Goal: Transaction & Acquisition: Download file/media

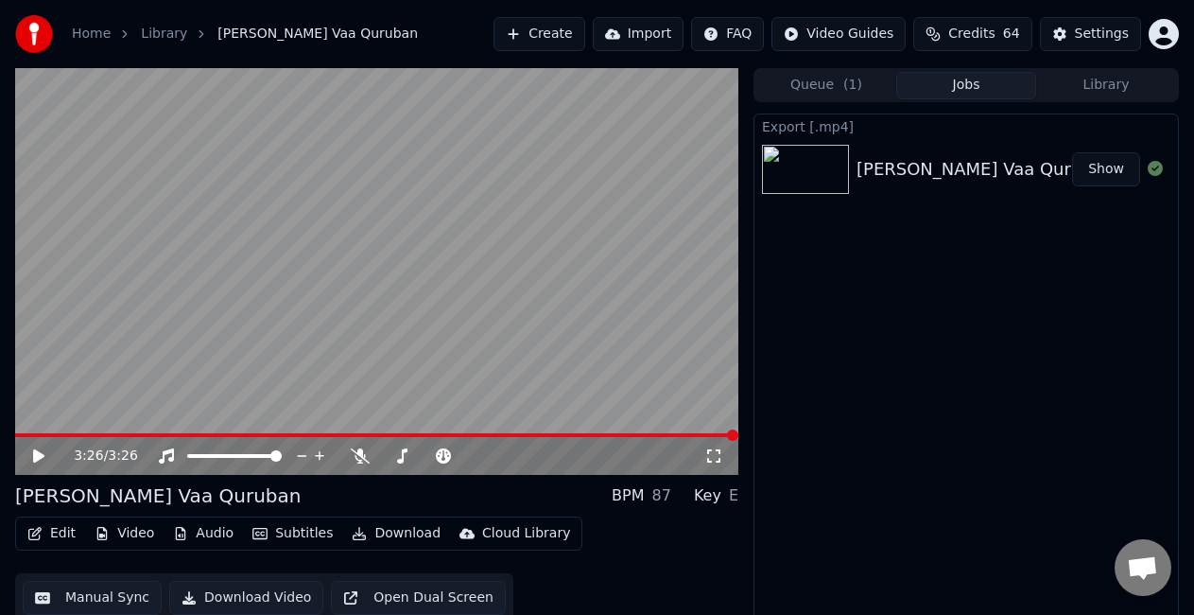
click at [584, 34] on button "Create" at bounding box center [540, 34] width 92 height 34
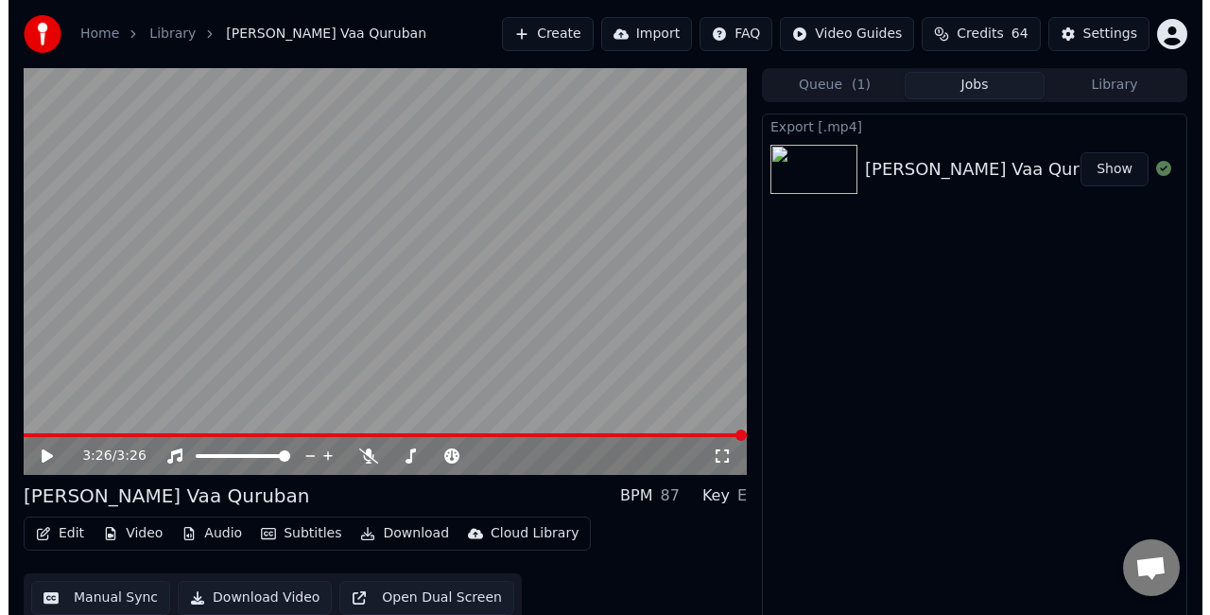
scroll to position [21, 0]
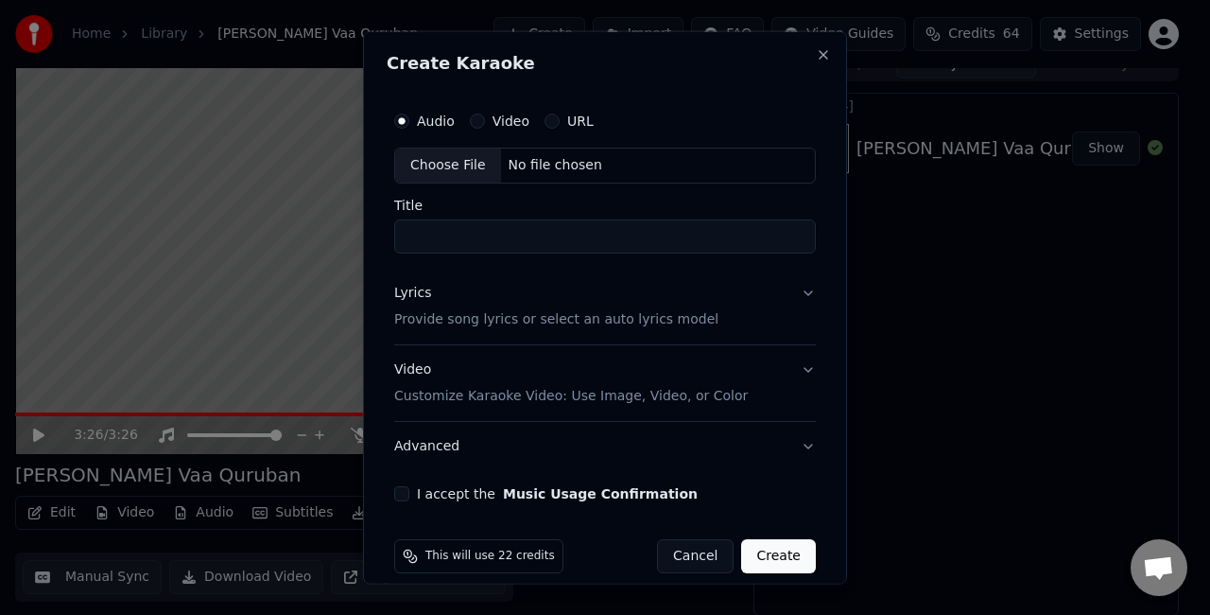
click at [471, 161] on div "Choose File" at bounding box center [448, 165] width 106 height 34
type input "**********"
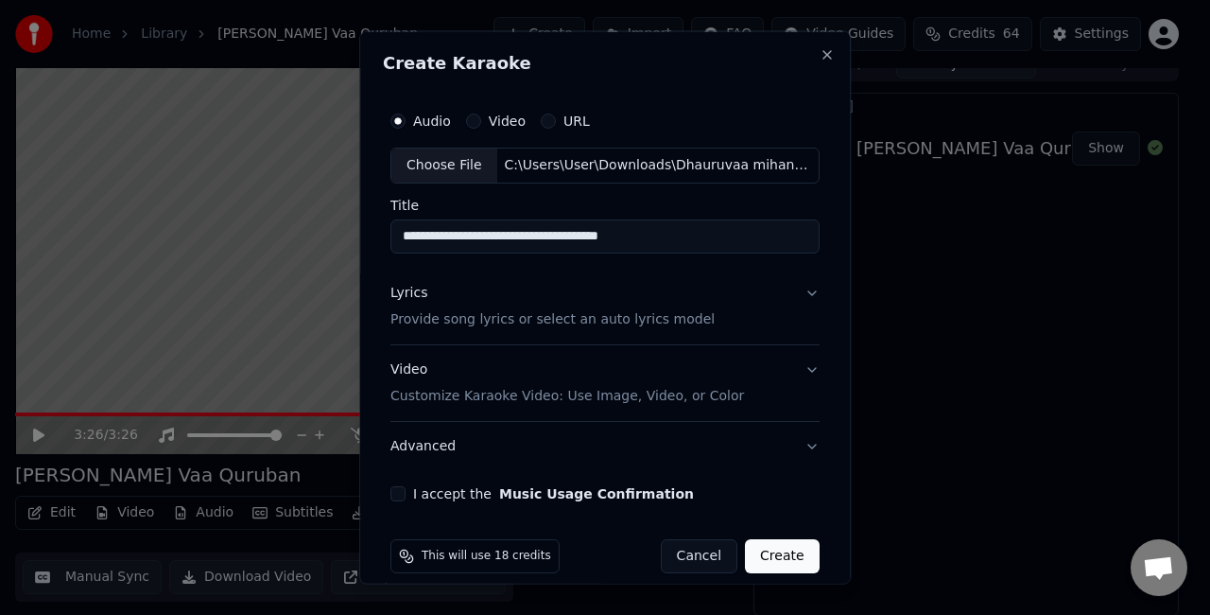
click at [759, 303] on button "Lyrics Provide song lyrics or select an auto lyrics model" at bounding box center [604, 306] width 429 height 76
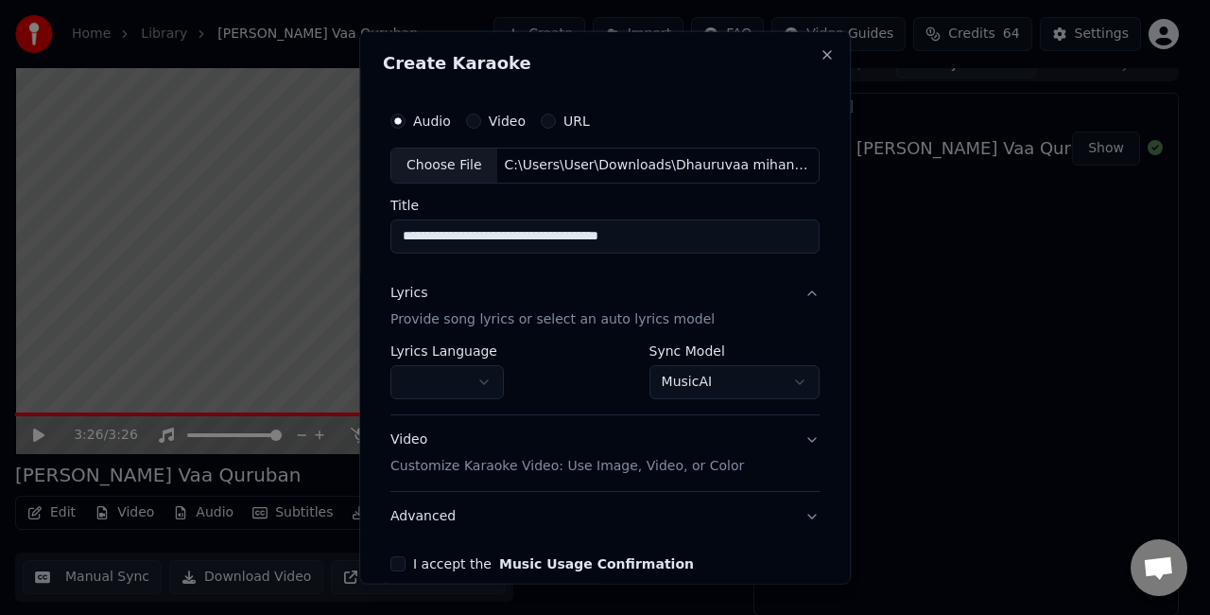
click at [494, 374] on body "**********" at bounding box center [597, 286] width 1194 height 615
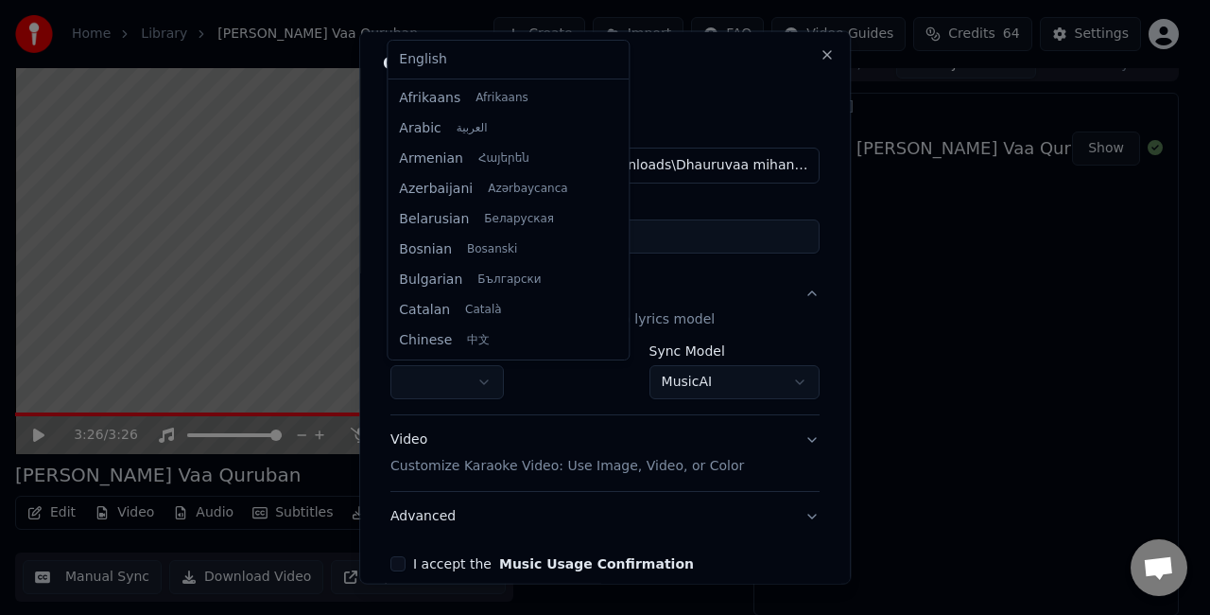
click at [756, 390] on body "**********" at bounding box center [597, 286] width 1194 height 615
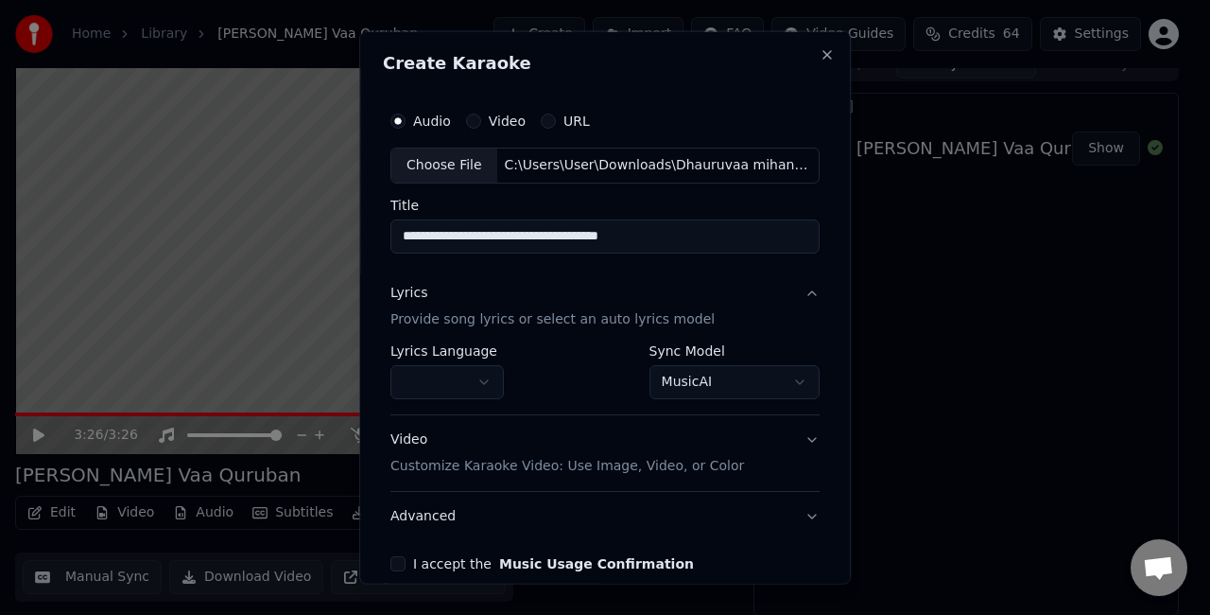
click at [751, 386] on body "**********" at bounding box center [597, 286] width 1194 height 615
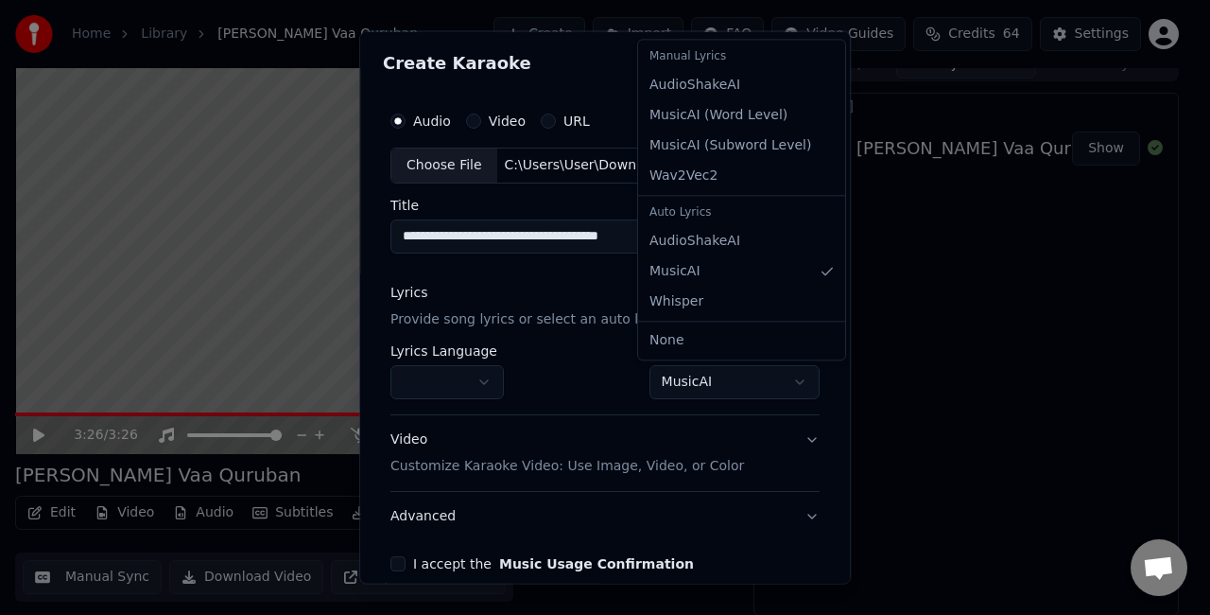
select select "**********"
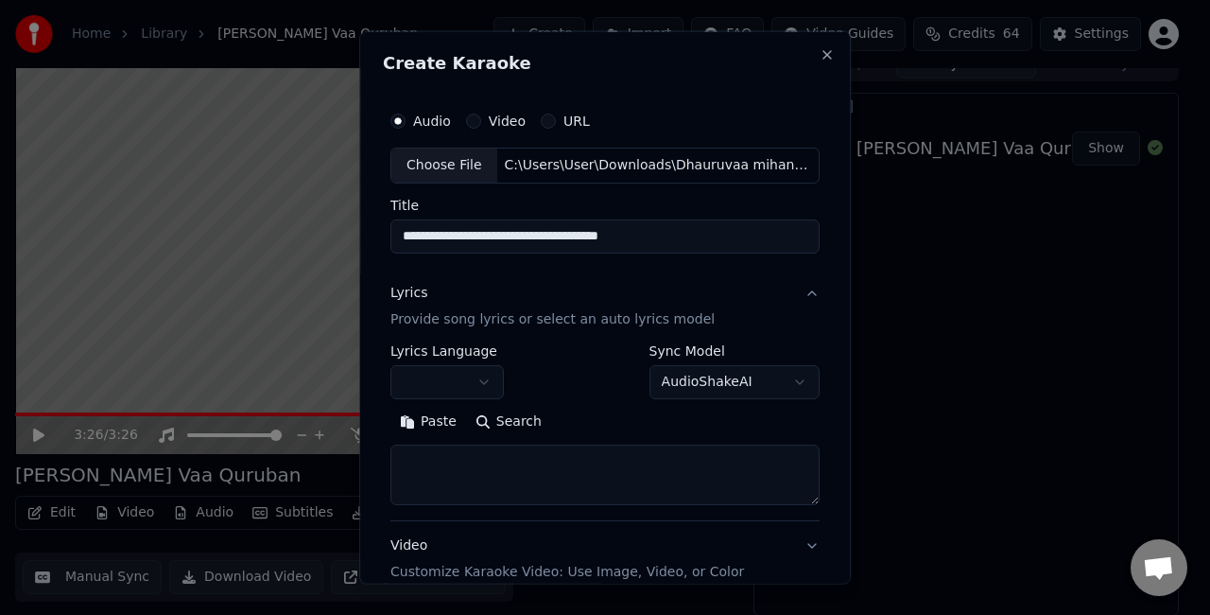
click at [448, 473] on textarea at bounding box center [604, 473] width 429 height 61
paste textarea "**********"
type textarea "**********"
click at [686, 299] on button "Lyrics Provide song lyrics or select an auto lyrics model" at bounding box center [604, 306] width 429 height 76
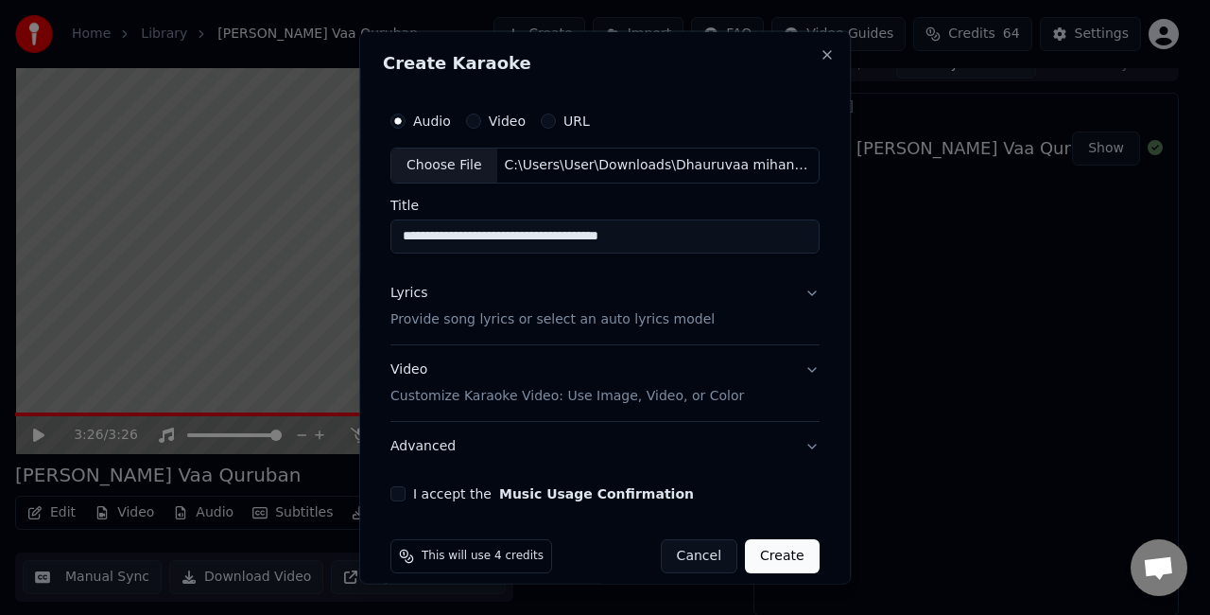
click at [690, 380] on div "Video Customize Karaoke Video: Use Image, Video, or Color" at bounding box center [567, 381] width 354 height 45
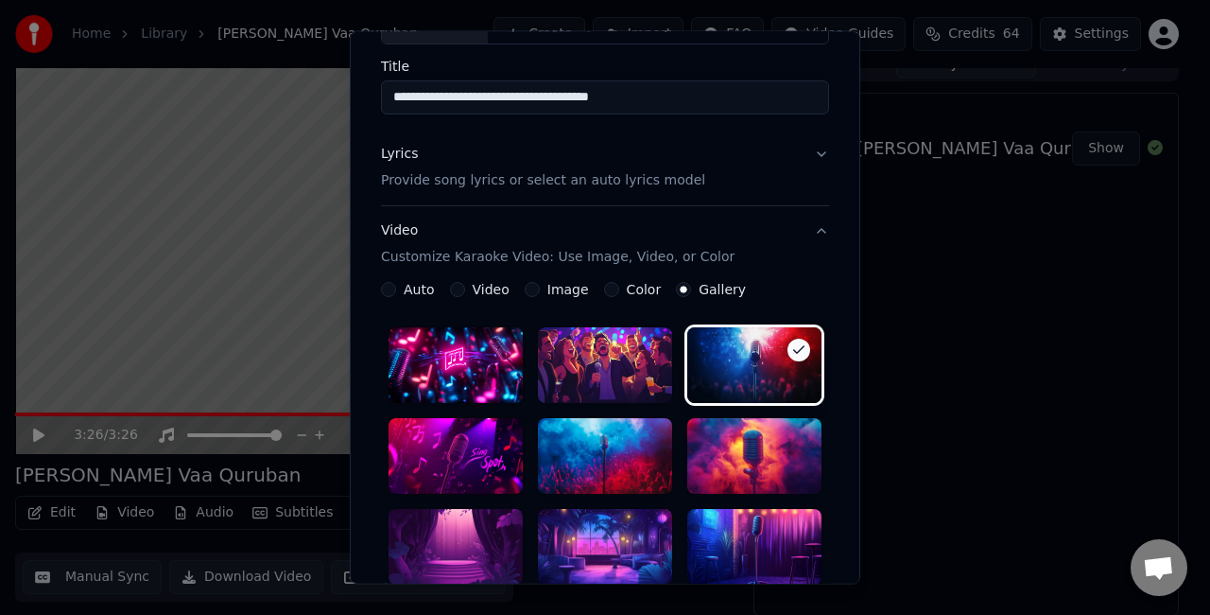
scroll to position [284, 0]
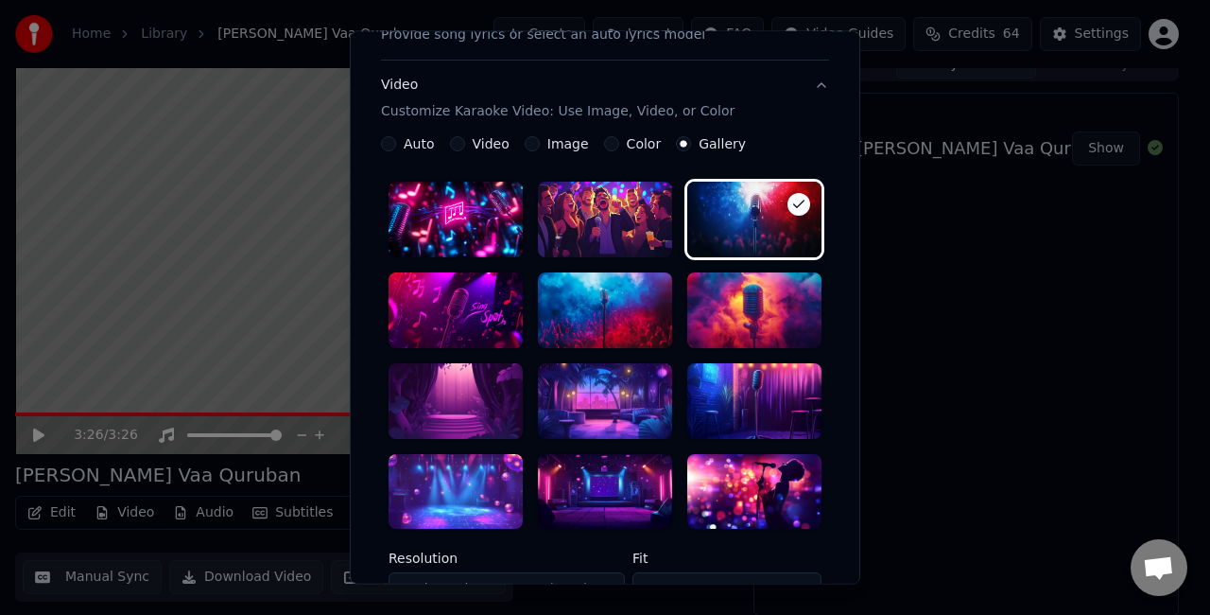
click at [583, 403] on div at bounding box center [605, 401] width 134 height 76
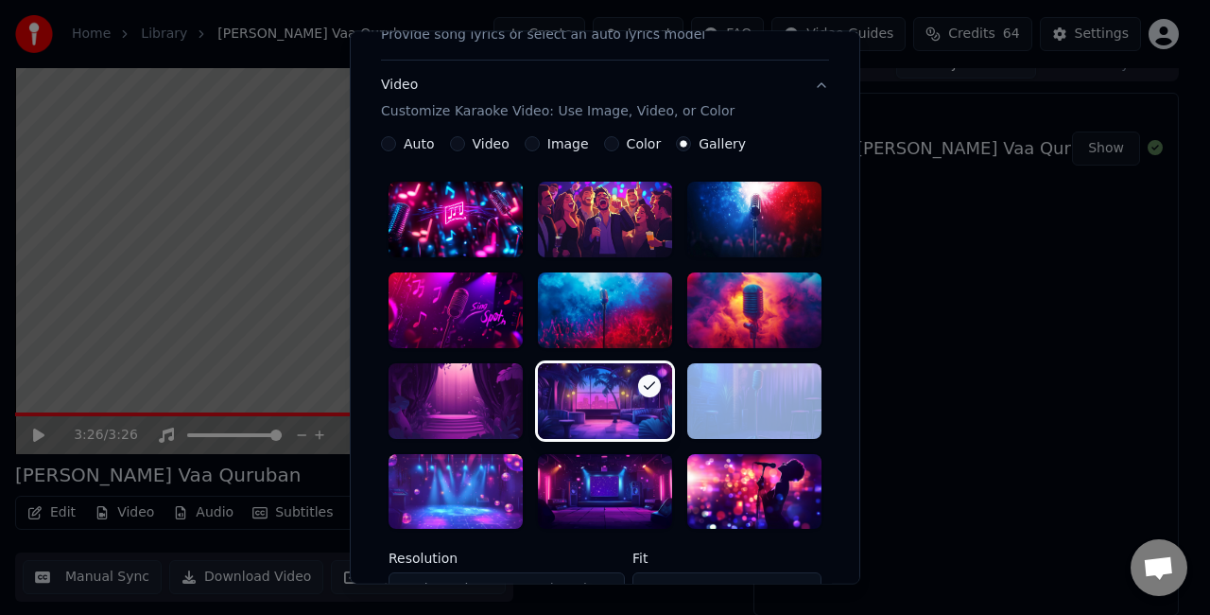
click at [583, 403] on div at bounding box center [605, 401] width 134 height 76
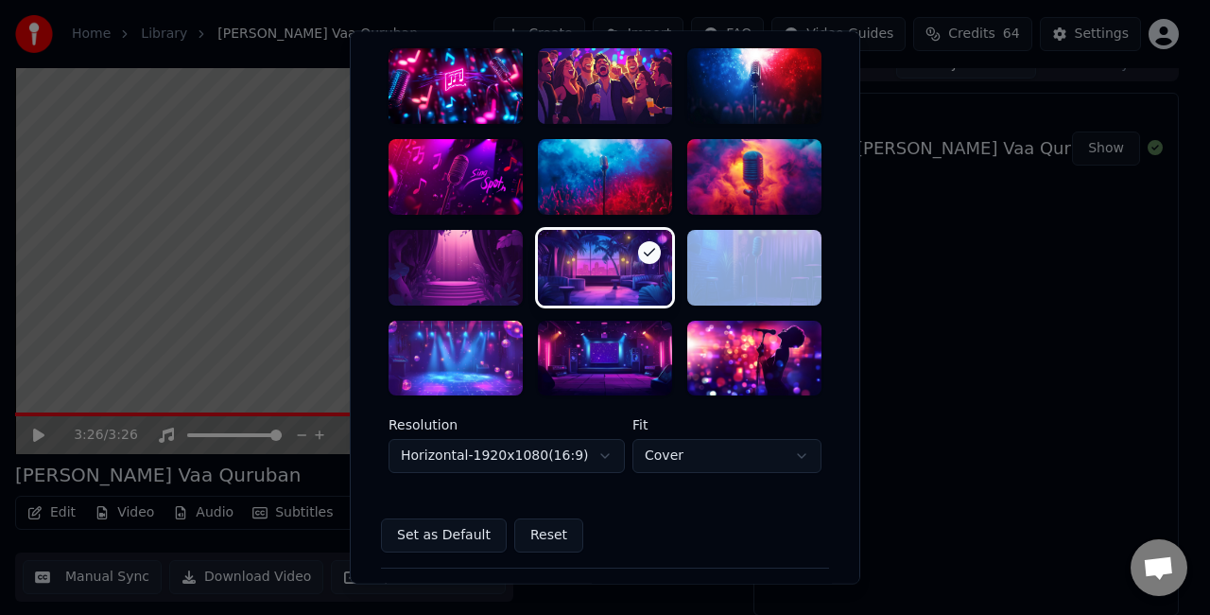
scroll to position [473, 0]
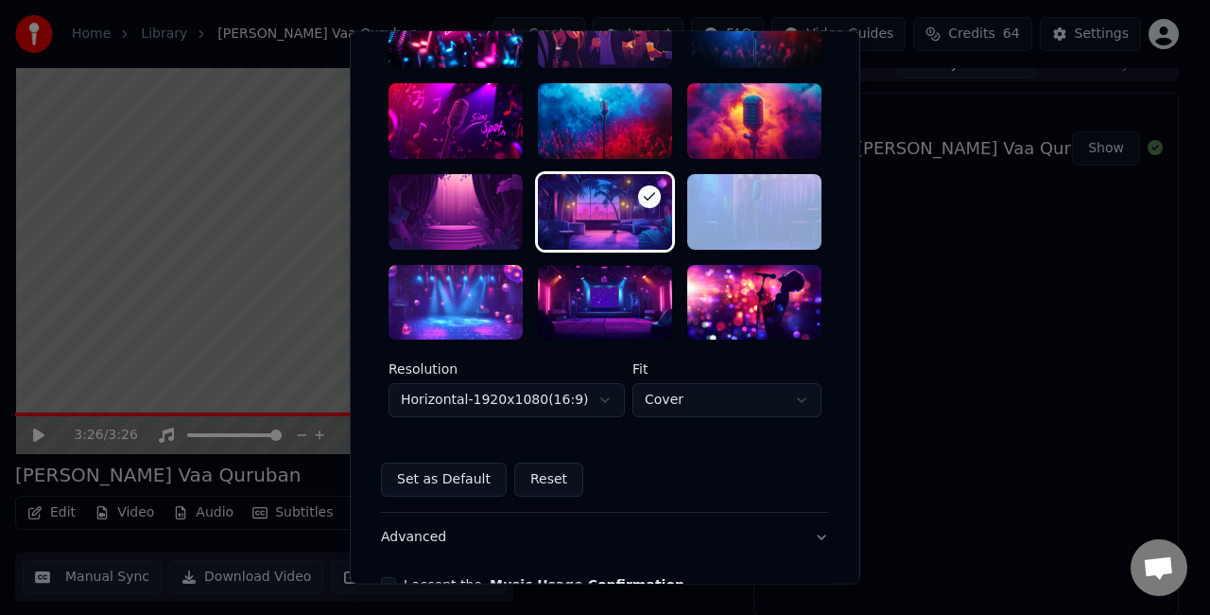
click at [569, 412] on body "**********" at bounding box center [597, 286] width 1194 height 615
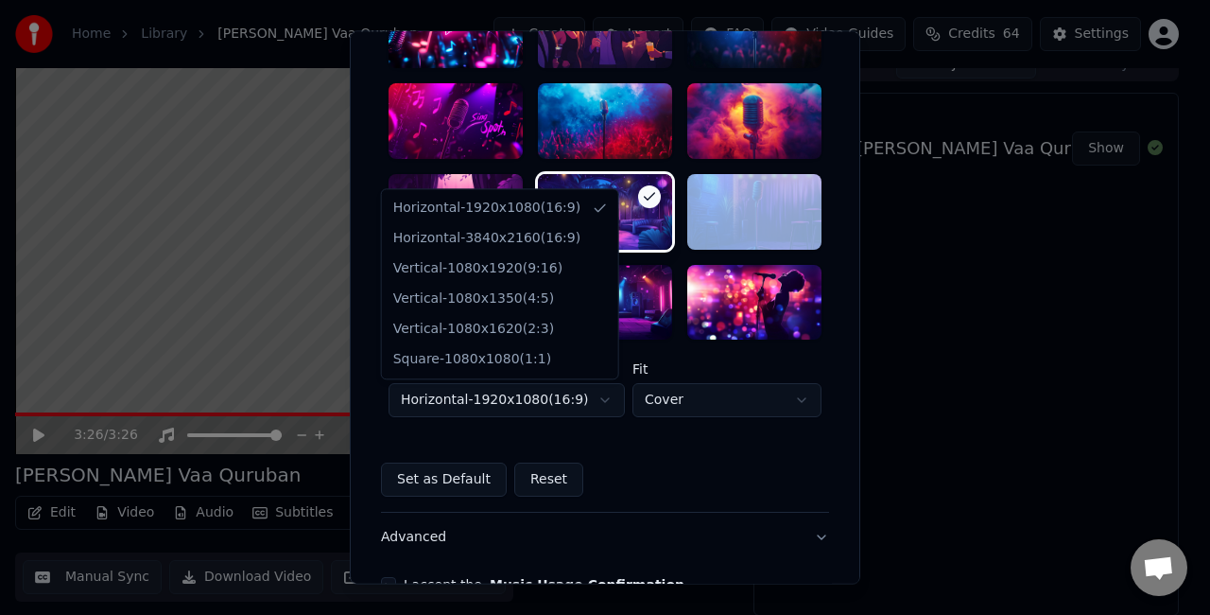
select select "*********"
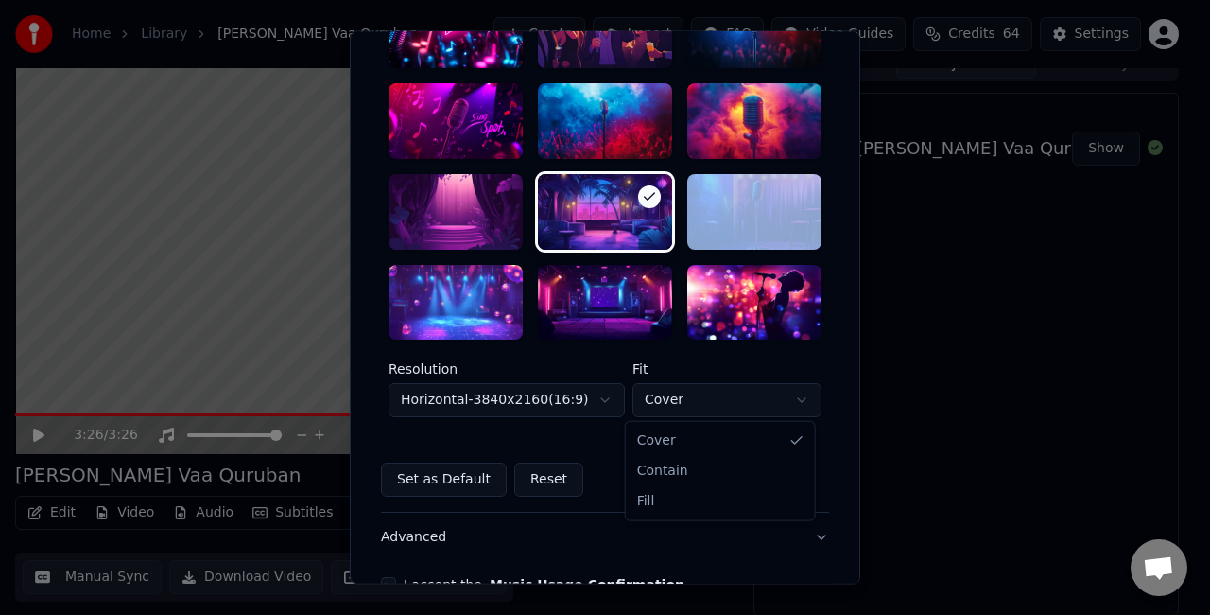
click at [694, 411] on body "**********" at bounding box center [597, 286] width 1194 height 615
select select "****"
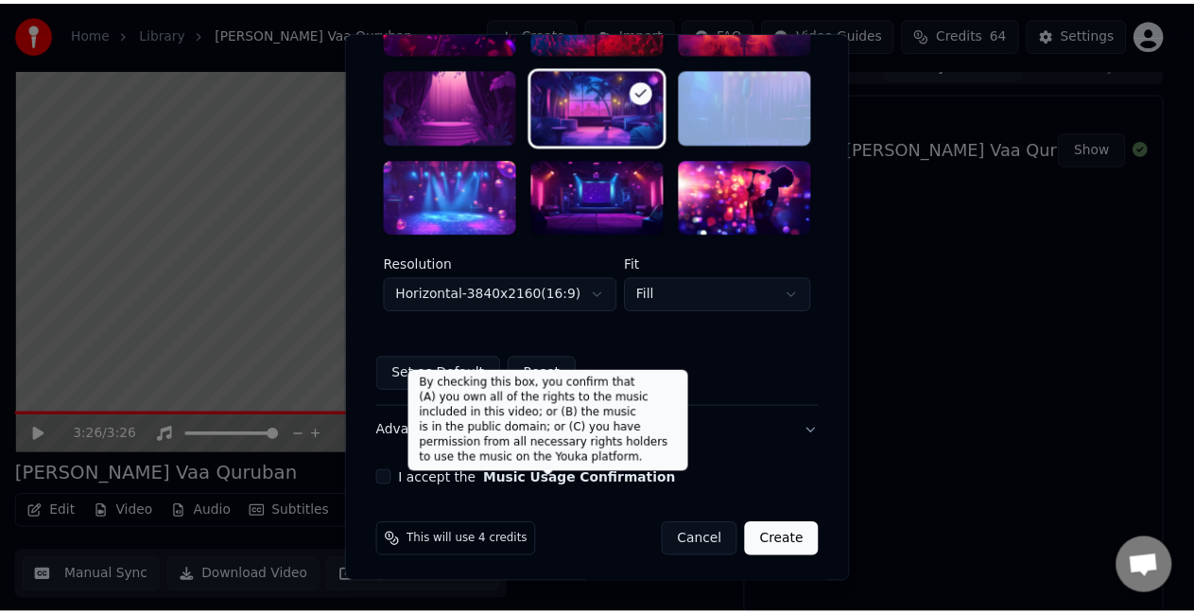
scroll to position [582, 0]
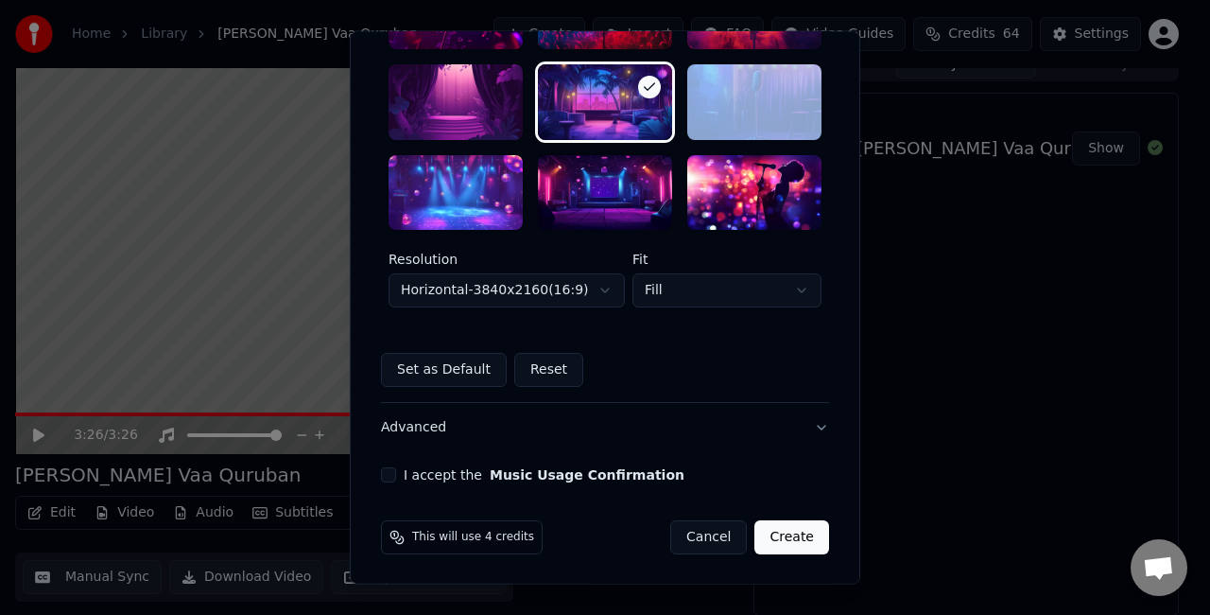
click at [381, 475] on button "I accept the Music Usage Confirmation" at bounding box center [388, 475] width 15 height 15
click at [795, 533] on button "Create" at bounding box center [791, 538] width 75 height 34
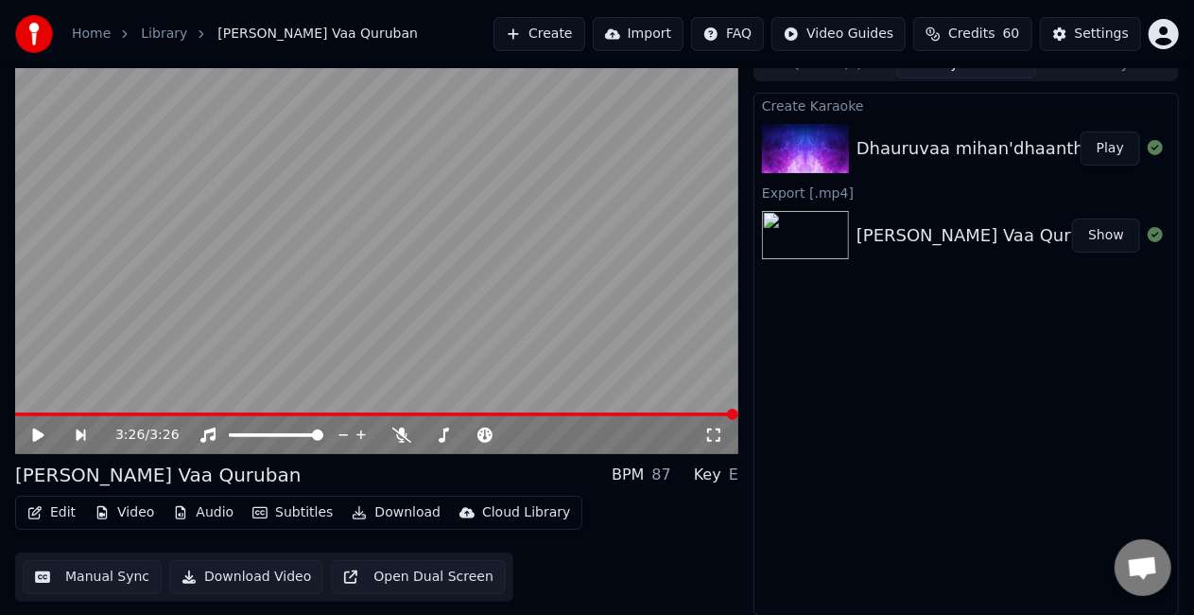
click at [1098, 142] on button "Play" at bounding box center [1111, 148] width 60 height 34
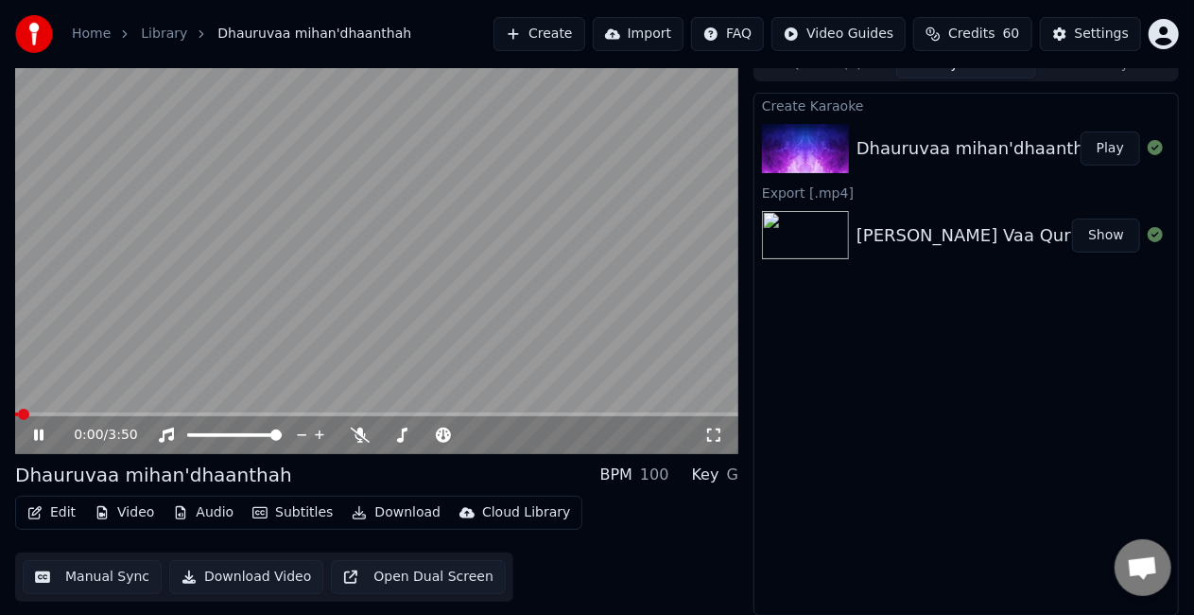
click at [718, 428] on icon at bounding box center [713, 434] width 13 height 13
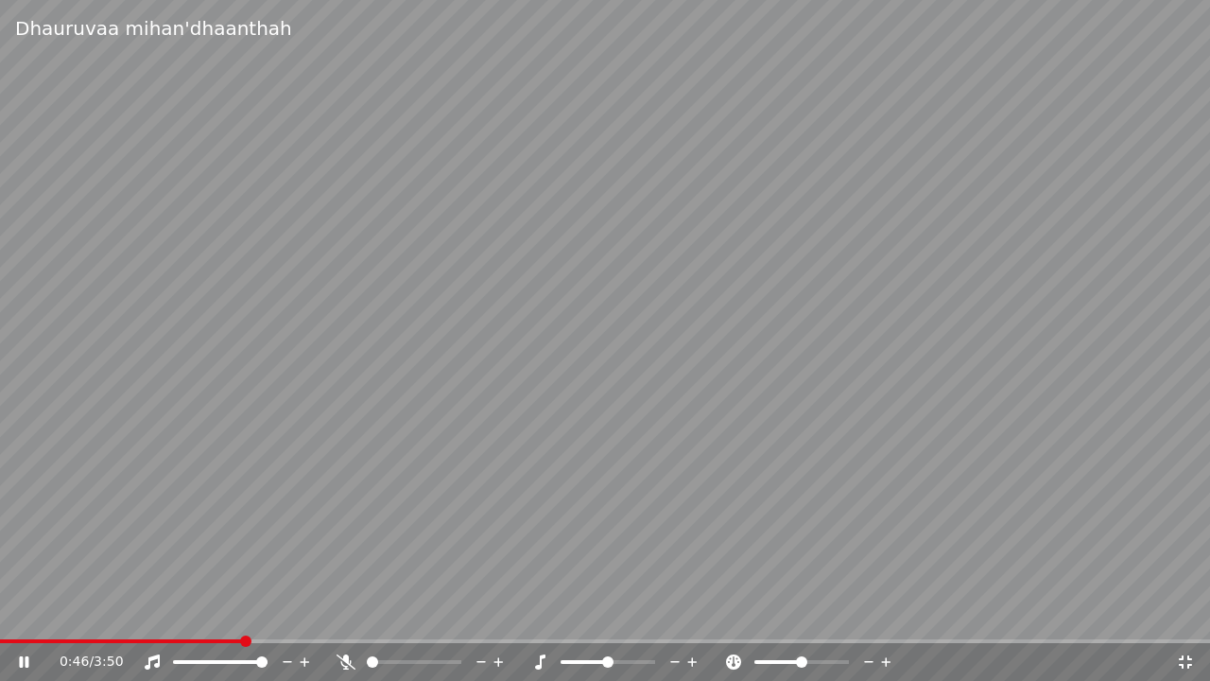
click at [781, 341] on video at bounding box center [605, 340] width 1210 height 681
click at [1170, 614] on div "0:46 / 3:50" at bounding box center [618, 661] width 1117 height 19
click at [1193, 614] on div "0:46 / 3:50" at bounding box center [605, 661] width 1195 height 19
click at [1180, 614] on icon at bounding box center [1185, 661] width 13 height 13
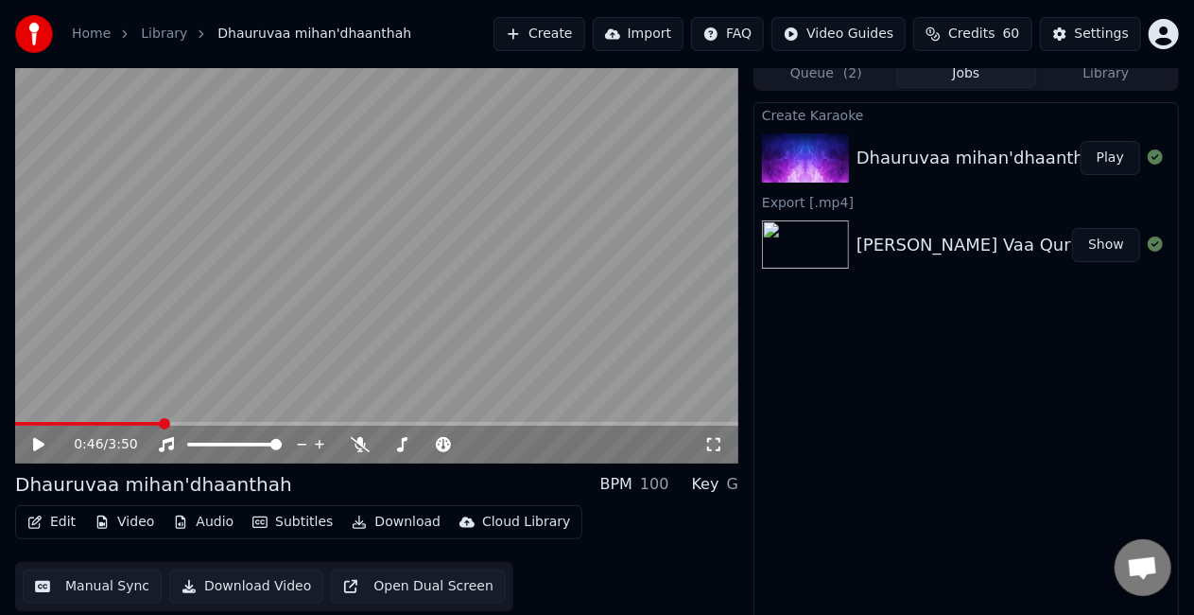
click at [43, 585] on button "Manual Sync" at bounding box center [92, 586] width 139 height 34
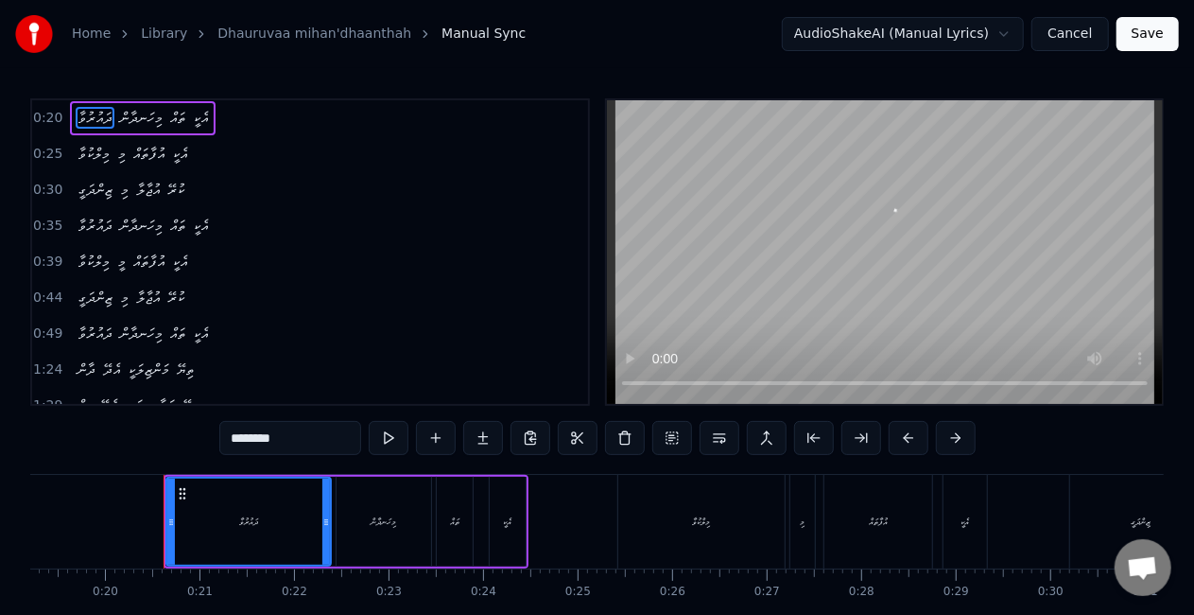
scroll to position [0, 1855]
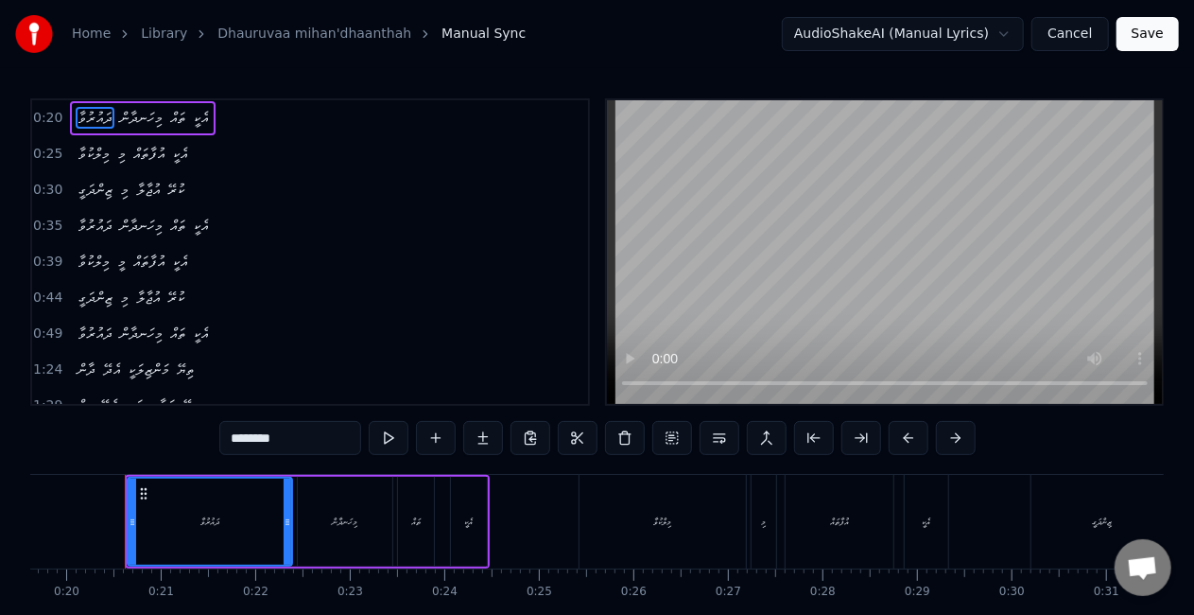
click at [180, 185] on span "ކުރޭ" at bounding box center [175, 190] width 21 height 22
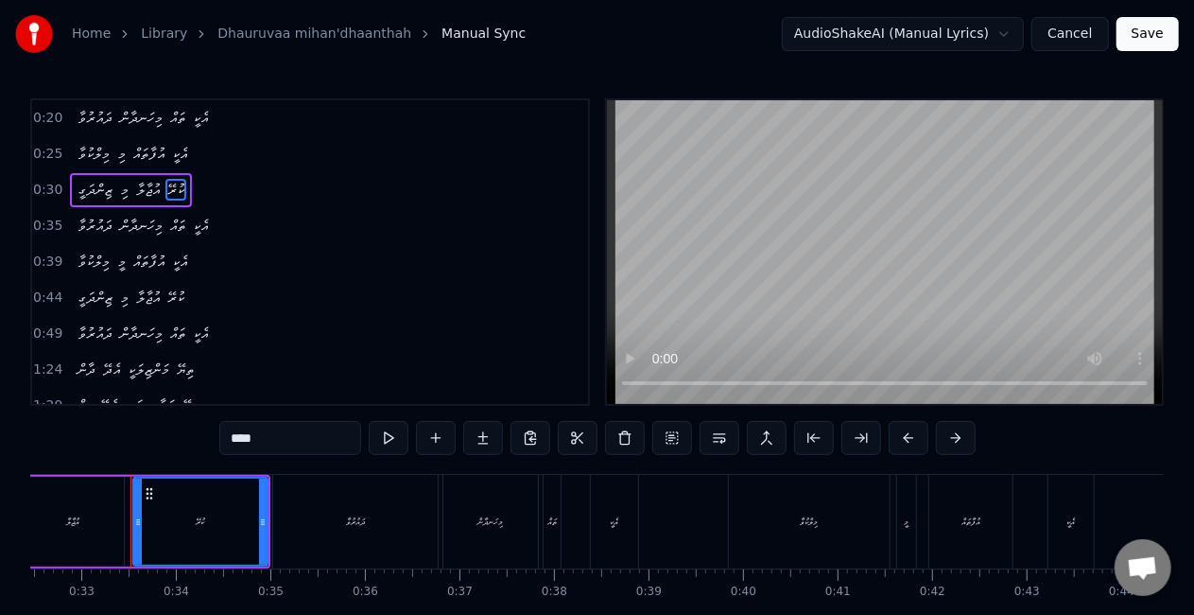
scroll to position [0, 3075]
drag, startPoint x: 267, startPoint y: 427, endPoint x: 217, endPoint y: 427, distance: 50.1
click at [217, 427] on div "0:20 ދައުރުވާ މިހަނދާން ތައް އެކީ 0:25 މިލްކުވާ މި އުފާތައް އެކީ 0:30 ޒިންދަގީ …" at bounding box center [597, 381] width 1134 height 566
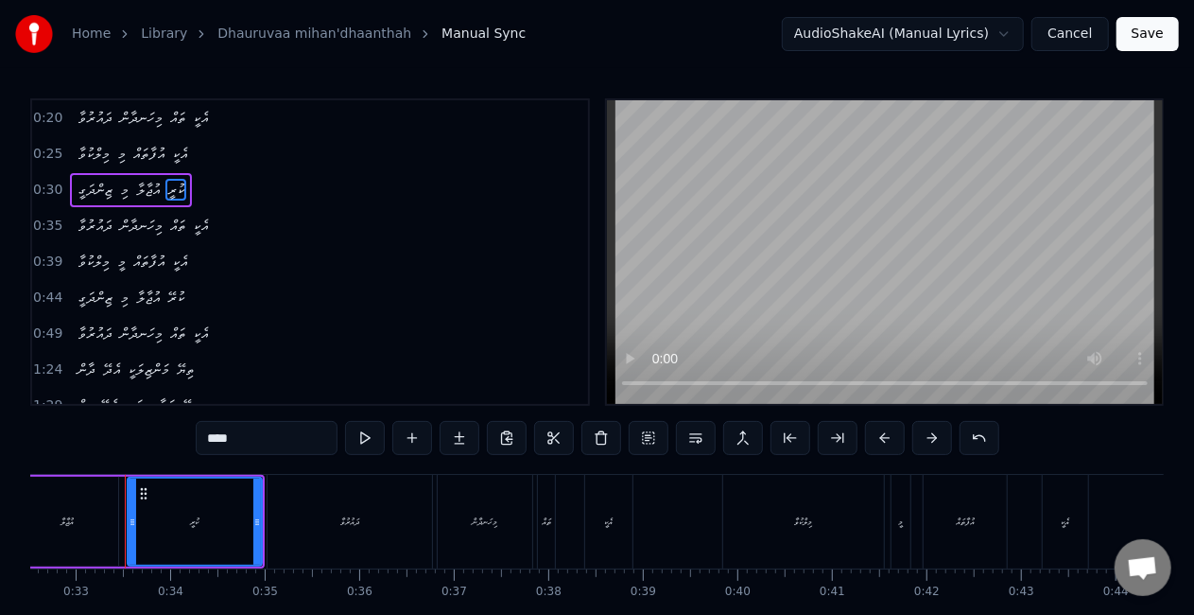
type input "****"
click at [270, 352] on div "1:24 ދާން އެދޭ މަންޒިލަކީ ތިޔޭ" at bounding box center [310, 370] width 556 height 36
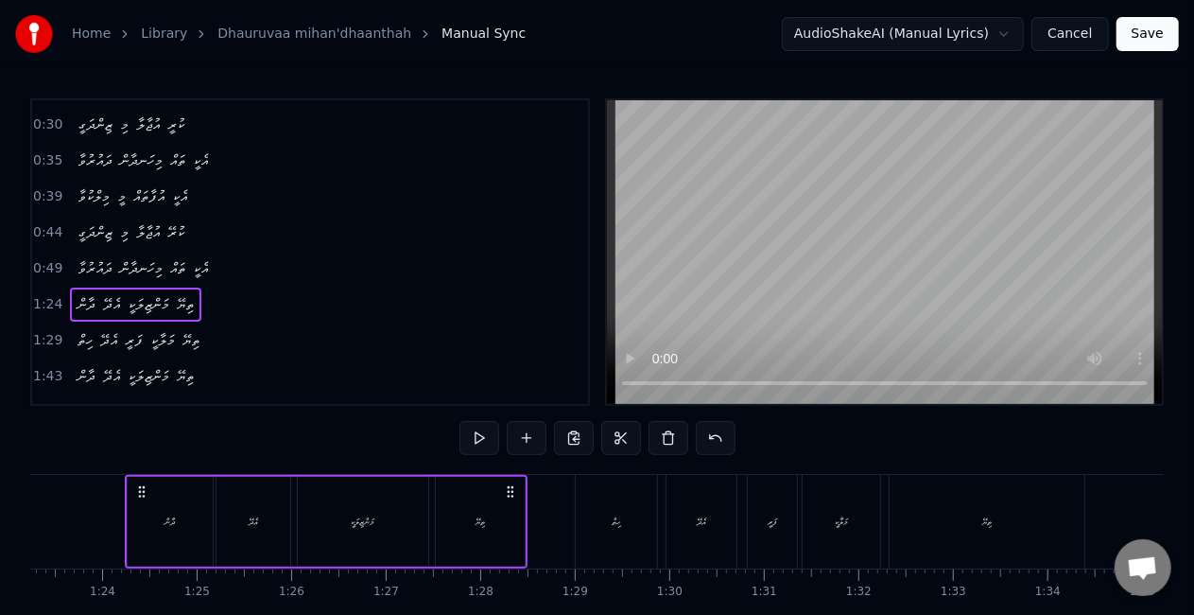
scroll to position [95, 0]
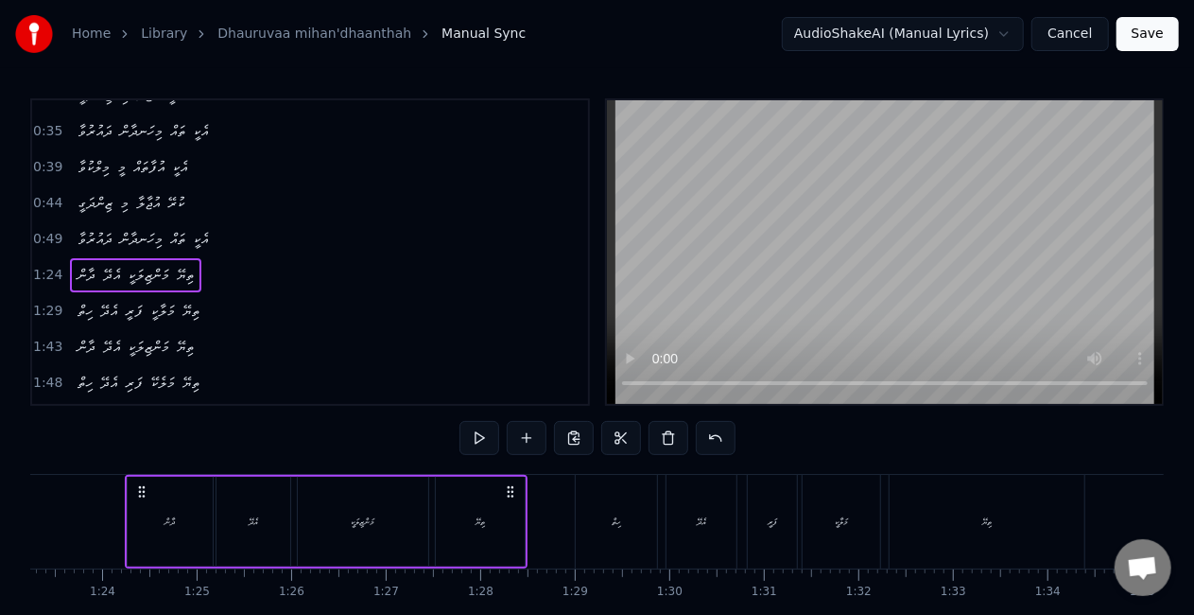
click at [171, 197] on span "ކުރޭ" at bounding box center [175, 203] width 21 height 22
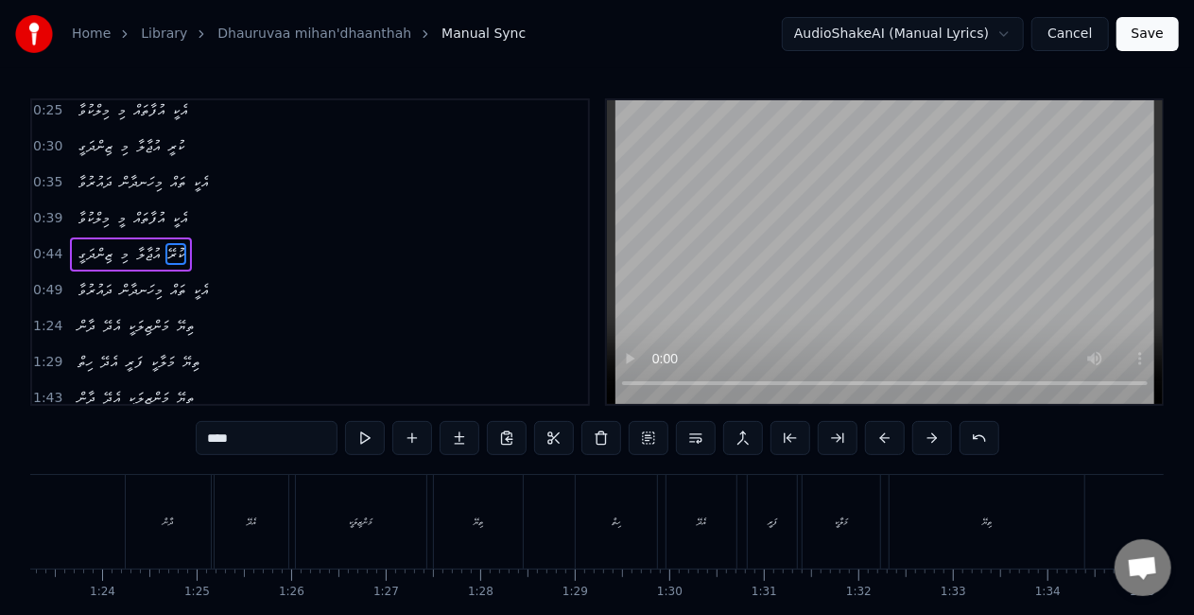
scroll to position [42, 0]
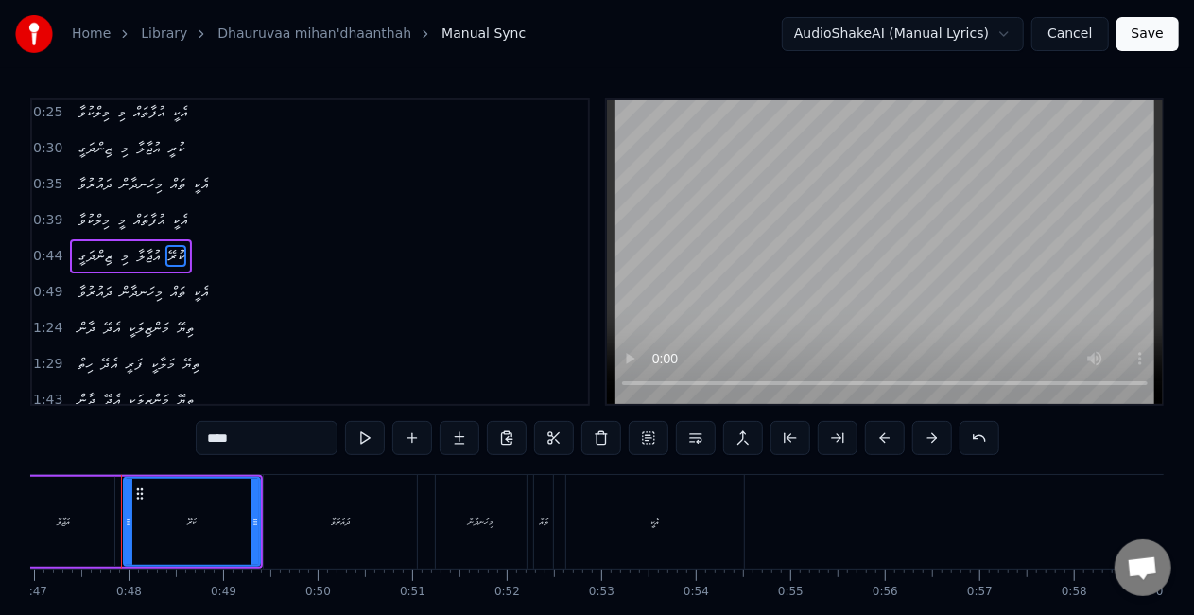
drag, startPoint x: 240, startPoint y: 442, endPoint x: 200, endPoint y: 440, distance: 39.8
click at [200, 440] on input "****" at bounding box center [267, 438] width 142 height 34
paste input "text"
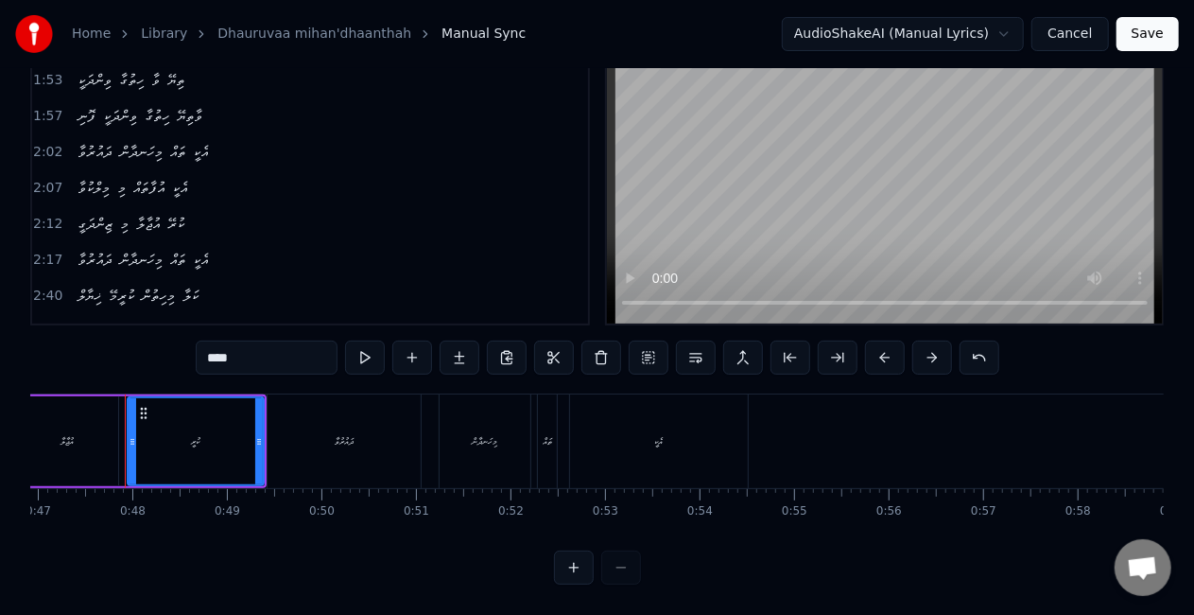
scroll to position [330, 0]
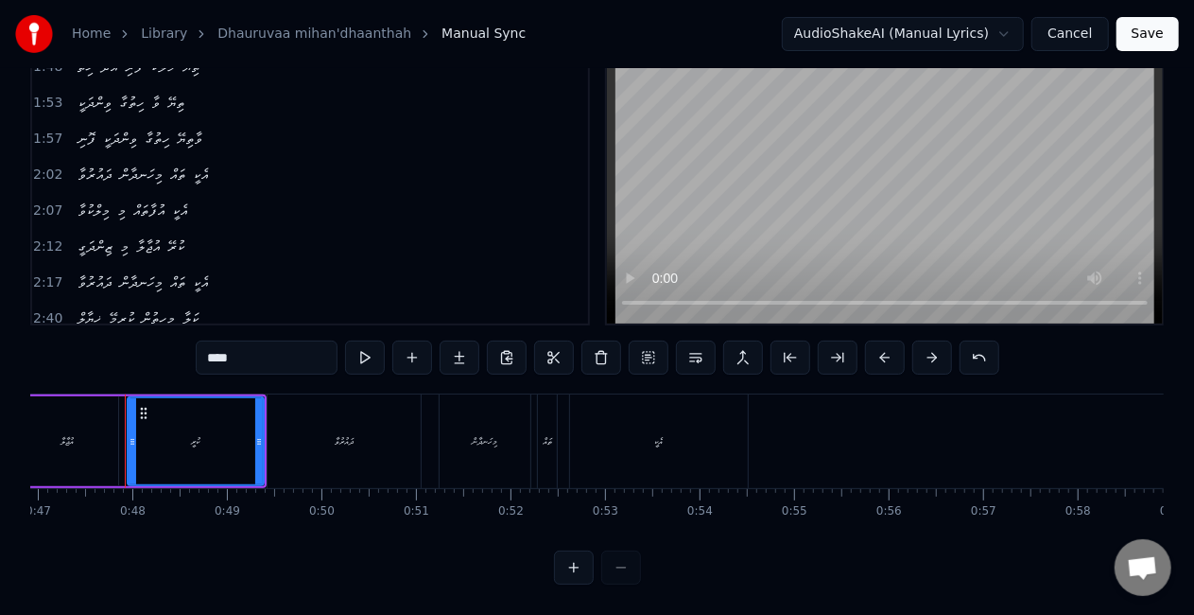
click at [183, 235] on span "ކުރޭ" at bounding box center [175, 246] width 21 height 22
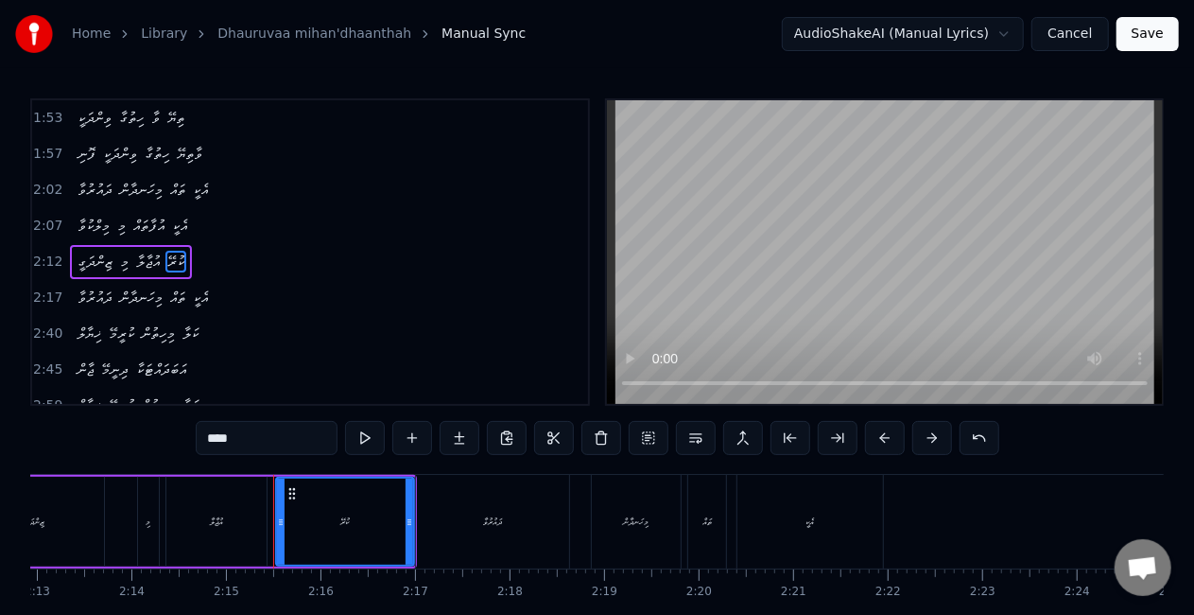
scroll to position [0, 12716]
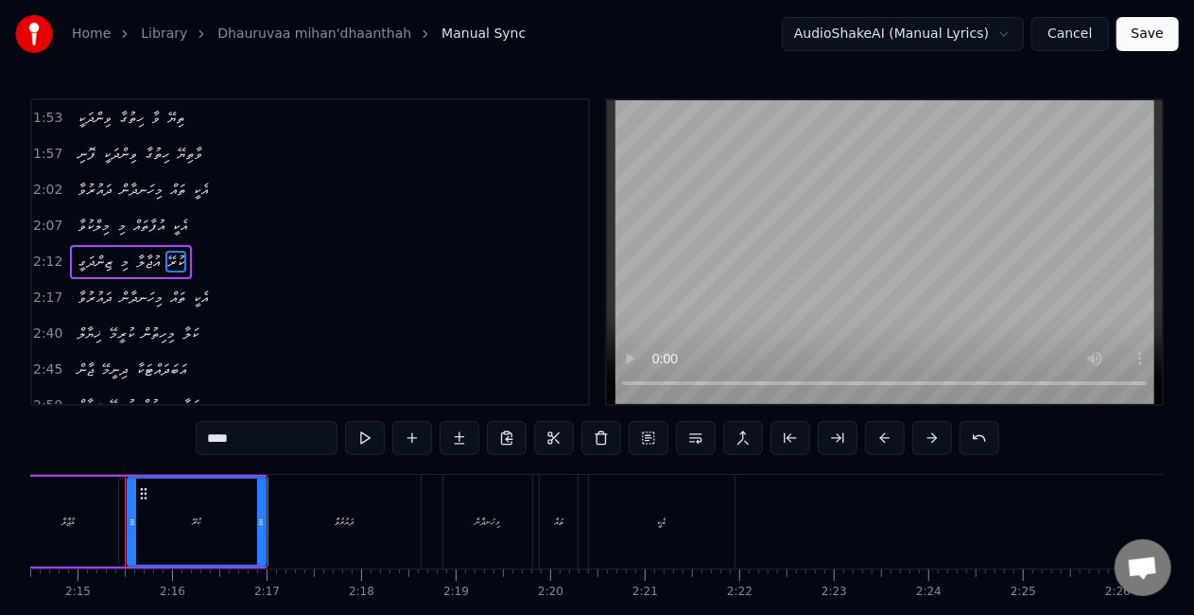
drag, startPoint x: 254, startPoint y: 427, endPoint x: 174, endPoint y: 429, distance: 80.4
click at [174, 429] on div "0:20 ދައުރުވާ މިހަނދާން ތައް އެކީ 0:25 މިލްކުވާ މި އުފާތައް އެކީ 0:30 ޒިންދަގީ …" at bounding box center [597, 381] width 1134 height 566
paste input "text"
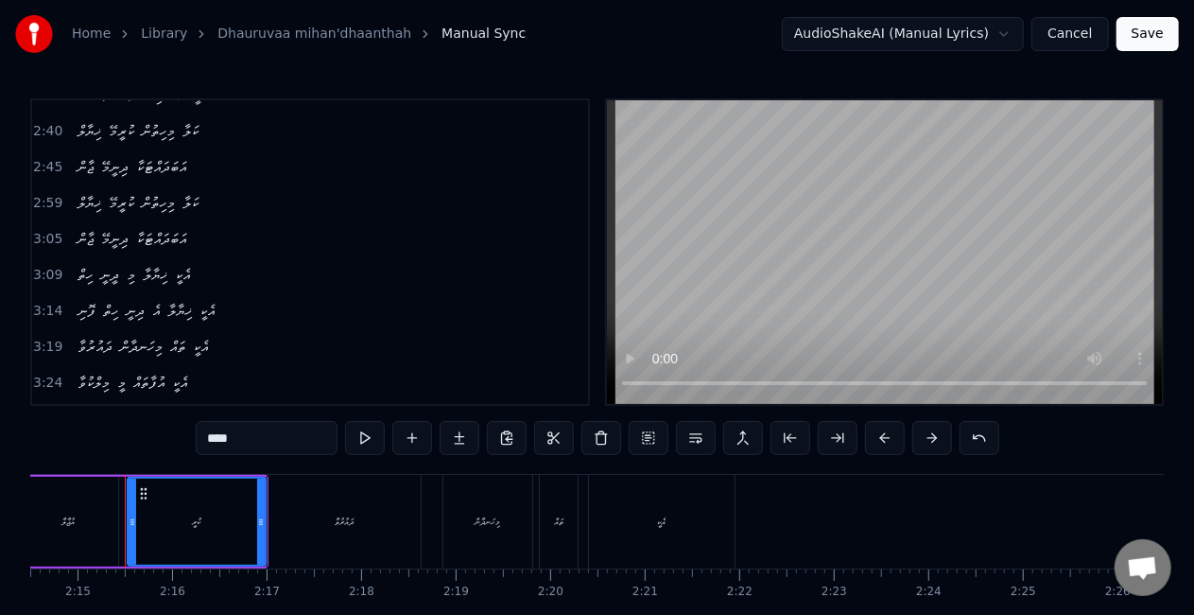
scroll to position [0, 0]
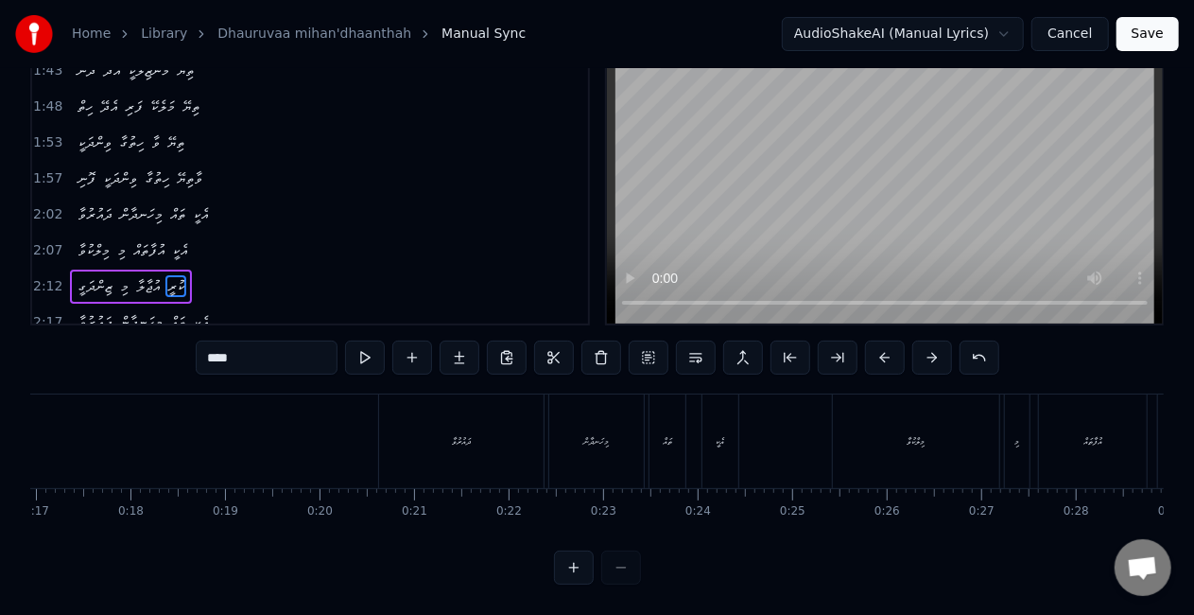
click at [412, 441] on div "ދައުރުވާ" at bounding box center [461, 441] width 165 height 94
type input "********"
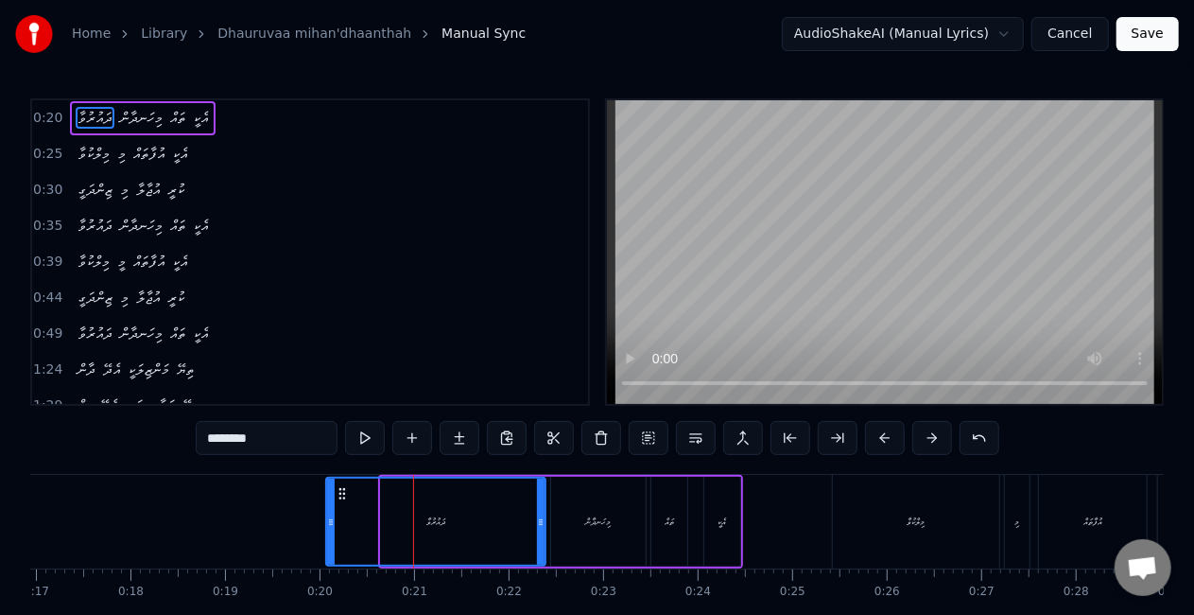
drag, startPoint x: 382, startPoint y: 515, endPoint x: 329, endPoint y: 509, distance: 53.4
click at [329, 509] on div at bounding box center [331, 521] width 8 height 86
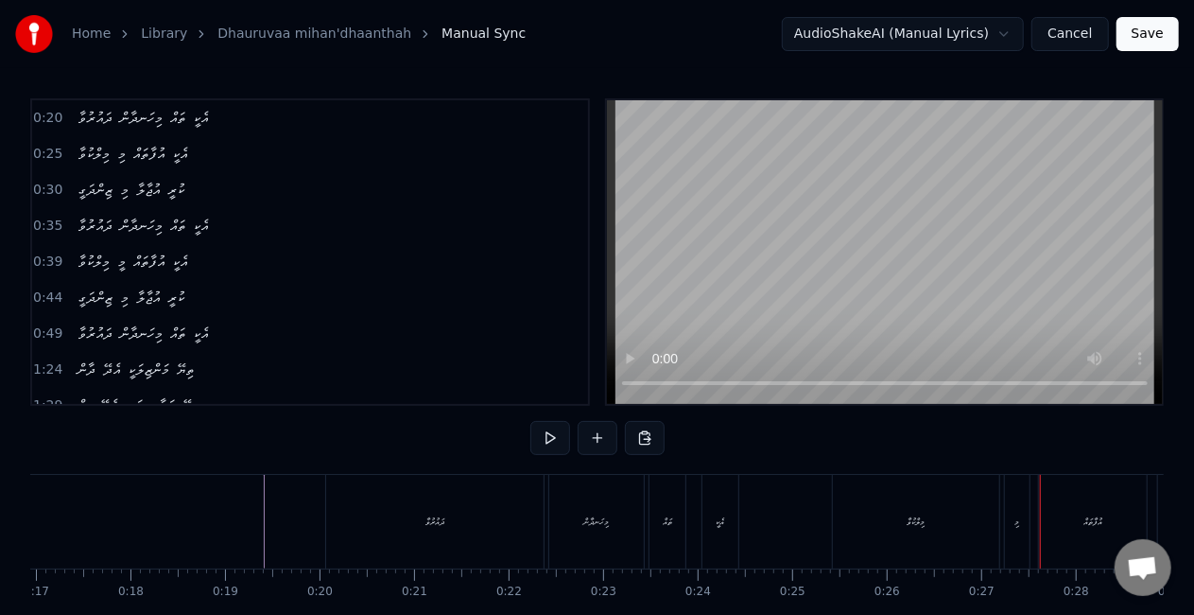
click at [338, 503] on div "ދައުރުވާ" at bounding box center [434, 522] width 217 height 94
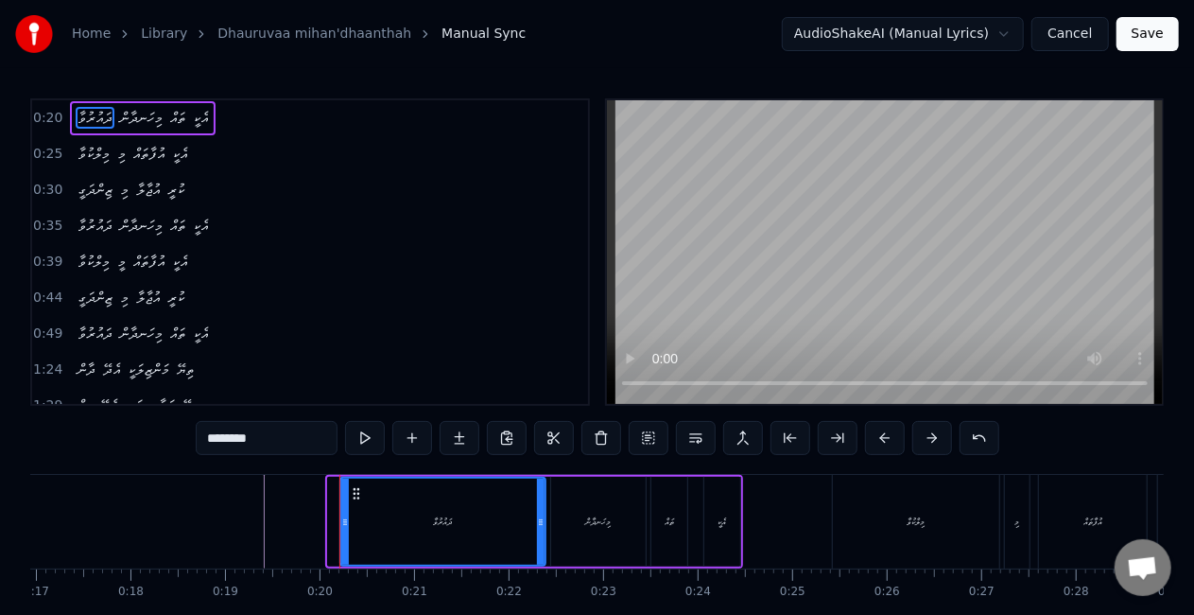
drag, startPoint x: 331, startPoint y: 511, endPoint x: 342, endPoint y: 516, distance: 12.3
click at [342, 518] on div at bounding box center [345, 521] width 8 height 86
click at [837, 528] on div "މިލްކުވާ" at bounding box center [916, 522] width 166 height 94
type input "********"
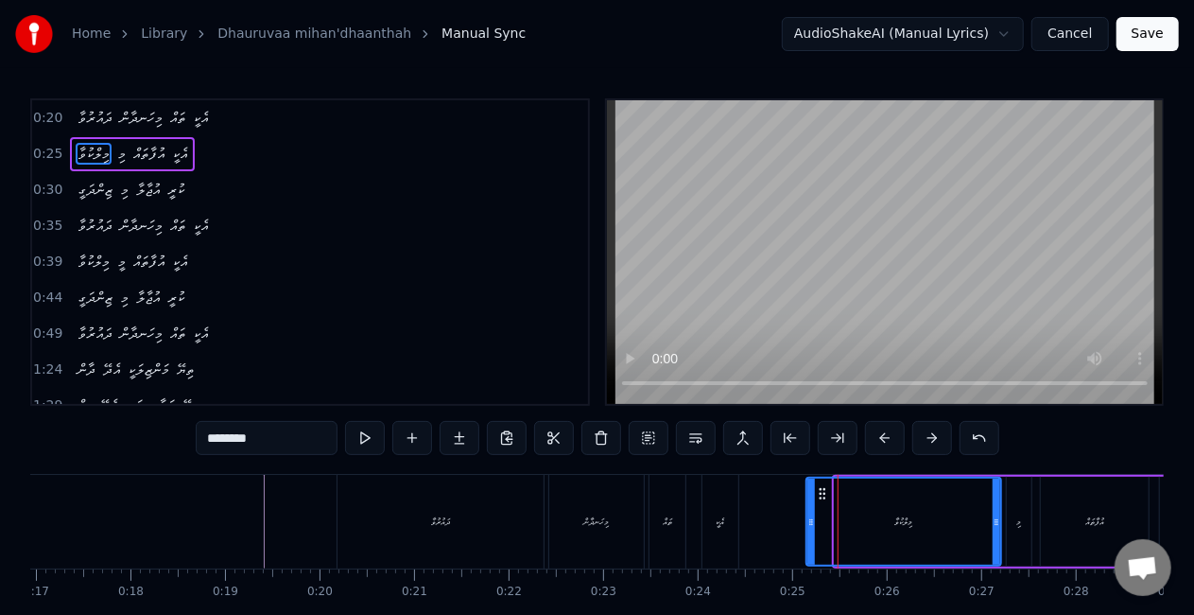
drag, startPoint x: 839, startPoint y: 516, endPoint x: 810, endPoint y: 513, distance: 28.5
click at [810, 514] on icon at bounding box center [811, 521] width 8 height 15
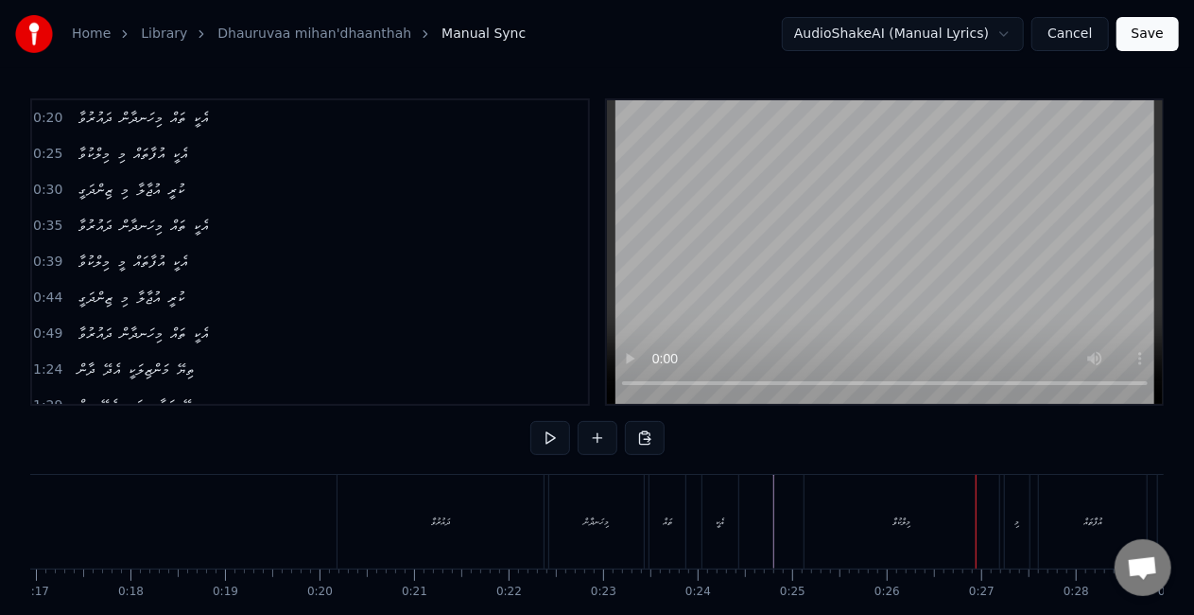
click at [832, 526] on div "މިލްކުވާ" at bounding box center [902, 522] width 195 height 94
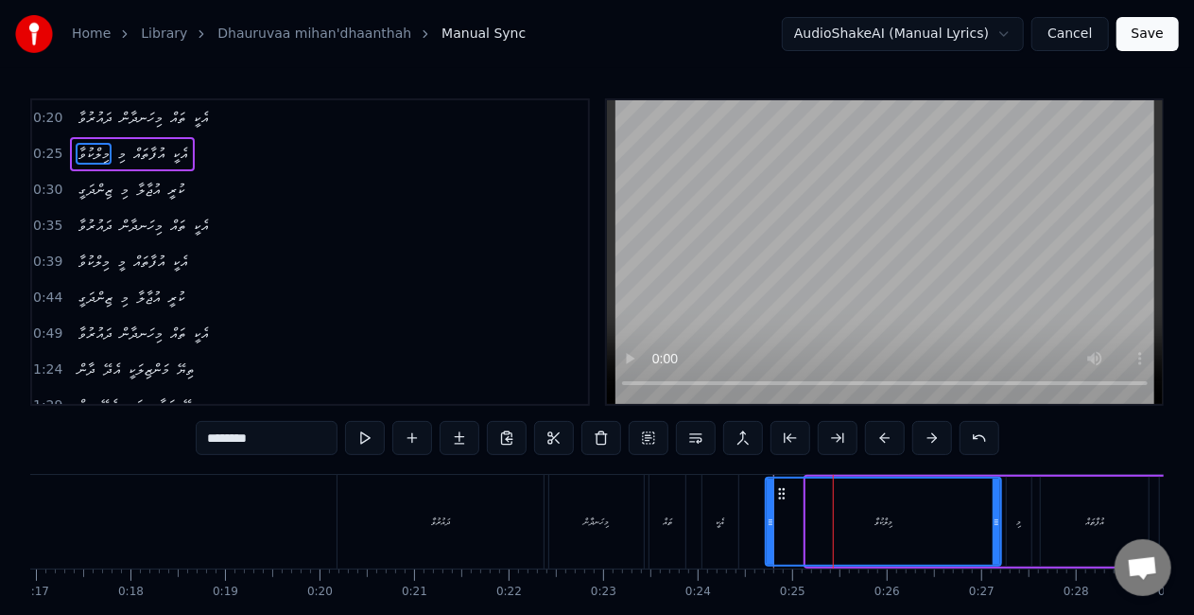
drag, startPoint x: 808, startPoint y: 526, endPoint x: 766, endPoint y: 527, distance: 42.6
click at [767, 528] on icon at bounding box center [771, 521] width 8 height 15
click at [450, 519] on div "ދައުރުވާ" at bounding box center [440, 521] width 19 height 14
type input "********"
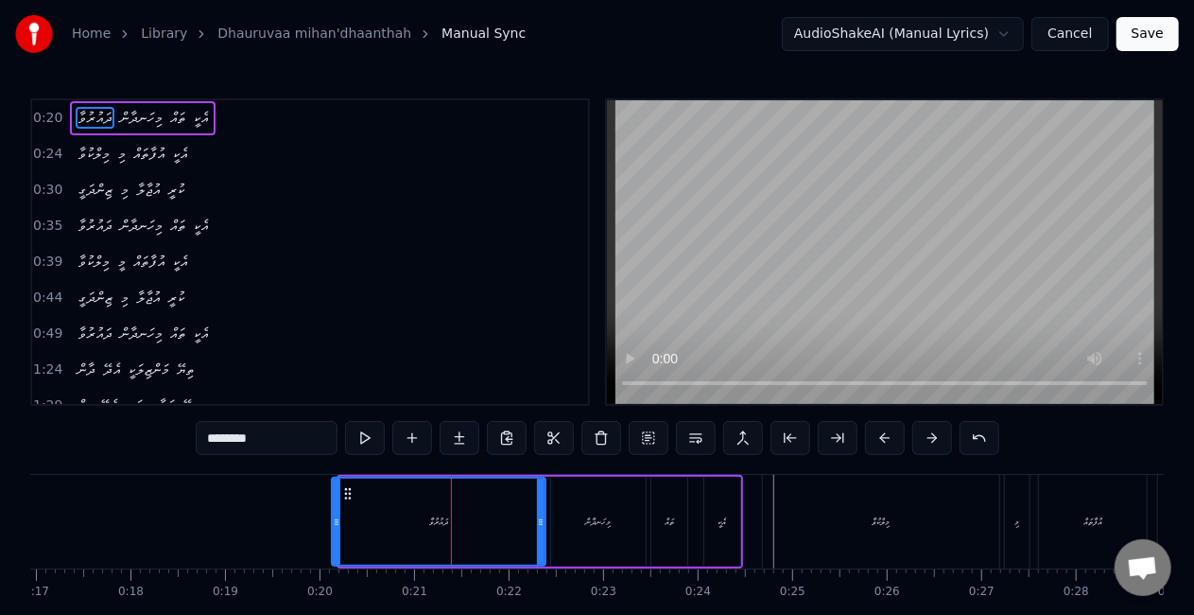
click at [336, 522] on icon at bounding box center [337, 521] width 8 height 15
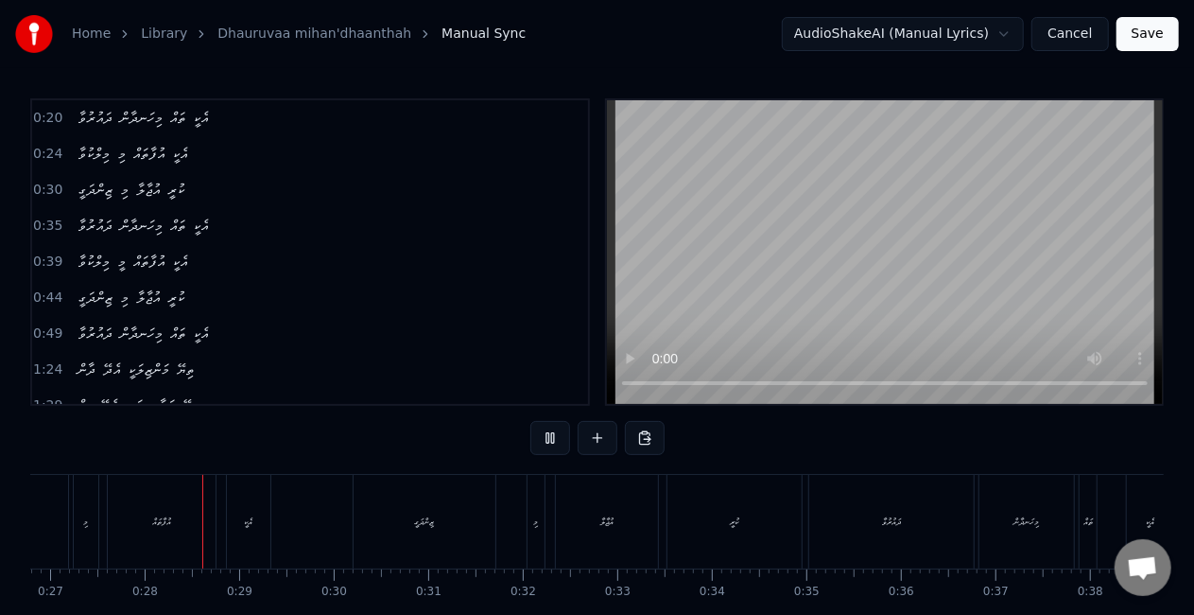
scroll to position [0, 2551]
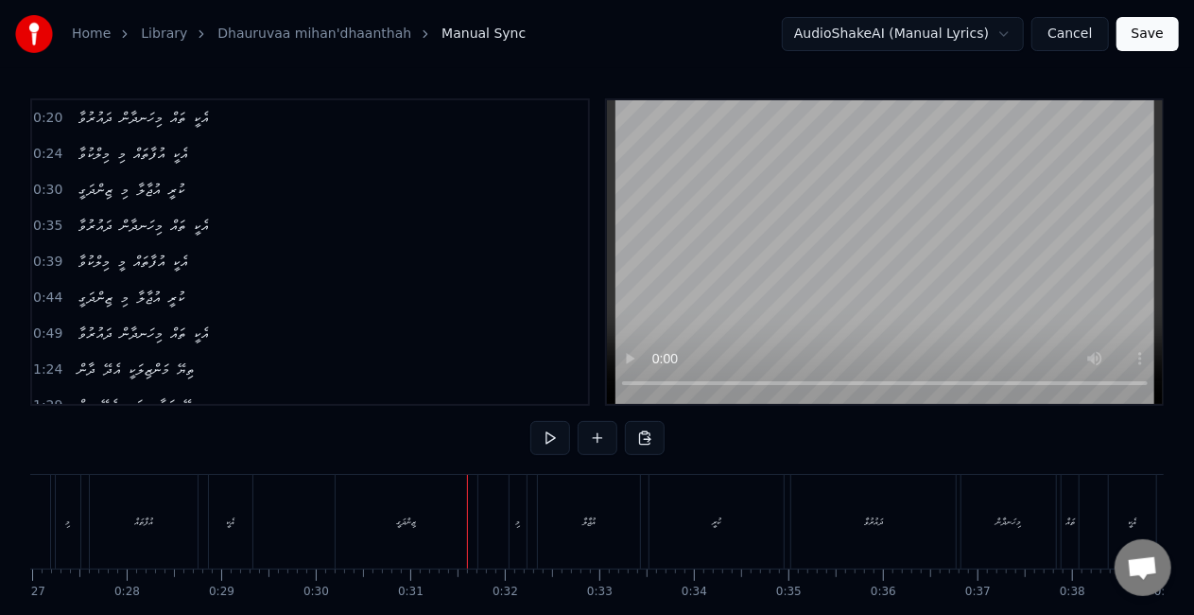
click at [439, 494] on div "ޒިންދަގީ" at bounding box center [407, 522] width 142 height 94
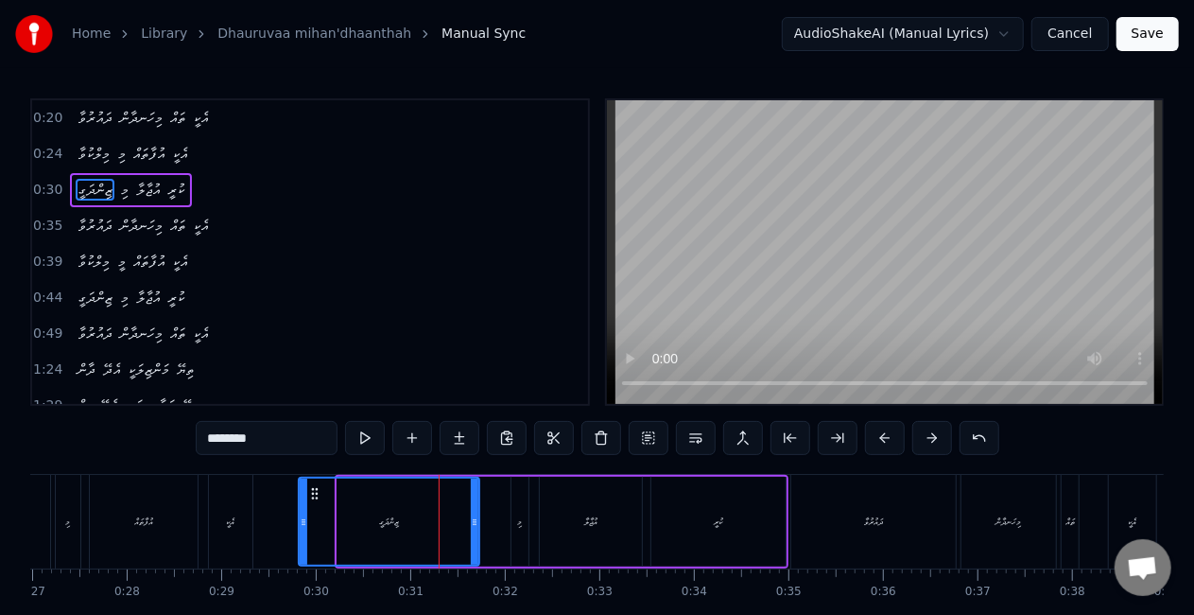
drag, startPoint x: 340, startPoint y: 539, endPoint x: 302, endPoint y: 533, distance: 39.2
click at [302, 533] on div at bounding box center [304, 521] width 8 height 86
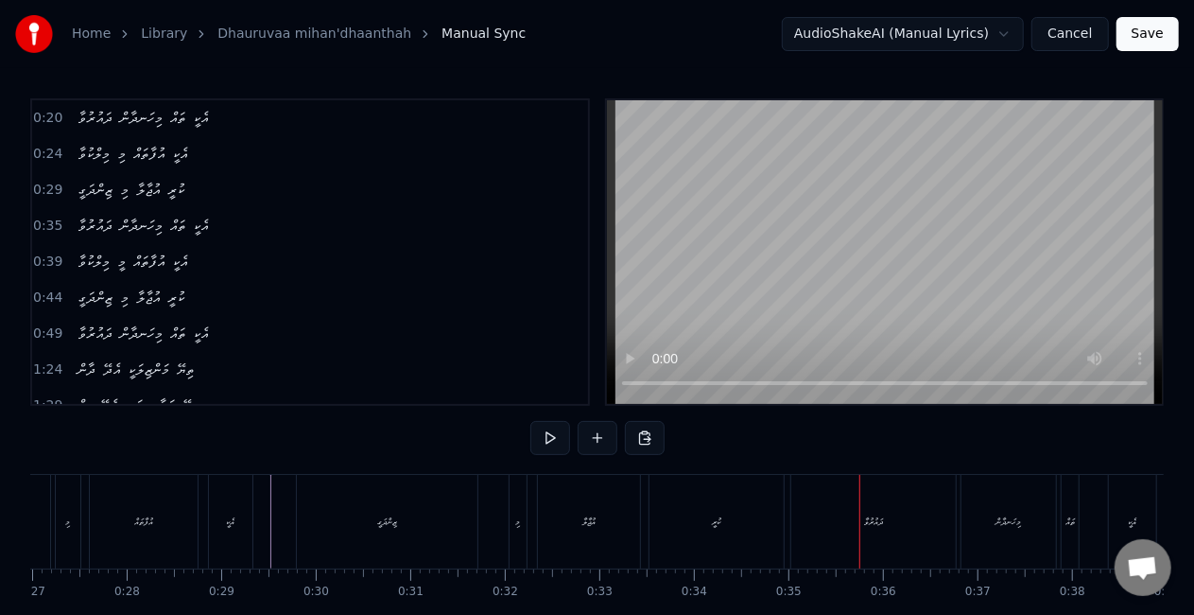
click at [889, 525] on div "ދައުރުވާ" at bounding box center [873, 522] width 165 height 94
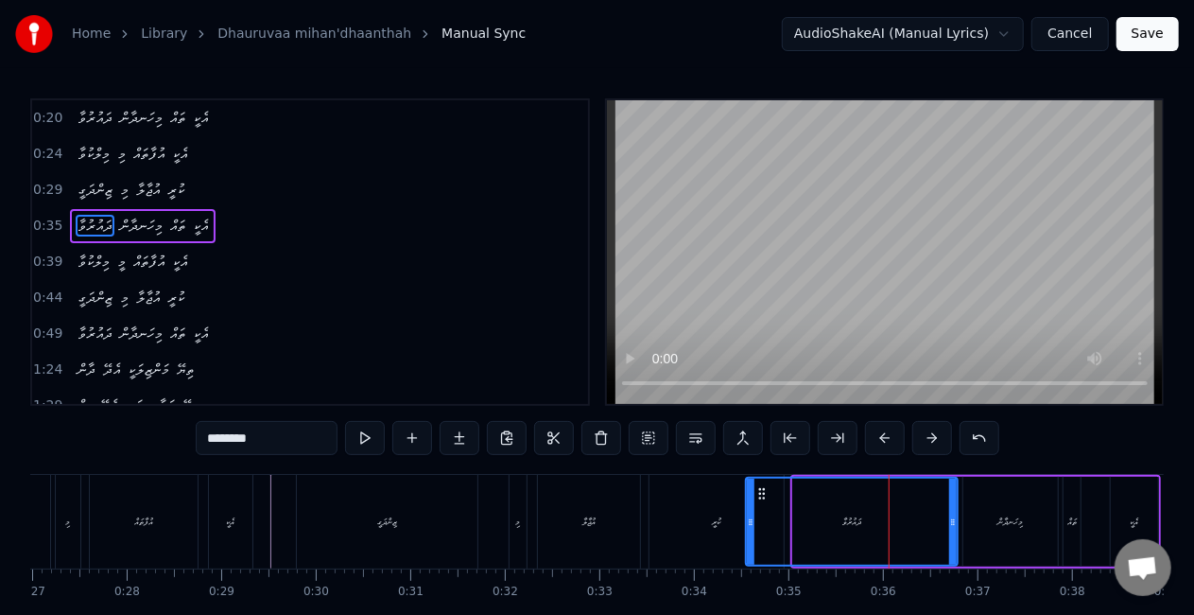
drag, startPoint x: 797, startPoint y: 516, endPoint x: 750, endPoint y: 502, distance: 49.4
click at [750, 502] on div at bounding box center [751, 521] width 8 height 86
click at [586, 517] on div "އުޖާލާ" at bounding box center [588, 521] width 13 height 14
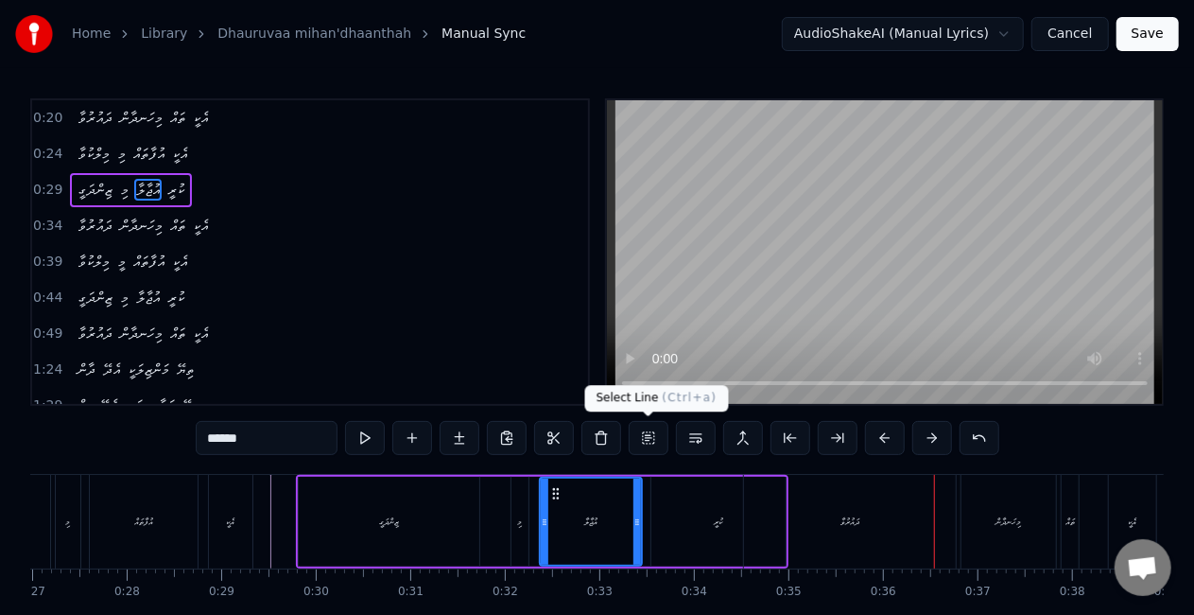
click at [709, 514] on div "ކުރީ" at bounding box center [718, 522] width 134 height 90
type input "****"
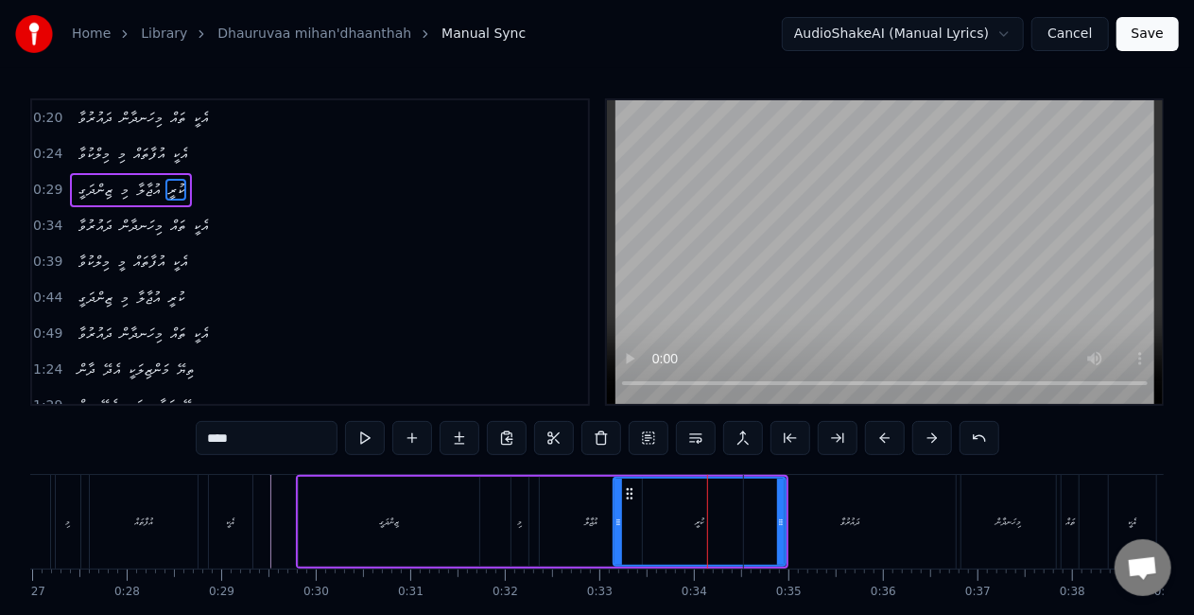
drag, startPoint x: 652, startPoint y: 514, endPoint x: 616, endPoint y: 507, distance: 36.7
click at [615, 507] on div at bounding box center [619, 521] width 8 height 86
click at [494, 514] on div "ޒިންދަގީ މި އުޖާލާ ކުރީ" at bounding box center [542, 522] width 493 height 94
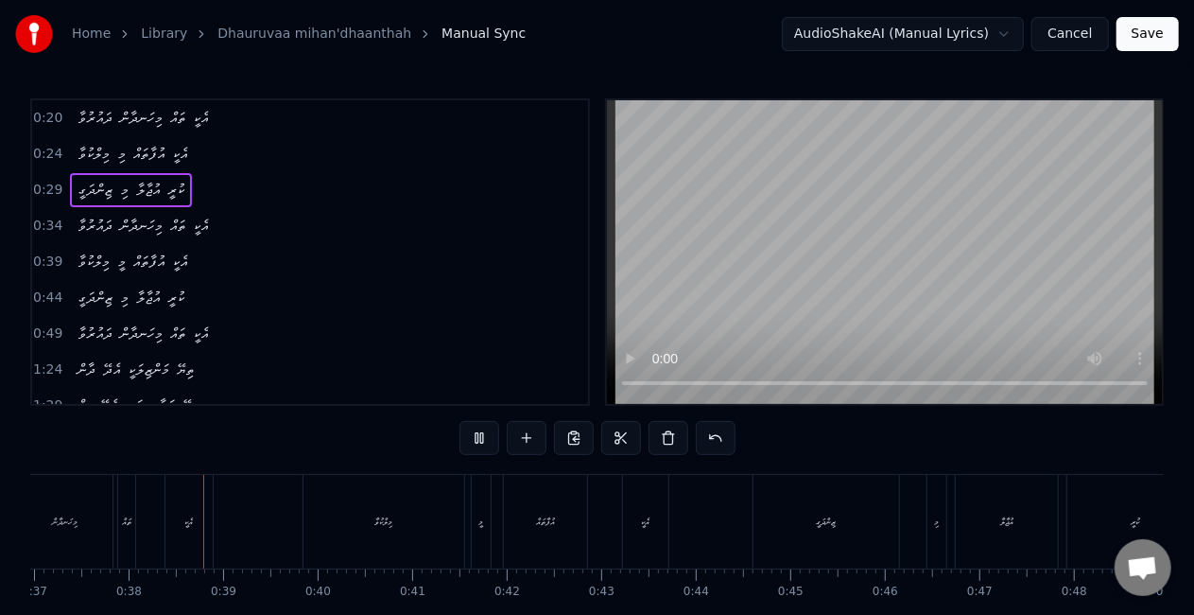
scroll to position [0, 3515]
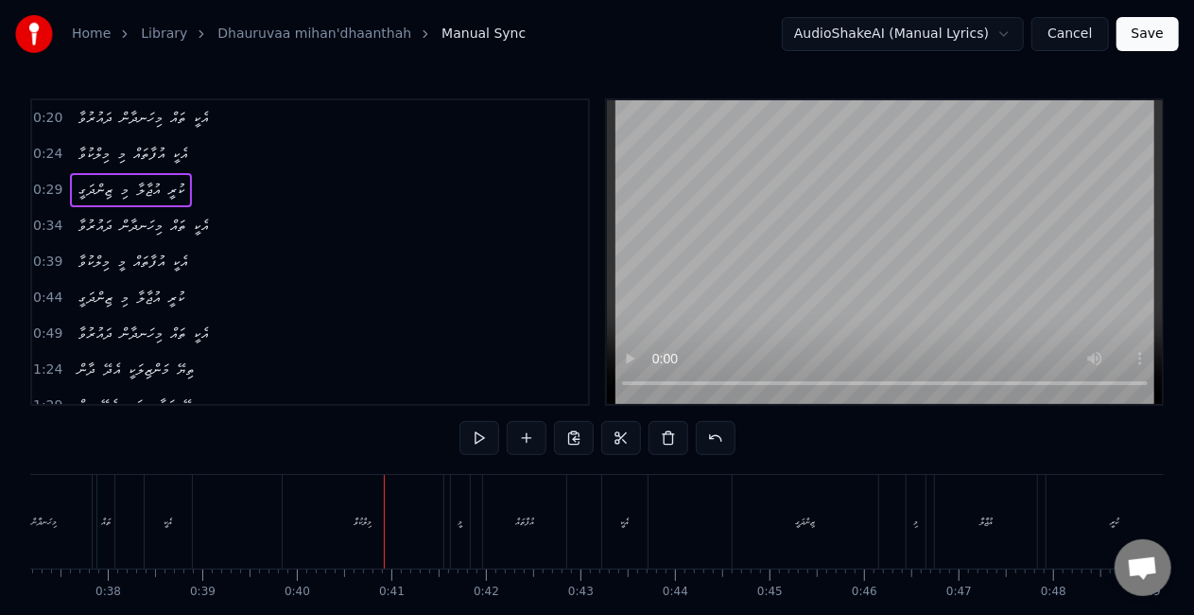
click at [414, 484] on div "މިލްކުވާ" at bounding box center [363, 522] width 161 height 94
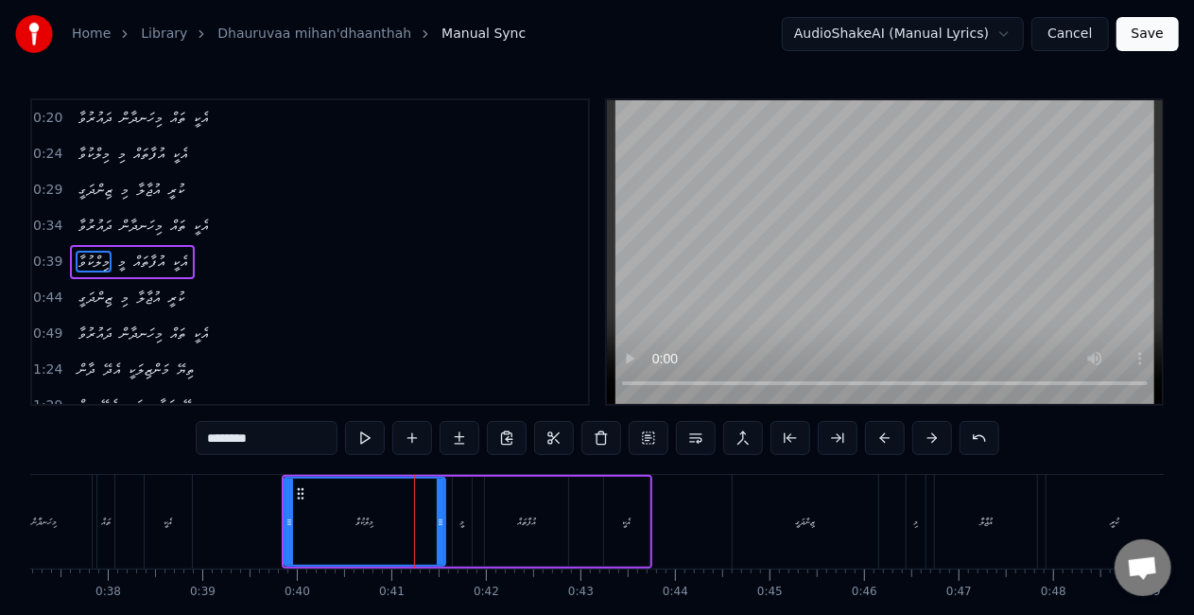
scroll to position [7, 0]
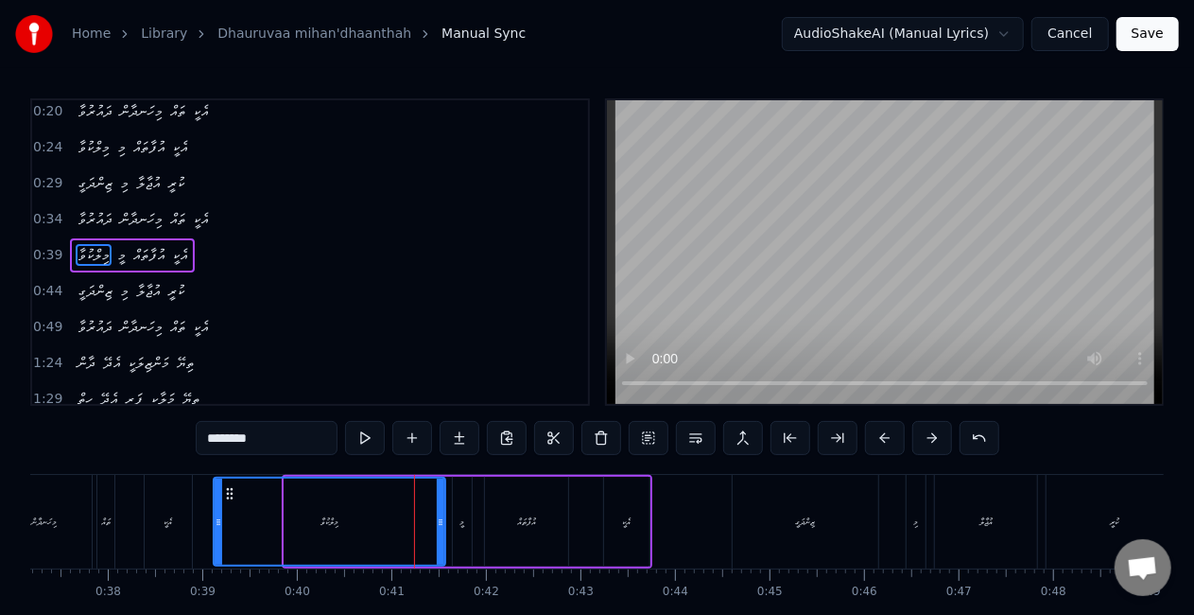
drag, startPoint x: 286, startPoint y: 525, endPoint x: 216, endPoint y: 514, distance: 70.7
click at [215, 516] on icon at bounding box center [219, 521] width 8 height 15
click at [186, 517] on div "އެކީ" at bounding box center [168, 522] width 47 height 94
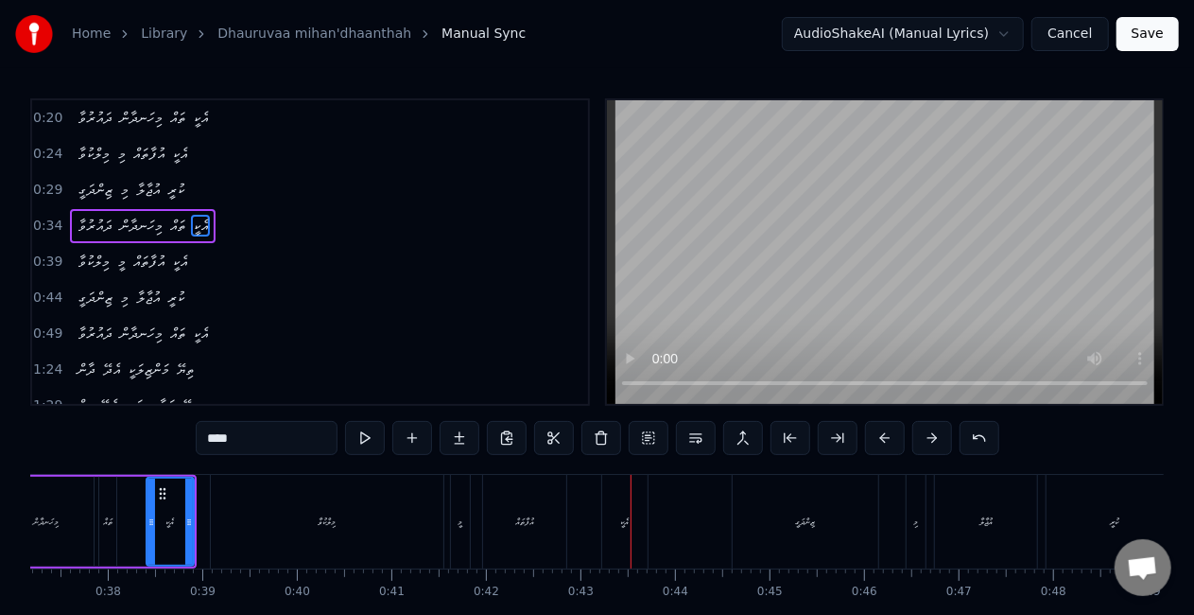
click at [461, 519] on div "މީ" at bounding box center [461, 521] width 5 height 14
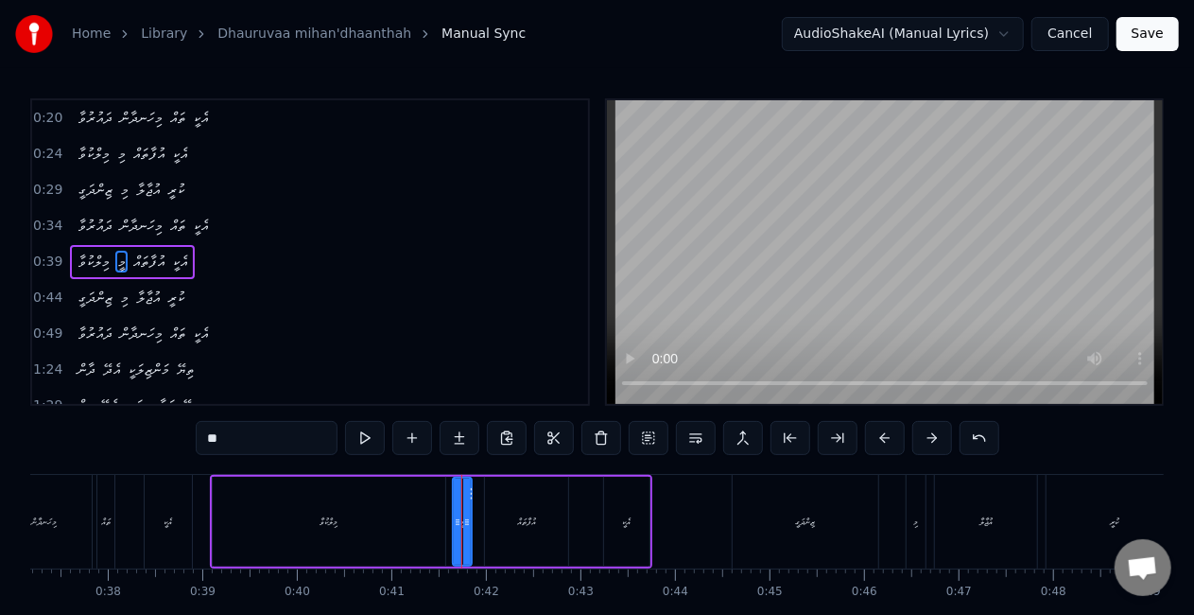
scroll to position [7, 0]
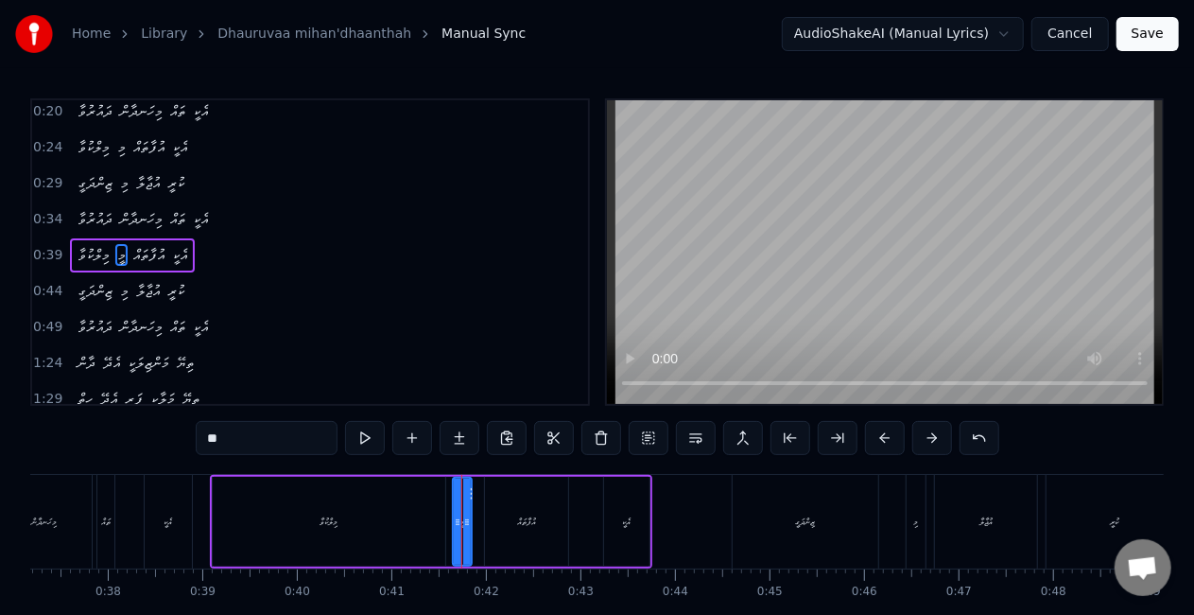
drag, startPoint x: 249, startPoint y: 436, endPoint x: 151, endPoint y: 429, distance: 97.6
click at [151, 429] on div "0:20 ދައުރުވާ މިހަނދާން ތައް އެކީ 0:24 މިލްކުވާ މި އުފާތައް އެކީ 0:29 ޒިންދަގީ …" at bounding box center [597, 381] width 1134 height 566
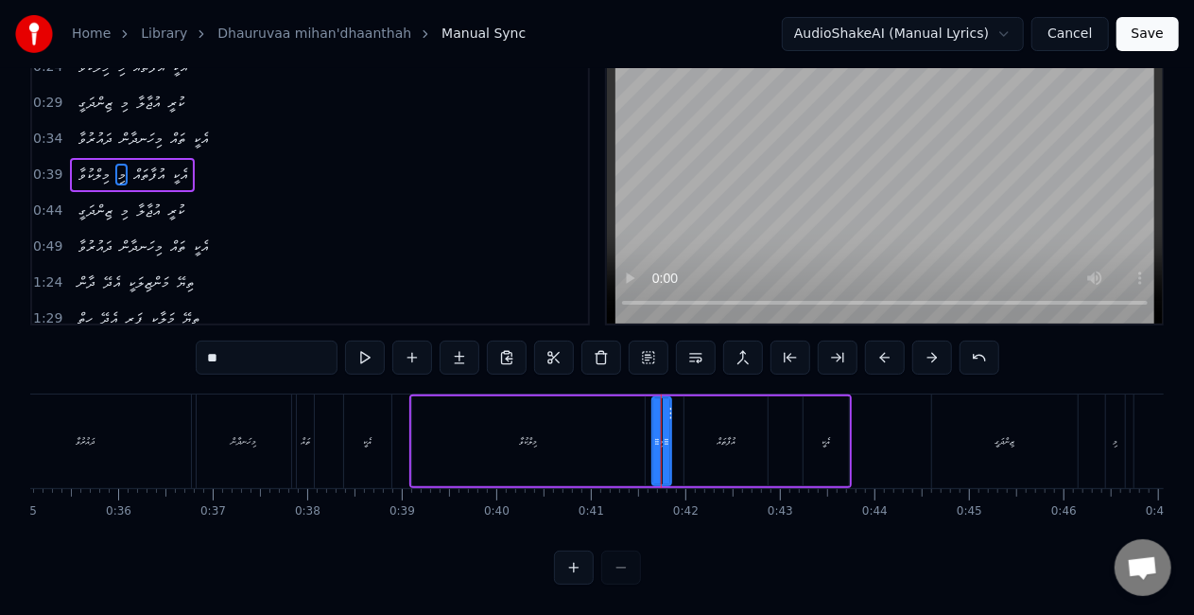
scroll to position [0, 2918]
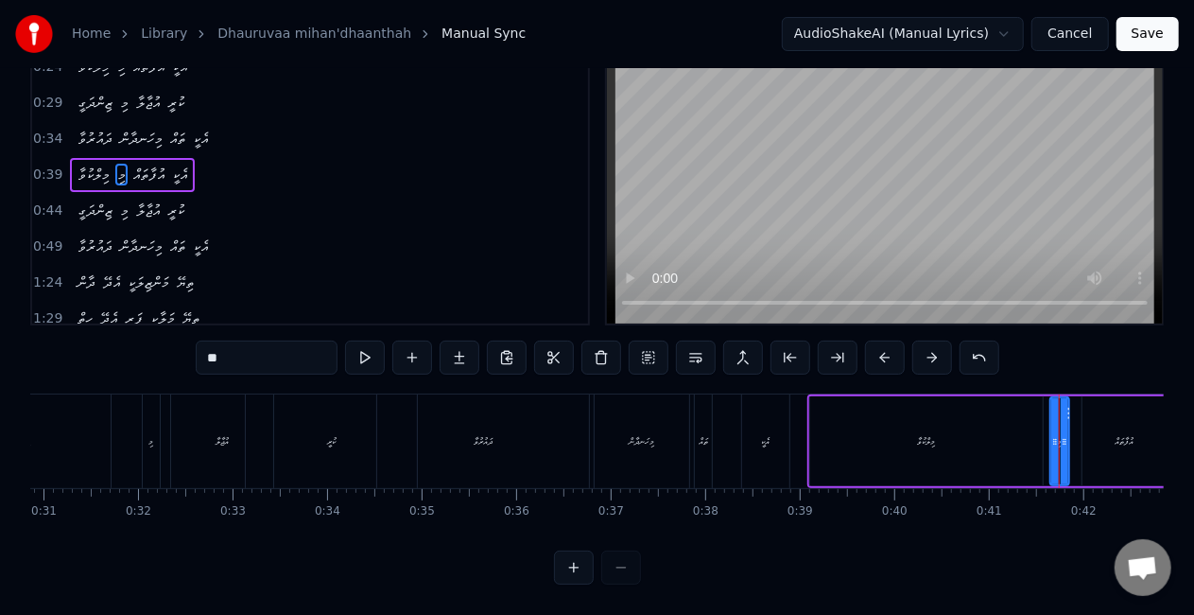
click at [157, 439] on div "މި" at bounding box center [151, 441] width 17 height 94
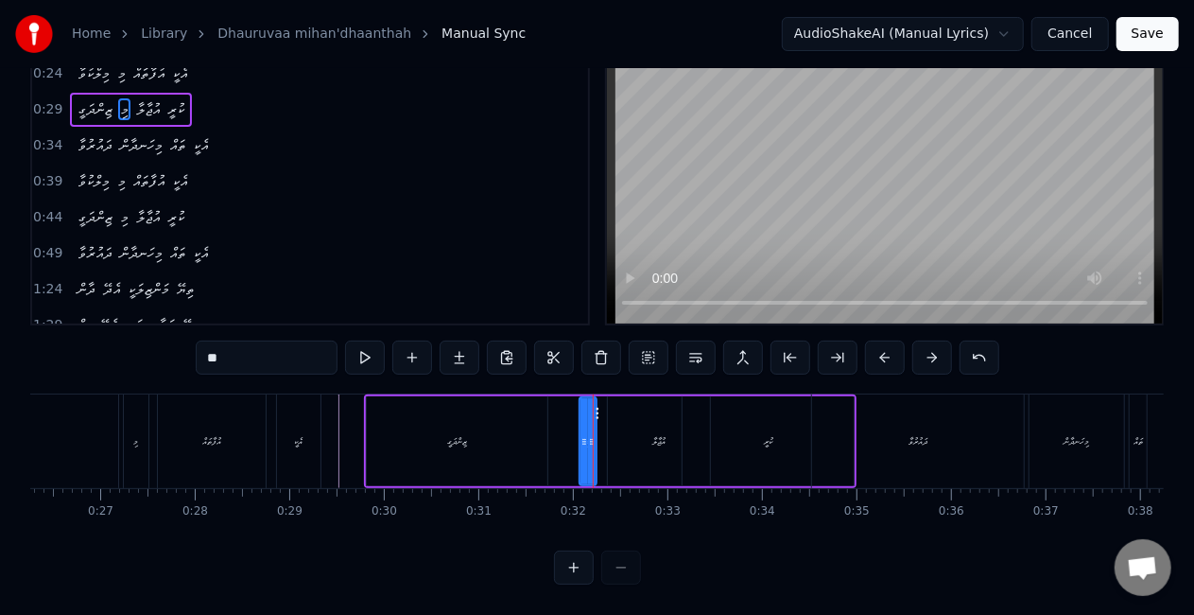
scroll to position [0, 2458]
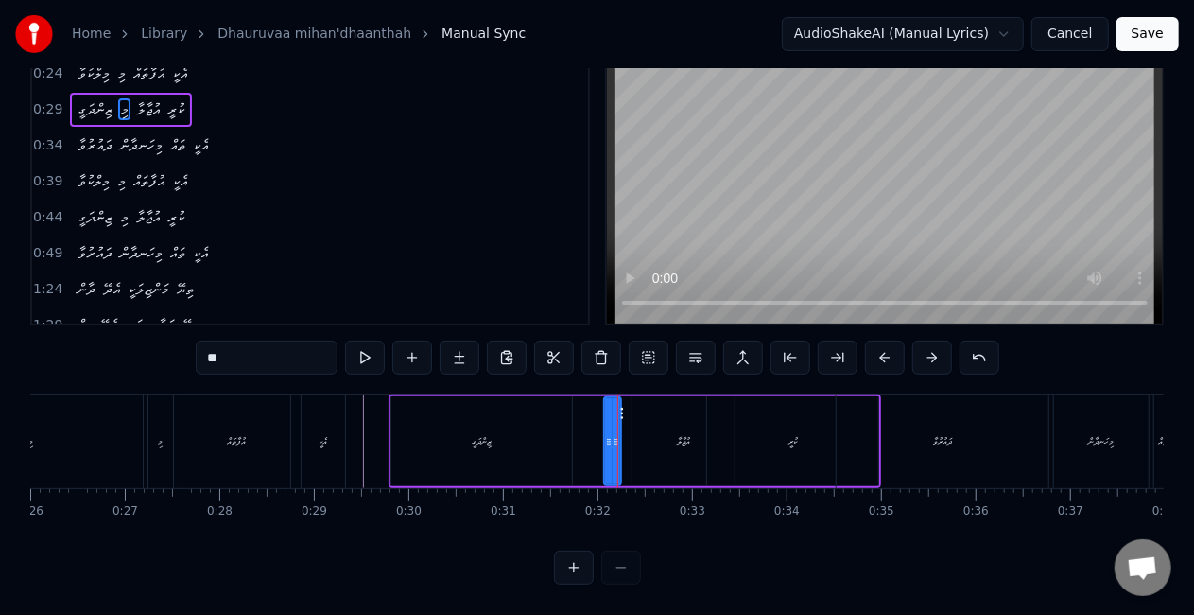
click at [159, 435] on div "މި" at bounding box center [160, 441] width 25 height 94
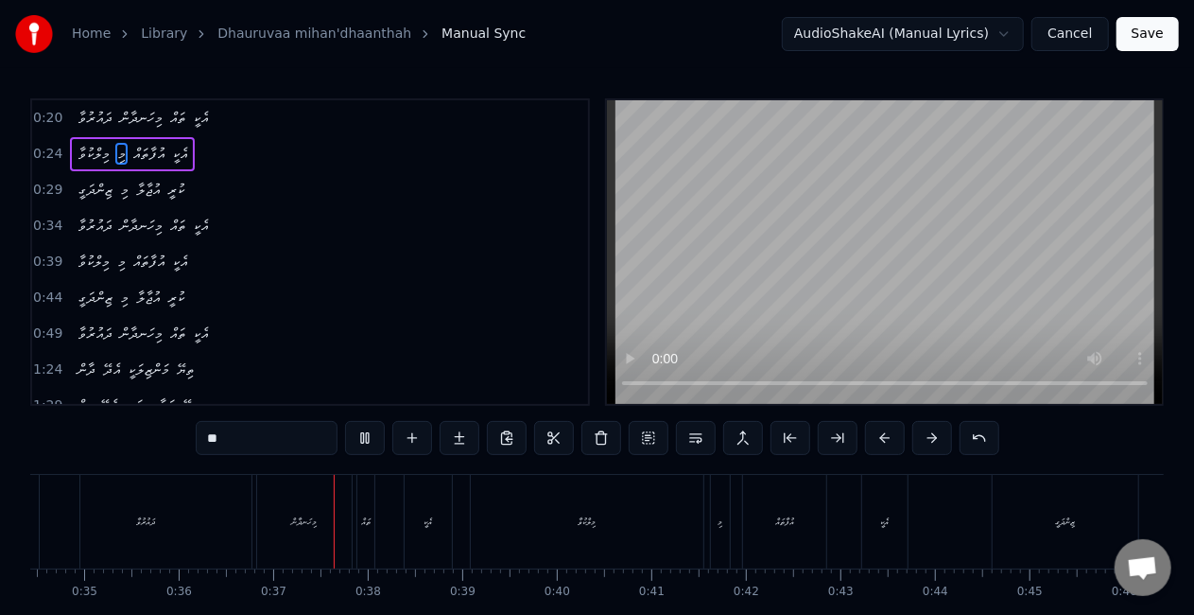
scroll to position [0, 3408]
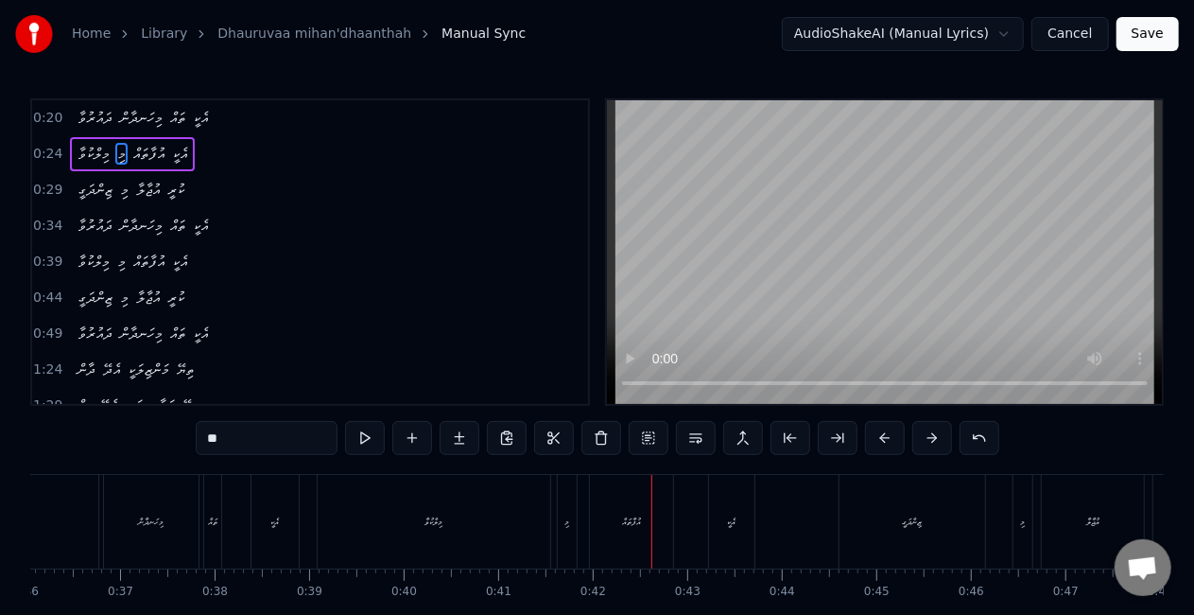
click at [405, 546] on div "މިލްކުވާ" at bounding box center [434, 522] width 233 height 94
type input "********"
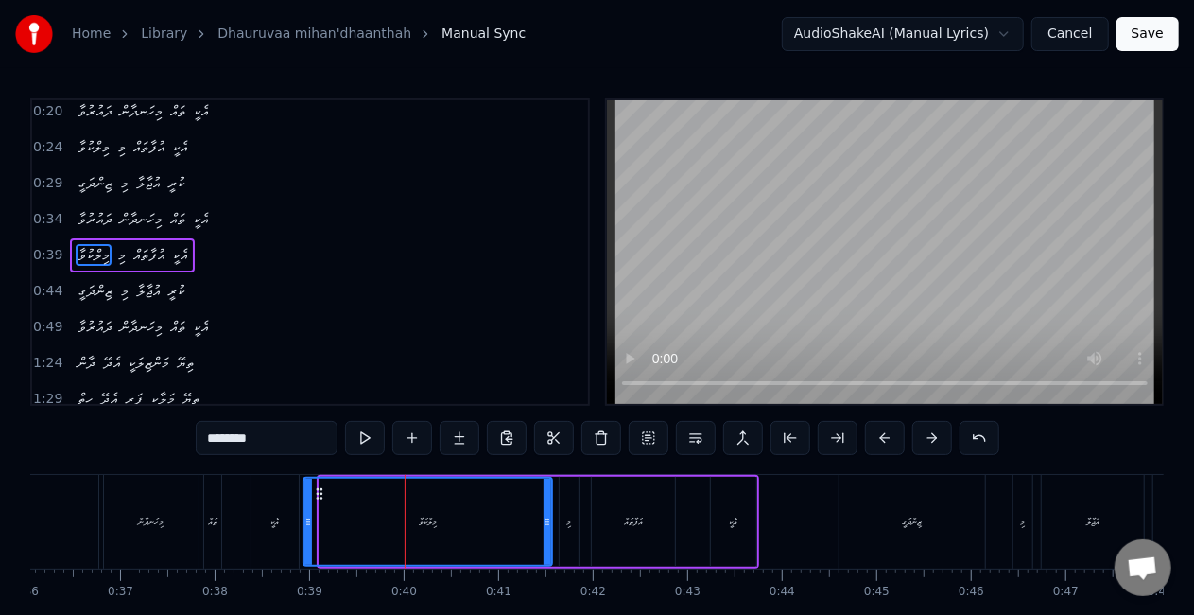
drag, startPoint x: 323, startPoint y: 522, endPoint x: 305, endPoint y: 517, distance: 18.6
click at [305, 517] on icon at bounding box center [308, 521] width 8 height 15
click at [248, 534] on div "ދައުރުވާ މިހަނދާން ތައް އެކީ" at bounding box center [95, 522] width 418 height 94
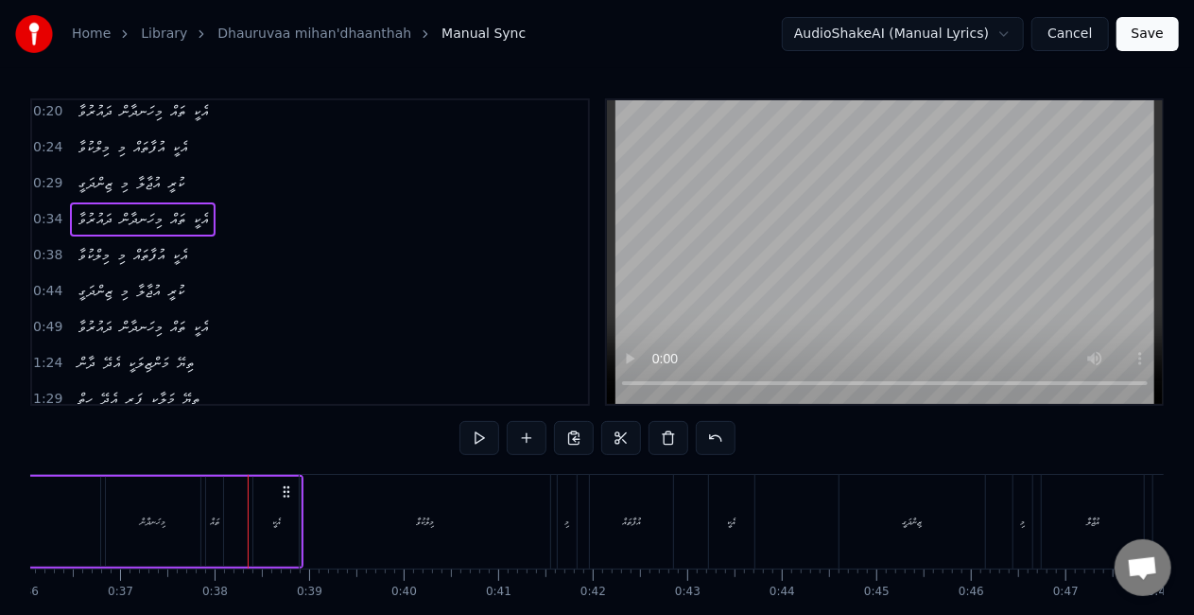
click at [592, 355] on div "0:20 ދައުރުވާ މިހަނދާން ތައް އެކީ 0:24 މިލްކުވާ މި އުފާތައް އެކީ 0:29 ޒިންދަގީ …" at bounding box center [597, 251] width 1134 height 307
click at [850, 542] on div "ޒިންދަގީ" at bounding box center [913, 522] width 146 height 94
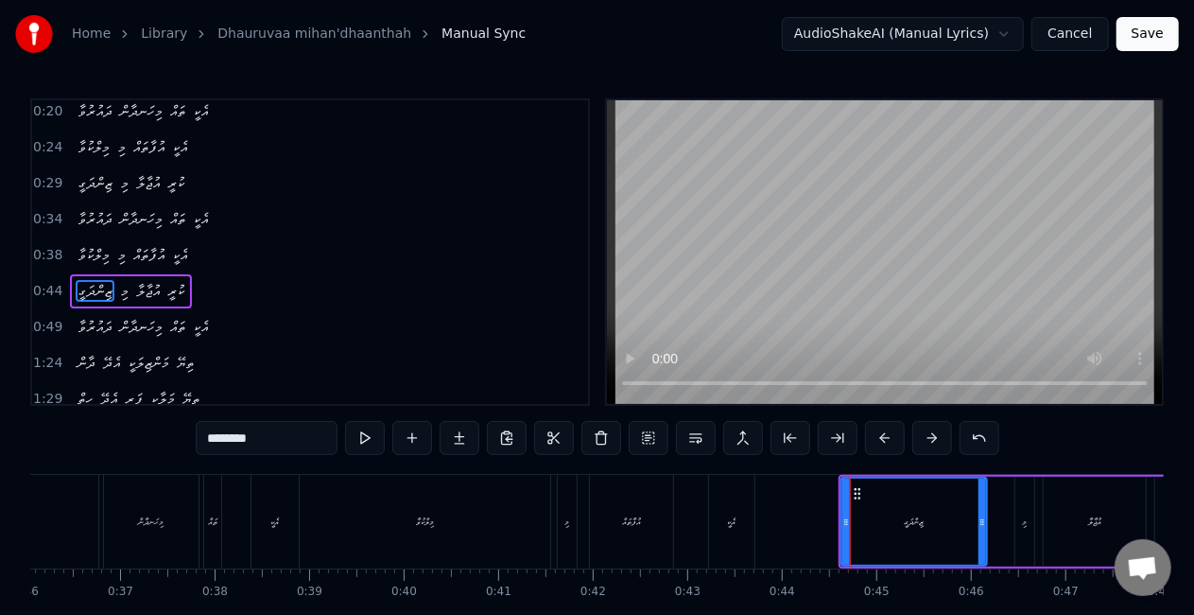
scroll to position [42, 0]
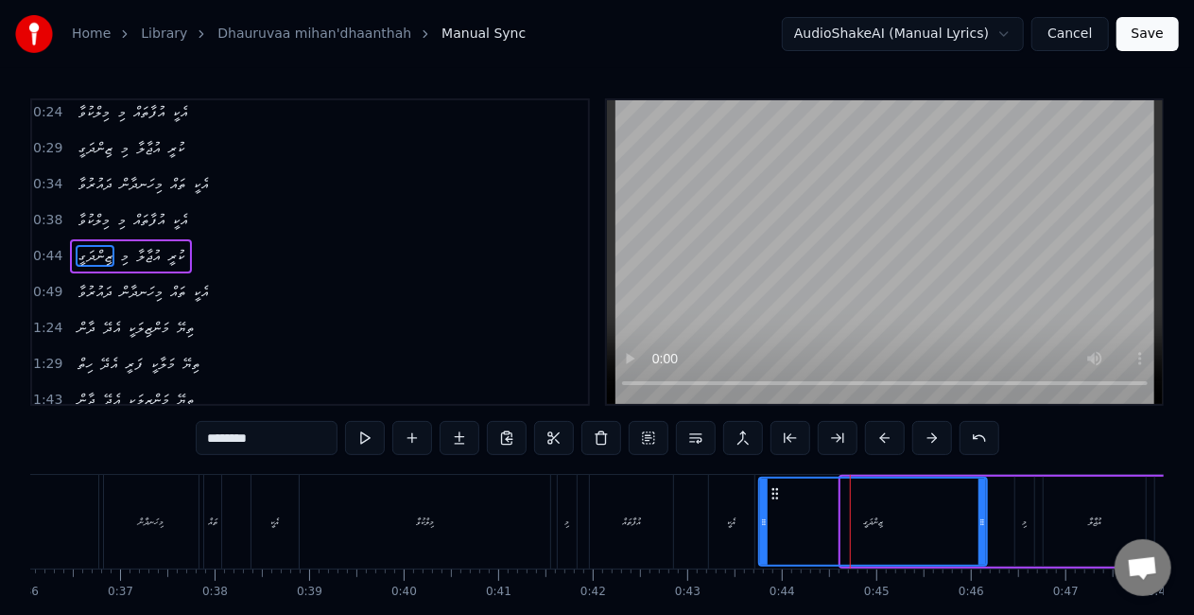
drag, startPoint x: 845, startPoint y: 538, endPoint x: 763, endPoint y: 519, distance: 84.4
click at [763, 519] on div at bounding box center [764, 521] width 8 height 86
click at [732, 495] on div "އެކީ" at bounding box center [731, 522] width 45 height 94
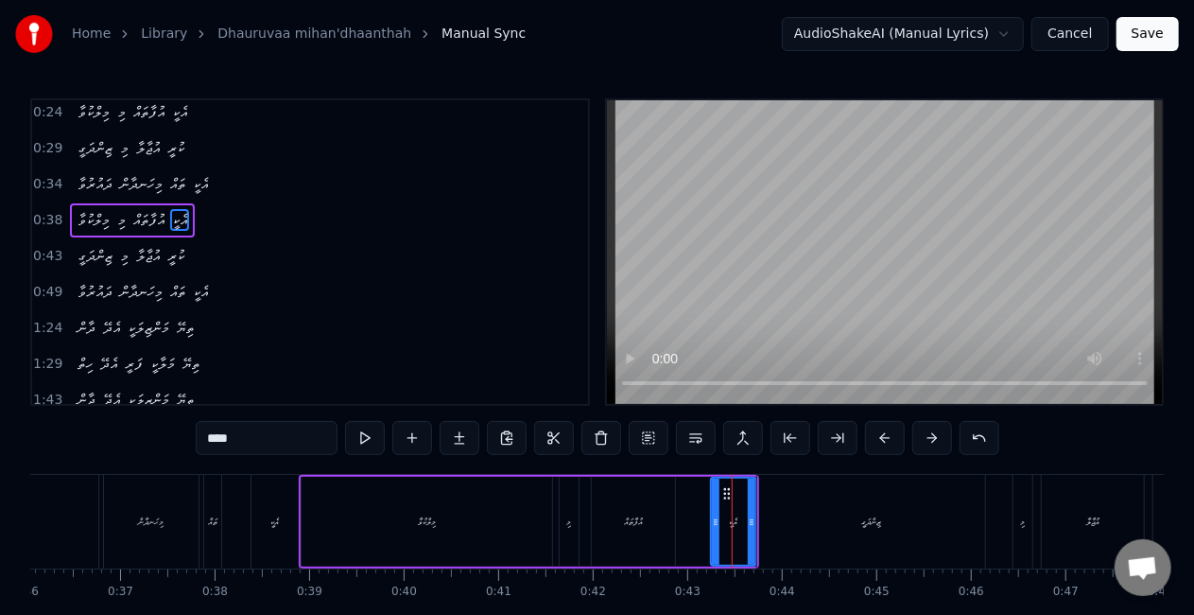
scroll to position [7, 0]
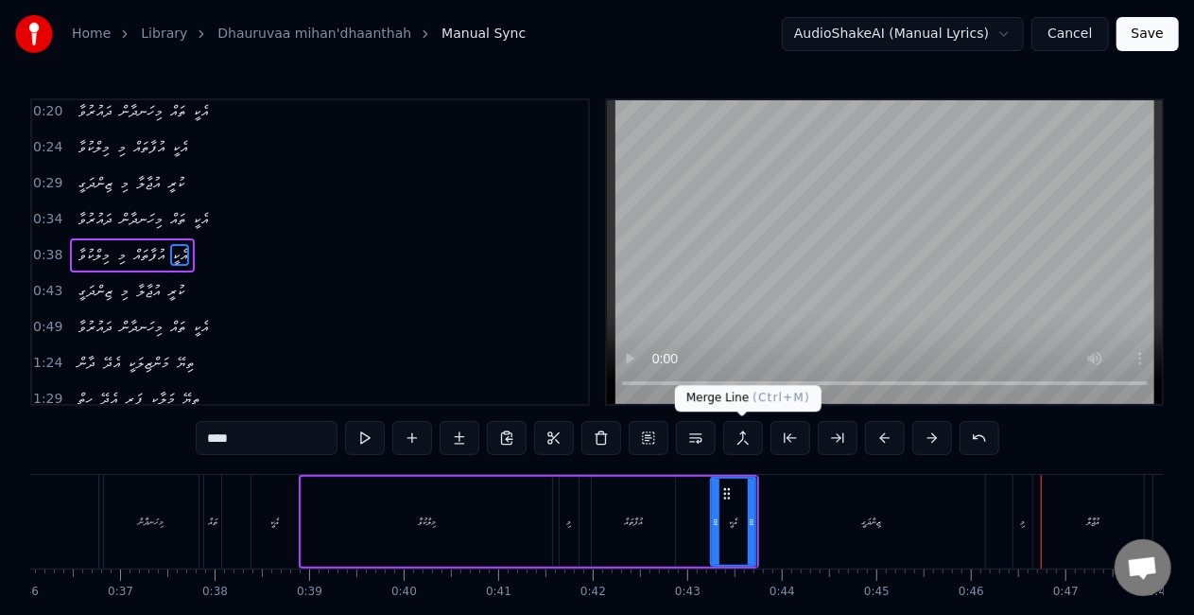
click at [804, 524] on div "ޒިންދަގީ" at bounding box center [871, 522] width 228 height 94
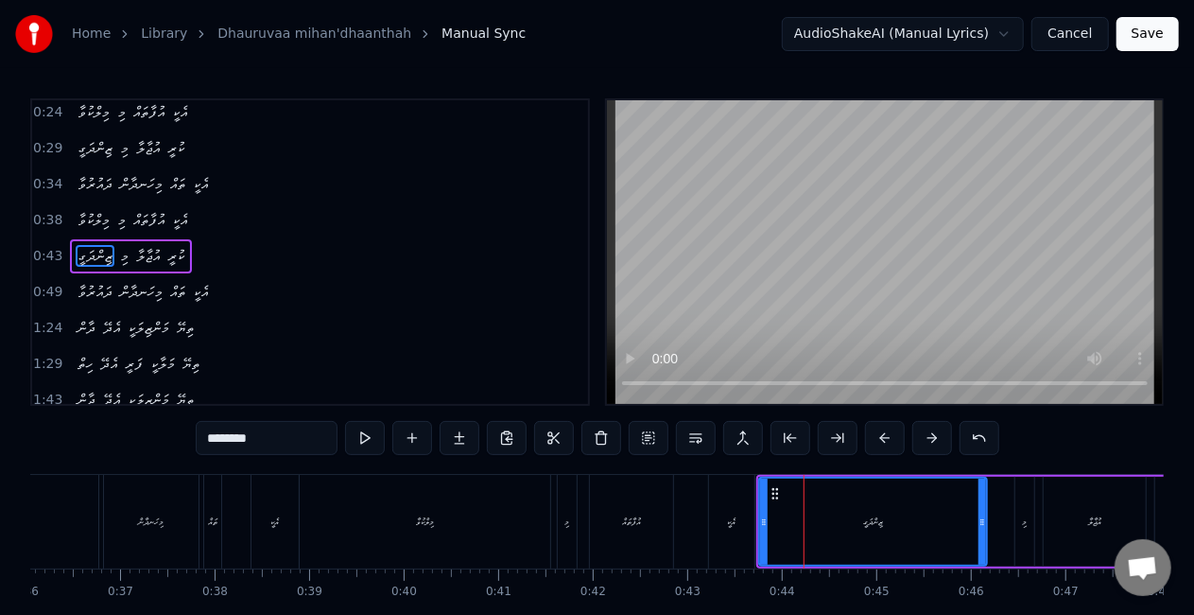
scroll to position [42, 0]
drag, startPoint x: 760, startPoint y: 516, endPoint x: 780, endPoint y: 519, distance: 20.1
click at [780, 519] on icon at bounding box center [784, 521] width 8 height 15
click at [747, 482] on div "އެކީ" at bounding box center [731, 522] width 45 height 94
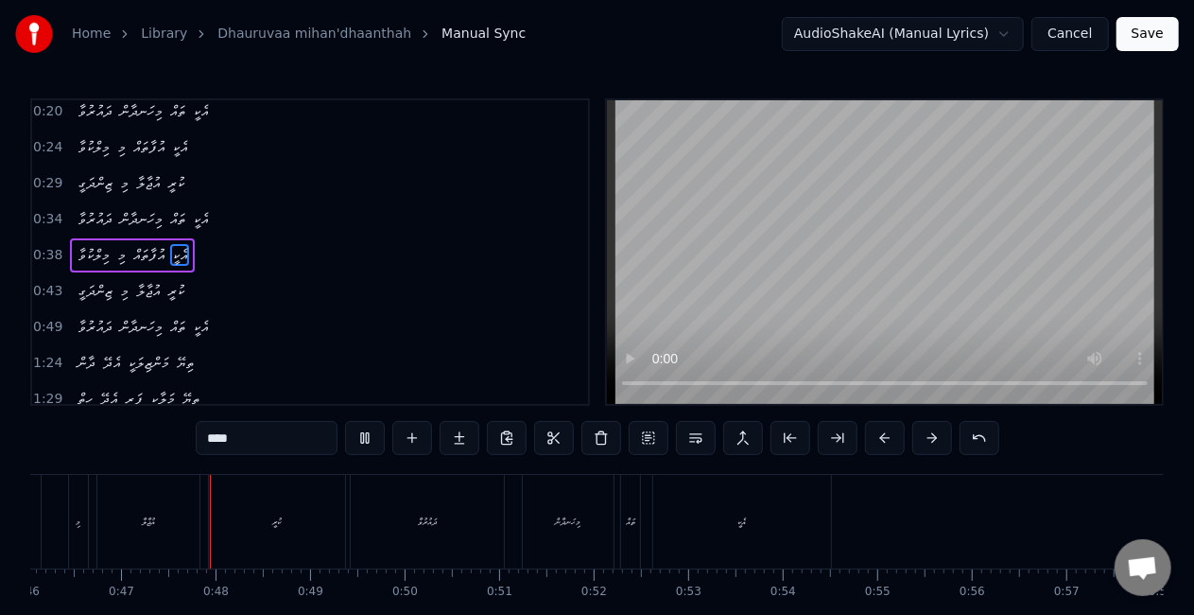
scroll to position [0, 4376]
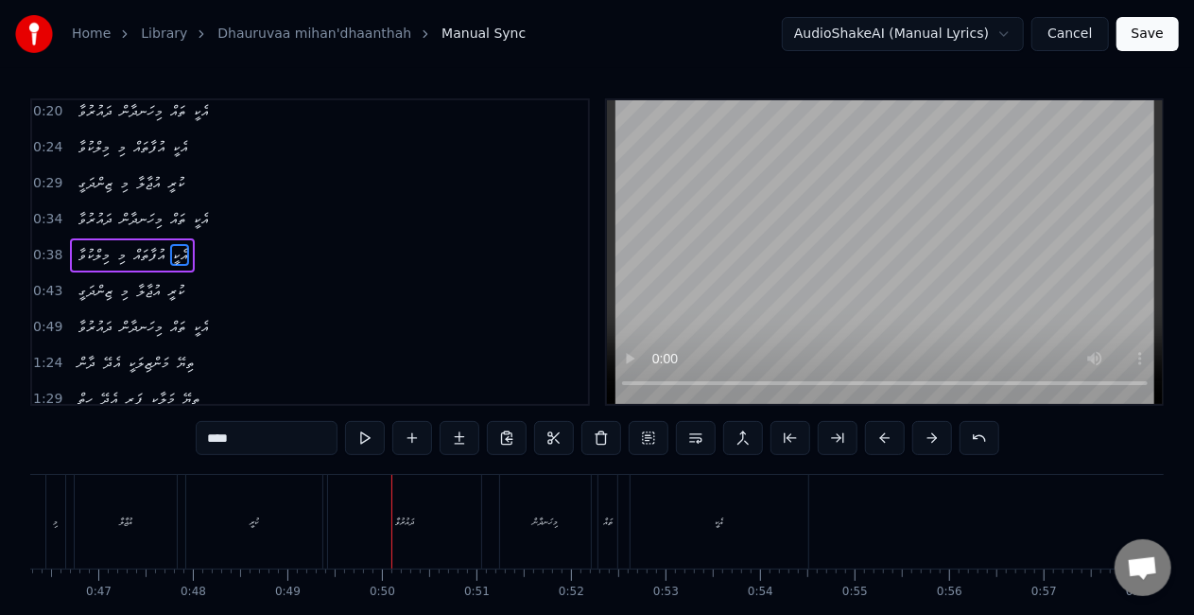
click at [459, 517] on div "ދައުރުވާ" at bounding box center [404, 522] width 153 height 94
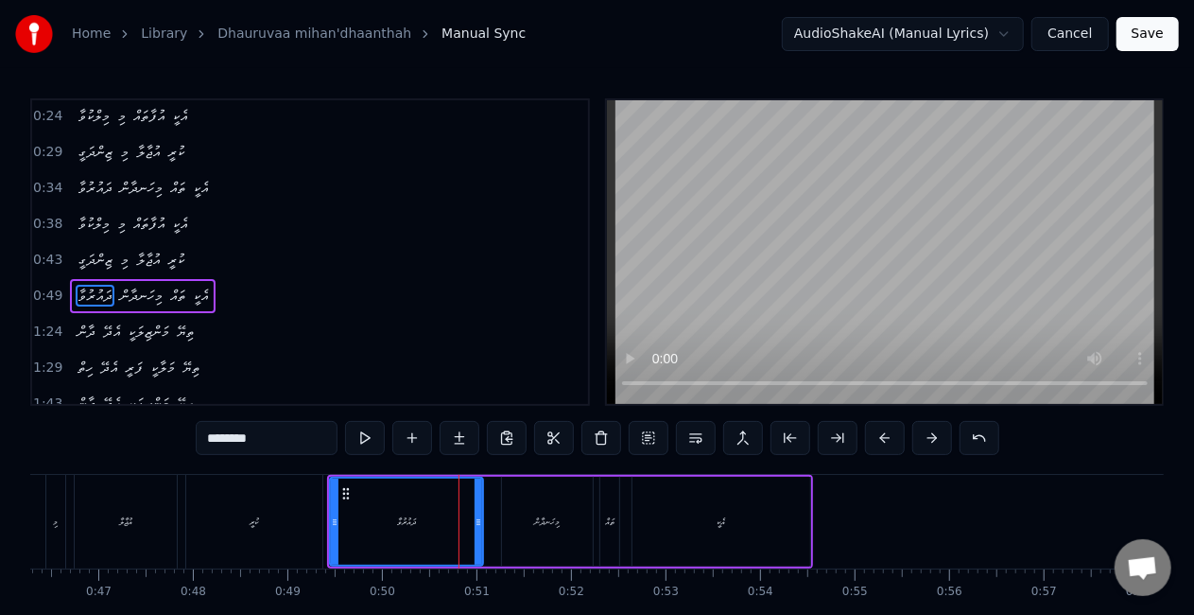
scroll to position [78, 0]
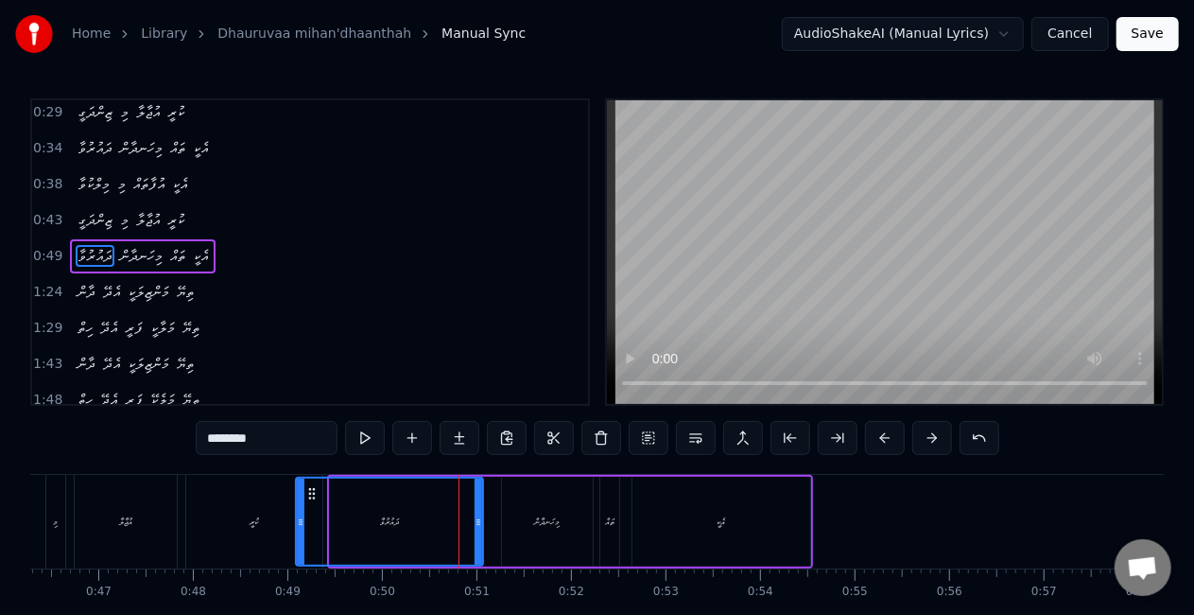
drag, startPoint x: 333, startPoint y: 519, endPoint x: 282, endPoint y: 511, distance: 51.8
click at [297, 516] on icon at bounding box center [301, 521] width 8 height 15
click at [271, 499] on div "ކުރީ" at bounding box center [254, 522] width 136 height 94
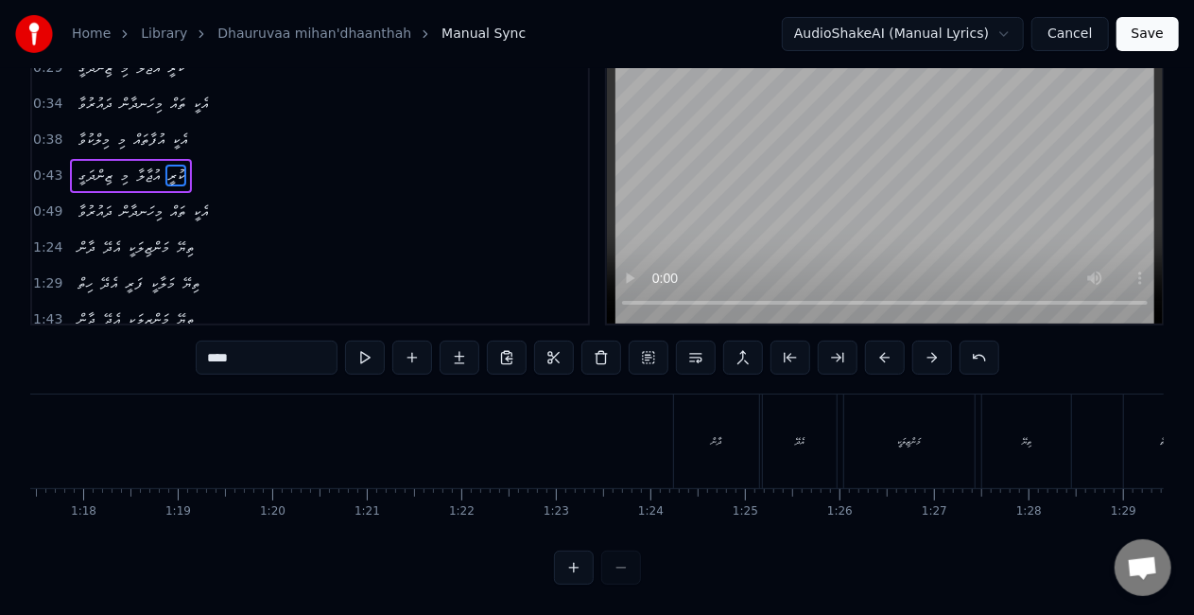
scroll to position [0, 7533]
click at [510, 432] on div "ދާން" at bounding box center [504, 441] width 85 height 94
type input "****"
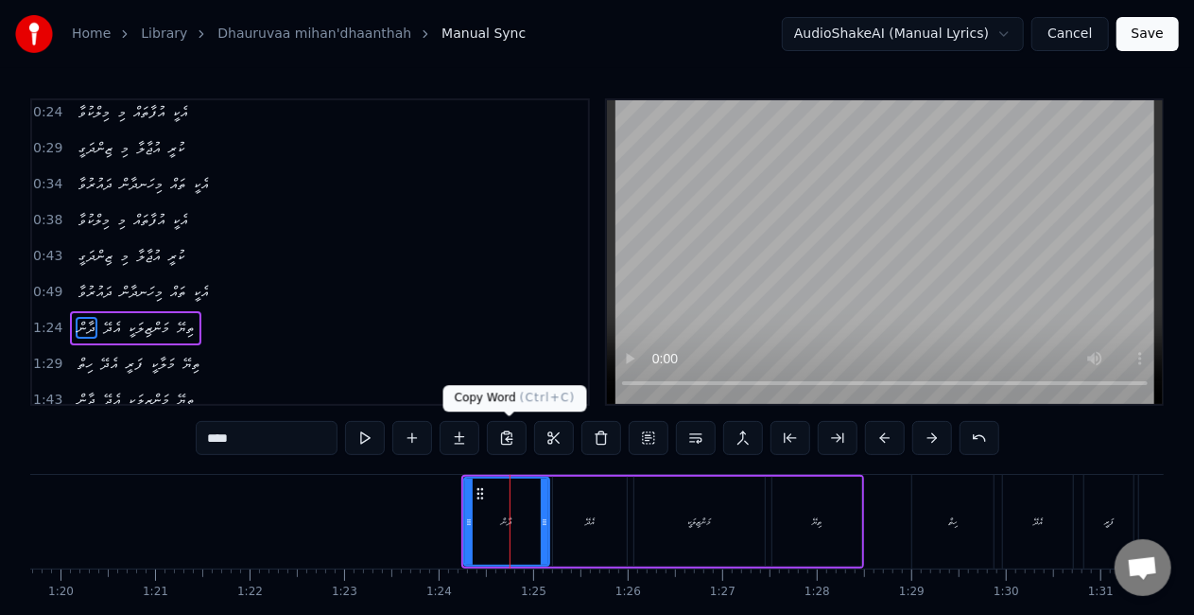
scroll to position [113, 0]
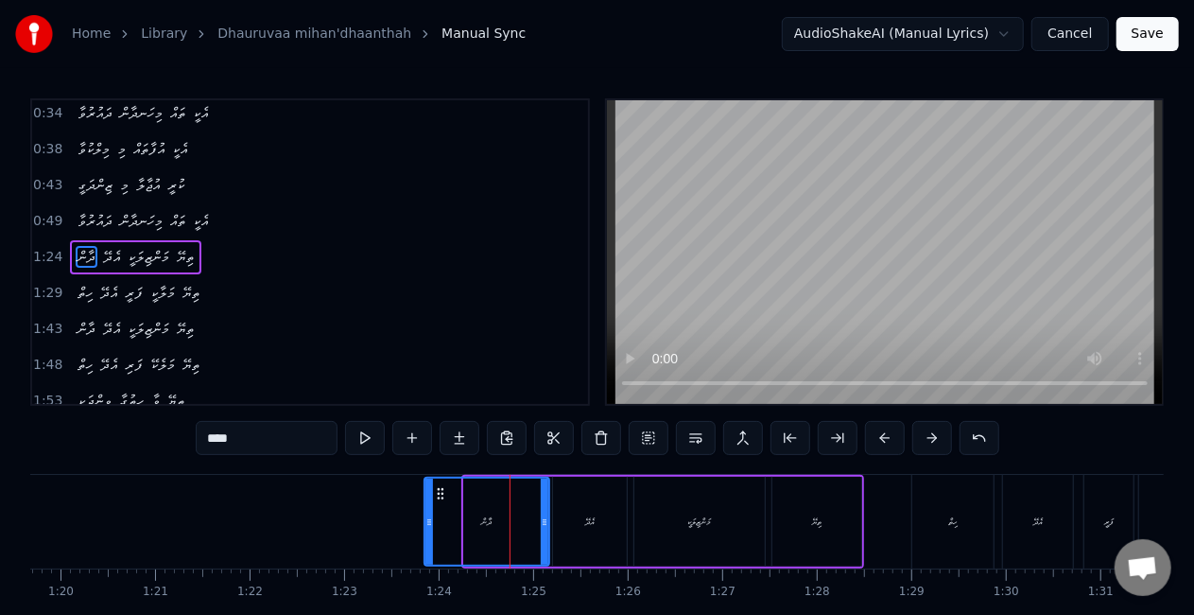
drag, startPoint x: 465, startPoint y: 523, endPoint x: 425, endPoint y: 511, distance: 41.6
click at [425, 511] on div at bounding box center [429, 521] width 8 height 86
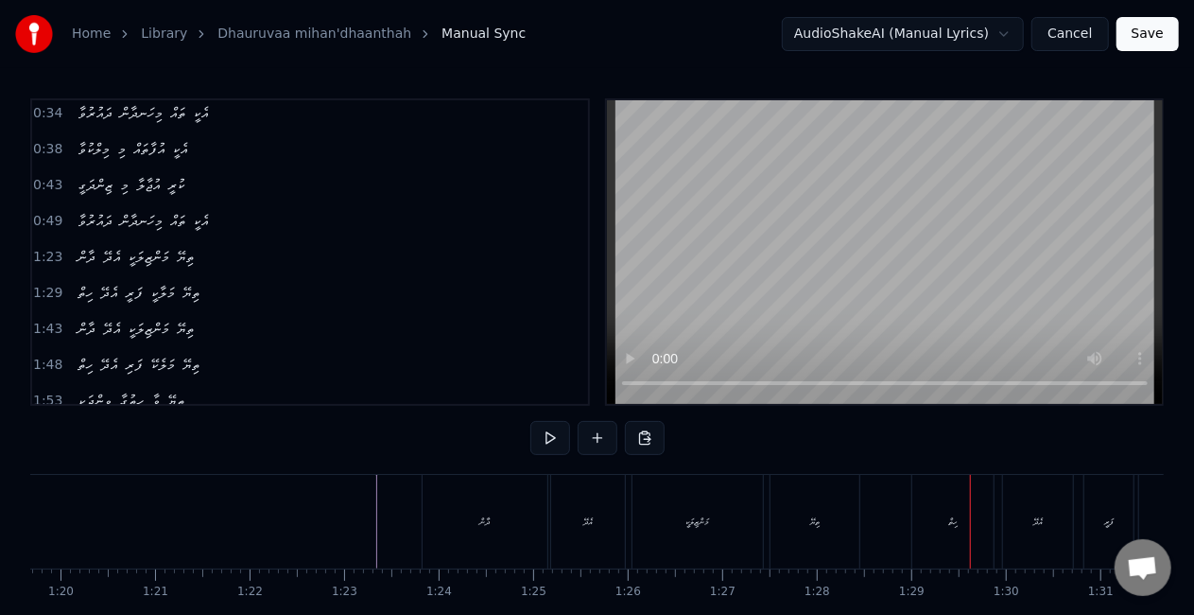
click at [945, 511] on div "ހިތް" at bounding box center [952, 522] width 81 height 94
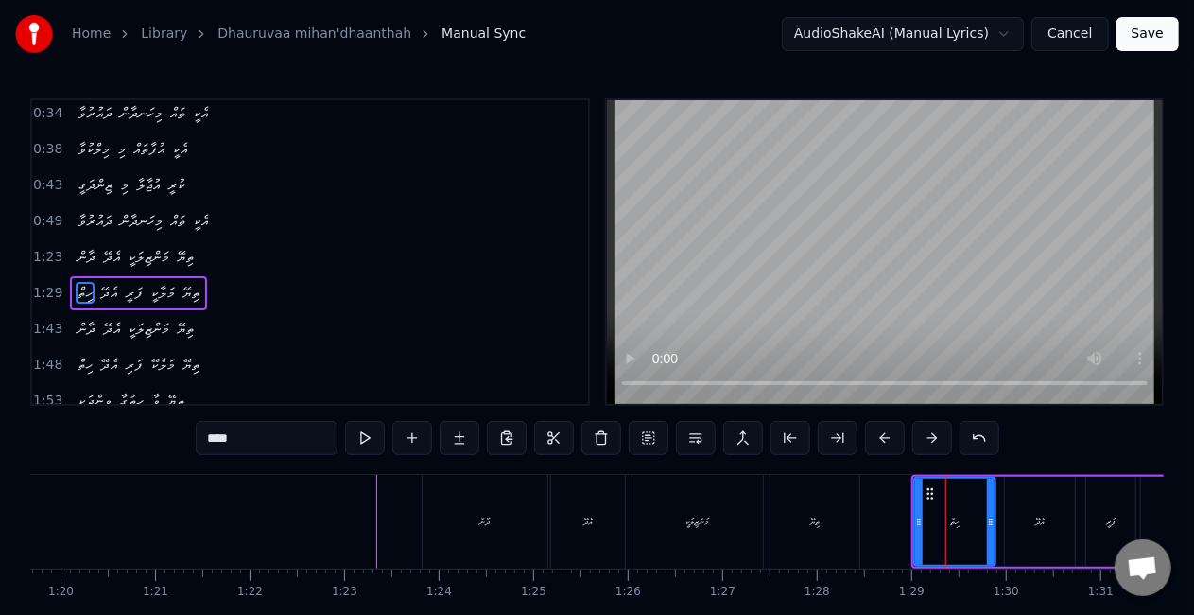
scroll to position [147, 0]
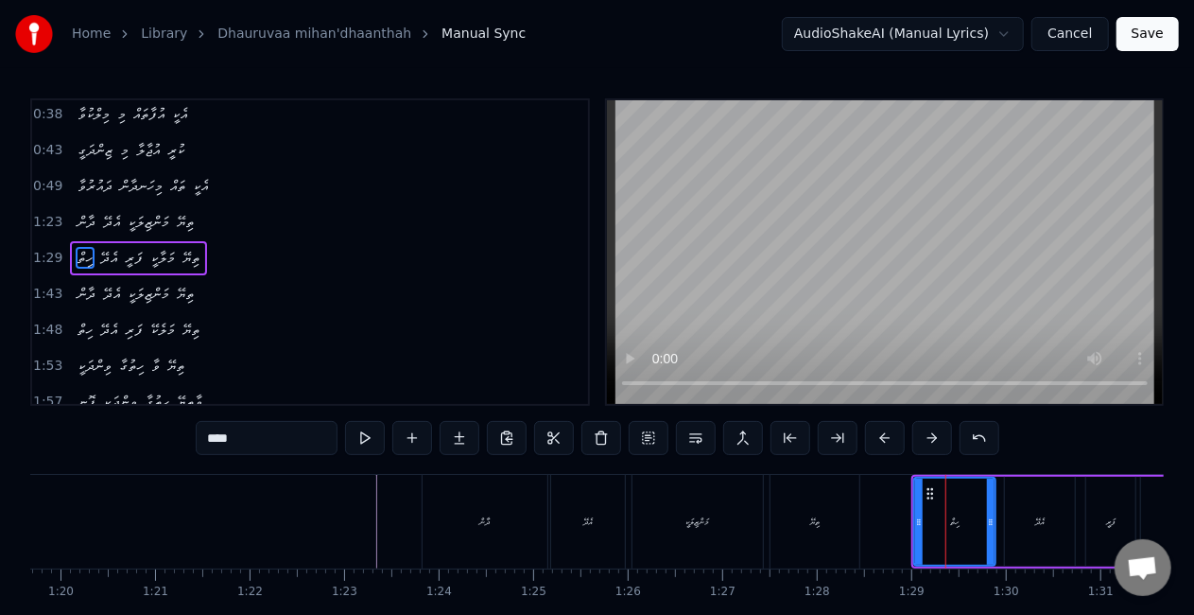
click at [915, 528] on div "ހިތް" at bounding box center [954, 522] width 83 height 90
drag, startPoint x: 919, startPoint y: 528, endPoint x: 868, endPoint y: 528, distance: 51.1
click at [868, 528] on icon at bounding box center [868, 521] width 8 height 15
click at [842, 514] on div "ތިޔޭ" at bounding box center [815, 522] width 89 height 94
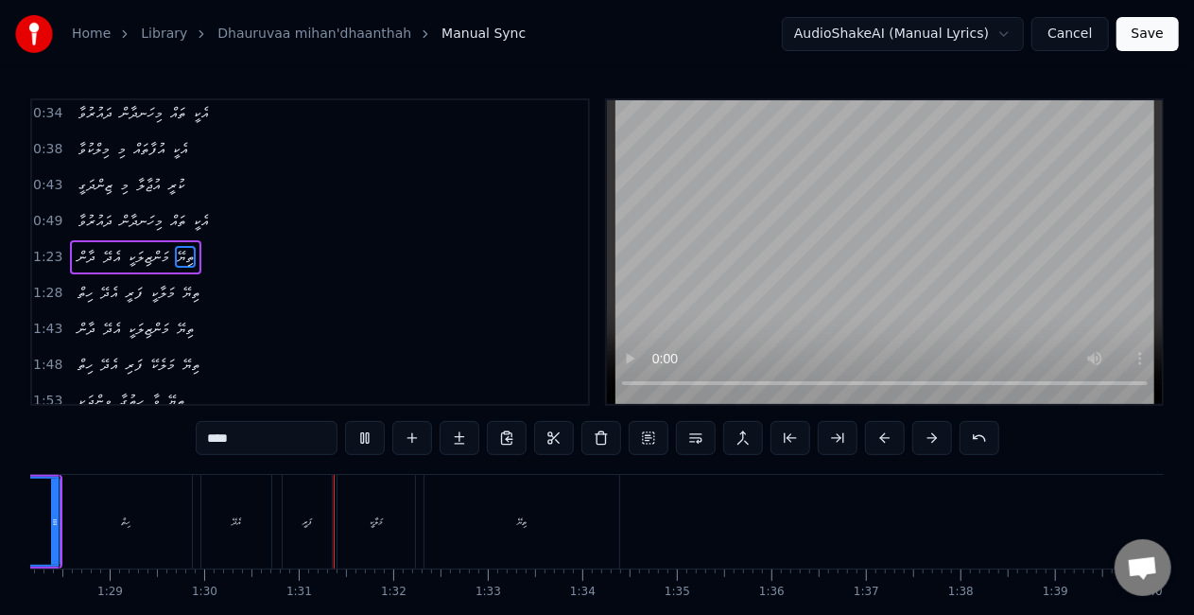
scroll to position [0, 8496]
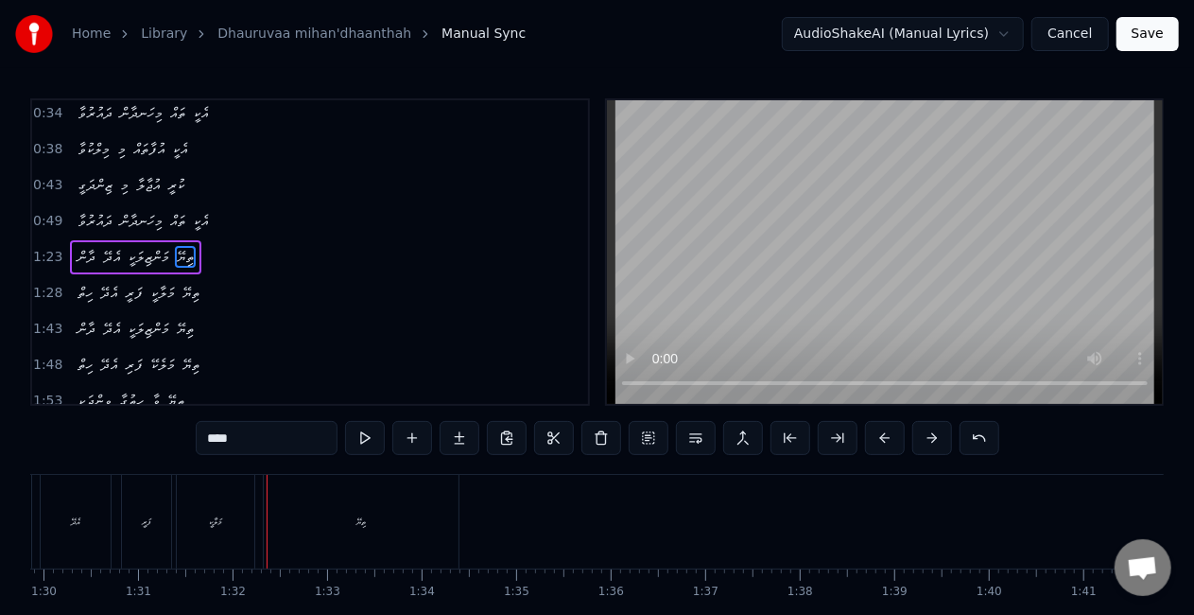
click at [158, 529] on div "ފަރީ" at bounding box center [146, 522] width 49 height 94
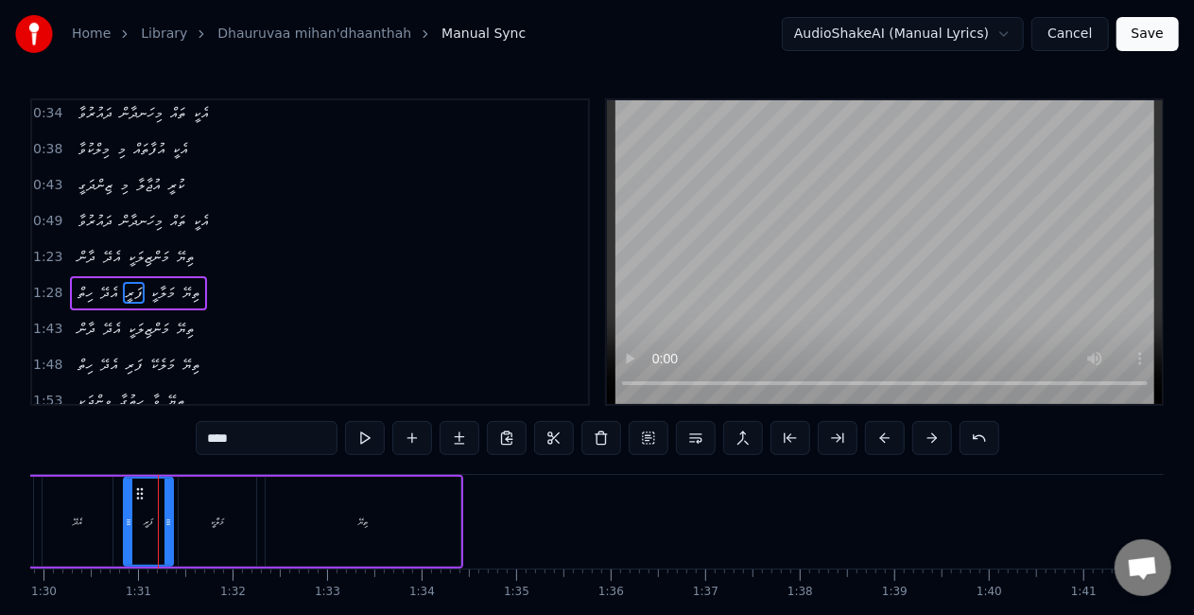
scroll to position [147, 0]
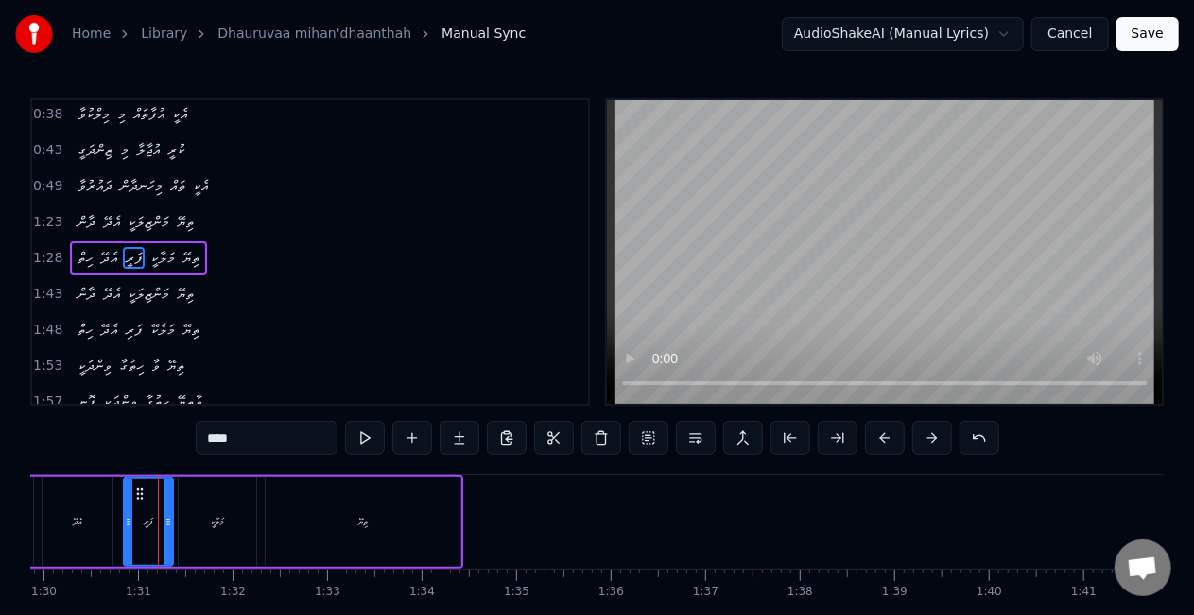
drag, startPoint x: 252, startPoint y: 437, endPoint x: 195, endPoint y: 442, distance: 57.9
click at [195, 442] on div "0:20 ދައުރުވާ މިހަނދާން ތައް އެކީ 0:24 މިލްކުވާ މި އުފާތައް އެކީ 0:29 ޒިންދަގީ …" at bounding box center [597, 381] width 1134 height 566
click at [93, 484] on div "އެދޭ" at bounding box center [78, 522] width 70 height 90
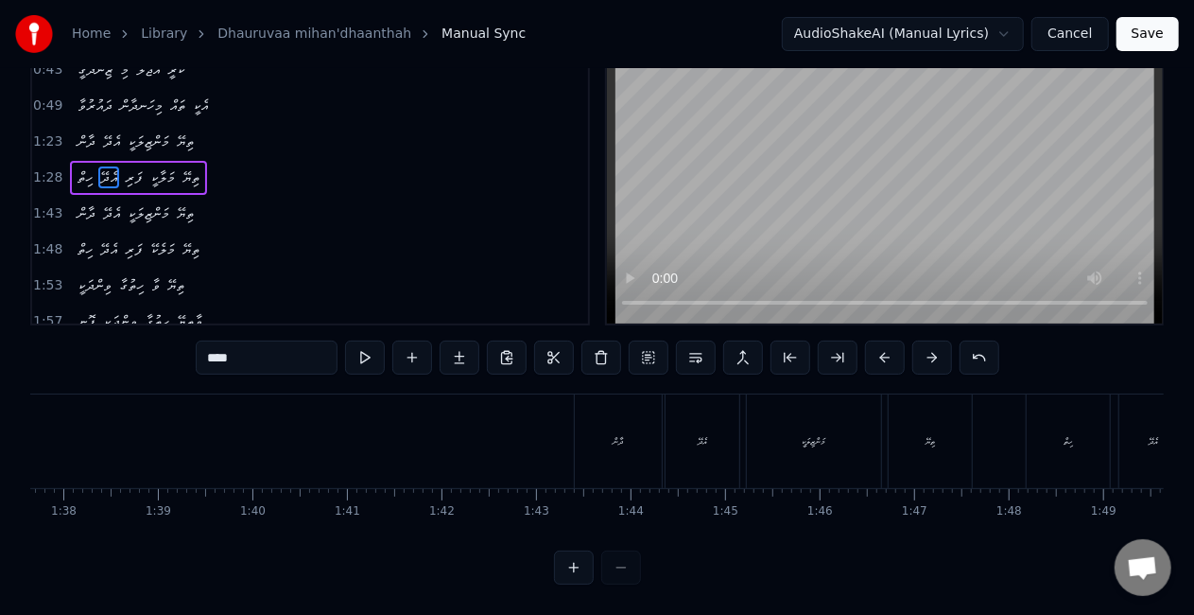
scroll to position [0, 9220]
click at [604, 431] on div "ދާން" at bounding box center [630, 441] width 87 height 94
type input "****"
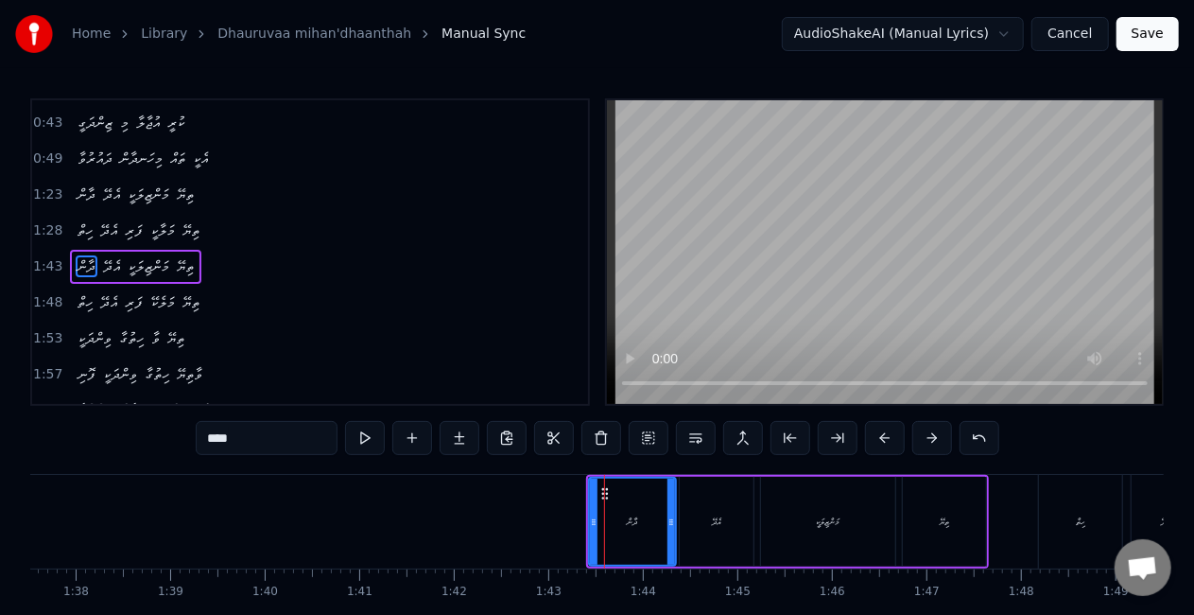
scroll to position [183, 0]
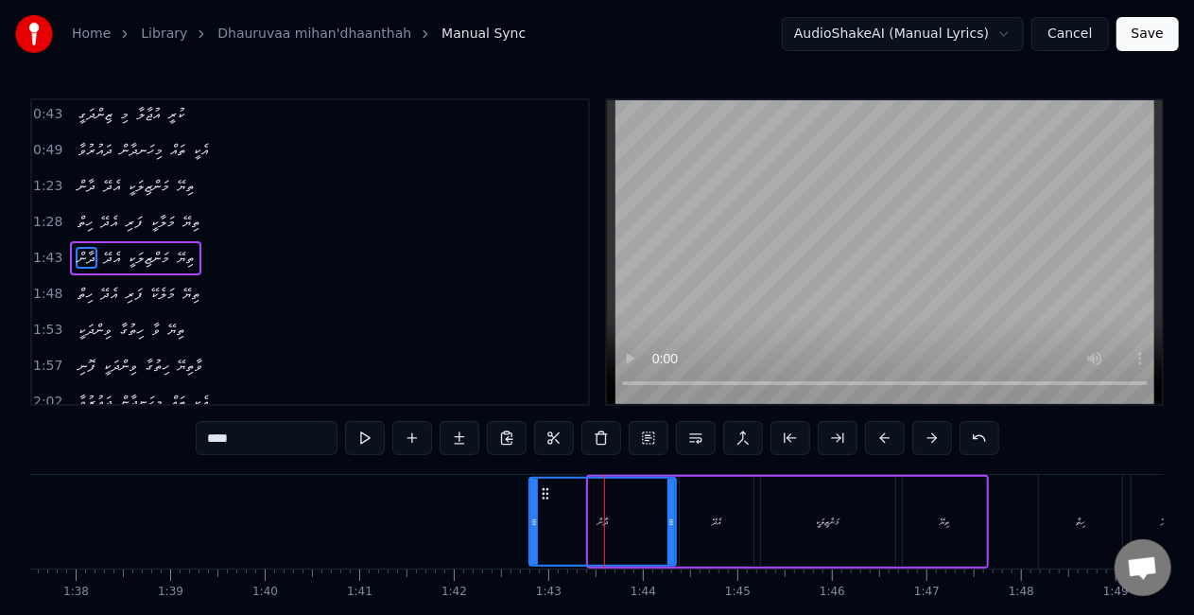
drag, startPoint x: 591, startPoint y: 507, endPoint x: 531, endPoint y: 496, distance: 60.5
click at [531, 496] on div at bounding box center [534, 521] width 8 height 86
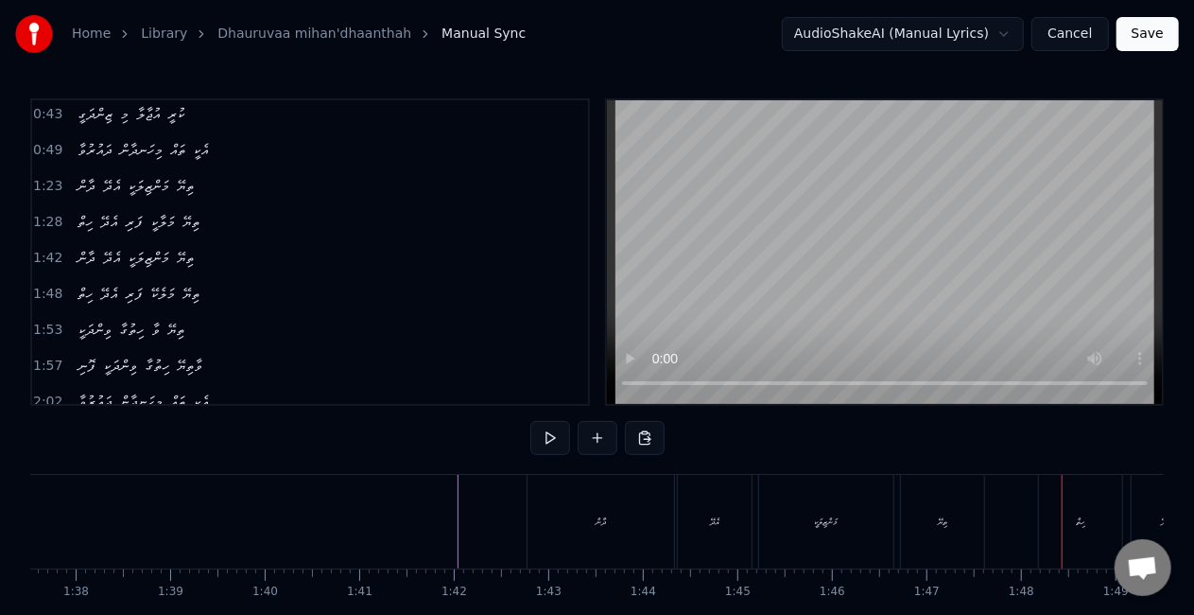
drag, startPoint x: 1067, startPoint y: 522, endPoint x: 1049, endPoint y: 525, distance: 18.2
click at [1066, 522] on div "ހިތް" at bounding box center [1080, 522] width 83 height 94
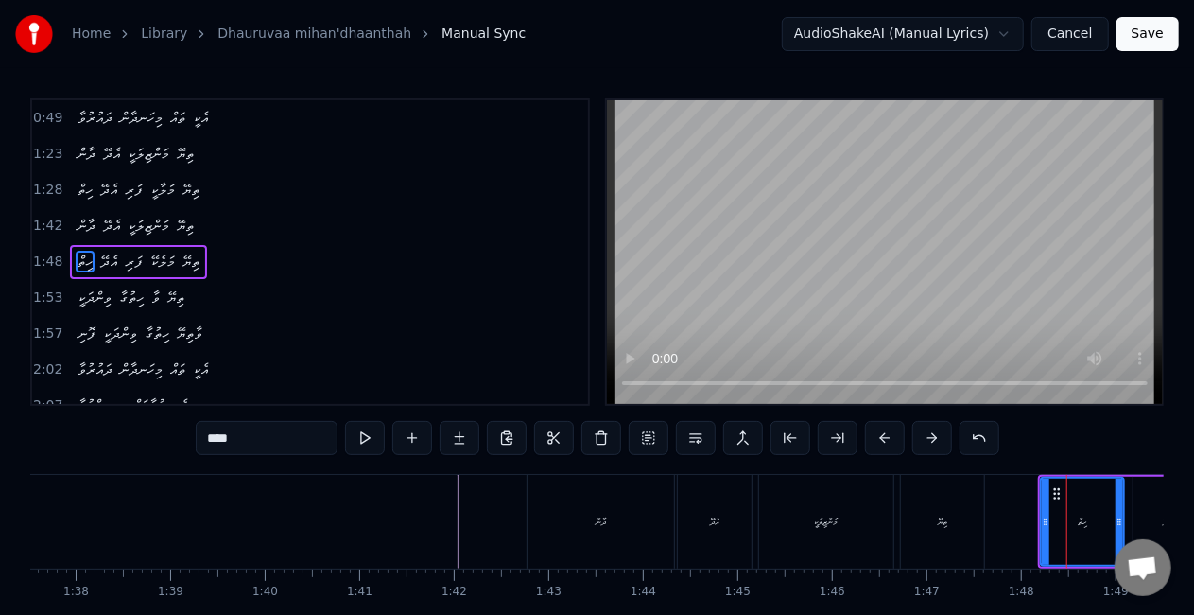
scroll to position [218, 0]
drag, startPoint x: 1042, startPoint y: 529, endPoint x: 1002, endPoint y: 526, distance: 39.9
click at [1004, 526] on div at bounding box center [1008, 521] width 8 height 86
click at [943, 522] on div "ތިޔޭ" at bounding box center [942, 521] width 9 height 14
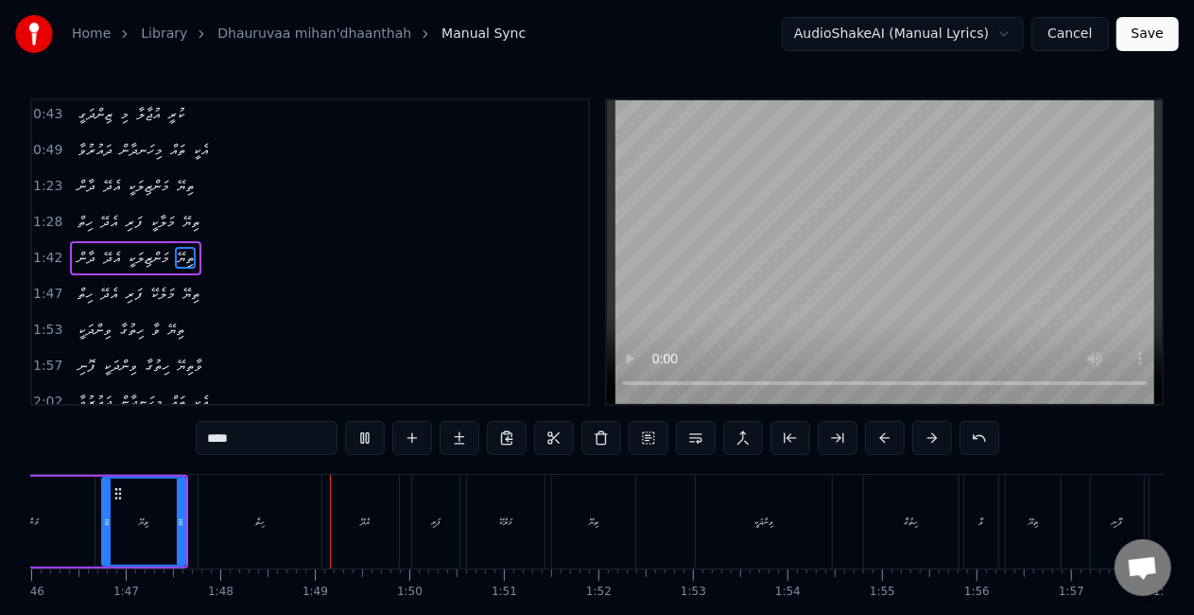
scroll to position [0, 10181]
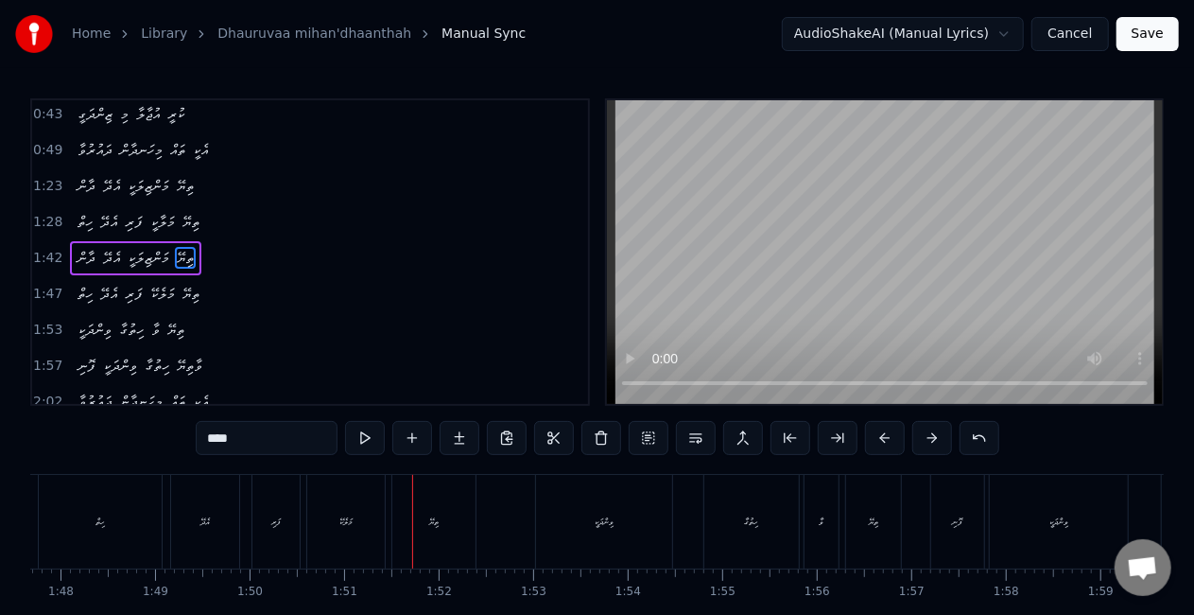
click at [342, 514] on div "މަލެކޭ" at bounding box center [345, 521] width 13 height 14
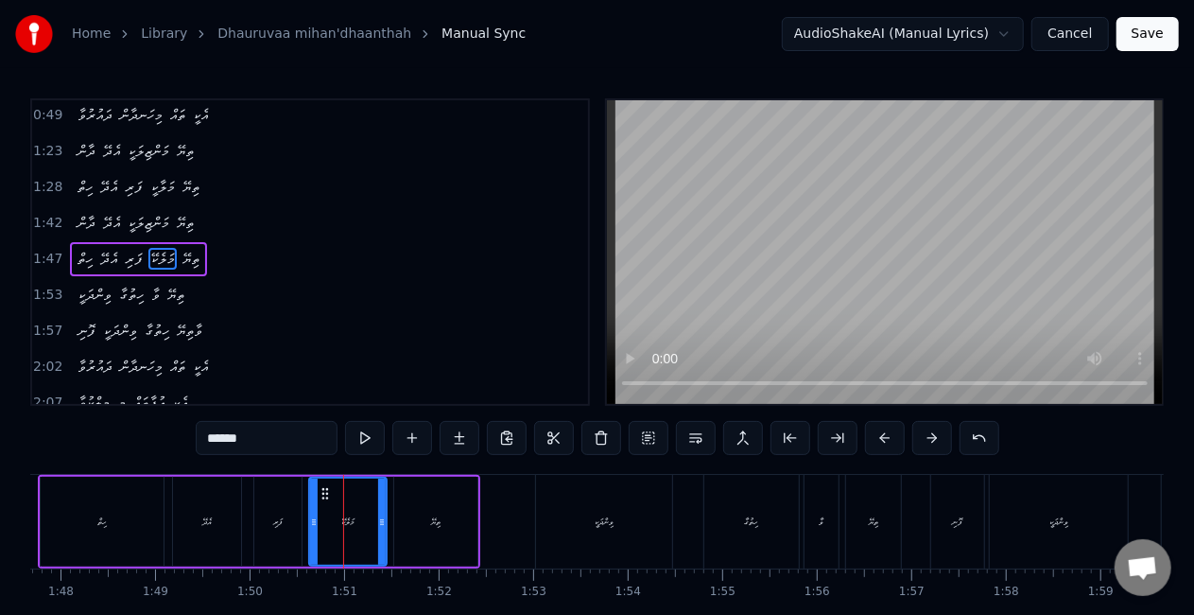
click at [293, 521] on div "ފަރި" at bounding box center [277, 522] width 47 height 90
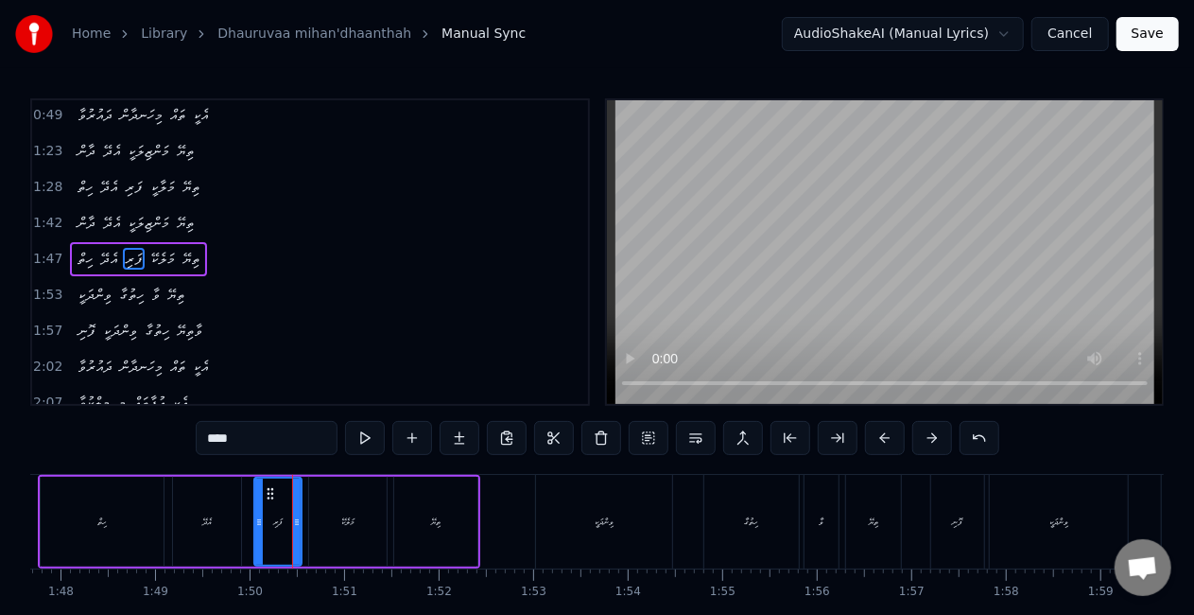
click at [337, 524] on div "މަލެކޭ" at bounding box center [348, 522] width 78 height 90
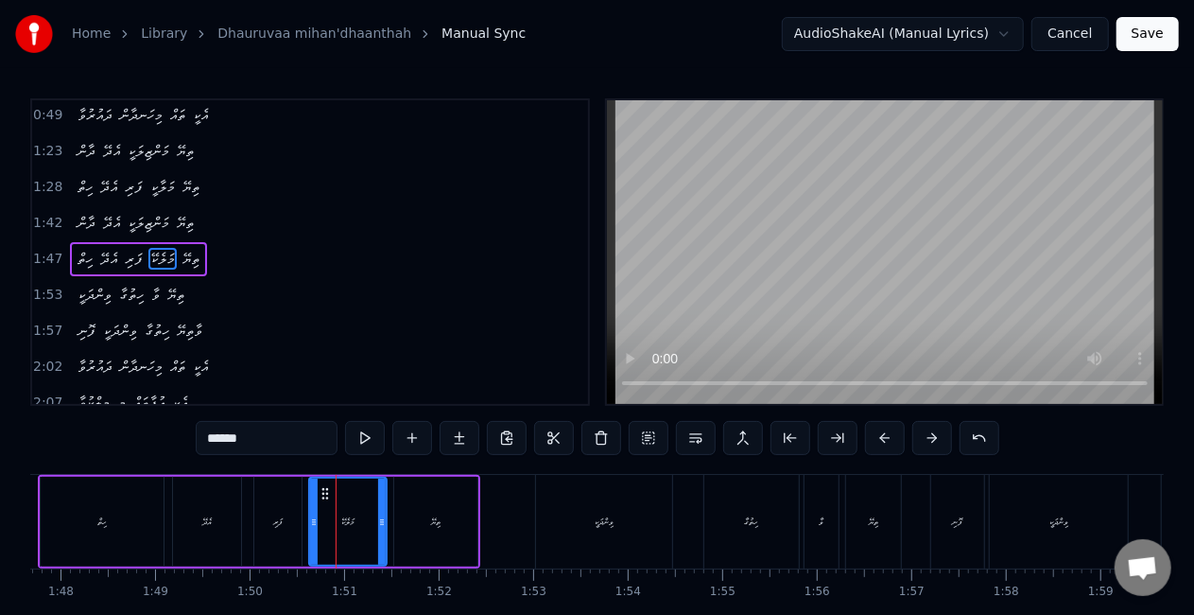
click at [219, 432] on input "******" at bounding box center [267, 438] width 142 height 34
drag, startPoint x: 206, startPoint y: 438, endPoint x: 239, endPoint y: 443, distance: 33.6
click at [239, 443] on input "******" at bounding box center [267, 438] width 142 height 34
type input "******"
click at [250, 507] on div "ހިތް އެދޭ ފަރި މަލަކީ ތިޔޭ" at bounding box center [259, 522] width 442 height 94
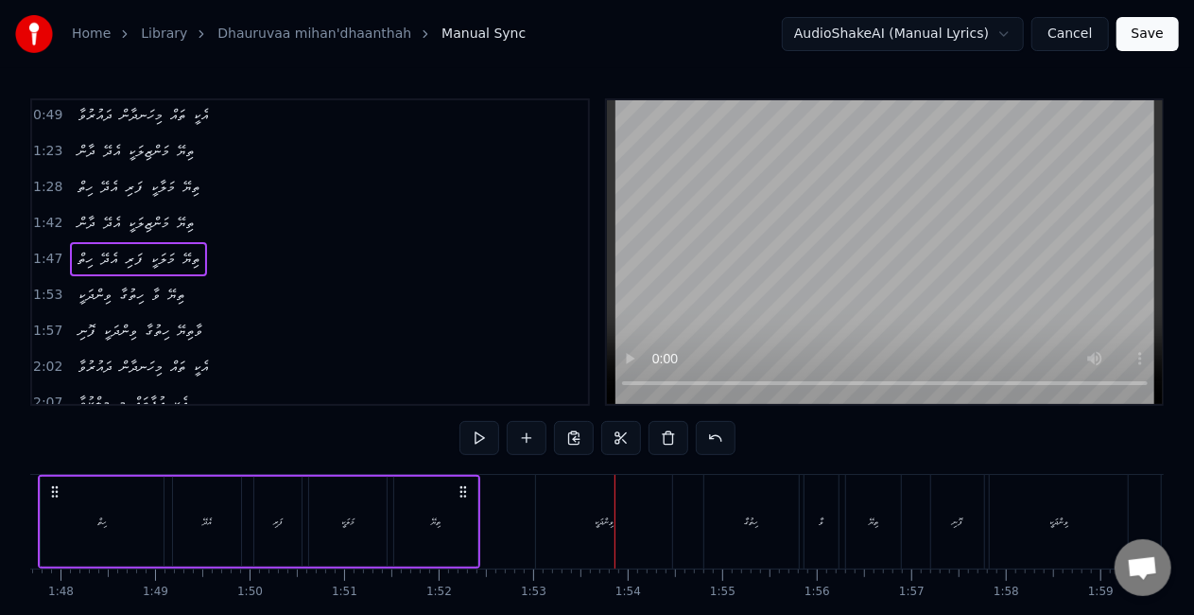
drag, startPoint x: 592, startPoint y: 513, endPoint x: 571, endPoint y: 515, distance: 20.9
click at [592, 512] on div "ވިންދަކީ" at bounding box center [604, 522] width 136 height 94
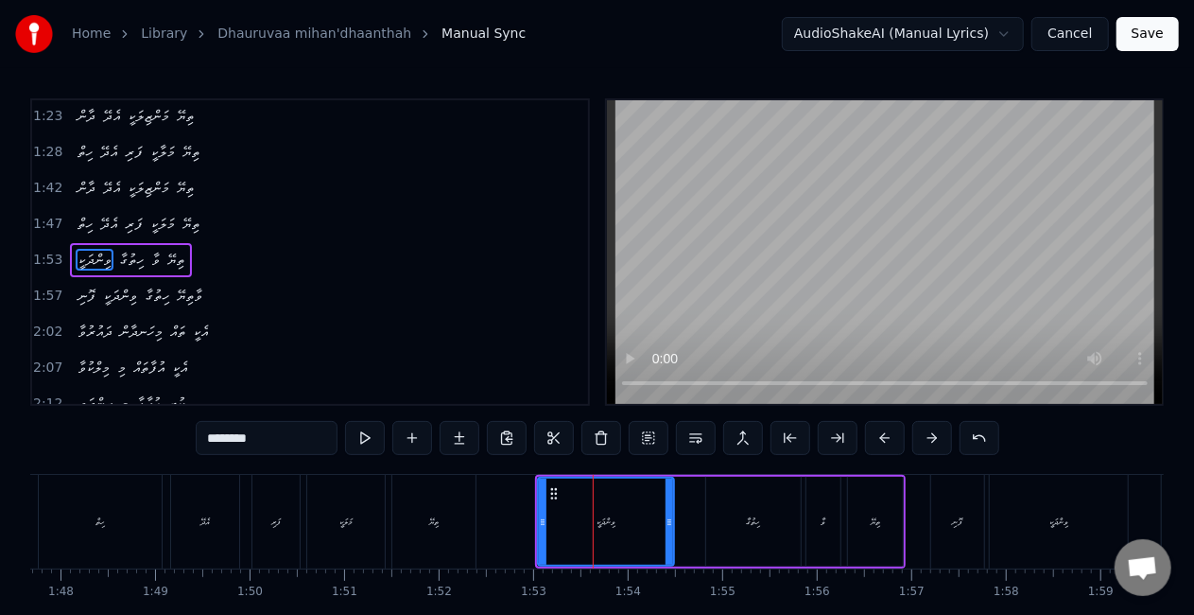
scroll to position [253, 0]
drag, startPoint x: 541, startPoint y: 520, endPoint x: 494, endPoint y: 509, distance: 48.6
click at [494, 509] on div at bounding box center [497, 521] width 8 height 86
click at [448, 516] on div "ތިޔޭ" at bounding box center [433, 522] width 83 height 94
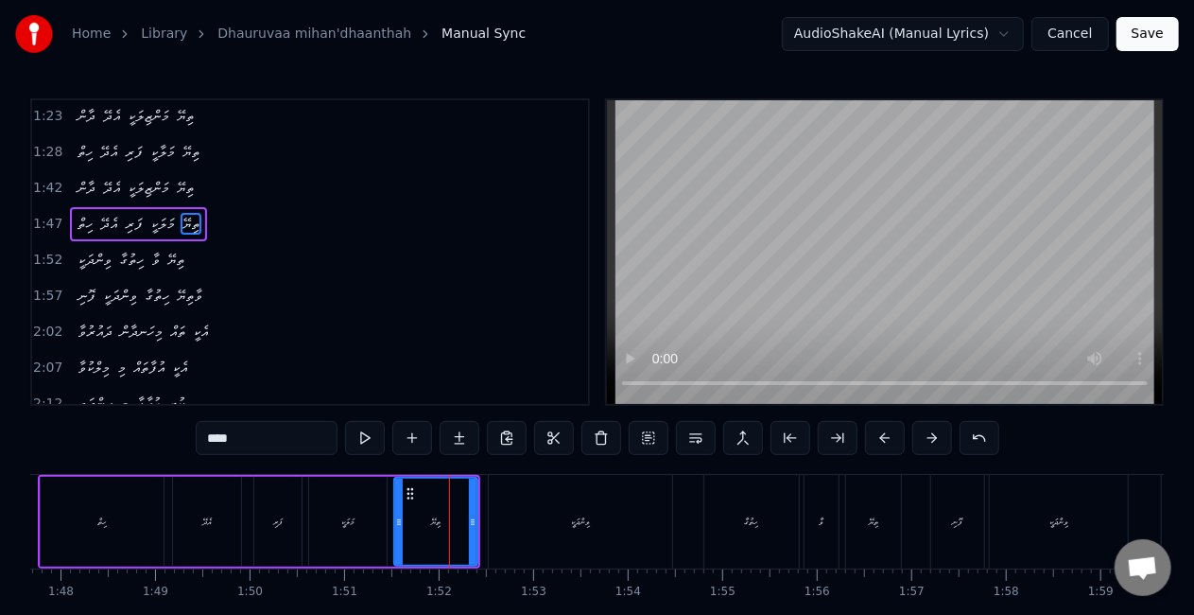
scroll to position [218, 0]
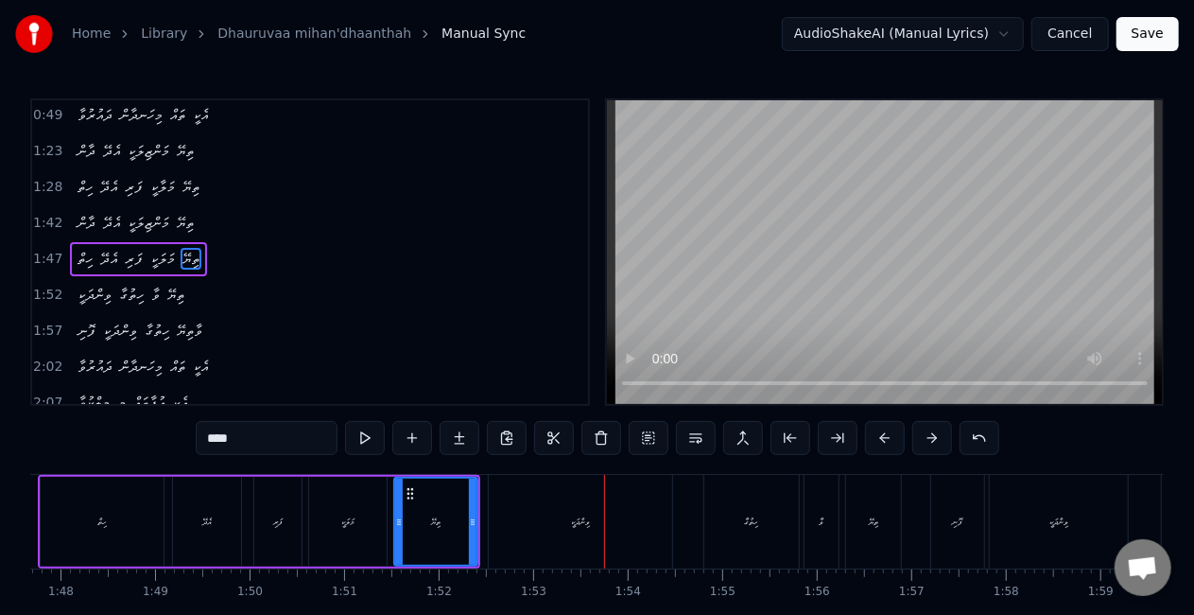
click at [181, 526] on div "އެދޭ" at bounding box center [207, 522] width 68 height 90
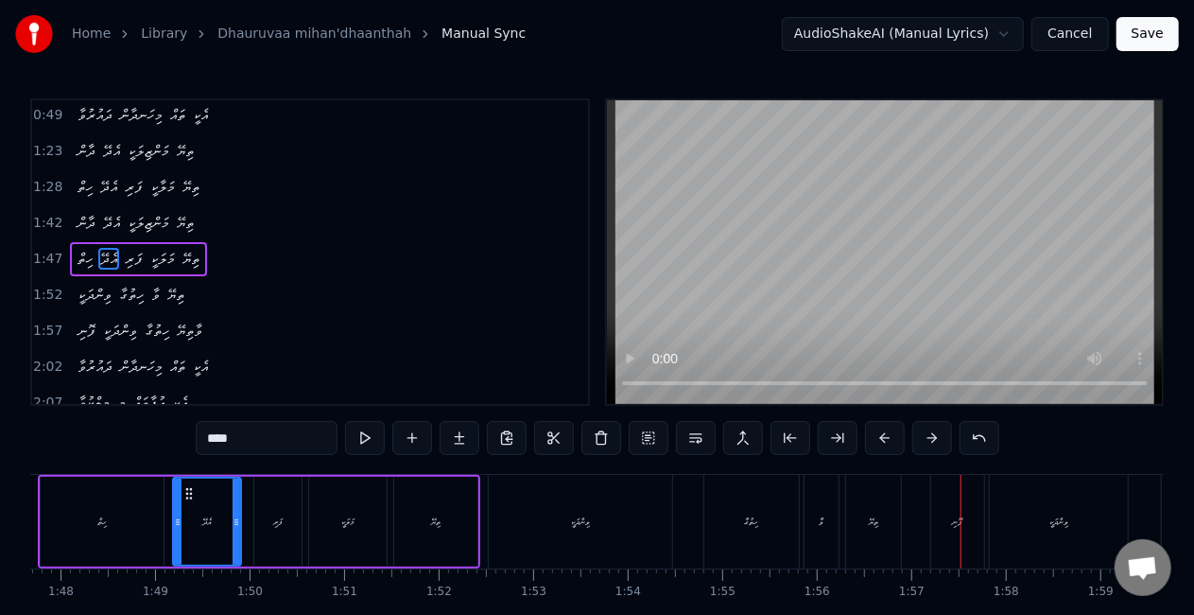
click at [945, 496] on div "ފޮނި" at bounding box center [957, 522] width 53 height 94
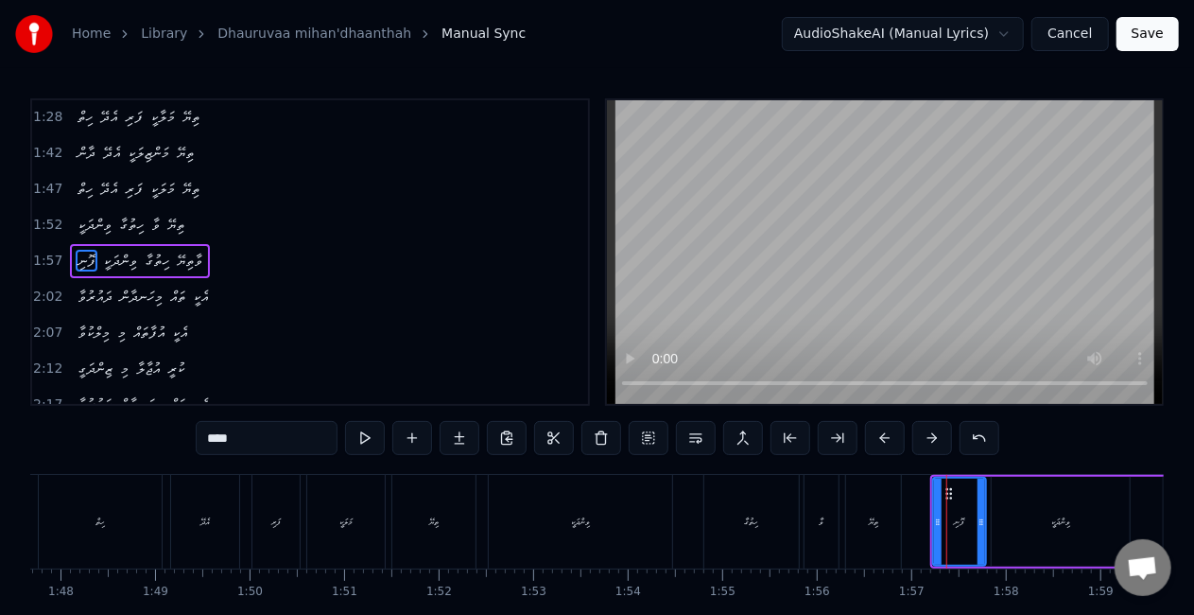
scroll to position [289, 0]
drag, startPoint x: 936, startPoint y: 511, endPoint x: 915, endPoint y: 505, distance: 21.6
click at [915, 505] on div at bounding box center [917, 521] width 8 height 86
click at [828, 498] on div "ވާ" at bounding box center [822, 522] width 34 height 94
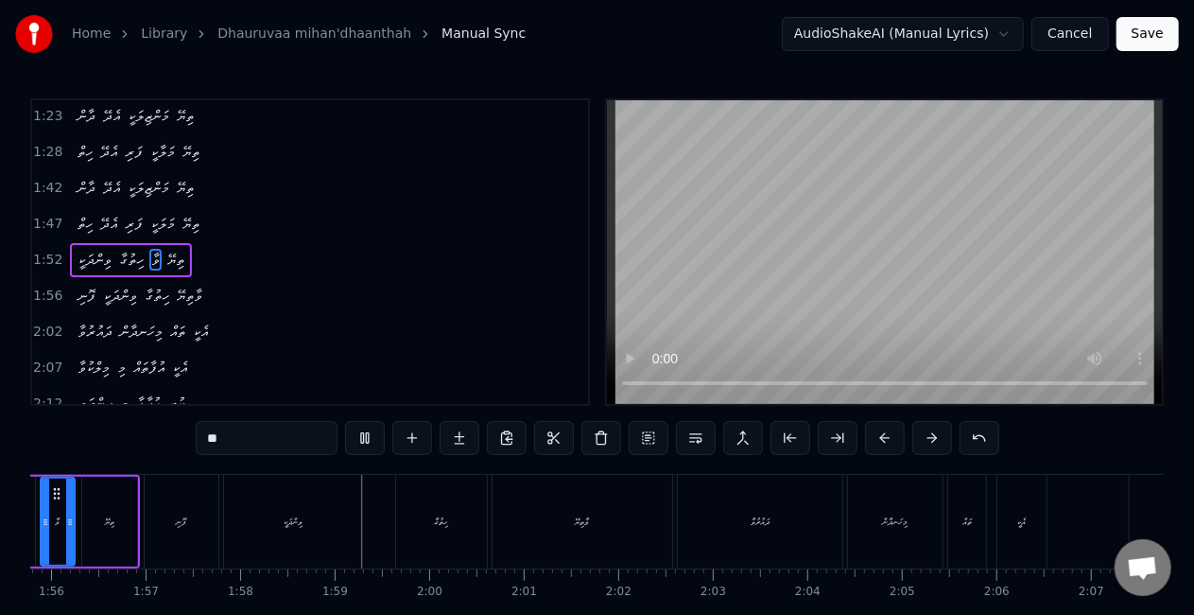
scroll to position [0, 11130]
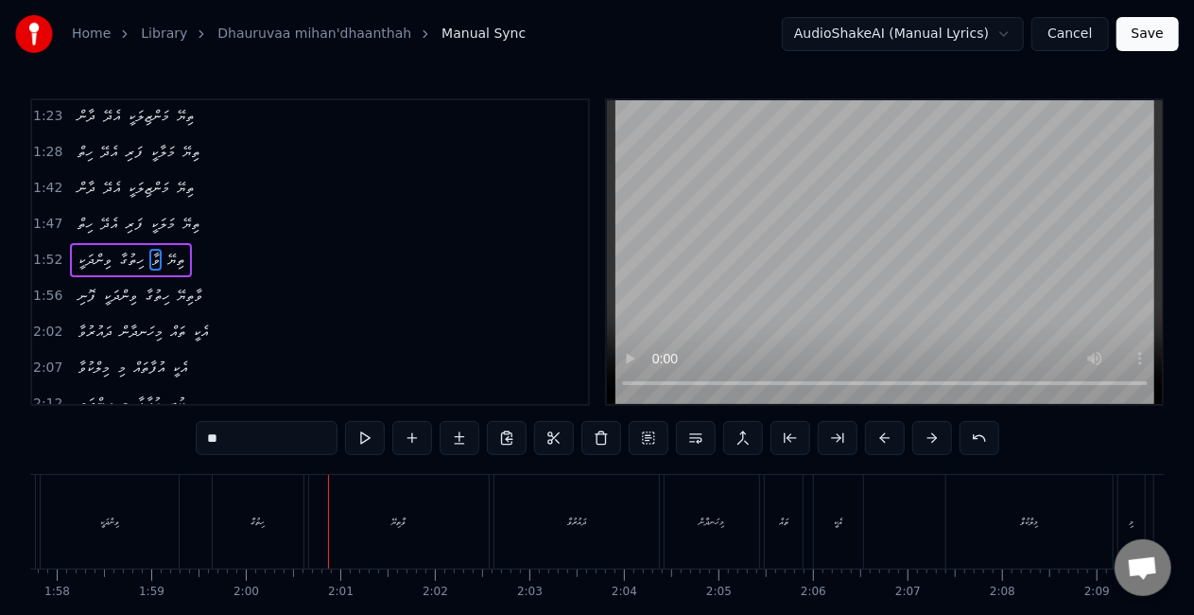
click at [247, 531] on div "ހިތުގާ" at bounding box center [258, 522] width 91 height 94
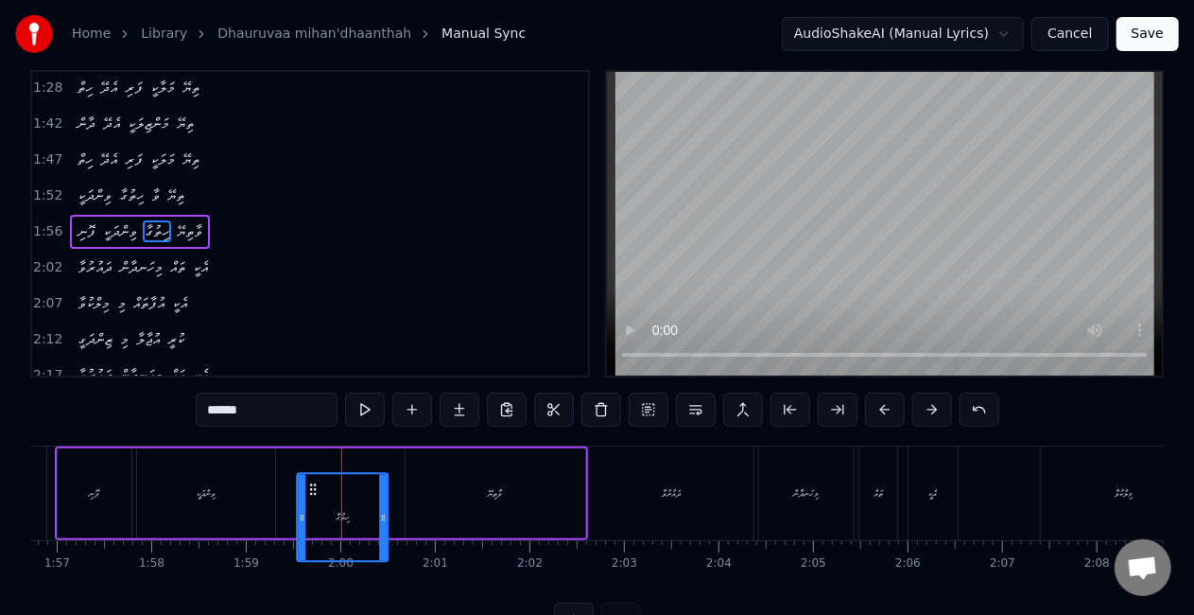
scroll to position [39, 0]
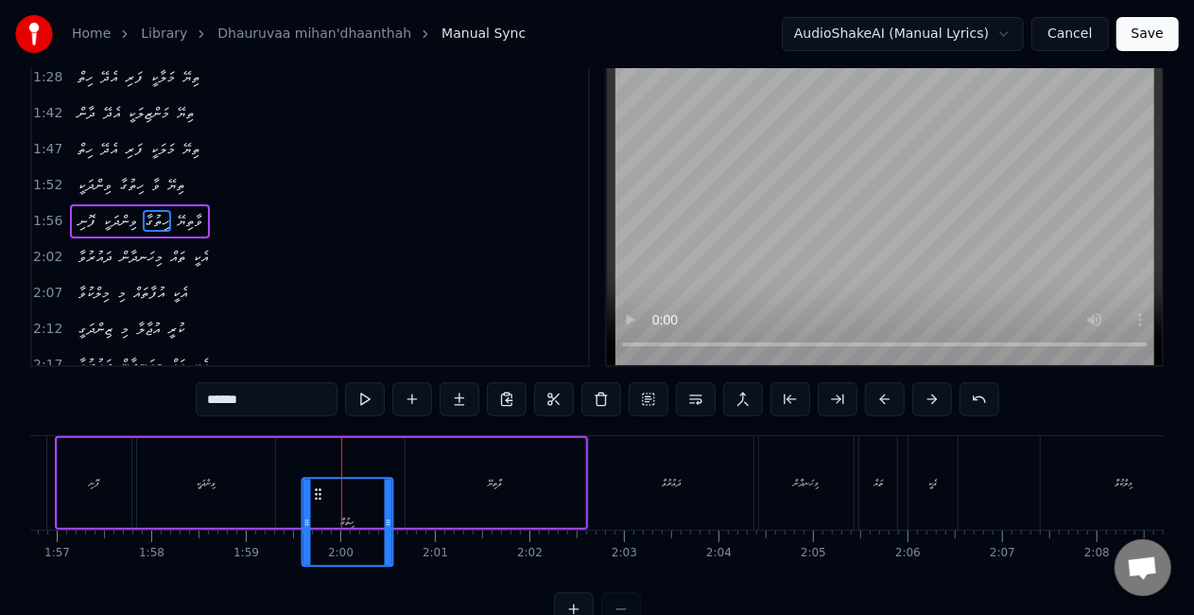
drag, startPoint x: 233, startPoint y: 495, endPoint x: 320, endPoint y: 467, distance: 91.5
click at [320, 467] on div "ހިތުގާ" at bounding box center [354, 483] width 93 height 90
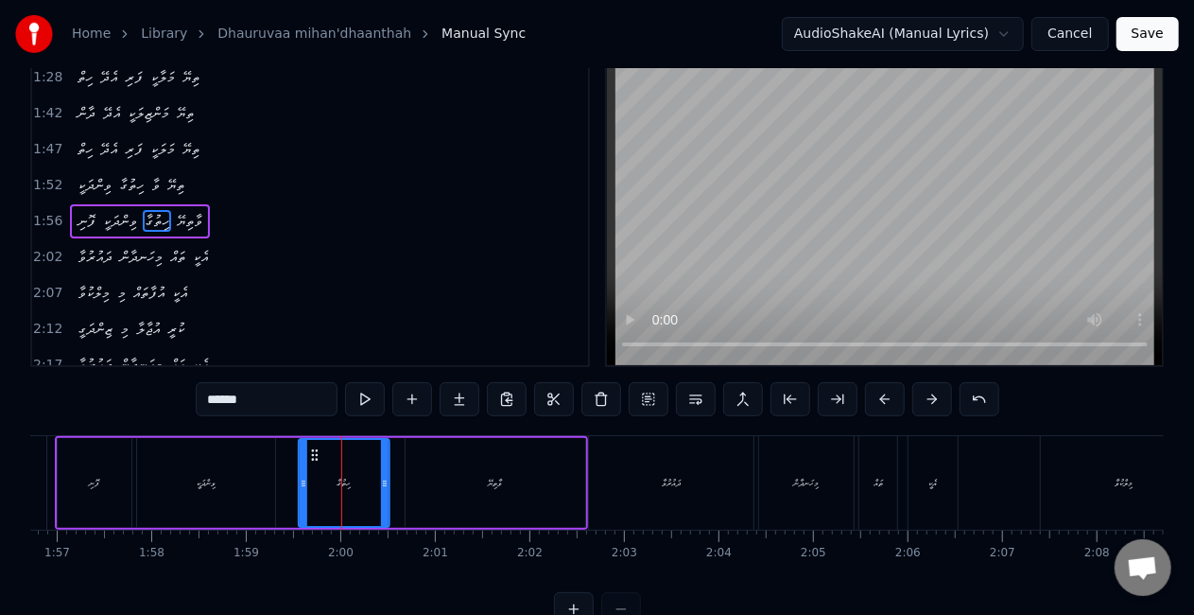
click at [316, 459] on circle at bounding box center [316, 459] width 1 height 1
click at [182, 481] on div "ވިންދަކީ" at bounding box center [206, 483] width 138 height 90
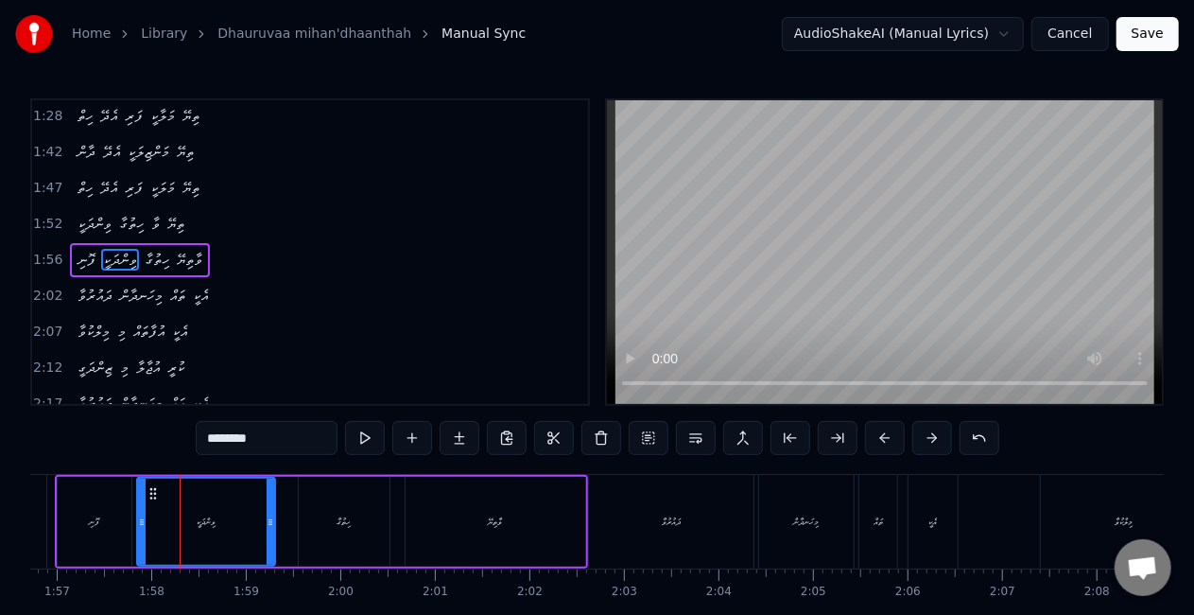
scroll to position [0, 0]
click at [302, 519] on div "ހިތުގާ" at bounding box center [344, 522] width 91 height 90
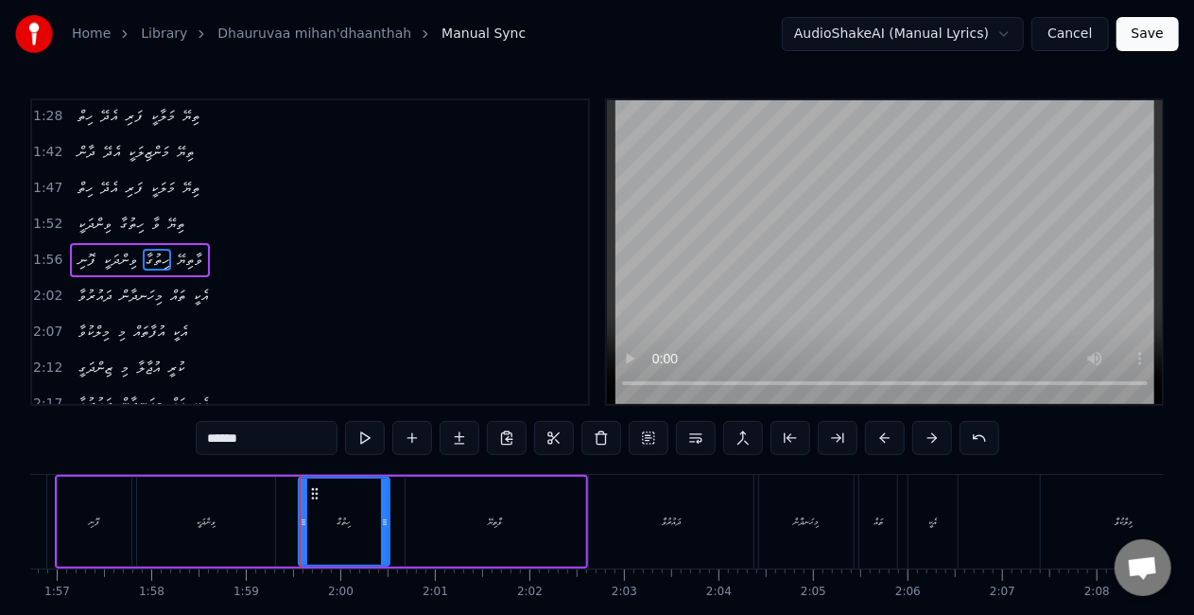
click at [250, 513] on div "ވިންދަކީ" at bounding box center [206, 522] width 138 height 90
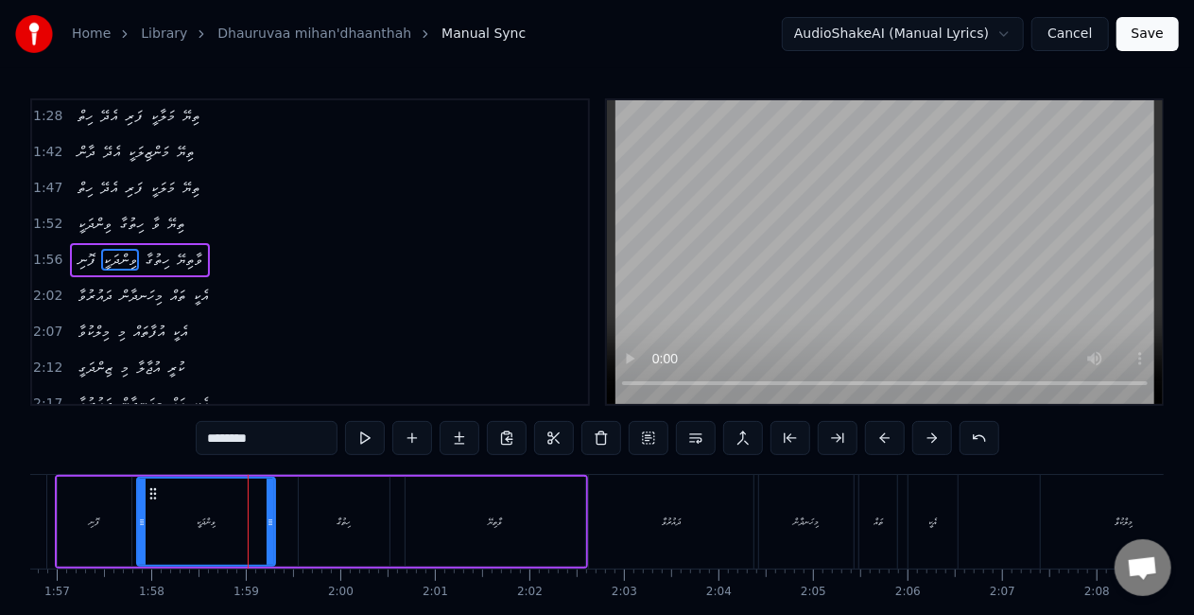
click at [162, 509] on div "ވިންދަކީ" at bounding box center [206, 521] width 136 height 86
click at [648, 514] on div "ދައުރުވާ" at bounding box center [671, 522] width 165 height 94
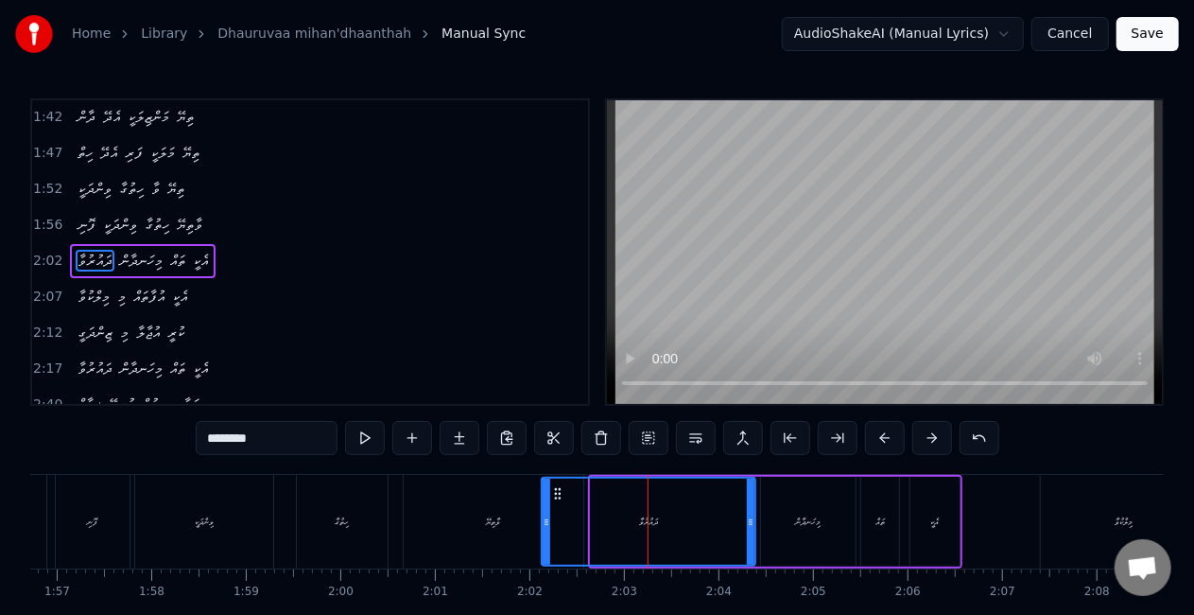
drag, startPoint x: 595, startPoint y: 526, endPoint x: 546, endPoint y: 511, distance: 51.4
click at [546, 511] on div at bounding box center [547, 521] width 8 height 86
click at [490, 522] on div "ވާތިޔޭ" at bounding box center [494, 521] width 14 height 14
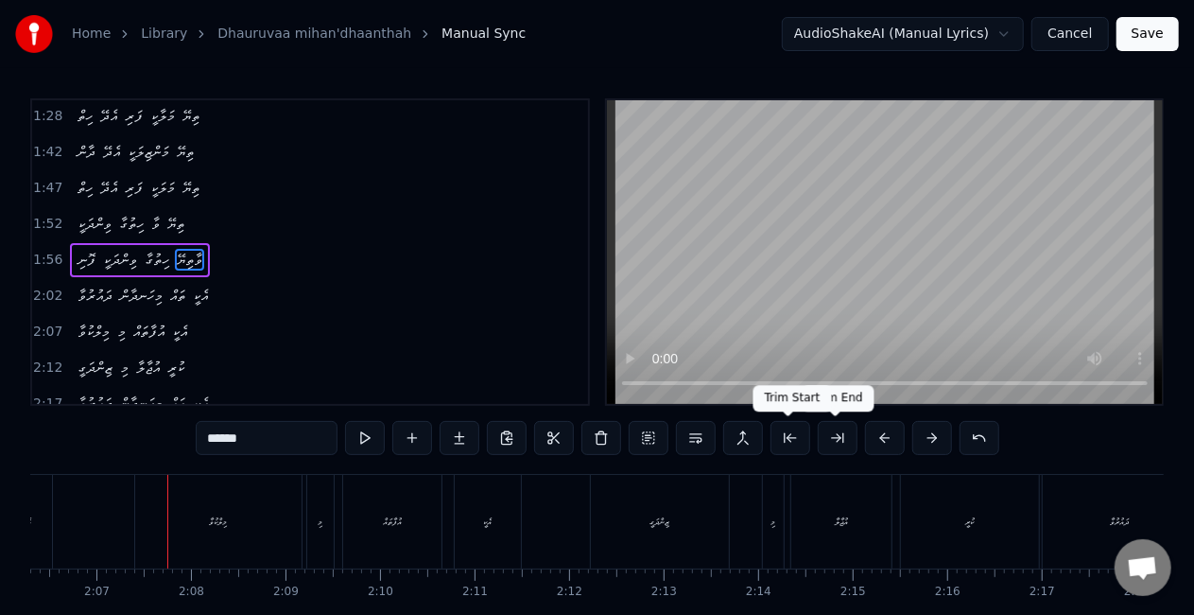
scroll to position [0, 11983]
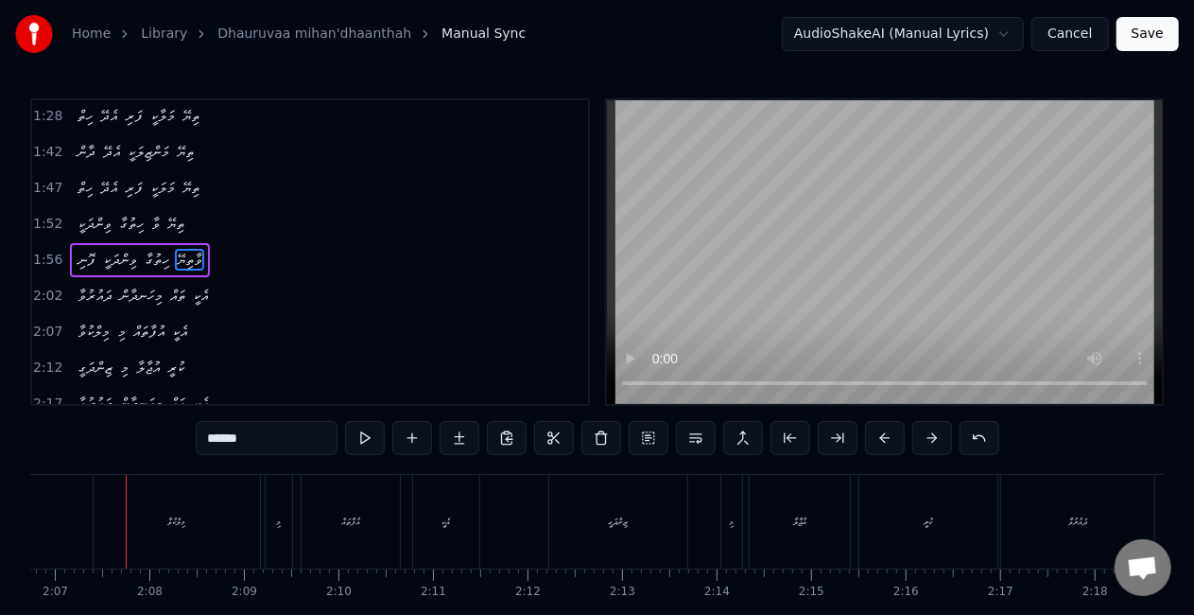
click at [97, 522] on div "މިލްކުވާ" at bounding box center [177, 522] width 166 height 94
type input "********"
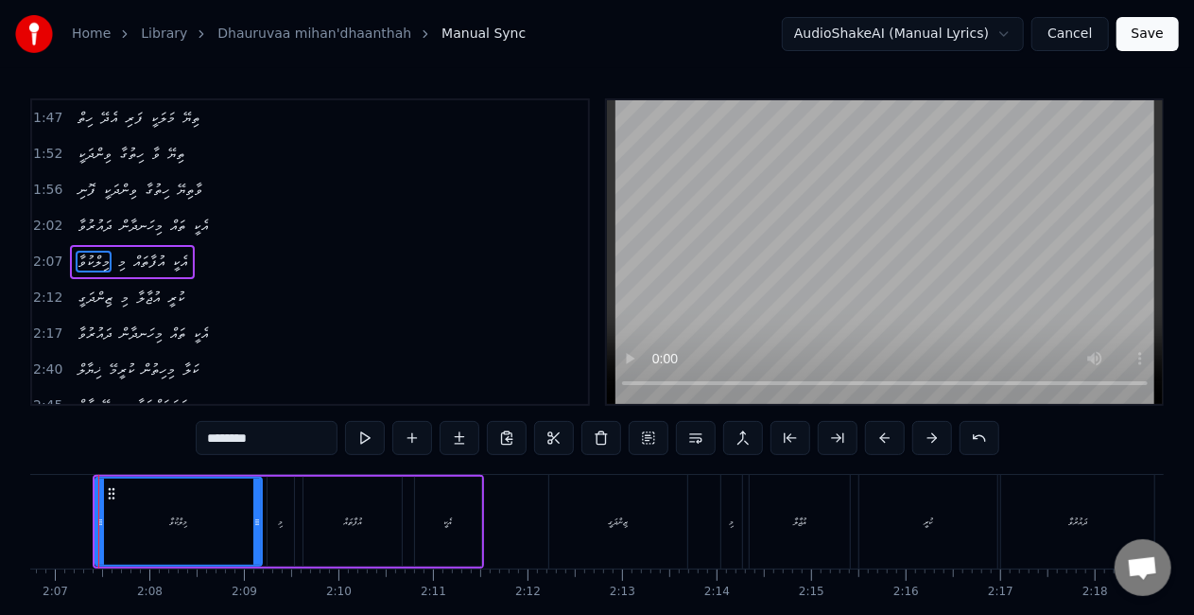
scroll to position [0, 11956]
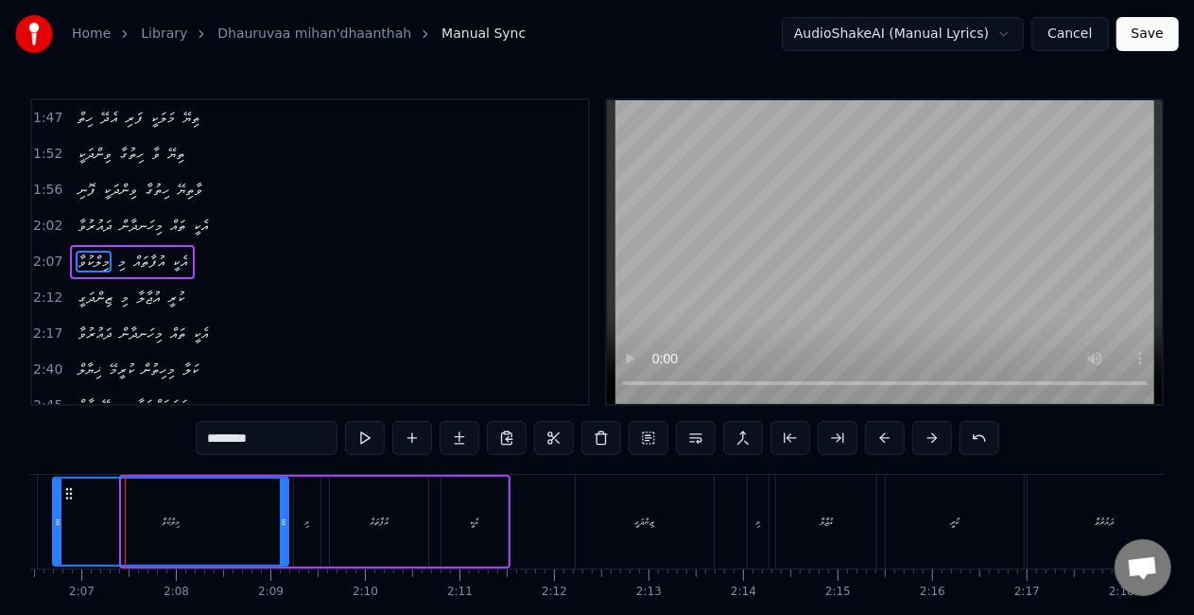
drag, startPoint x: 123, startPoint y: 525, endPoint x: 51, endPoint y: 507, distance: 74.1
click at [54, 507] on div at bounding box center [58, 521] width 8 height 86
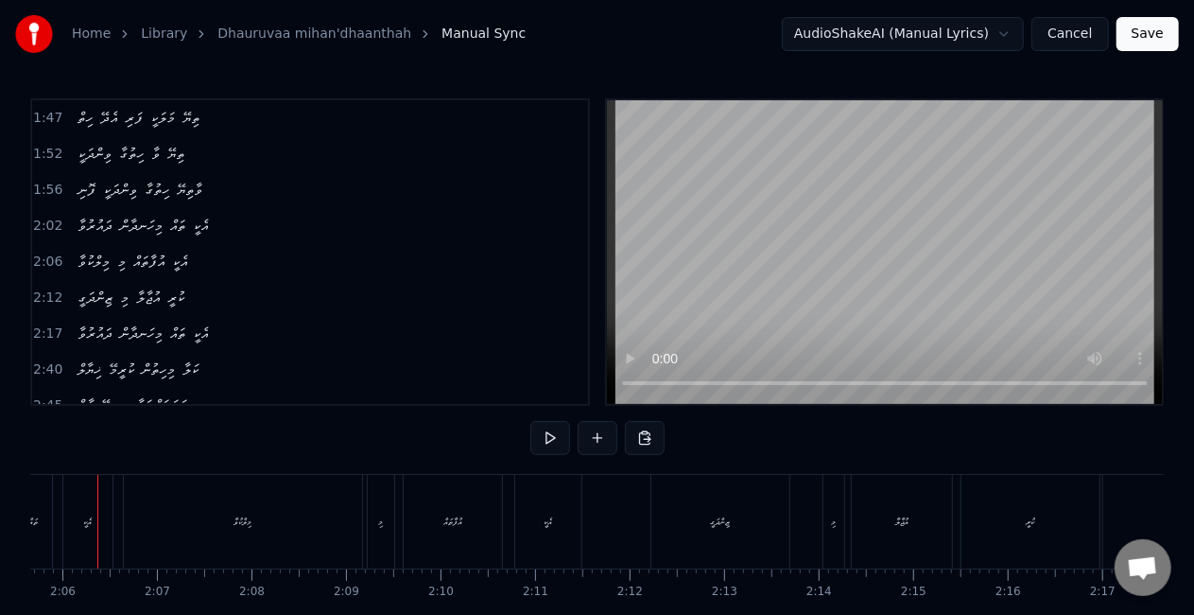
scroll to position [0, 11853]
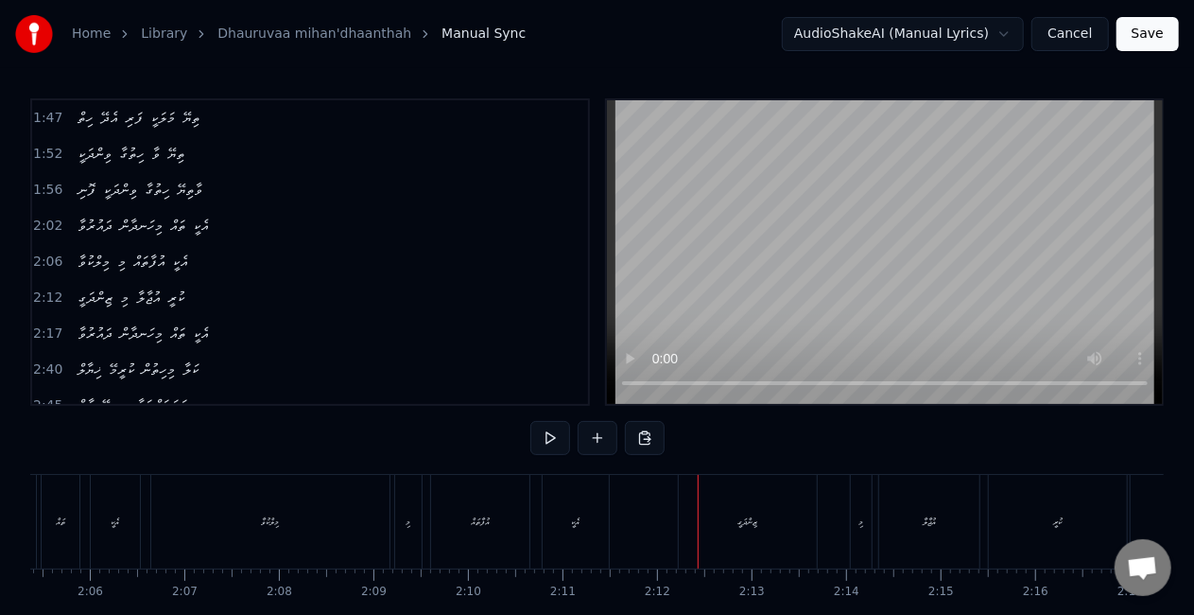
click at [722, 511] on div "ޒިންދަގީ" at bounding box center [748, 522] width 138 height 94
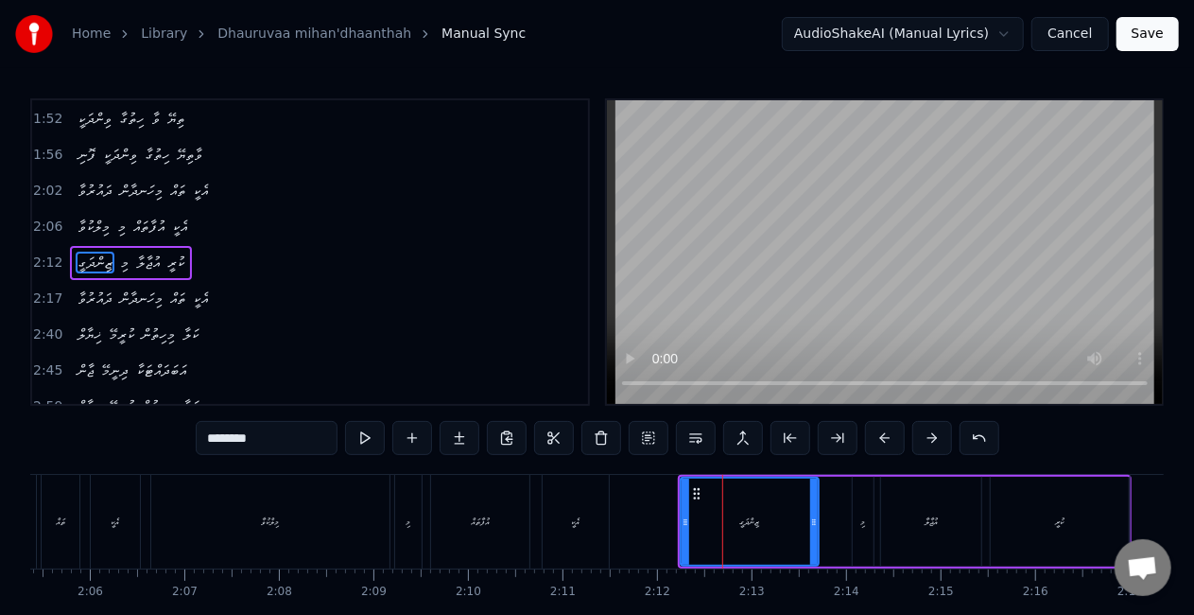
scroll to position [395, 0]
drag, startPoint x: 684, startPoint y: 525, endPoint x: 613, endPoint y: 520, distance: 71.1
click at [613, 520] on icon at bounding box center [615, 521] width 8 height 15
click at [588, 516] on div "އެކީ" at bounding box center [576, 522] width 66 height 94
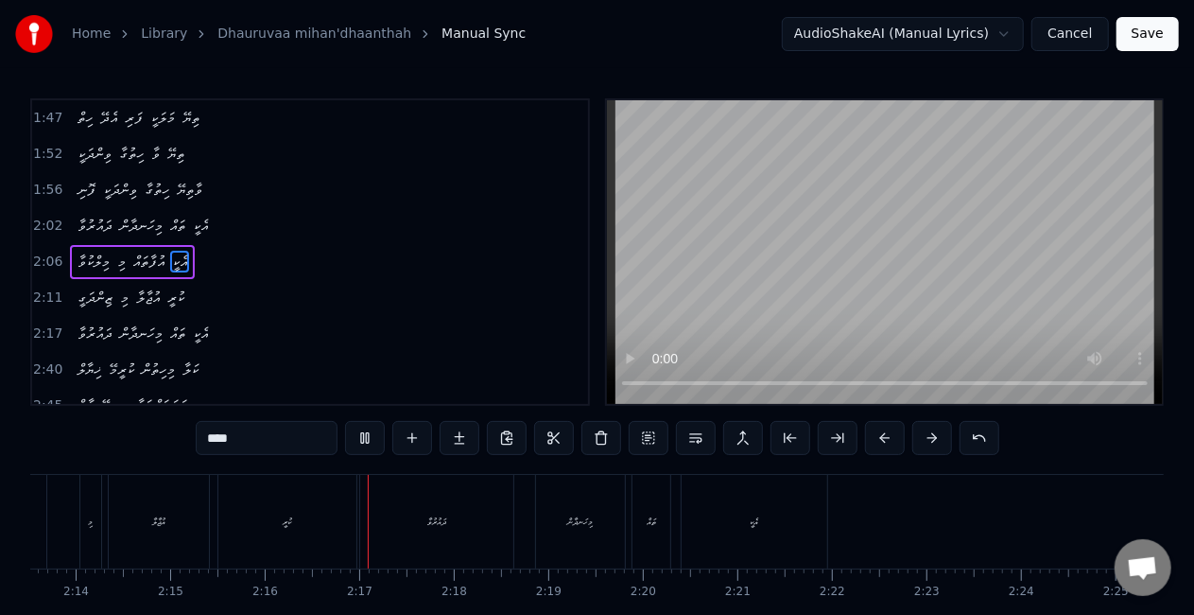
scroll to position [0, 12811]
click at [238, 541] on div "ދައުރުވާ" at bounding box center [249, 522] width 153 height 94
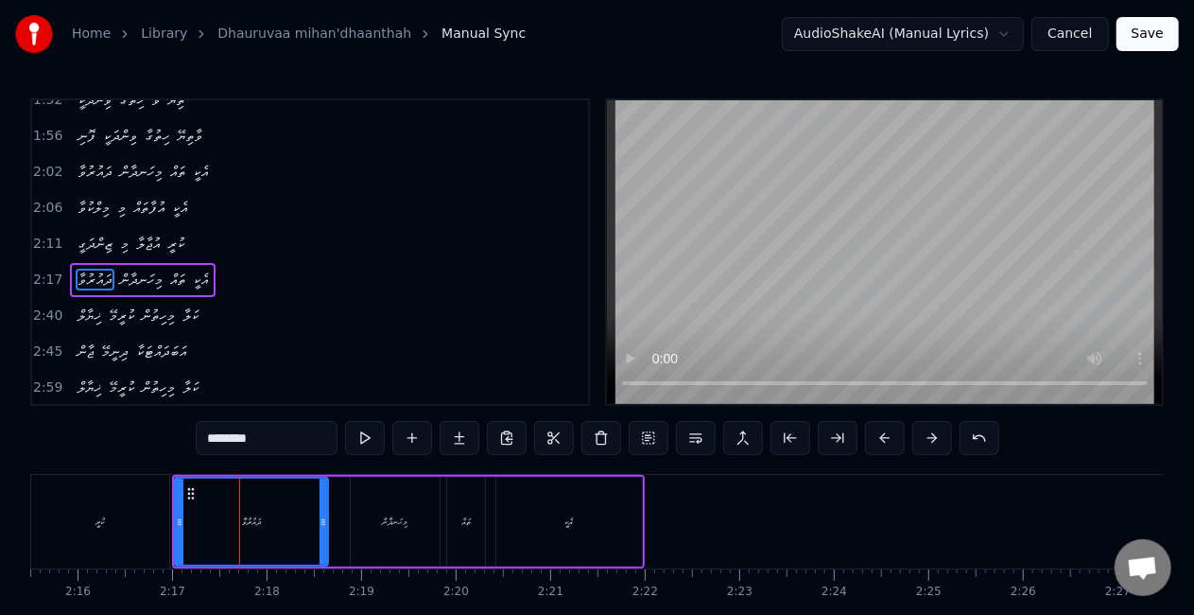
scroll to position [430, 0]
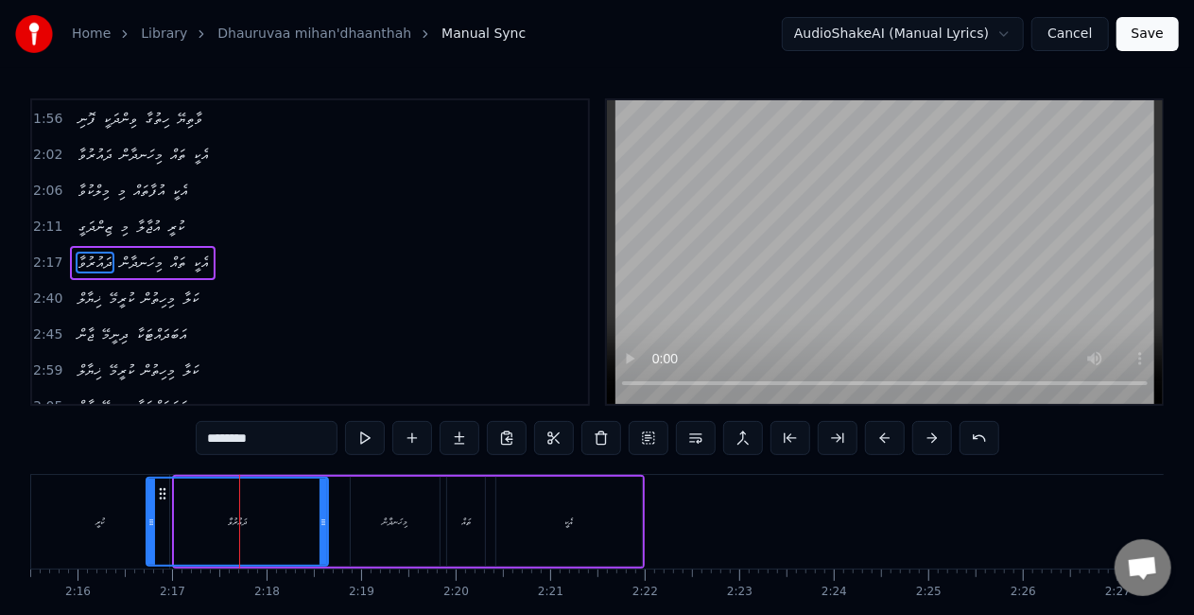
drag, startPoint x: 179, startPoint y: 524, endPoint x: 146, endPoint y: 506, distance: 37.7
click at [147, 506] on div at bounding box center [151, 521] width 8 height 86
click at [130, 511] on div "ކުރީ" at bounding box center [100, 522] width 138 height 94
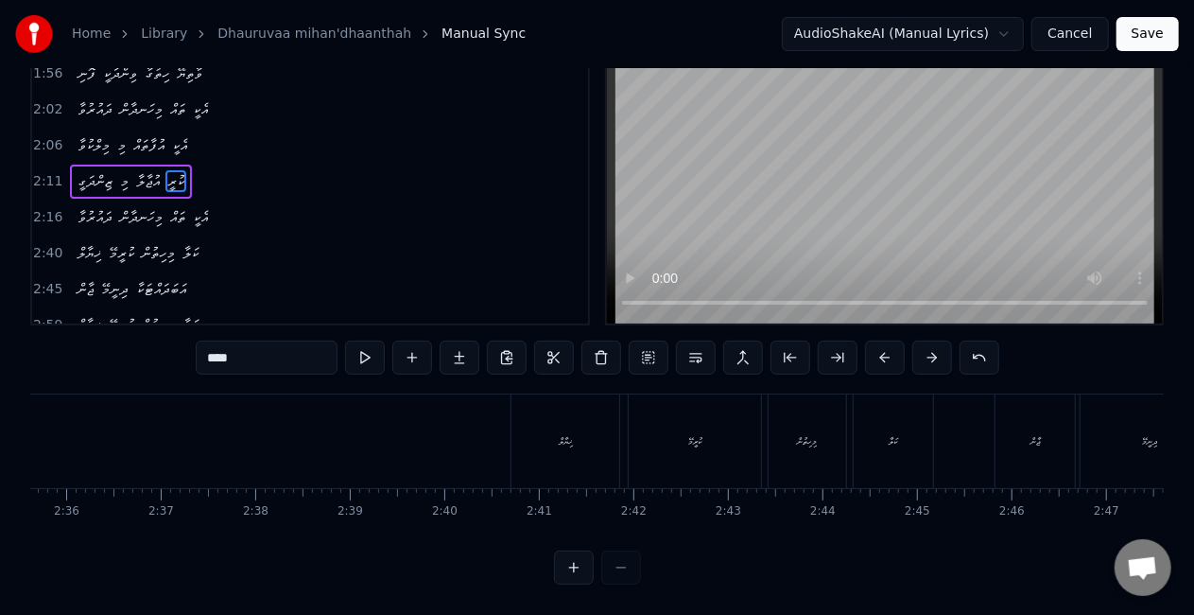
scroll to position [0, 14675]
click at [611, 434] on div "ޚިޔާލް" at bounding box center [603, 441] width 108 height 94
type input "******"
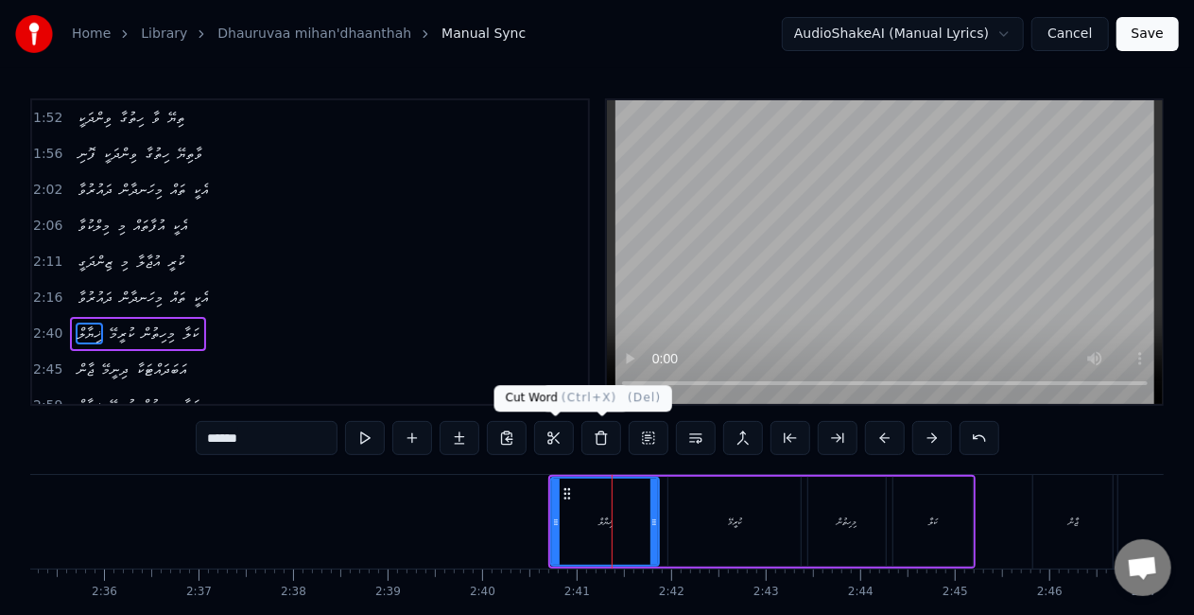
scroll to position [465, 0]
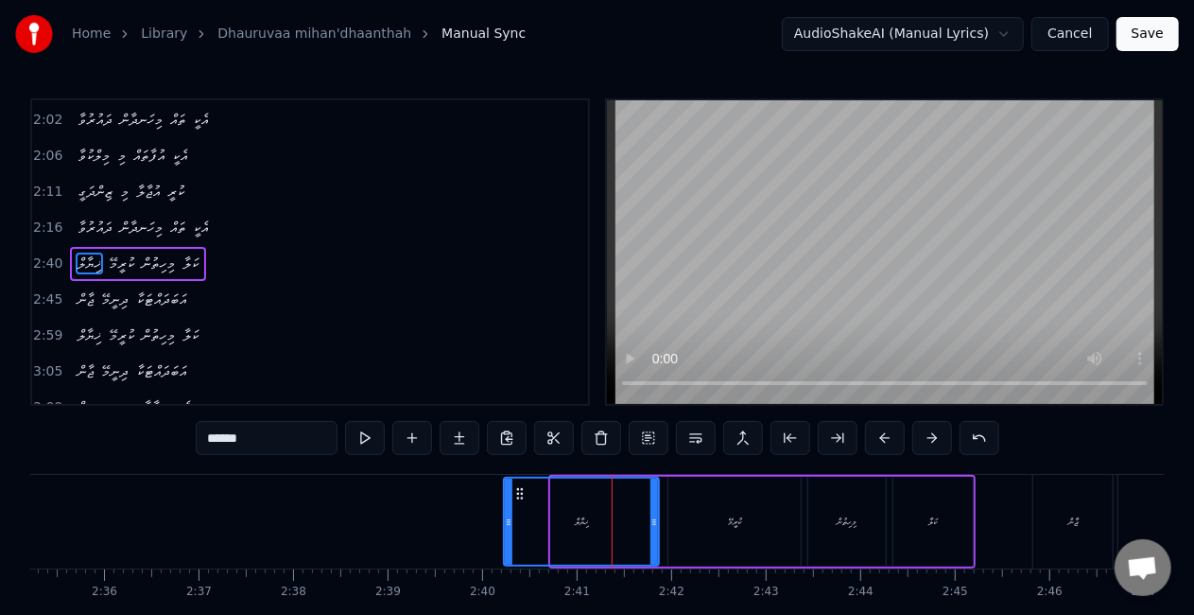
drag, startPoint x: 556, startPoint y: 533, endPoint x: 507, endPoint y: 524, distance: 50.1
click at [510, 522] on div at bounding box center [509, 521] width 8 height 86
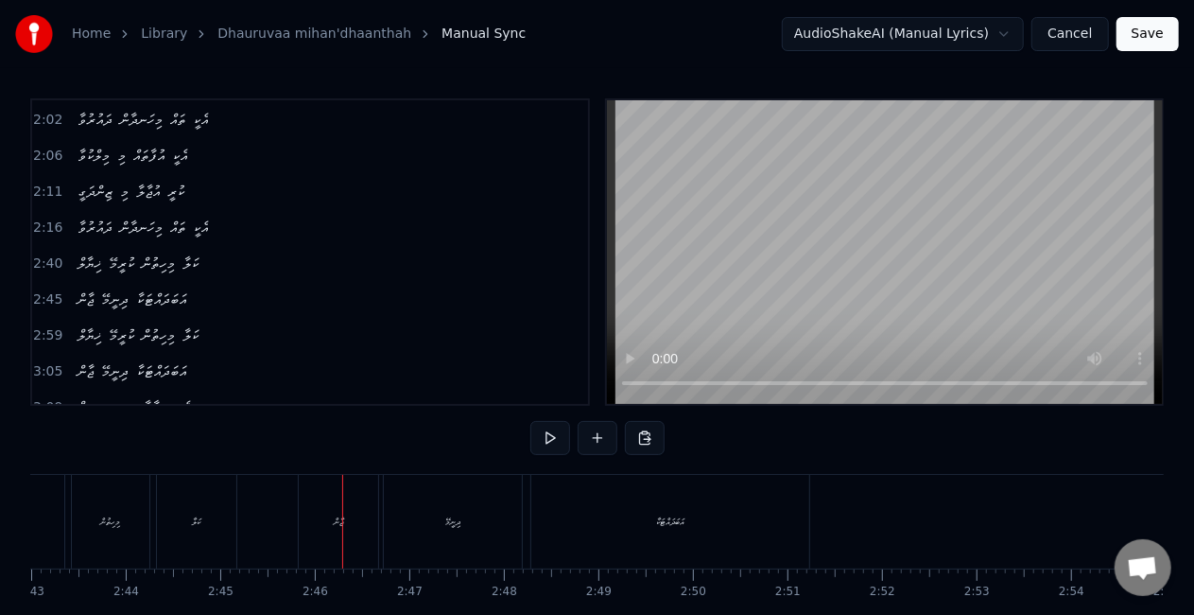
scroll to position [0, 15628]
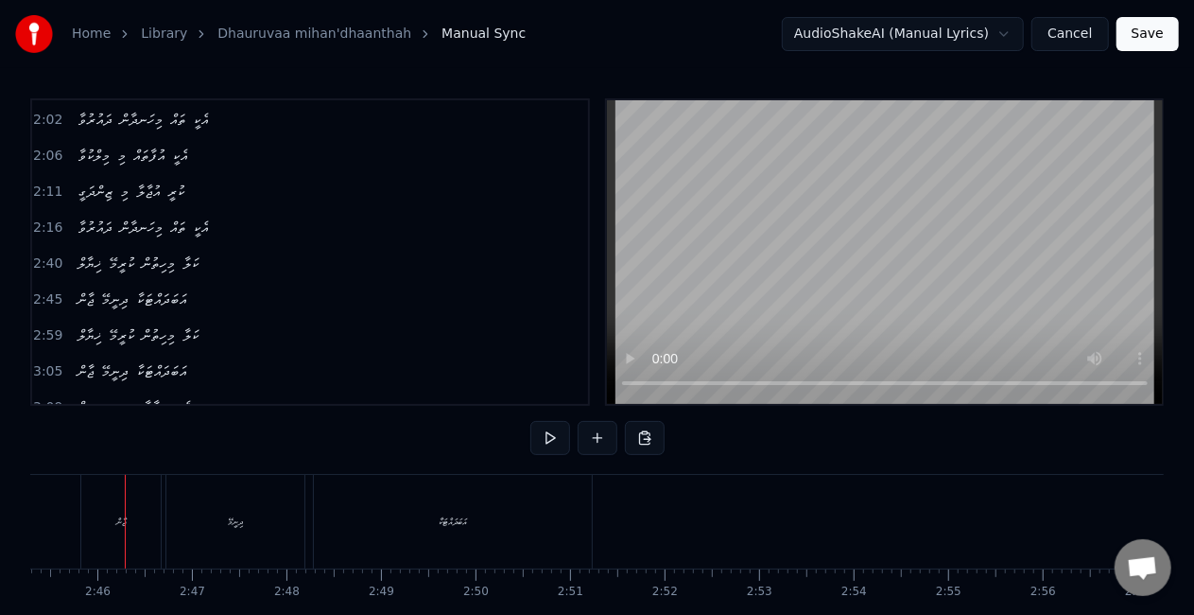
drag, startPoint x: 129, startPoint y: 520, endPoint x: 106, endPoint y: 527, distance: 23.6
click at [129, 521] on div "ޖާން" at bounding box center [120, 522] width 79 height 94
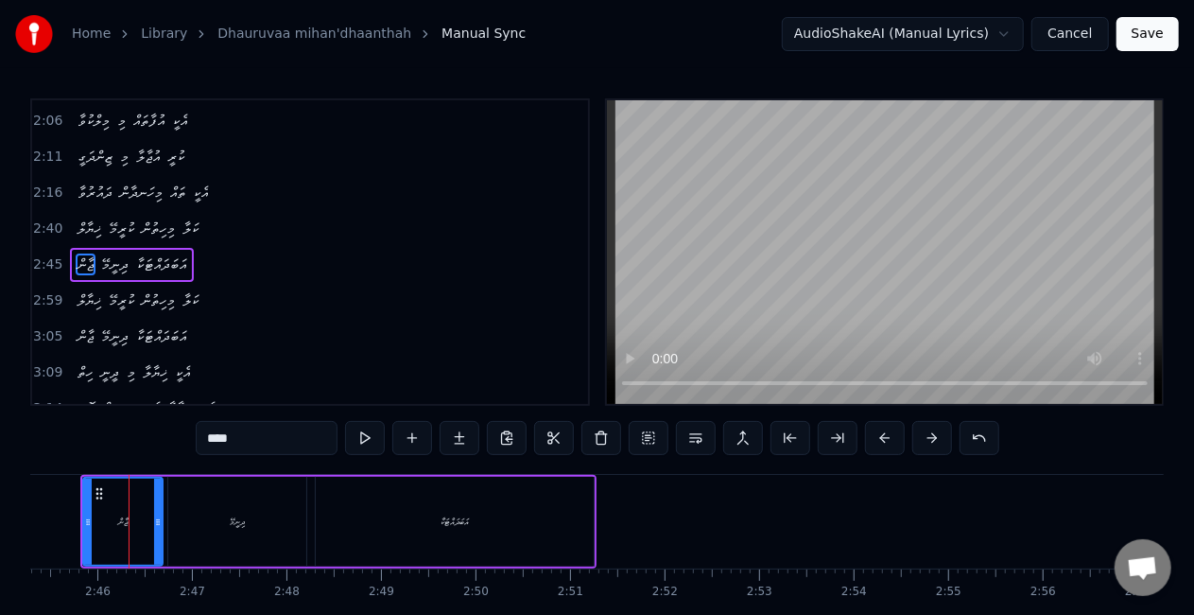
scroll to position [501, 0]
drag, startPoint x: 85, startPoint y: 523, endPoint x: 44, endPoint y: 510, distance: 42.8
click at [44, 510] on div at bounding box center [47, 521] width 8 height 86
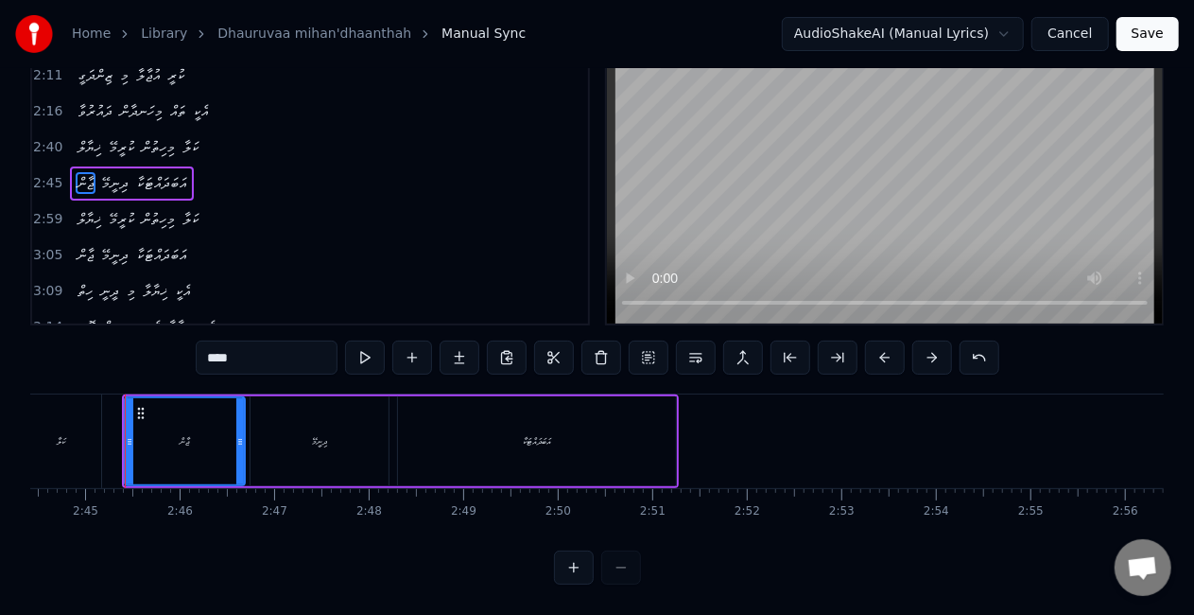
scroll to position [96, 0]
click at [78, 434] on div "ކަލާ" at bounding box center [61, 441] width 79 height 94
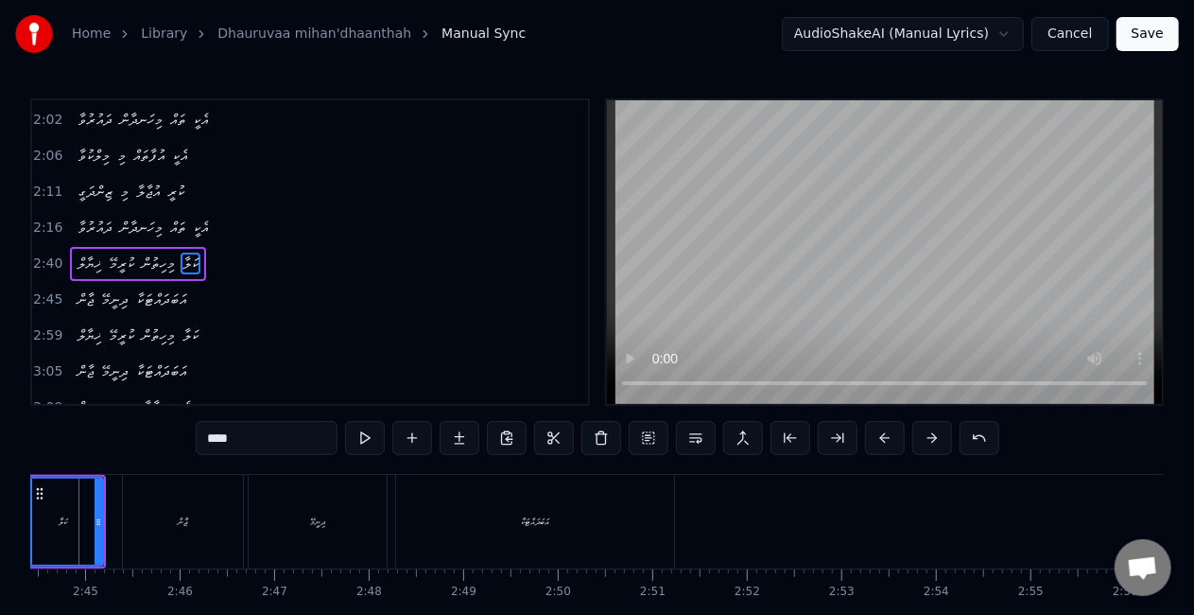
scroll to position [0, 15498]
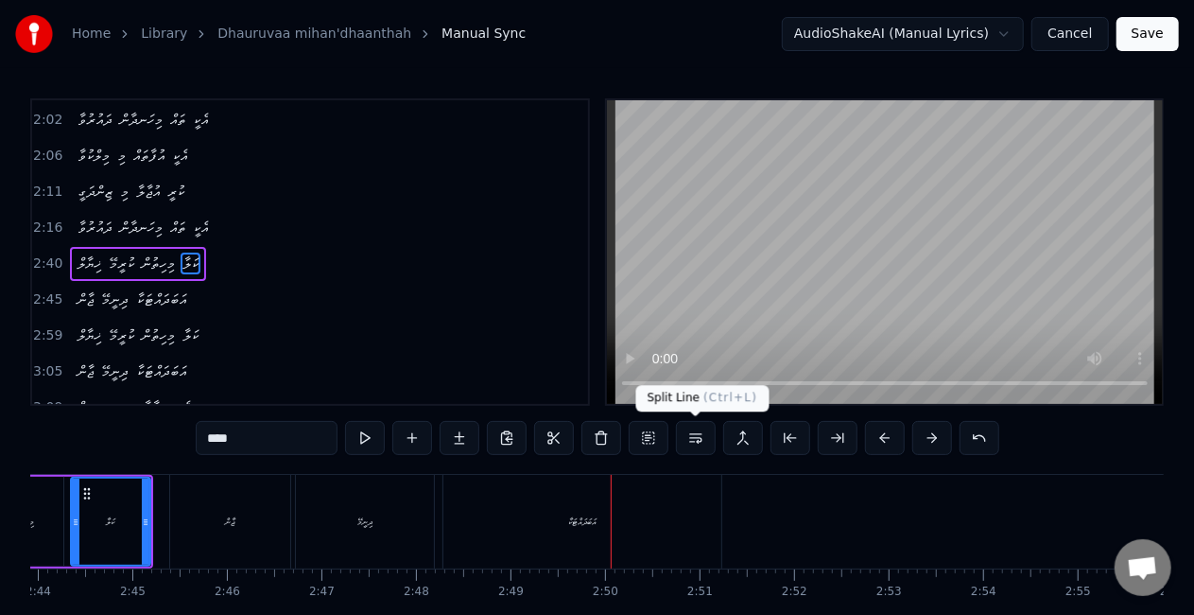
click at [656, 507] on div "އަބަދައްޓަކާ" at bounding box center [582, 522] width 278 height 94
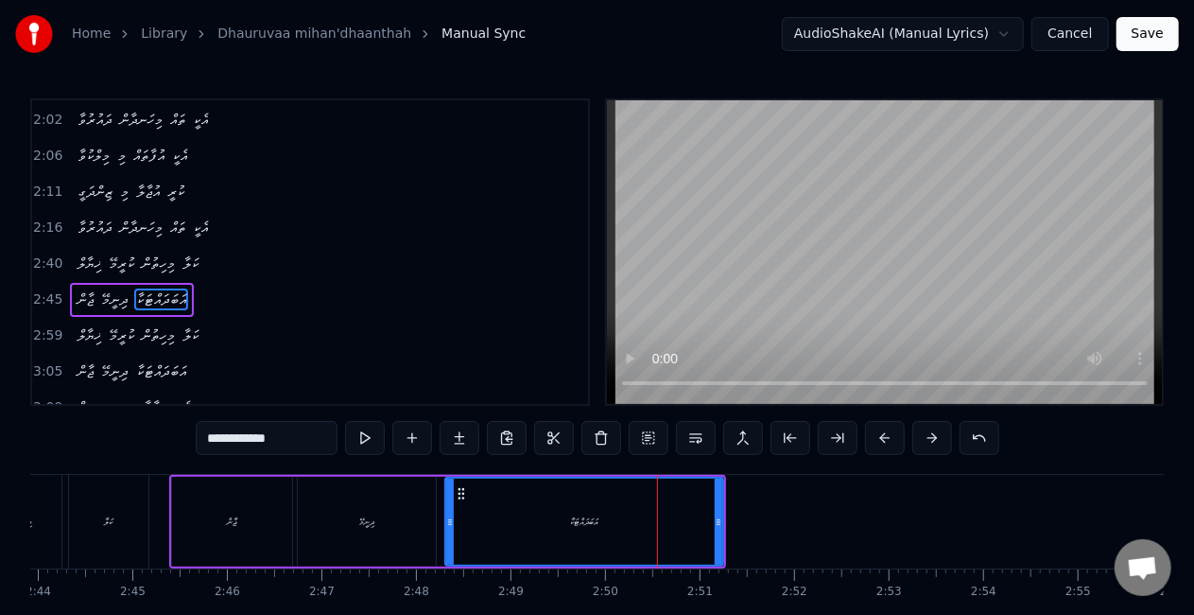
scroll to position [501, 0]
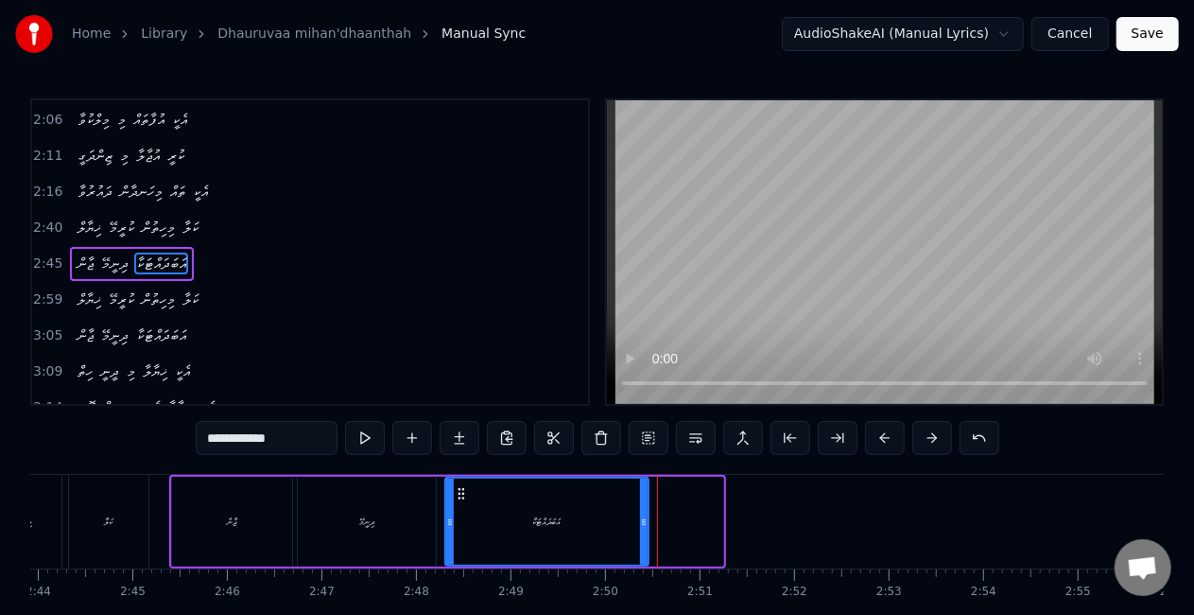
drag, startPoint x: 719, startPoint y: 529, endPoint x: 644, endPoint y: 514, distance: 76.2
click at [644, 514] on div at bounding box center [644, 521] width 8 height 86
click at [476, 505] on div "އަބަދައްޓަކާ" at bounding box center [546, 521] width 201 height 86
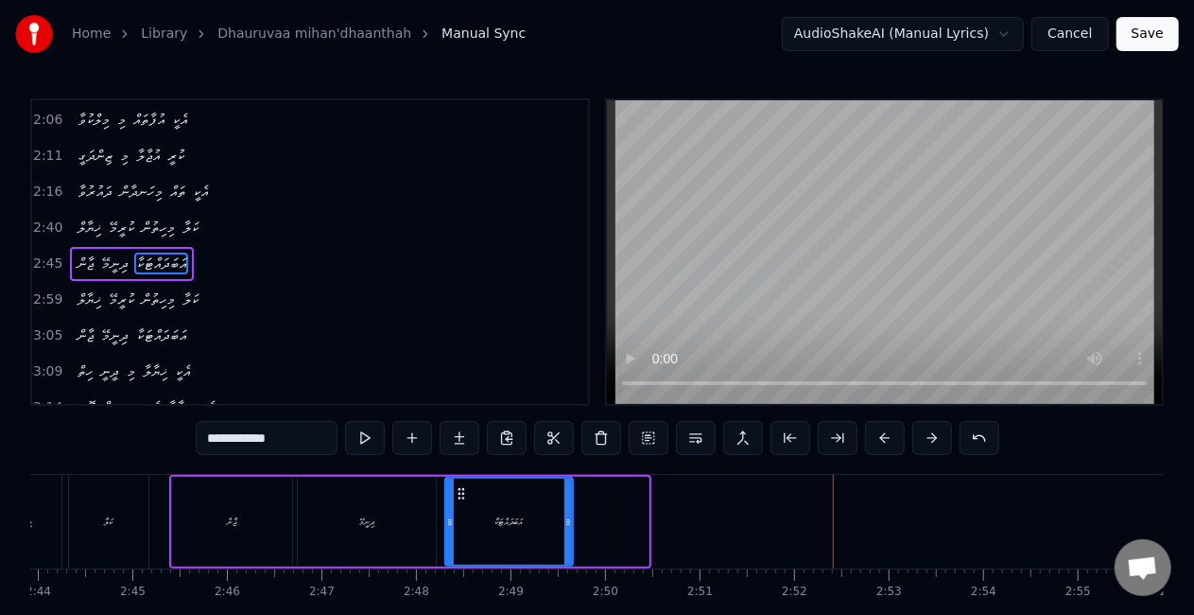
drag, startPoint x: 645, startPoint y: 510, endPoint x: 570, endPoint y: 504, distance: 74.9
click at [570, 504] on div at bounding box center [568, 521] width 8 height 86
click at [481, 519] on div "އަބަދައްޓަކާ" at bounding box center [509, 521] width 127 height 86
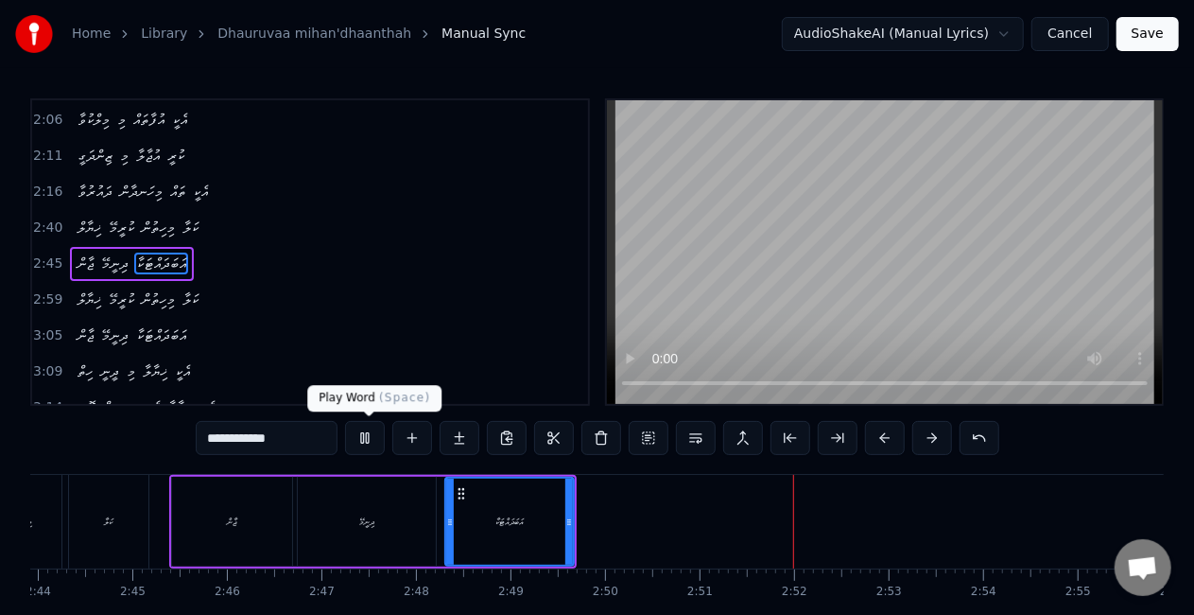
click at [369, 427] on button at bounding box center [365, 438] width 40 height 34
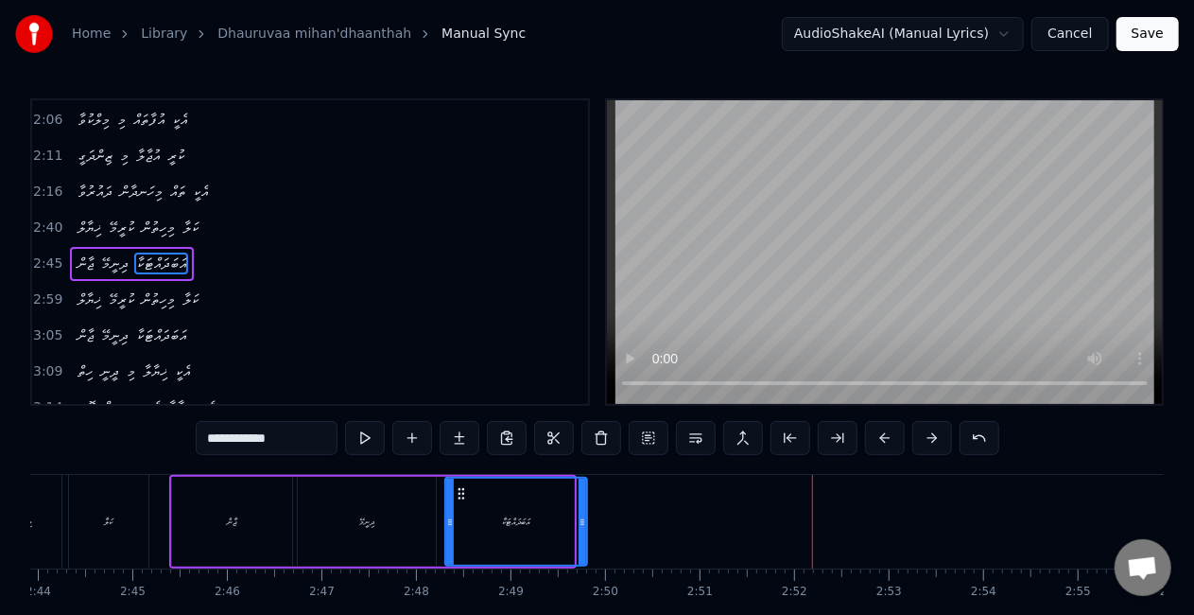
drag, startPoint x: 571, startPoint y: 516, endPoint x: 584, endPoint y: 520, distance: 13.8
click at [584, 520] on icon at bounding box center [583, 521] width 8 height 15
click at [463, 511] on div "އަބަދައްޓަކާ" at bounding box center [516, 521] width 140 height 86
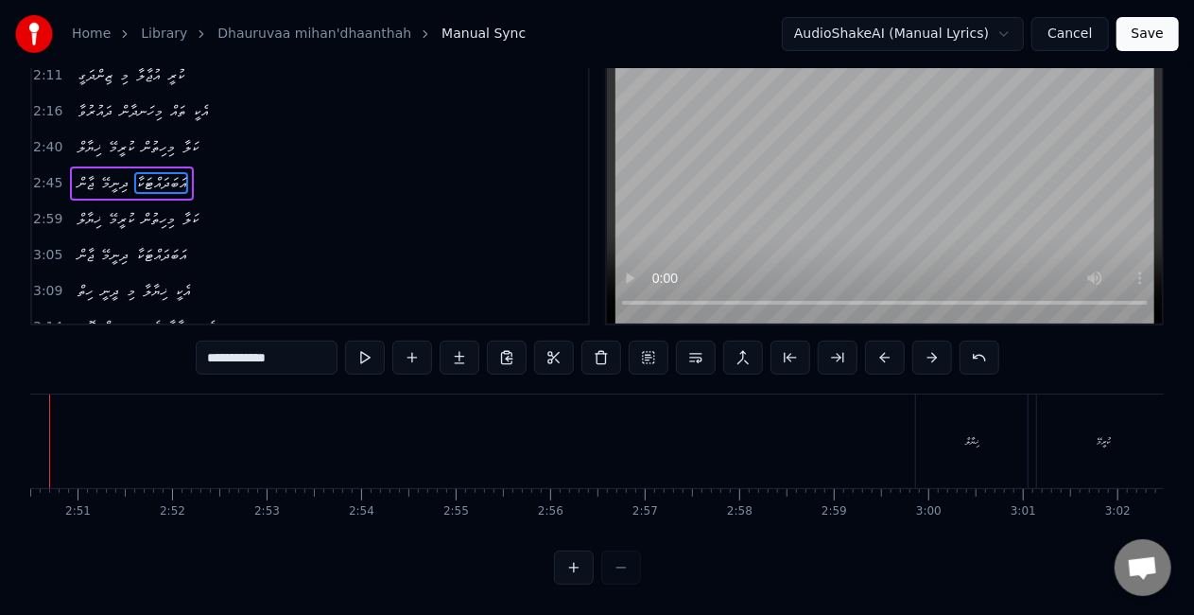
scroll to position [0, 16182]
click at [892, 429] on div "ޚިޔާލް" at bounding box center [910, 441] width 112 height 94
type input "******"
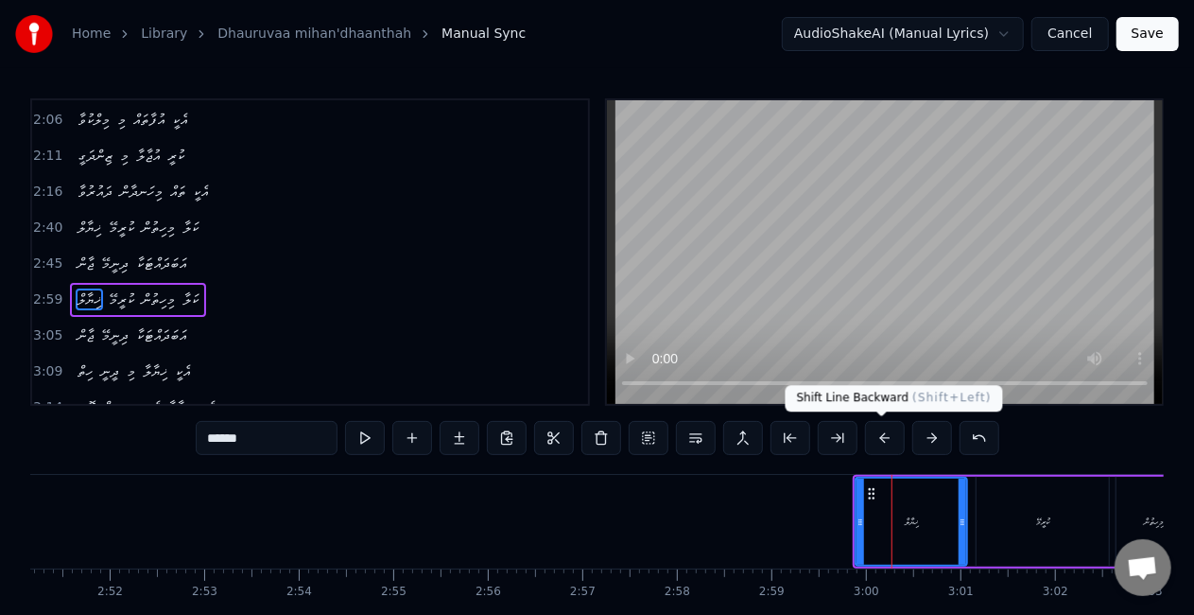
scroll to position [536, 0]
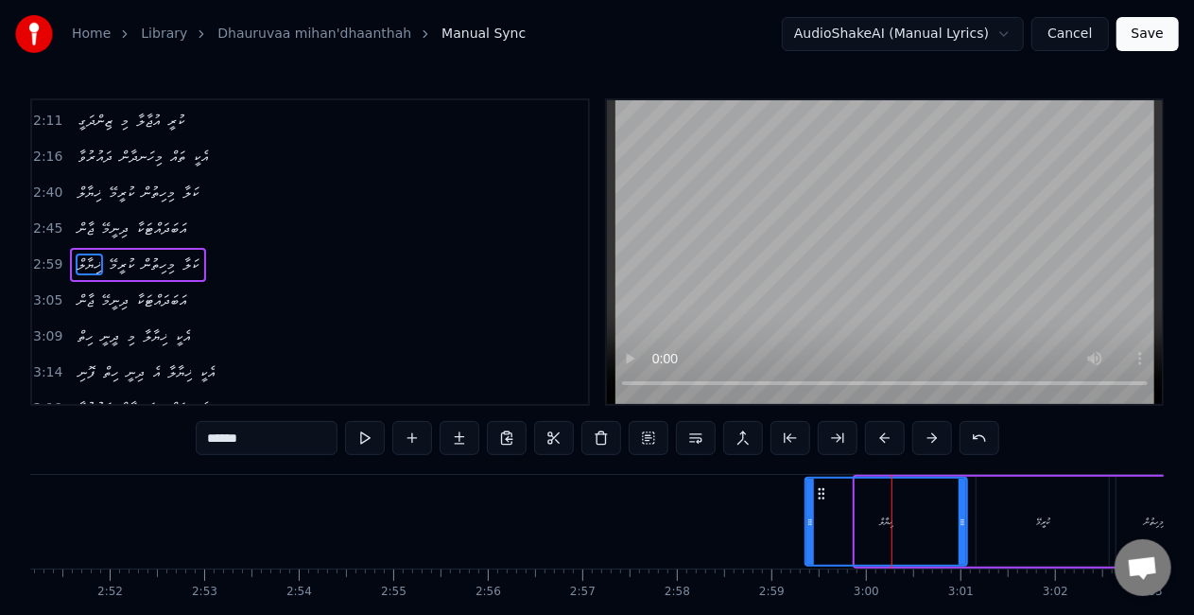
drag, startPoint x: 858, startPoint y: 534, endPoint x: 808, endPoint y: 518, distance: 52.6
click at [808, 518] on div at bounding box center [810, 521] width 8 height 86
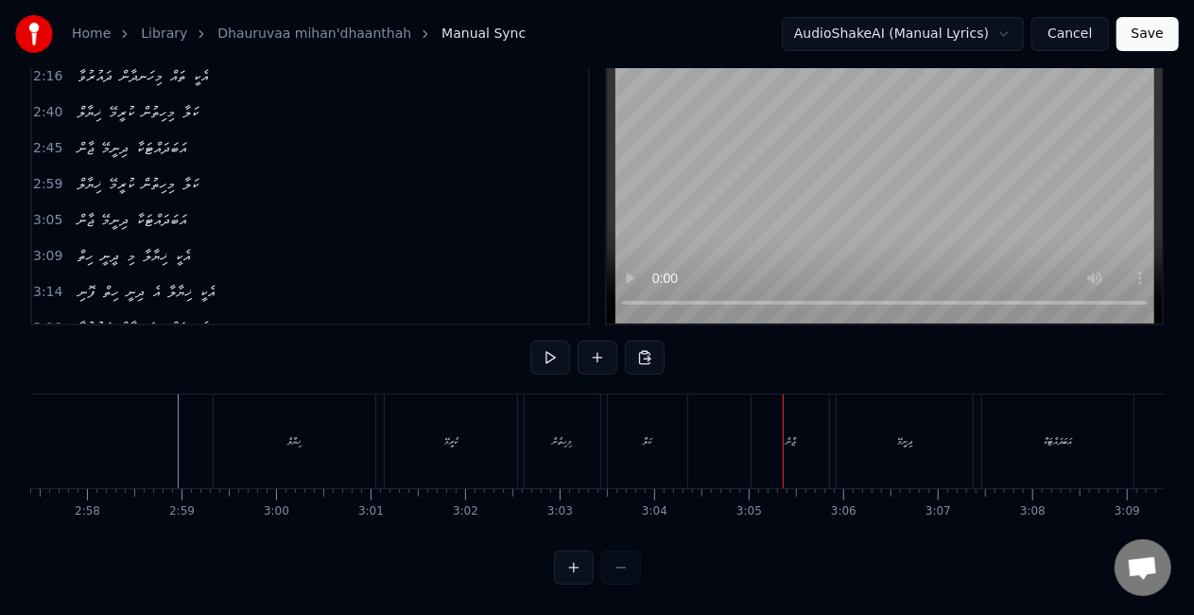
scroll to position [0, 16710]
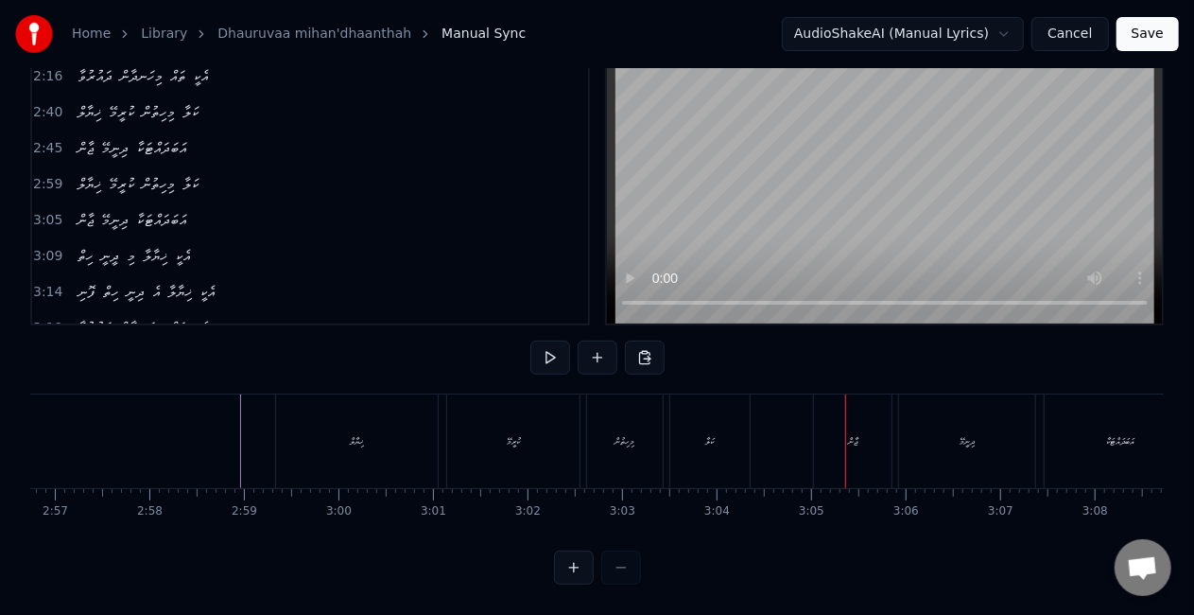
click at [512, 434] on div "ކުރީމޭ" at bounding box center [513, 441] width 13 height 14
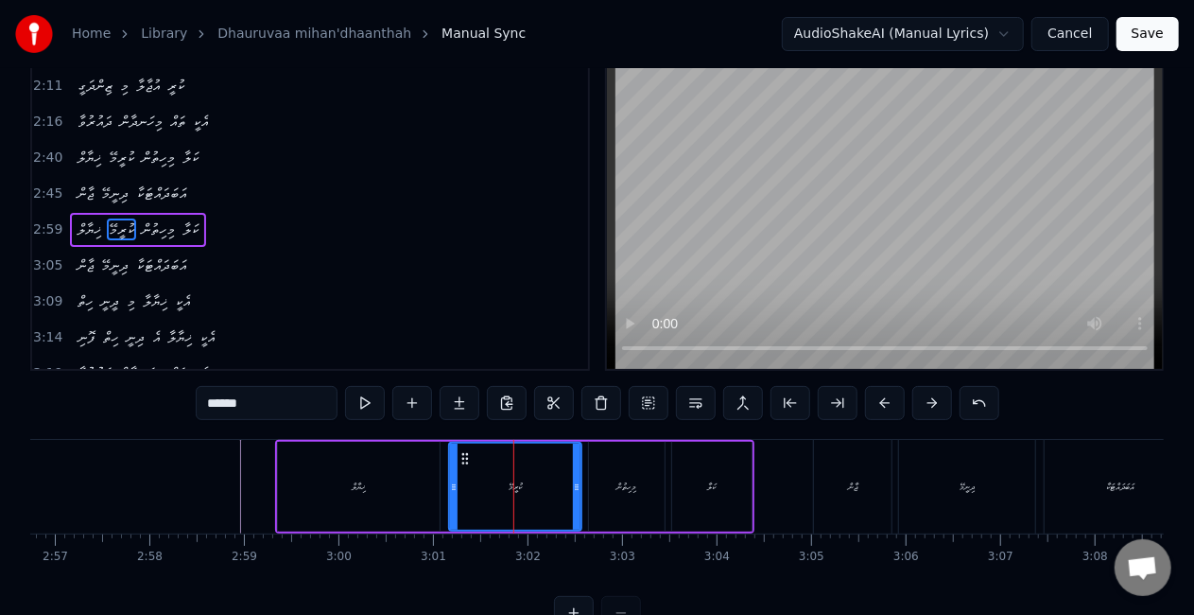
scroll to position [0, 0]
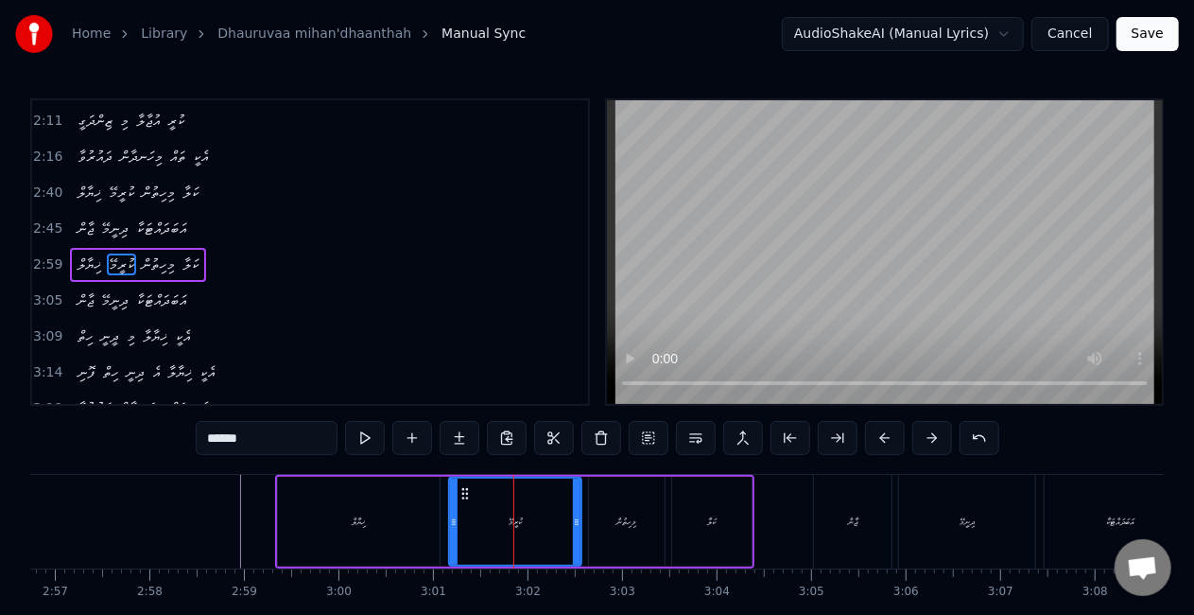
click at [883, 436] on button at bounding box center [885, 438] width 40 height 34
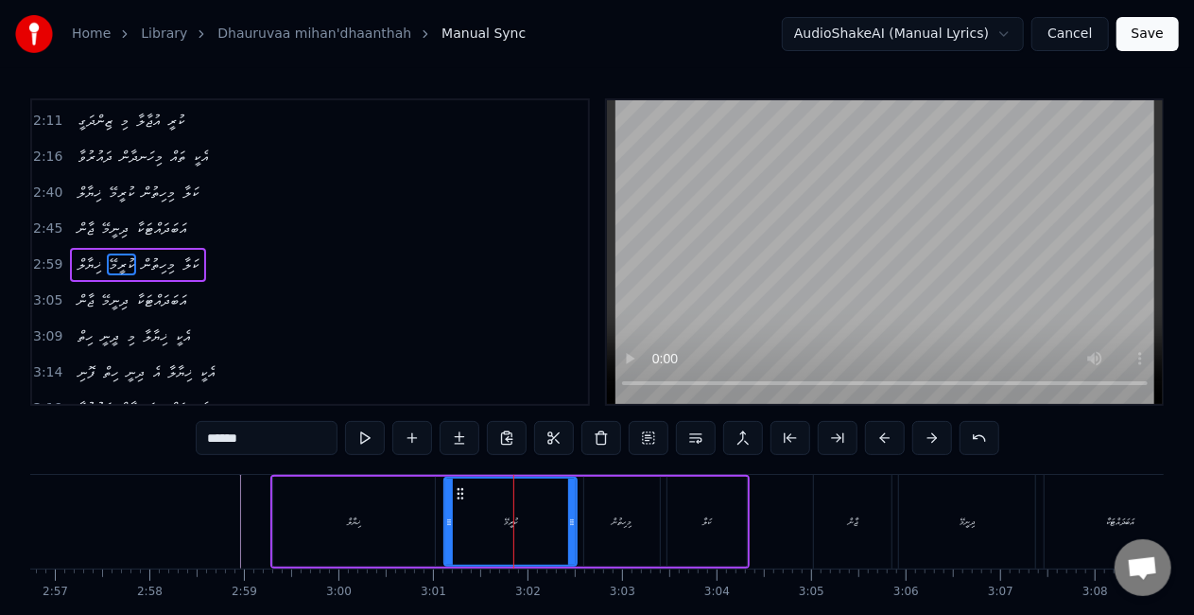
click at [278, 520] on div "ޚިޔާލް" at bounding box center [354, 522] width 162 height 90
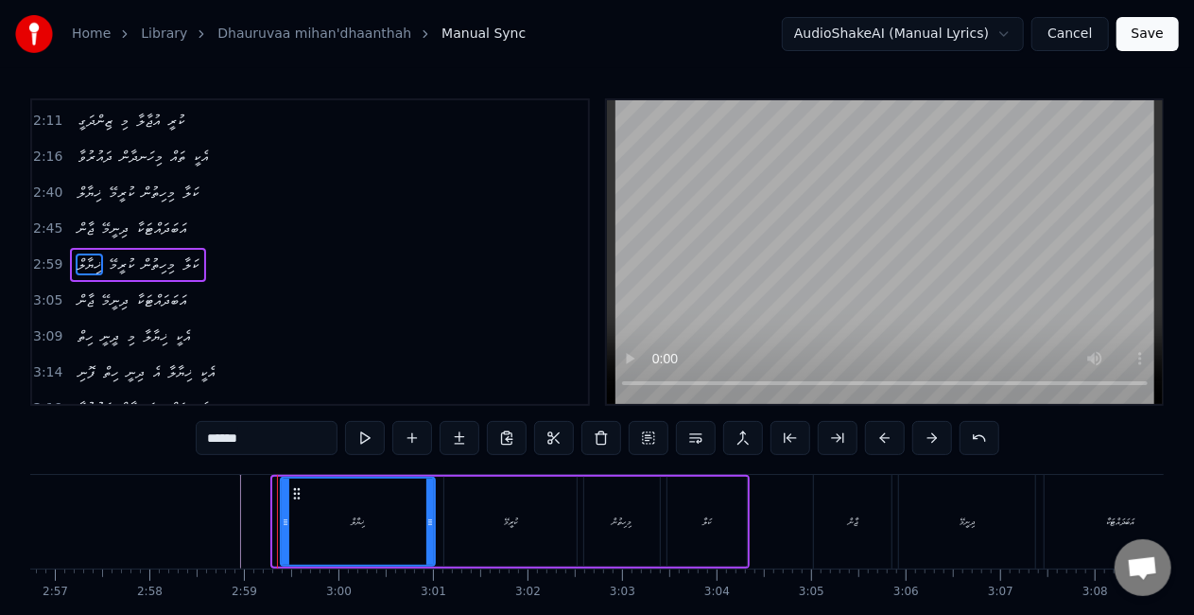
drag, startPoint x: 278, startPoint y: 521, endPoint x: 295, endPoint y: 510, distance: 20.5
click at [286, 522] on icon at bounding box center [286, 521] width 8 height 15
click at [333, 500] on div "ޚިޔާލް" at bounding box center [358, 521] width 152 height 86
click at [478, 534] on div "ކުރީމޭ" at bounding box center [510, 522] width 132 height 90
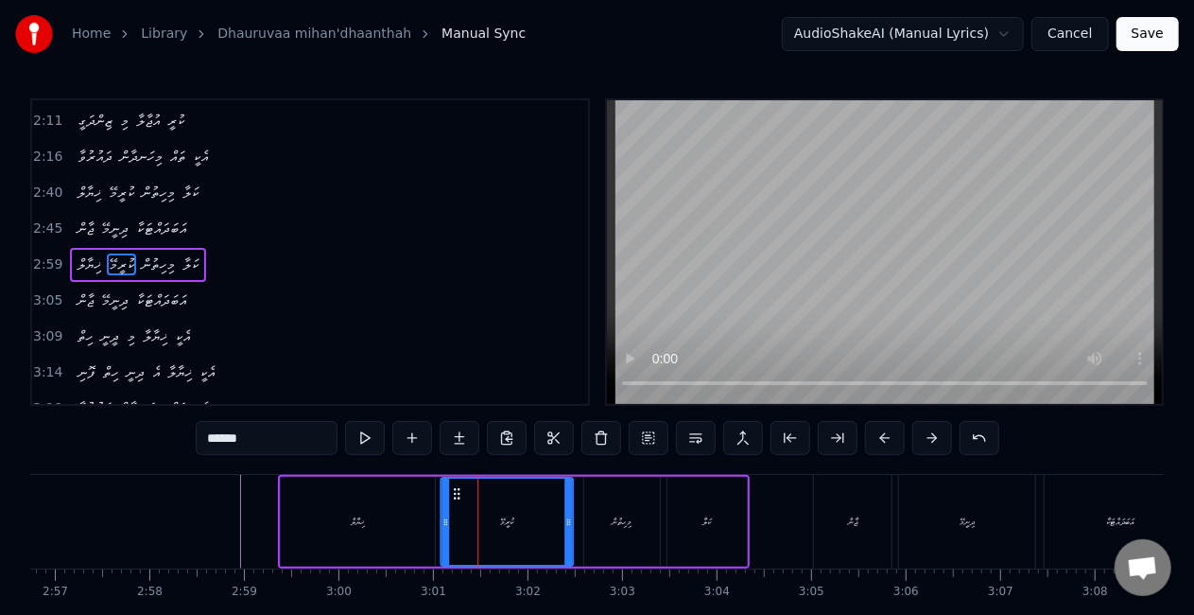
click at [459, 495] on icon at bounding box center [456, 493] width 15 height 15
click at [380, 518] on div "ޚިޔާލް" at bounding box center [358, 522] width 154 height 90
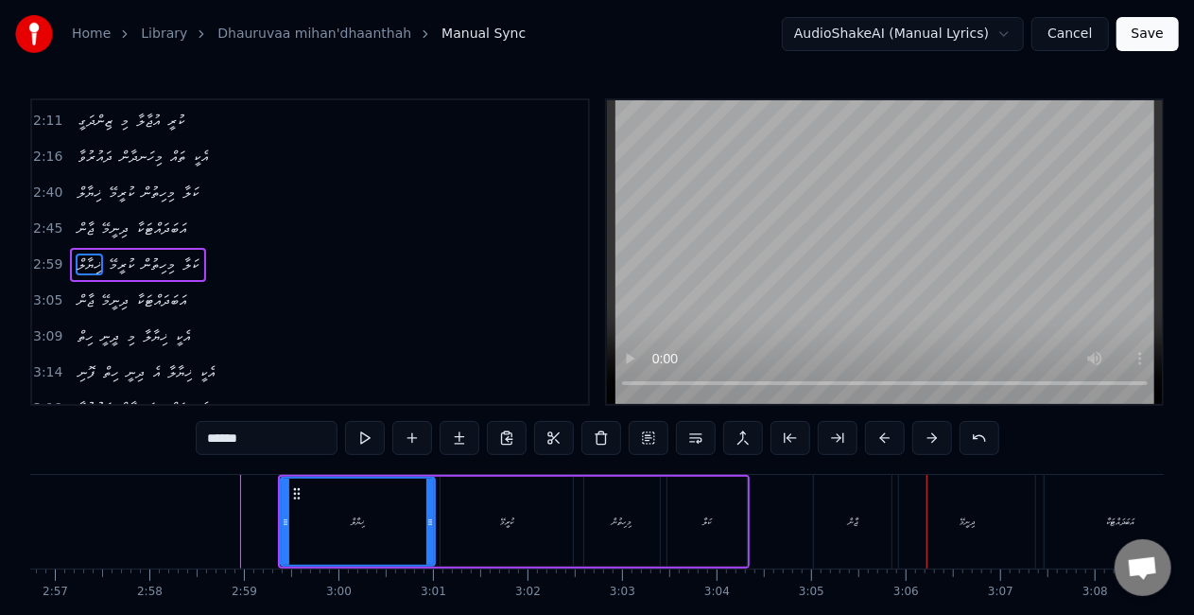
click at [830, 530] on div "ޖާން" at bounding box center [853, 522] width 78 height 94
type input "****"
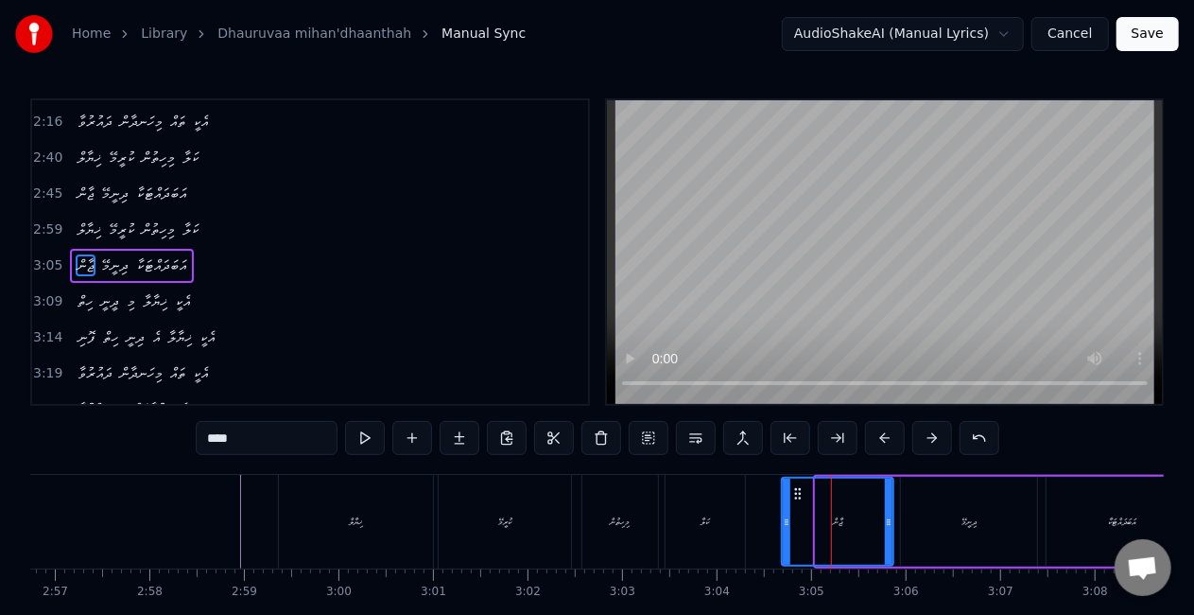
drag, startPoint x: 821, startPoint y: 529, endPoint x: 787, endPoint y: 522, distance: 34.9
click at [787, 522] on div at bounding box center [787, 521] width 8 height 86
click at [749, 517] on div "ޚިޔާލް ކުރީމޭ މިހިތުން ކަލާ" at bounding box center [514, 522] width 472 height 94
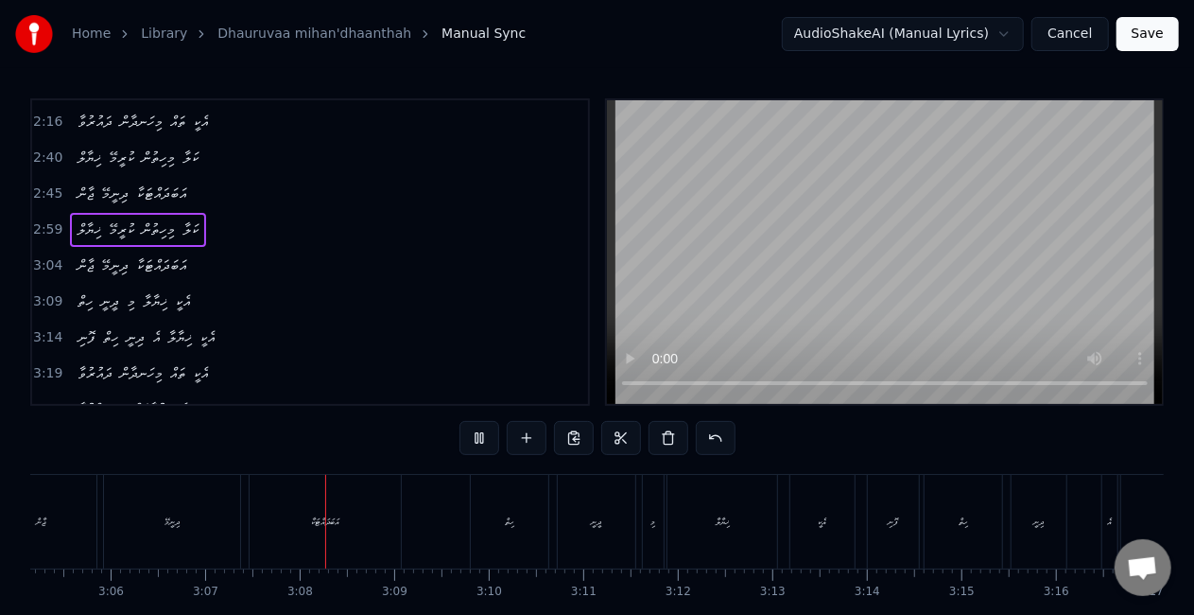
scroll to position [0, 17656]
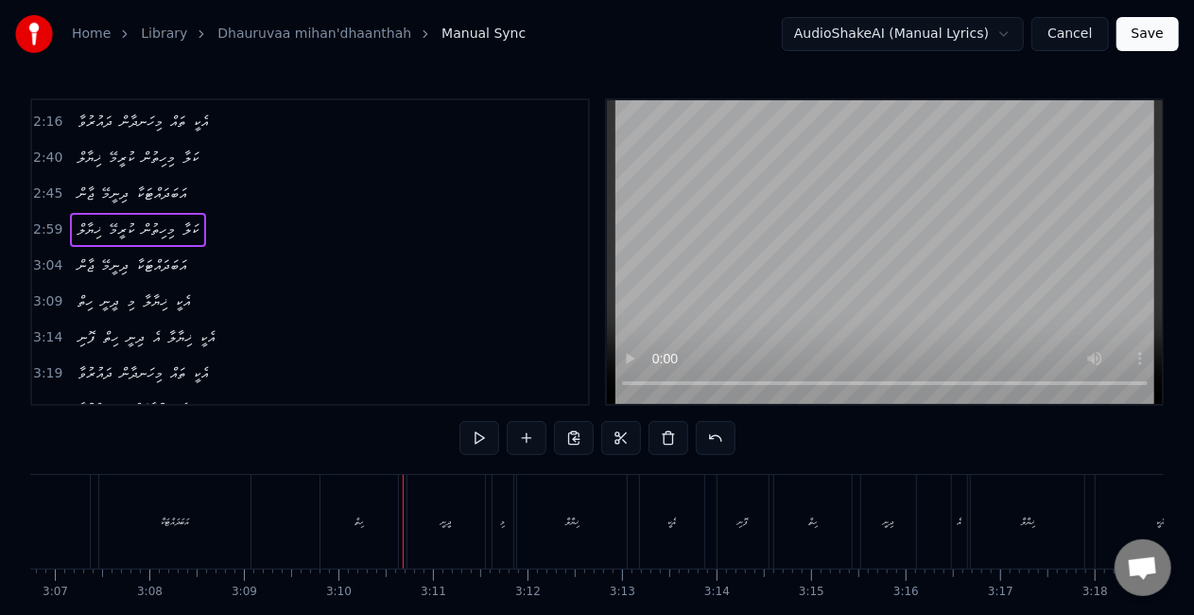
click at [371, 529] on div "ހިތް" at bounding box center [360, 522] width 78 height 94
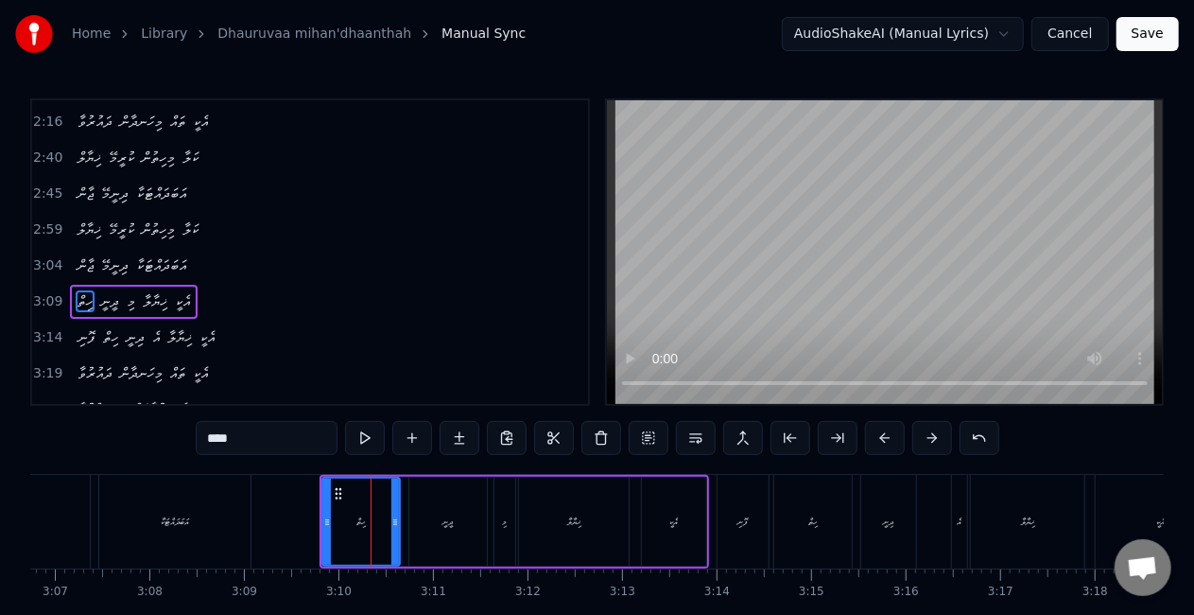
scroll to position [607, 0]
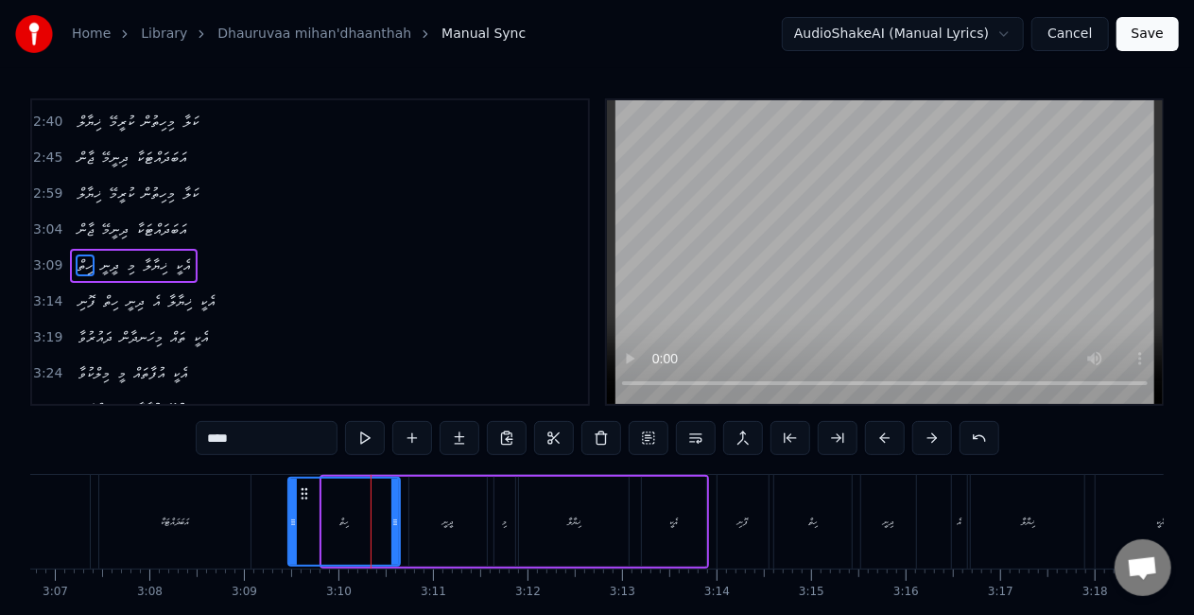
drag, startPoint x: 325, startPoint y: 531, endPoint x: 293, endPoint y: 517, distance: 35.1
click at [291, 515] on div at bounding box center [293, 521] width 8 height 86
click at [245, 511] on div "އަބަދައްޓަކާ" at bounding box center [174, 522] width 151 height 94
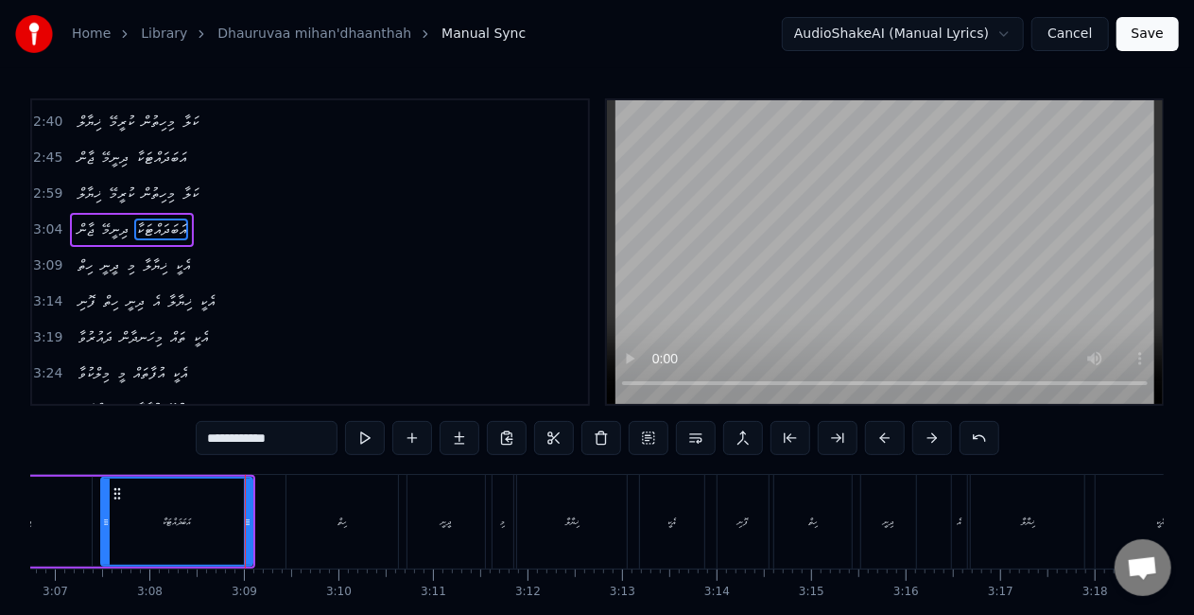
scroll to position [571, 0]
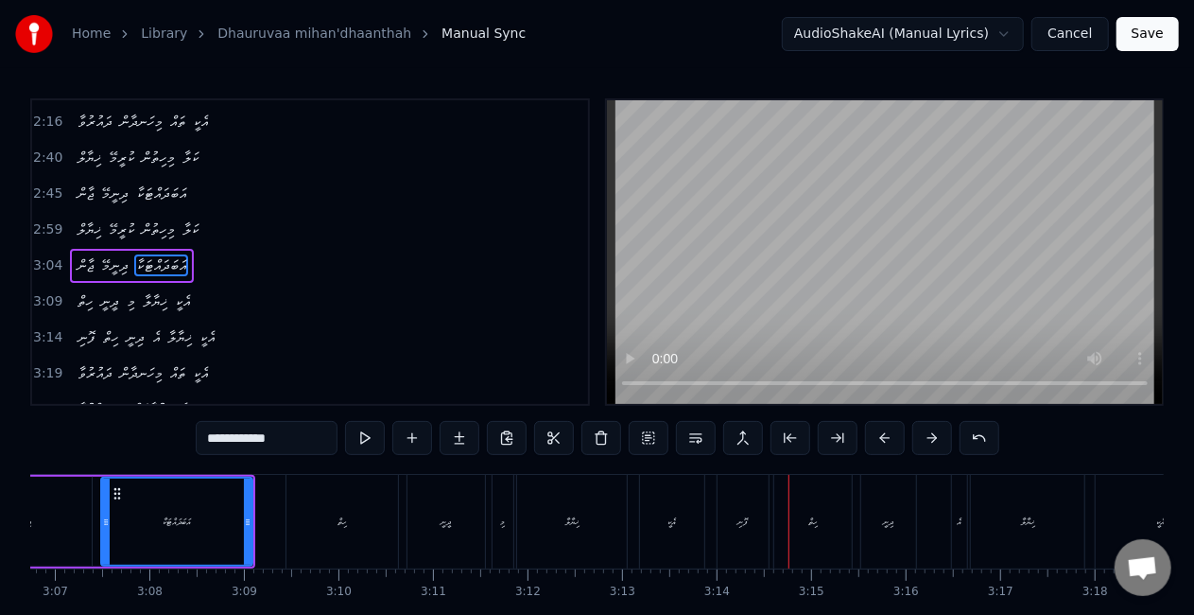
click at [736, 536] on div "ފޮނި" at bounding box center [743, 522] width 51 height 94
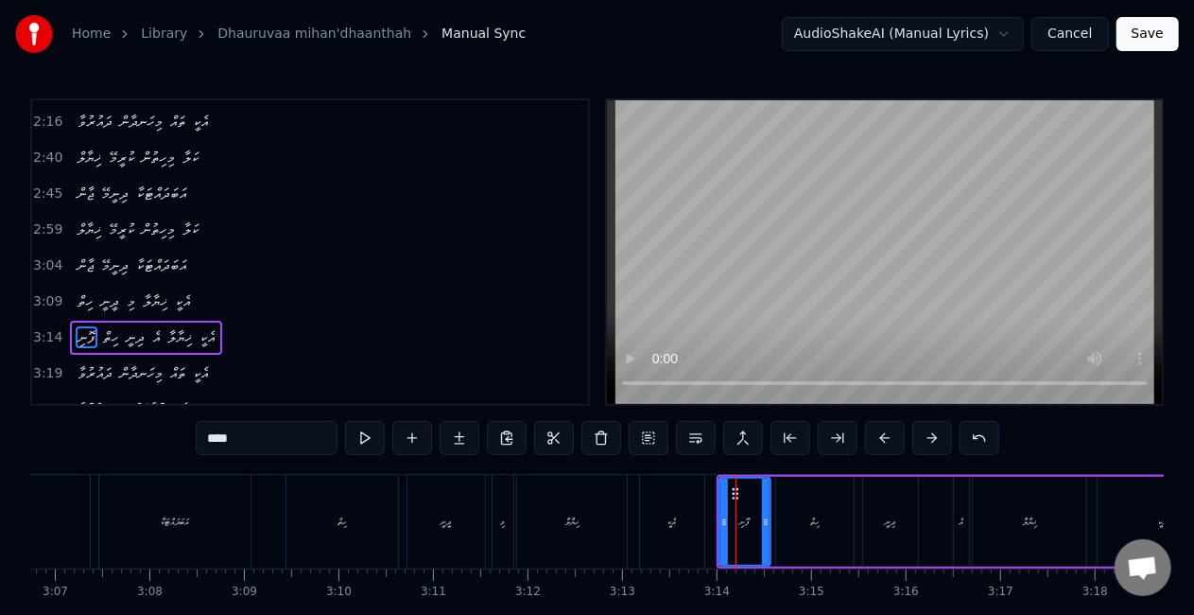
scroll to position [614, 0]
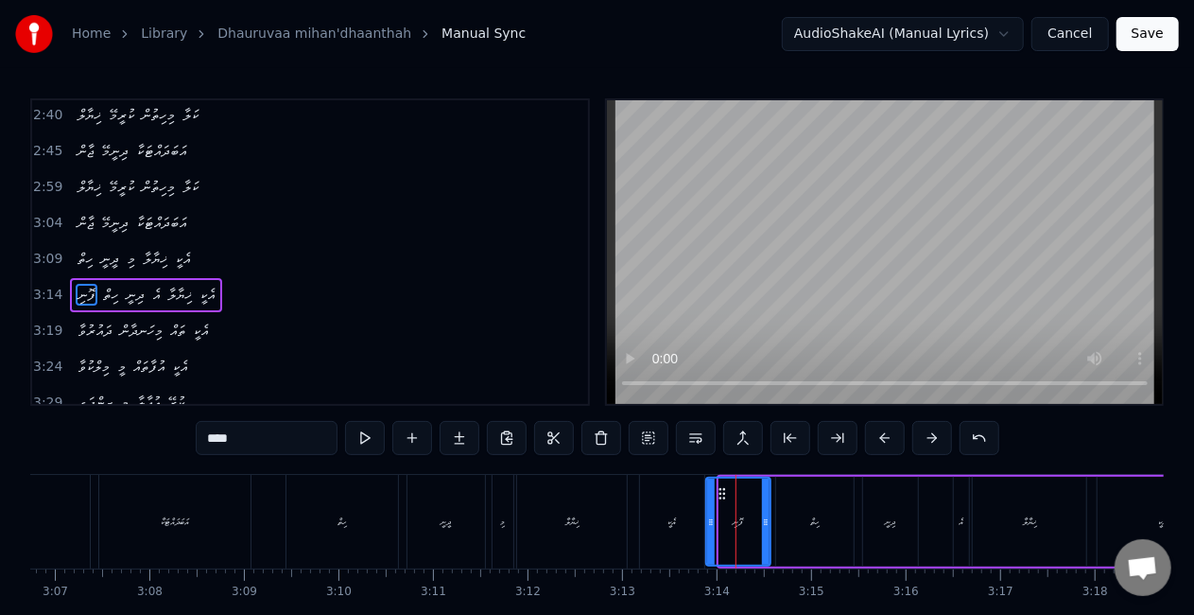
drag, startPoint x: 720, startPoint y: 535, endPoint x: 710, endPoint y: 532, distance: 10.8
click at [710, 532] on div at bounding box center [711, 521] width 8 height 86
click at [661, 492] on div "އެކީ" at bounding box center [672, 522] width 64 height 94
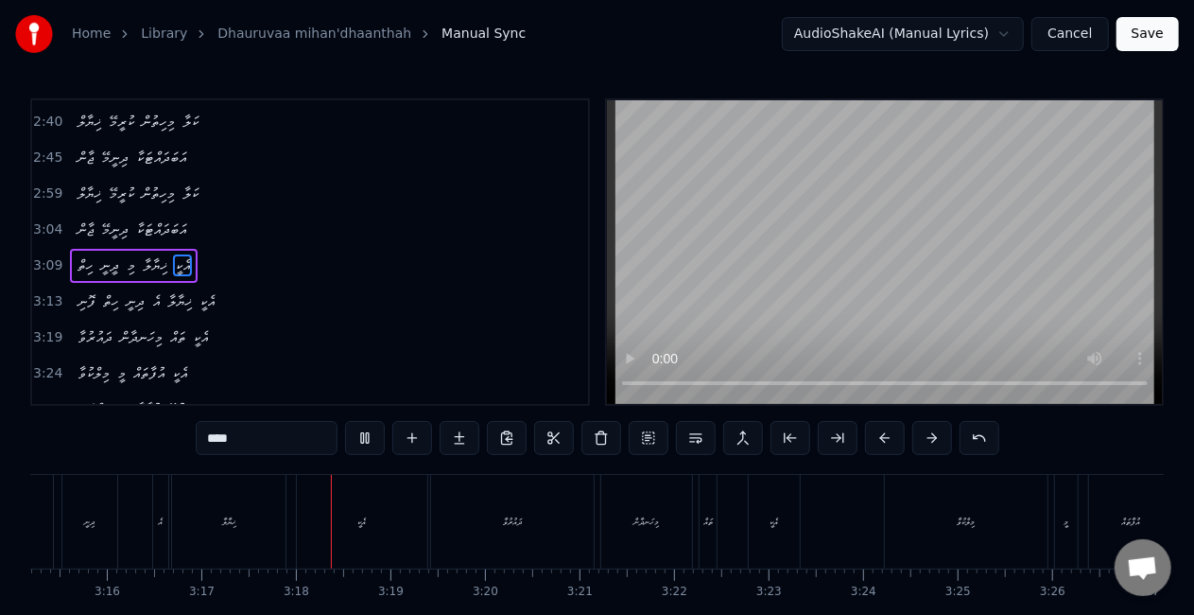
scroll to position [0, 18610]
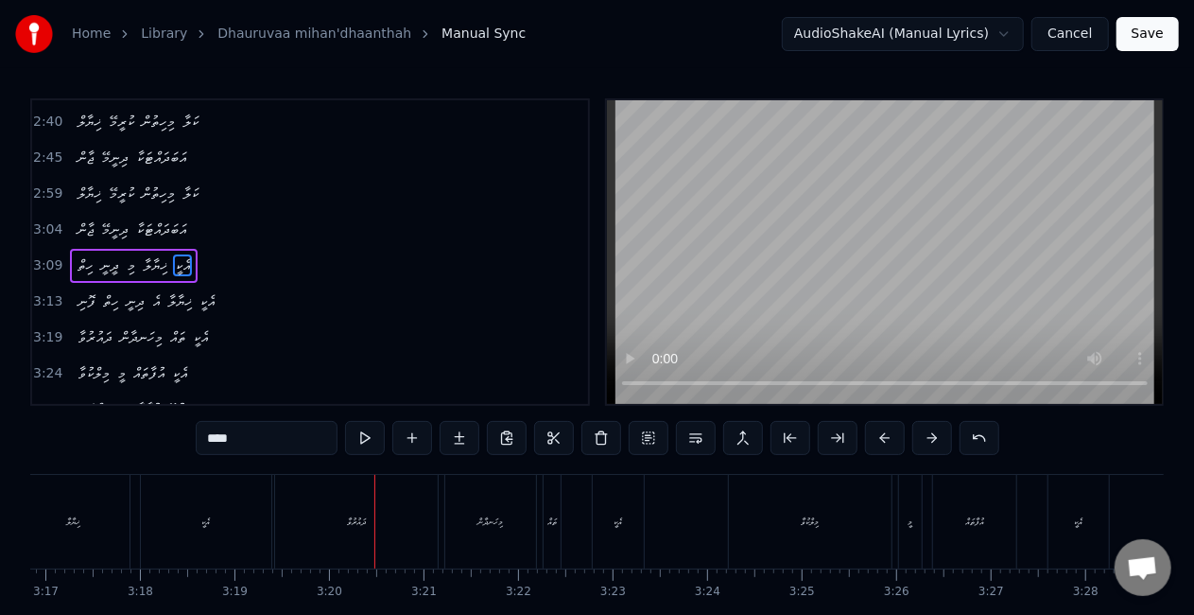
click at [330, 515] on div "ދައުރުވާ" at bounding box center [356, 522] width 163 height 94
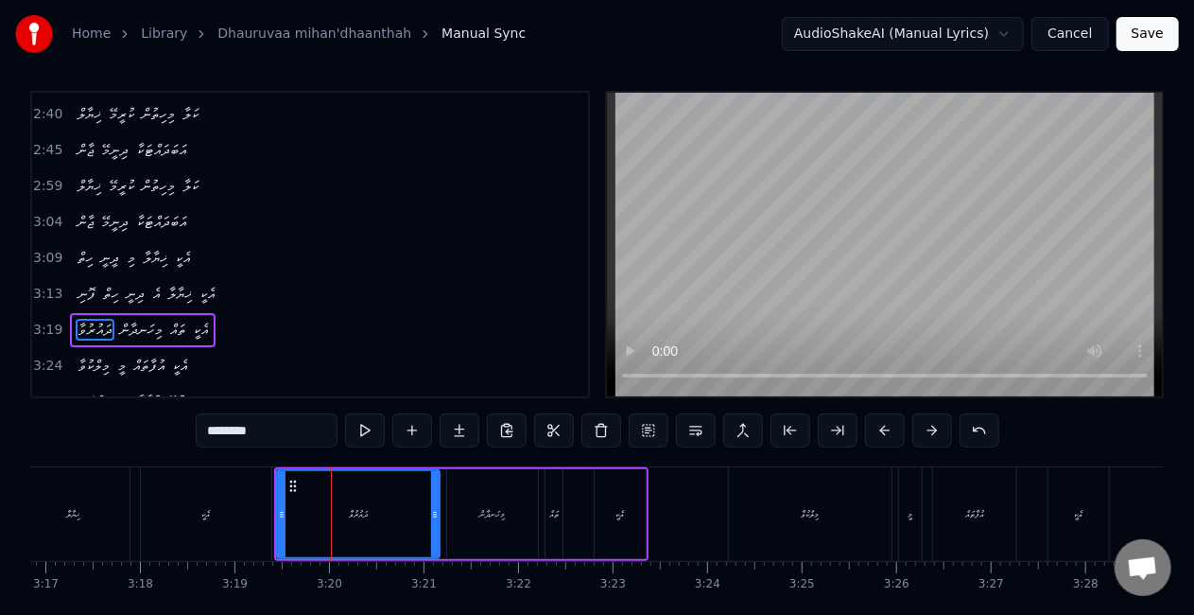
scroll to position [614, 0]
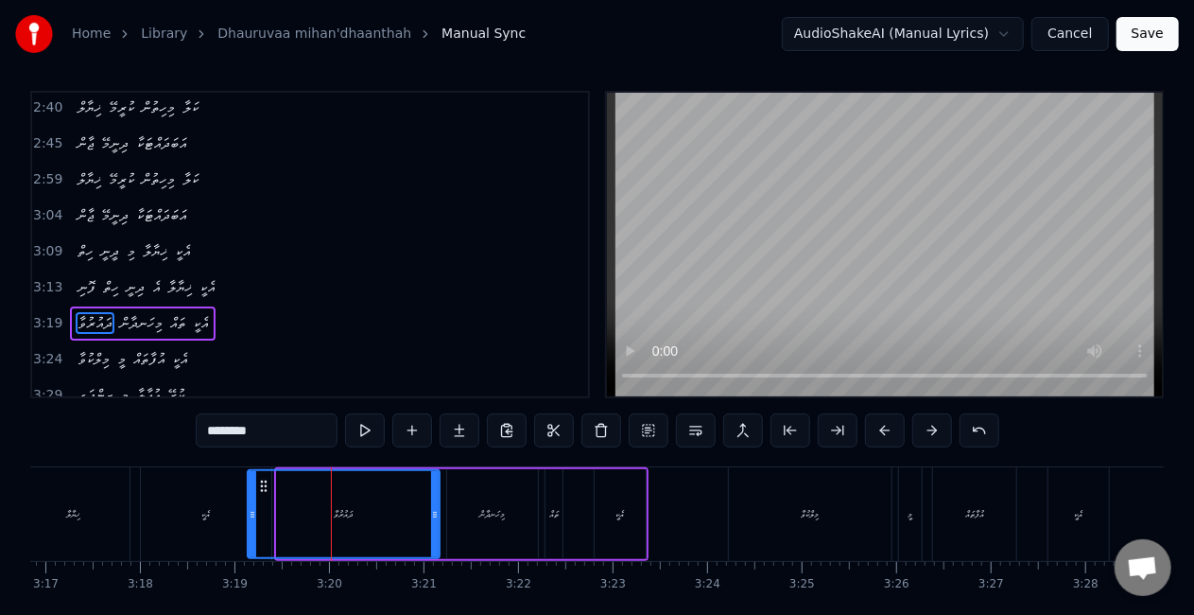
drag, startPoint x: 279, startPoint y: 512, endPoint x: 250, endPoint y: 504, distance: 30.5
click at [250, 504] on div at bounding box center [253, 514] width 8 height 86
click at [220, 494] on div "އެކީ" at bounding box center [206, 514] width 130 height 94
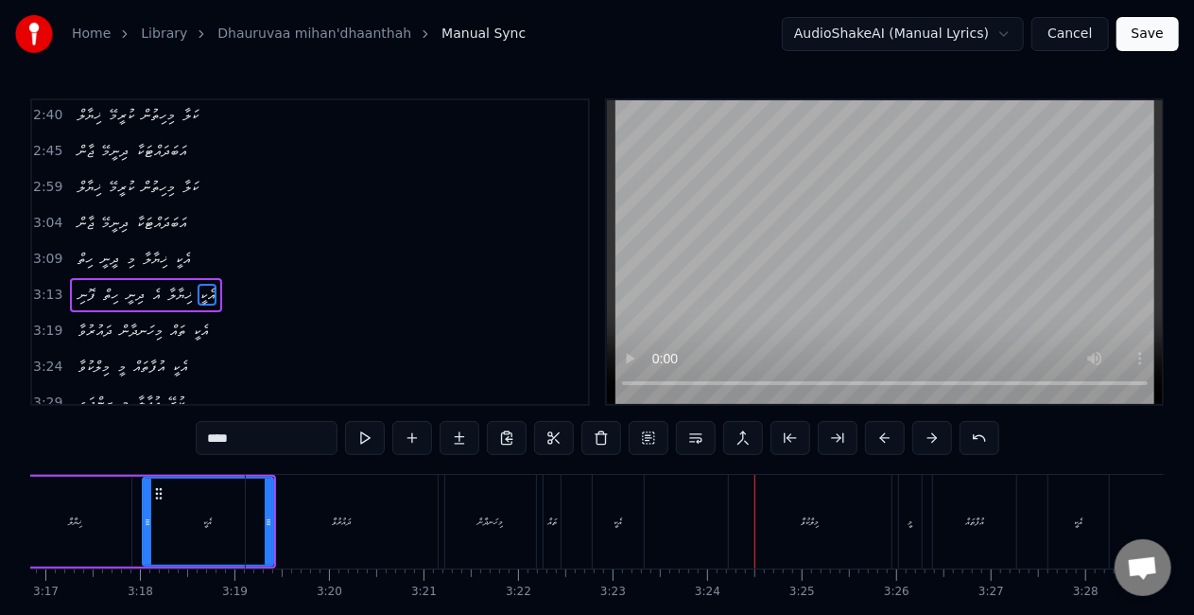
click at [758, 530] on div "މިލްކުވާ" at bounding box center [810, 522] width 163 height 94
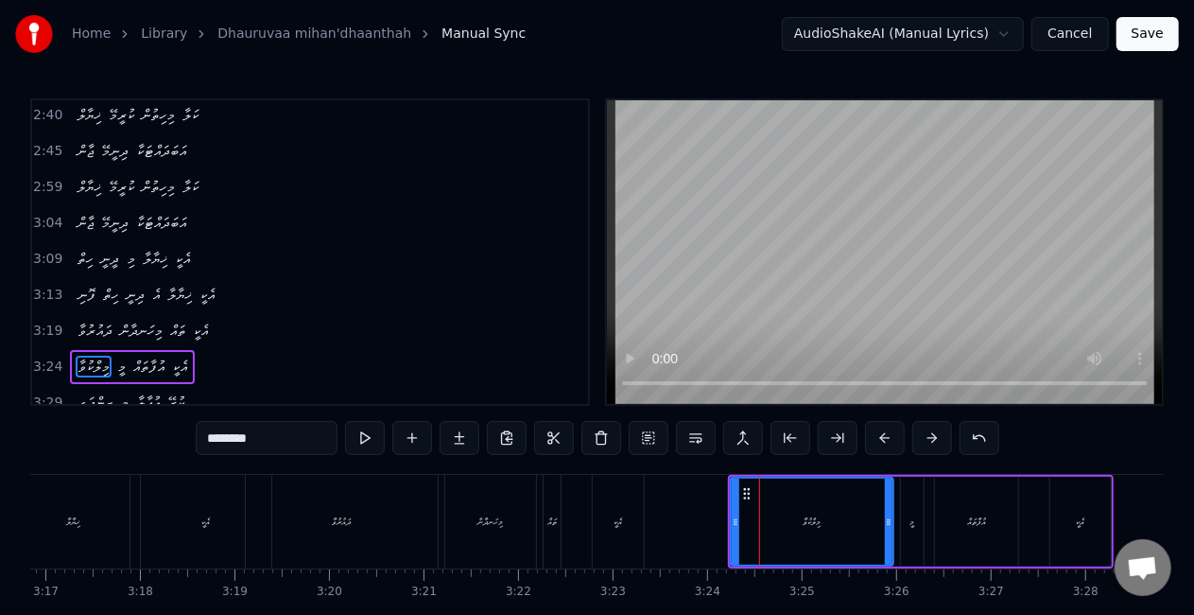
scroll to position [43, 0]
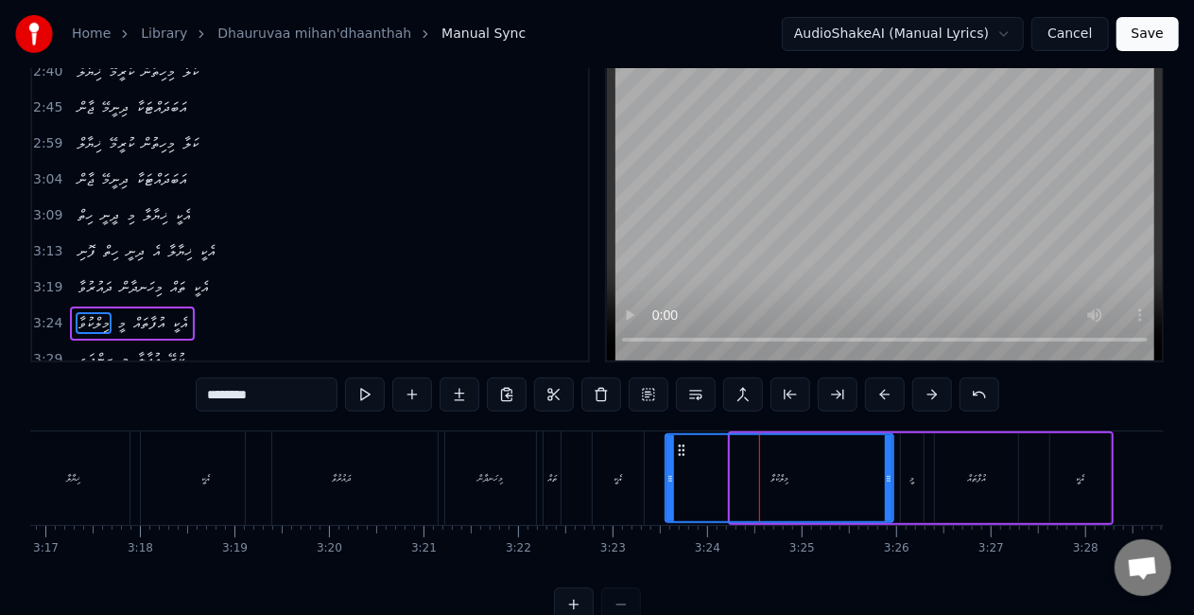
drag, startPoint x: 735, startPoint y: 500, endPoint x: 669, endPoint y: 481, distance: 67.9
click at [669, 481] on div at bounding box center [671, 478] width 8 height 86
click at [633, 459] on div "އެކީ" at bounding box center [618, 478] width 51 height 94
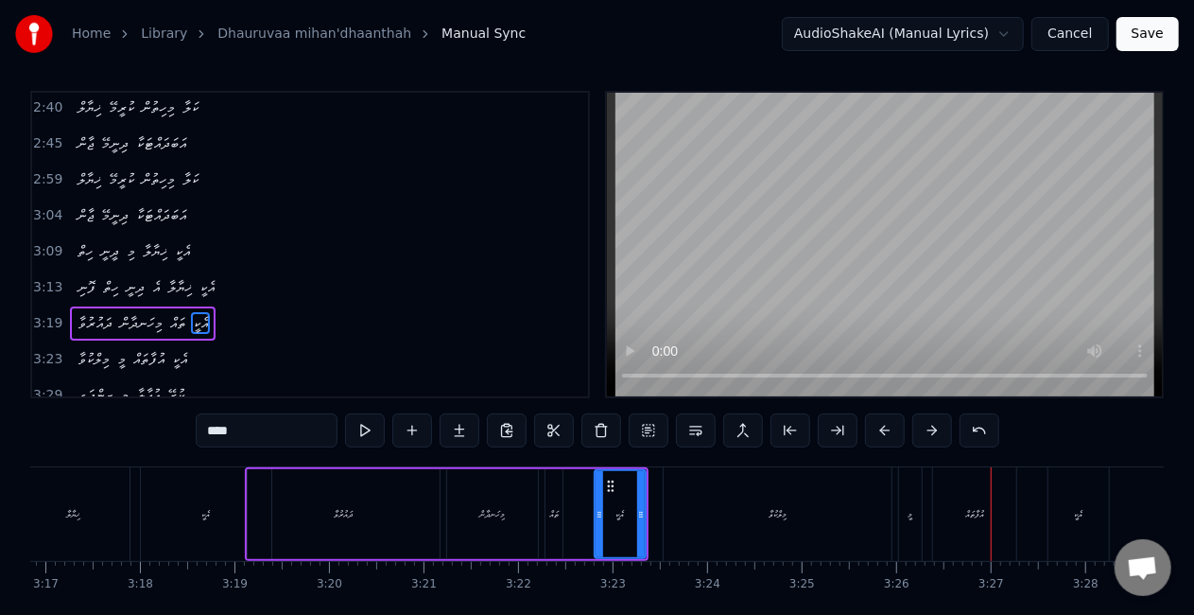
click at [902, 504] on div "މީ" at bounding box center [910, 514] width 23 height 94
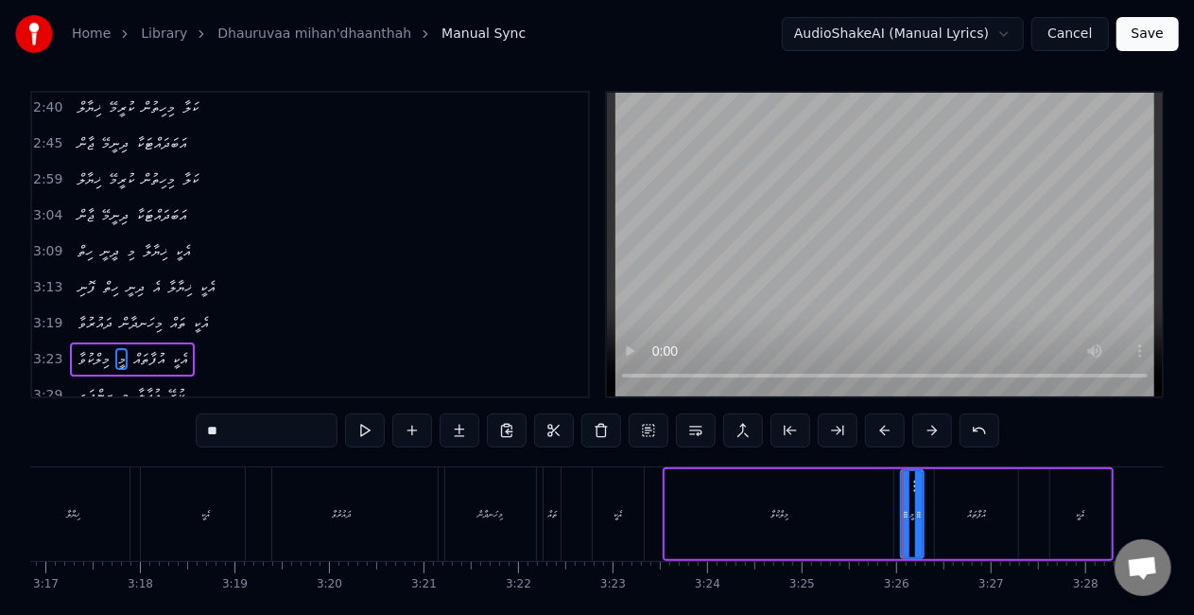
scroll to position [43, 0]
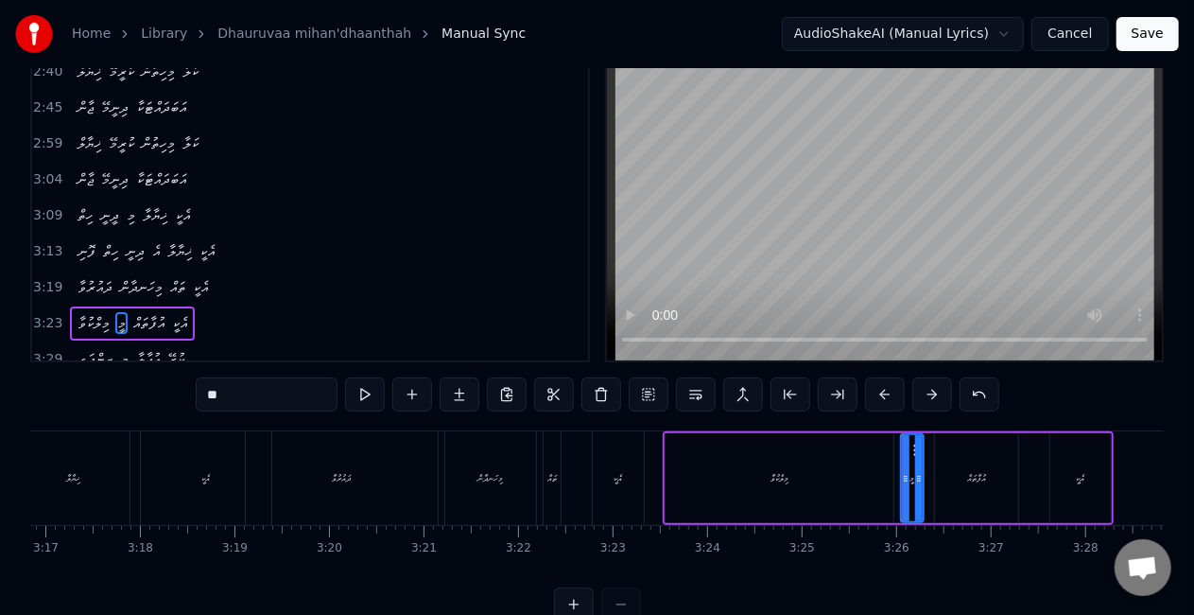
drag, startPoint x: 250, startPoint y: 399, endPoint x: 168, endPoint y: 397, distance: 81.3
click at [169, 397] on div "0:20 ދައުރުވާ މިހަނދާން ތައް އެކީ 0:24 މިލްކުވާ މި އުފާތައް އެކީ 0:29 ޒިންދަގީ …" at bounding box center [597, 338] width 1134 height 566
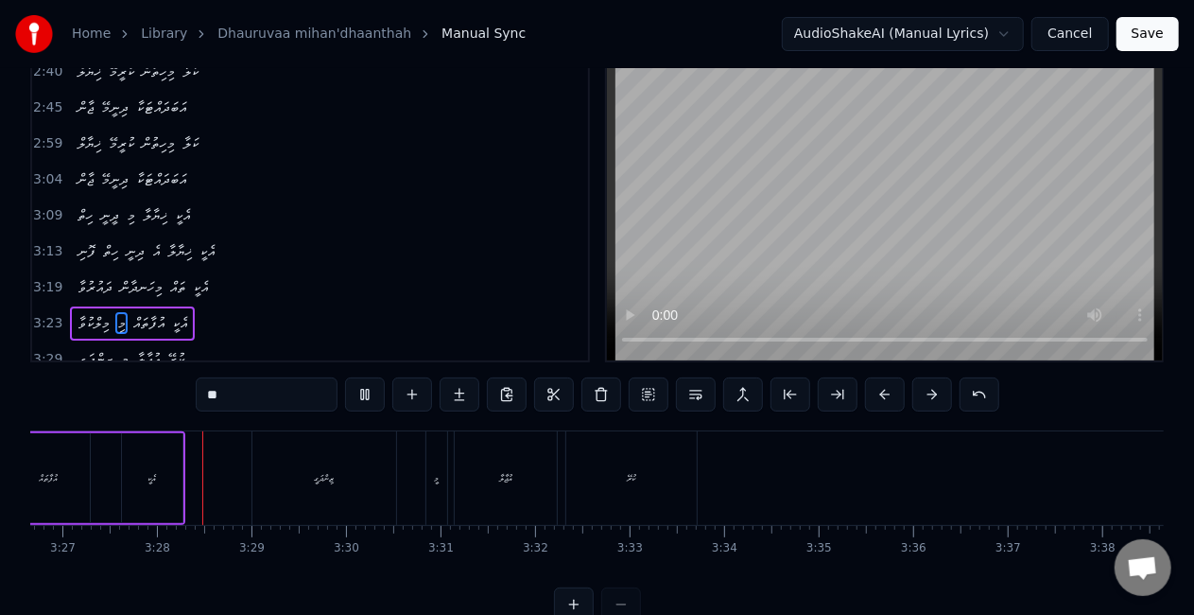
scroll to position [0, 19557]
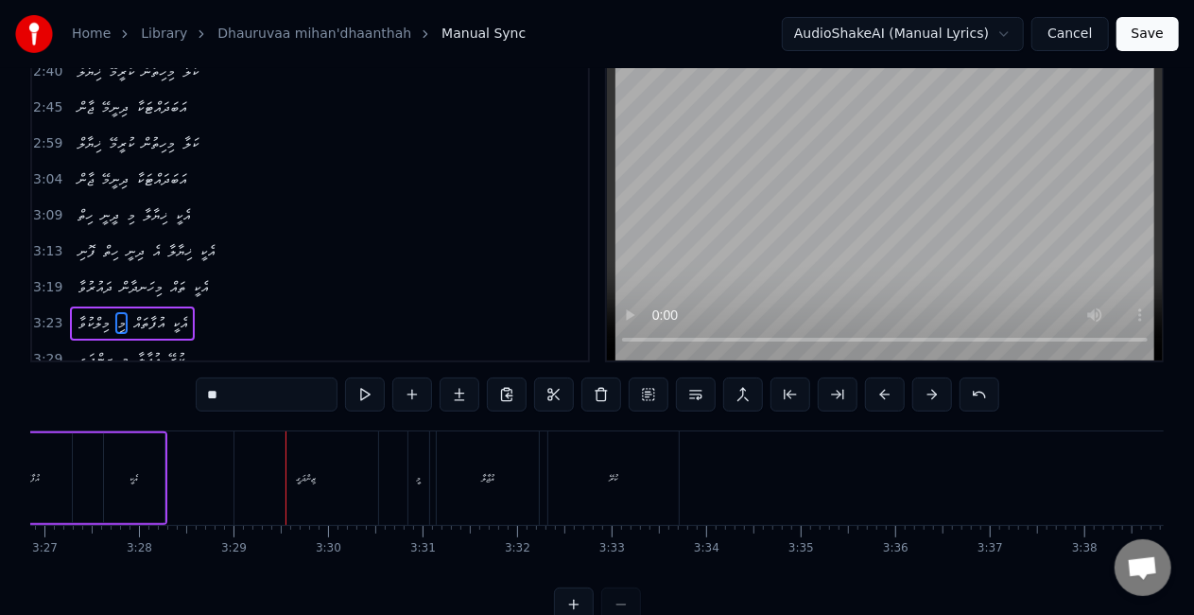
click at [294, 503] on div "ޒިންދަގީ" at bounding box center [306, 478] width 144 height 94
type input "********"
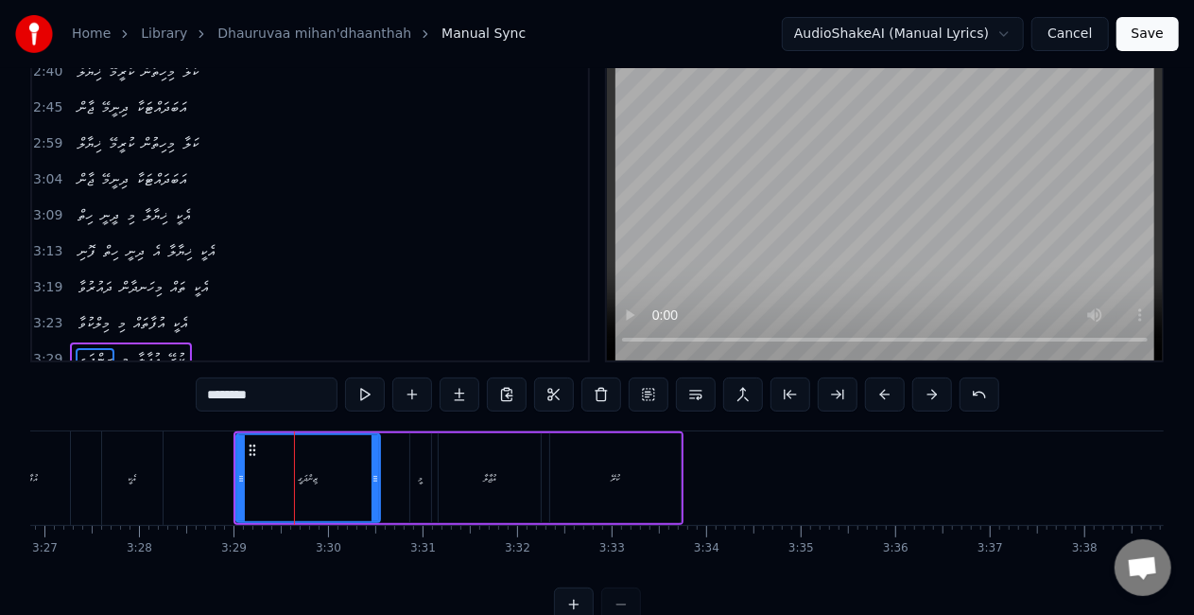
scroll to position [78, 0]
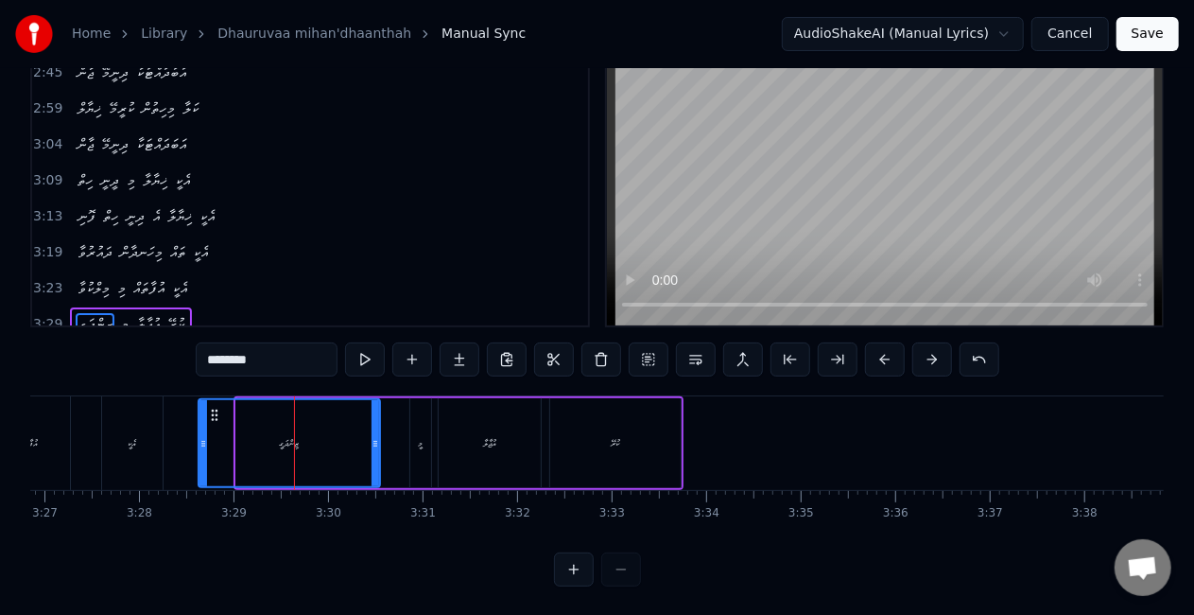
drag, startPoint x: 240, startPoint y: 456, endPoint x: 202, endPoint y: 442, distance: 40.1
click at [202, 442] on div at bounding box center [203, 443] width 8 height 86
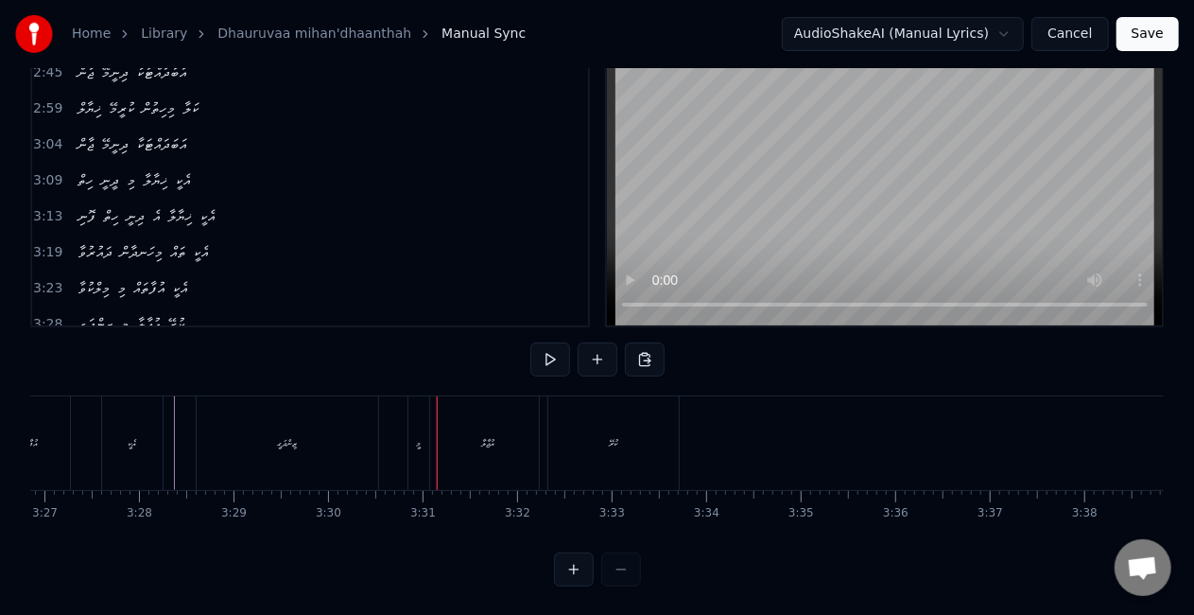
click at [418, 436] on div "މީ" at bounding box center [419, 443] width 5 height 14
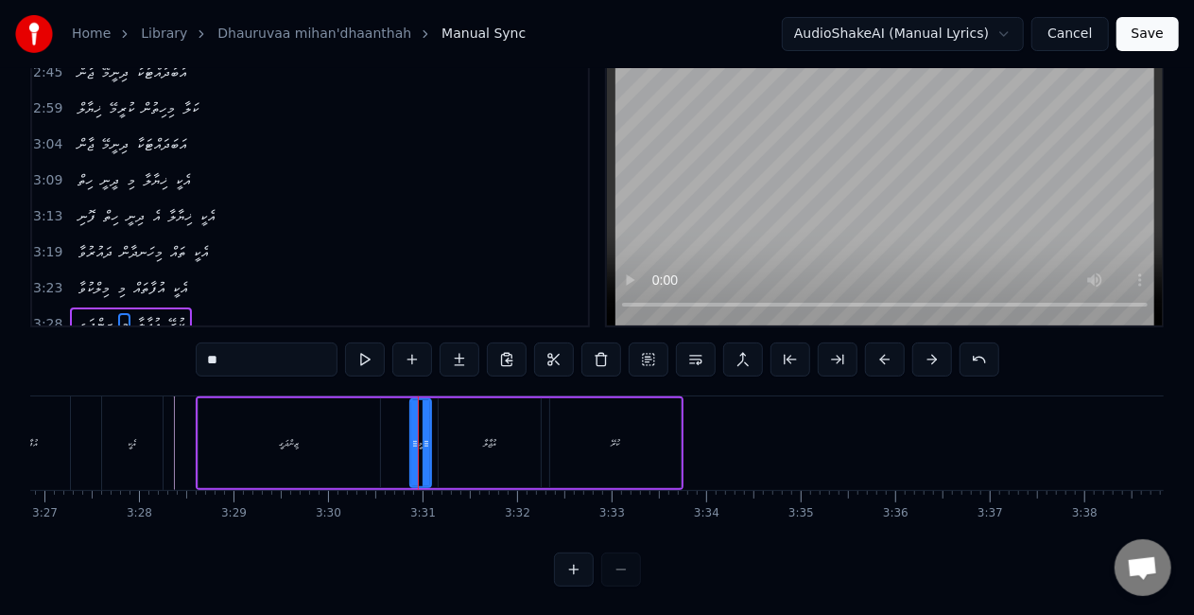
drag, startPoint x: 223, startPoint y: 364, endPoint x: 169, endPoint y: 363, distance: 53.9
click at [170, 363] on div "0:20 ދައުރުވާ މިހަނދާން ތައް އެކީ 0:24 މިލްކުވާ މި އުފާތައް އެކީ 0:29 ޒިންދަގީ …" at bounding box center [597, 303] width 1134 height 566
type input "**"
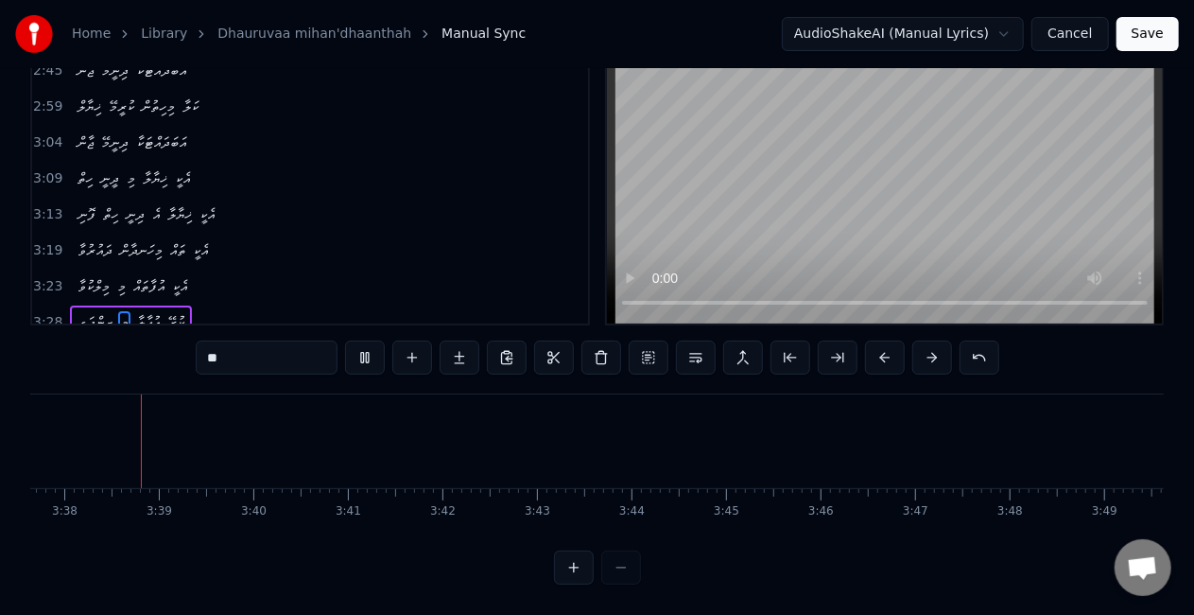
scroll to position [0, 20572]
click at [1160, 27] on button "Save" at bounding box center [1148, 34] width 62 height 34
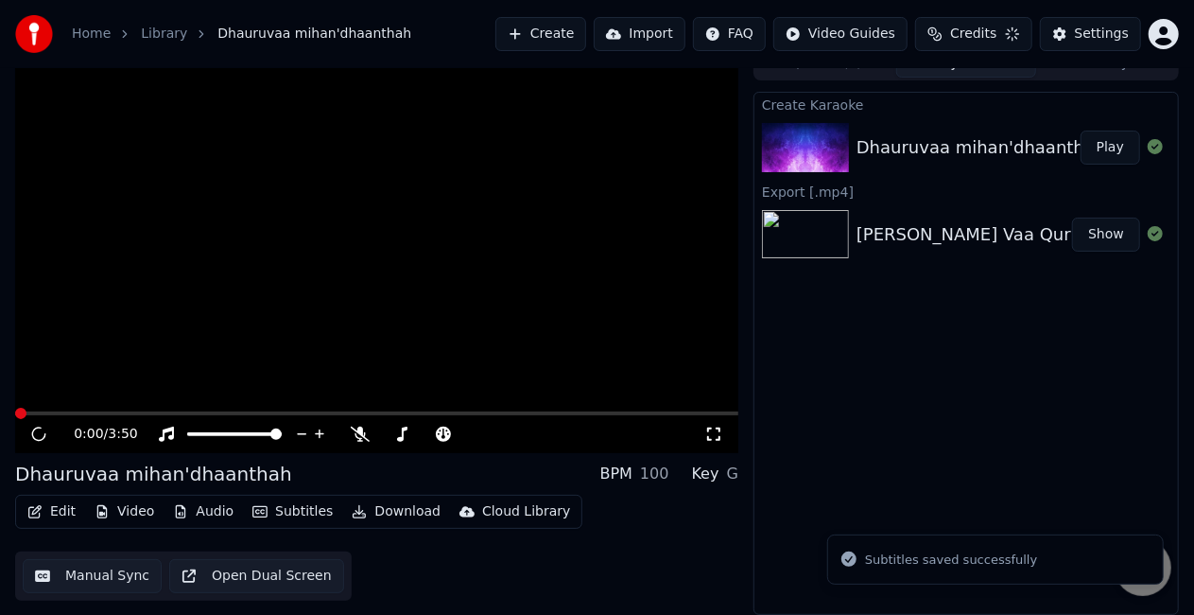
scroll to position [21, 0]
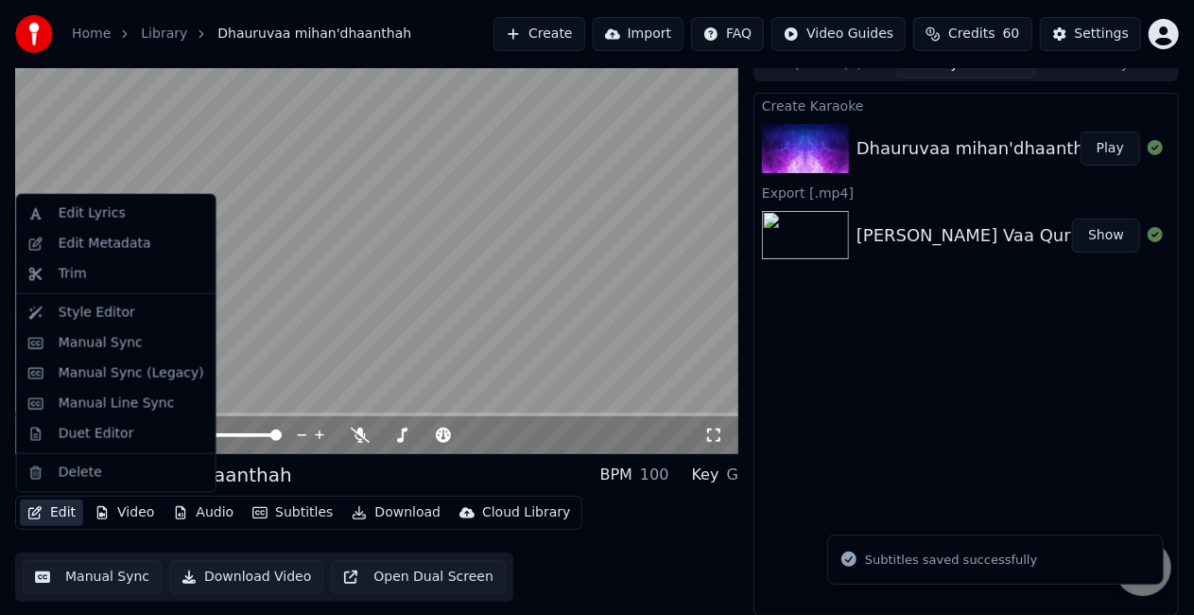
click at [62, 505] on button "Edit" at bounding box center [51, 512] width 63 height 26
click at [455, 286] on video at bounding box center [376, 250] width 723 height 407
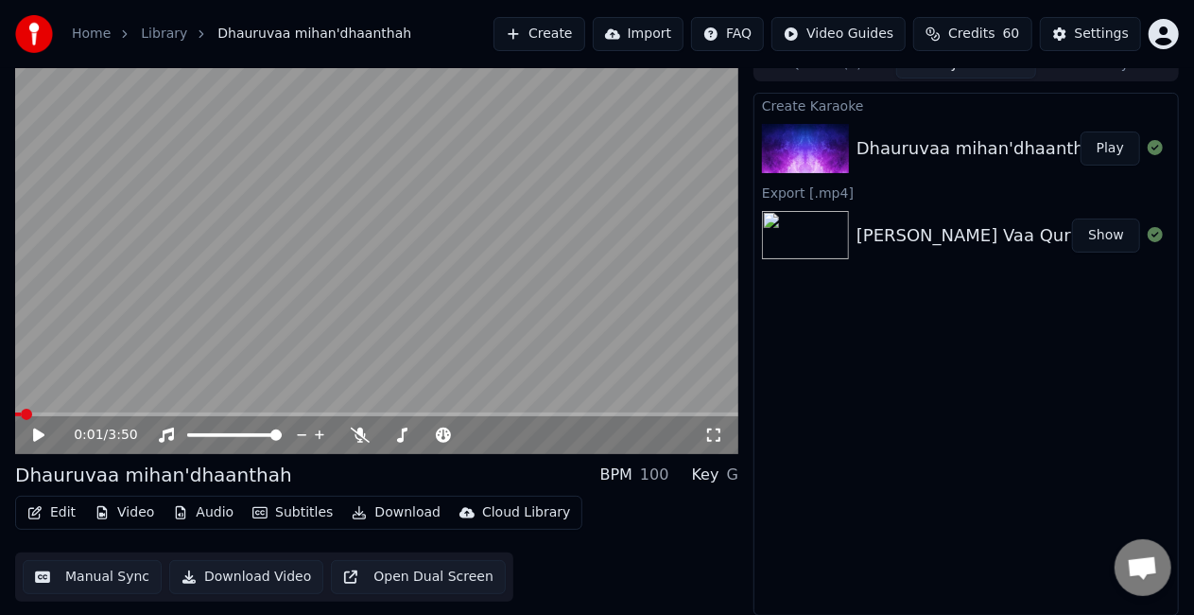
click at [47, 506] on button "Edit" at bounding box center [51, 512] width 63 height 26
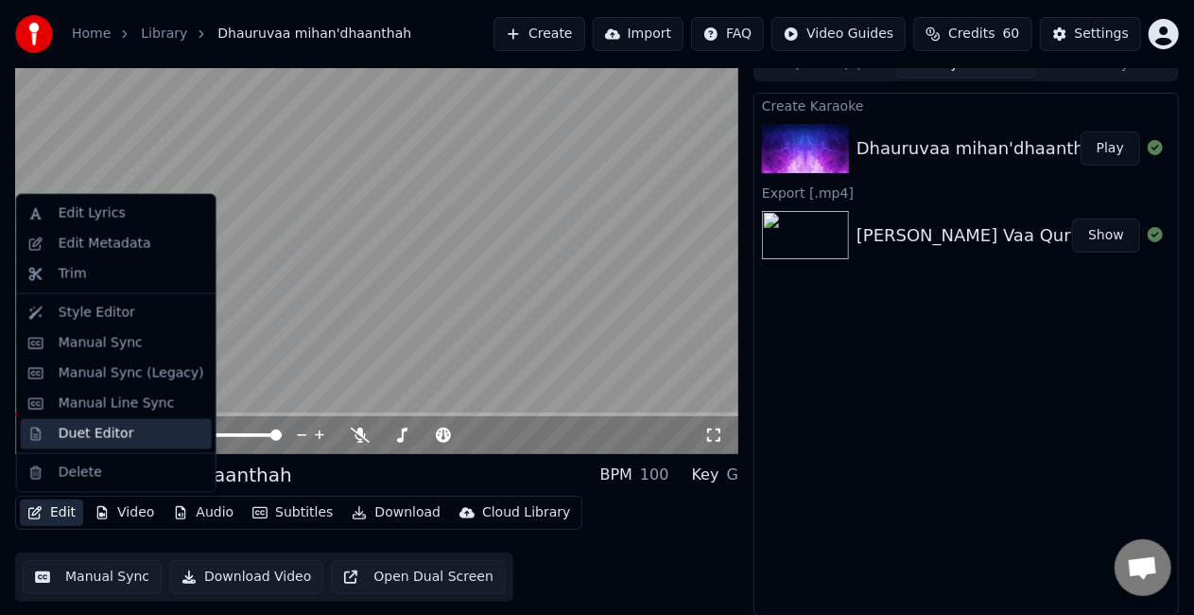
click at [78, 435] on div "Duet Editor" at bounding box center [97, 434] width 76 height 19
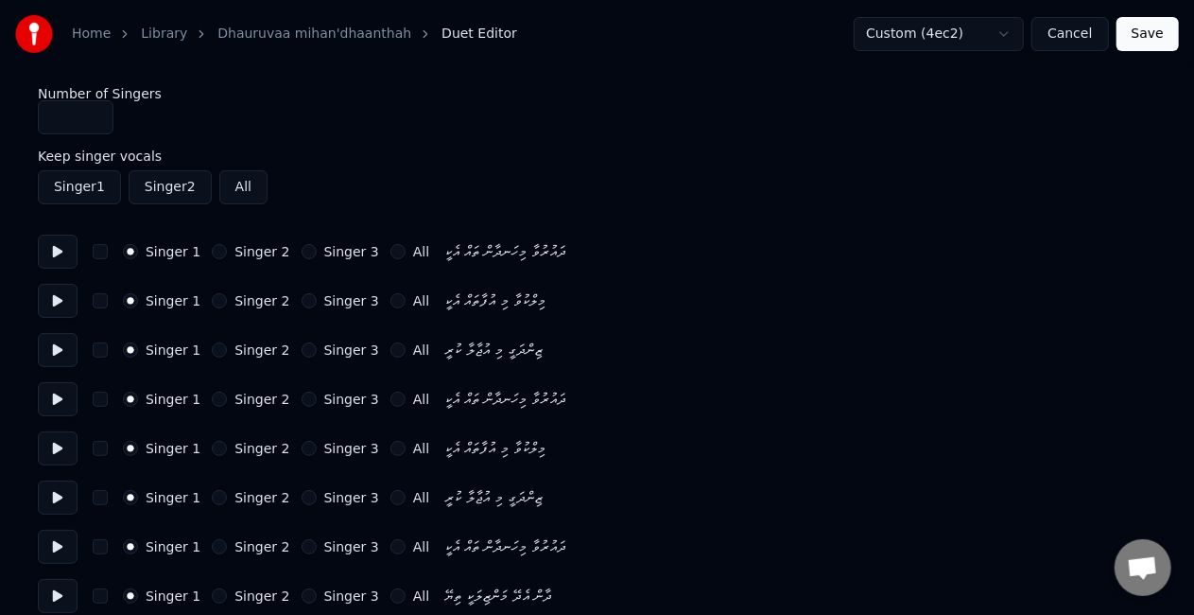
type input "*"
click at [91, 116] on input "*" at bounding box center [76, 117] width 76 height 34
click at [212, 397] on button "Singer 2" at bounding box center [219, 398] width 15 height 15
click at [212, 446] on button "Singer 2" at bounding box center [219, 448] width 15 height 15
click at [212, 492] on button "Singer 2" at bounding box center [219, 497] width 15 height 15
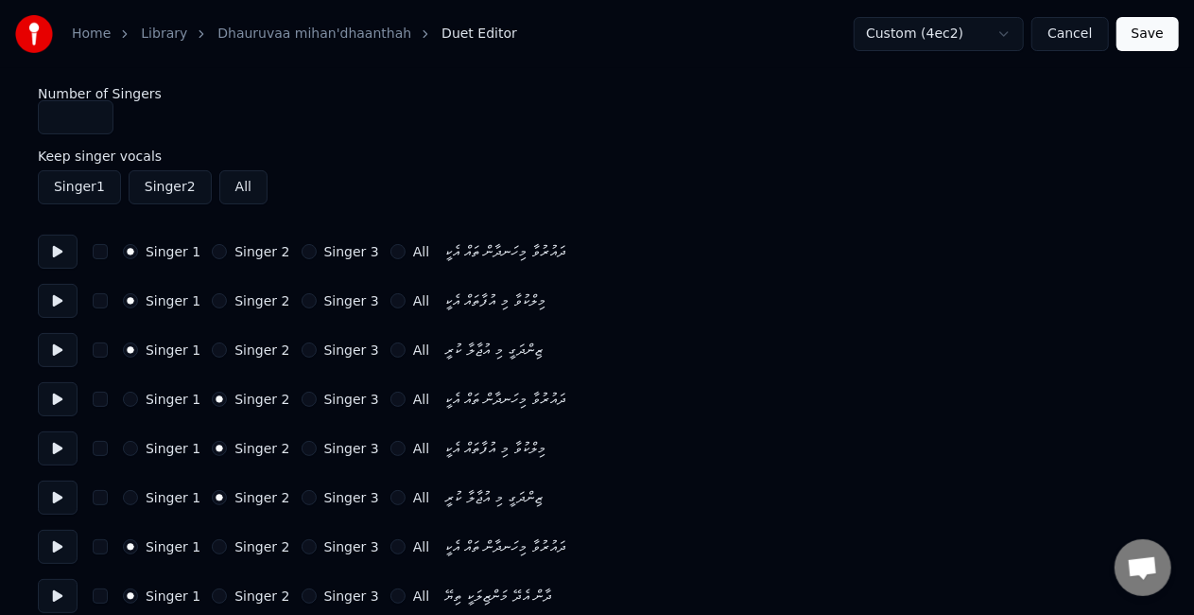
click at [302, 546] on button "Singer 3" at bounding box center [309, 546] width 15 height 15
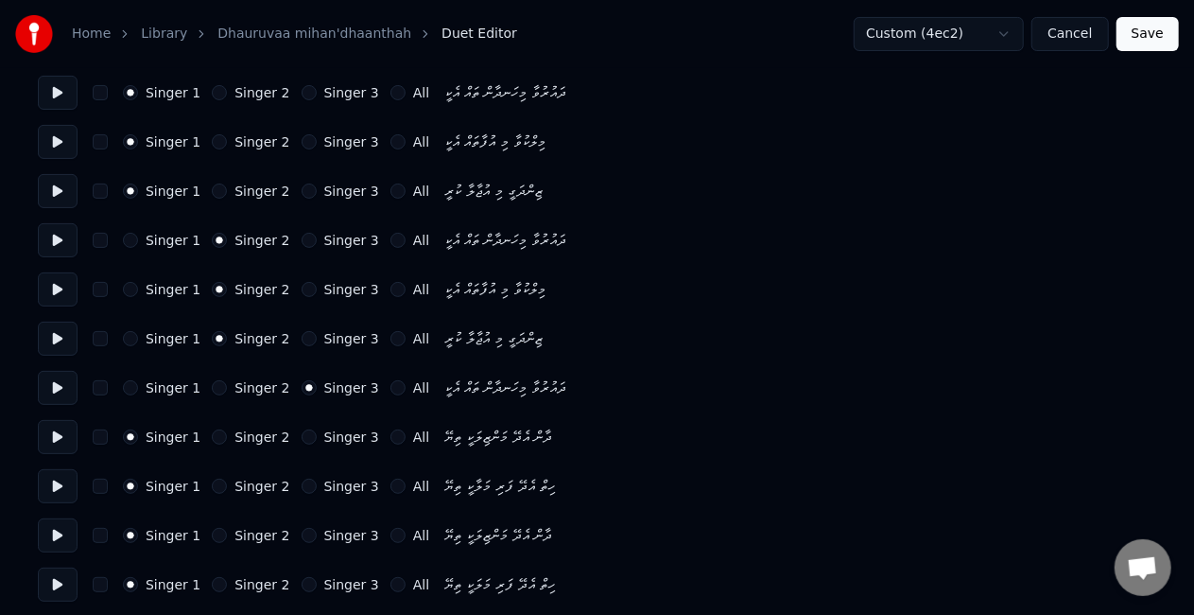
scroll to position [189, 0]
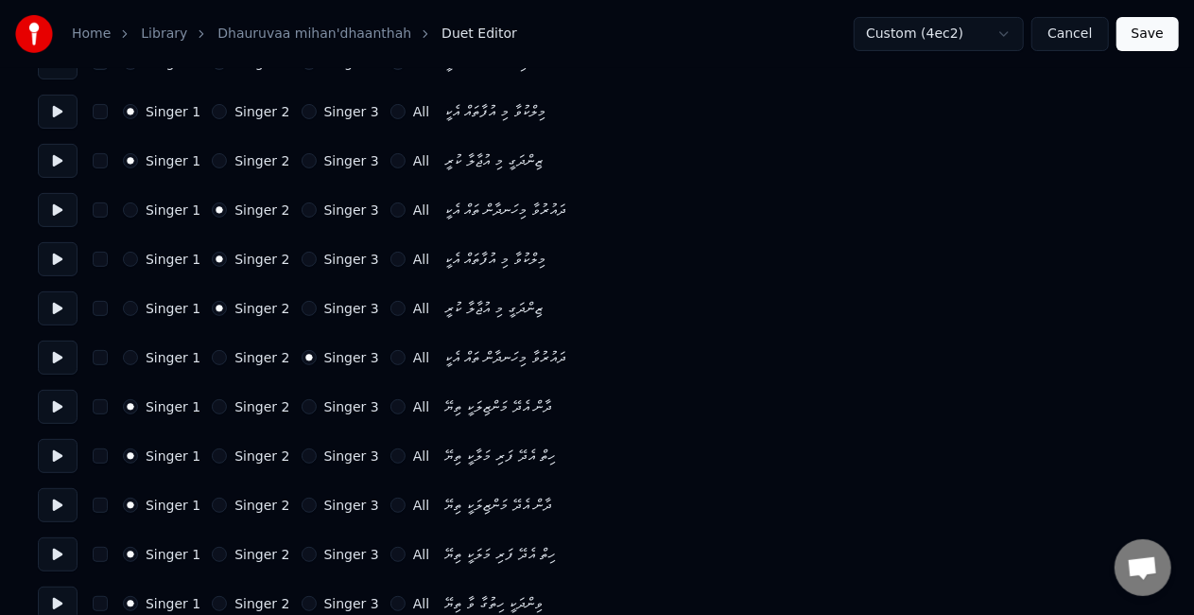
click at [212, 505] on button "Singer 2" at bounding box center [219, 504] width 15 height 15
click at [212, 553] on button "Singer 2" at bounding box center [219, 553] width 15 height 15
click at [212, 405] on button "Singer 2" at bounding box center [219, 406] width 15 height 15
click at [210, 447] on div "Singer 1 Singer 2 Singer 3 All ހިތް އެދޭ ފަރި މަލާކީ ތިޔޭ" at bounding box center [597, 456] width 1118 height 34
click at [212, 456] on button "Singer 2" at bounding box center [219, 455] width 15 height 15
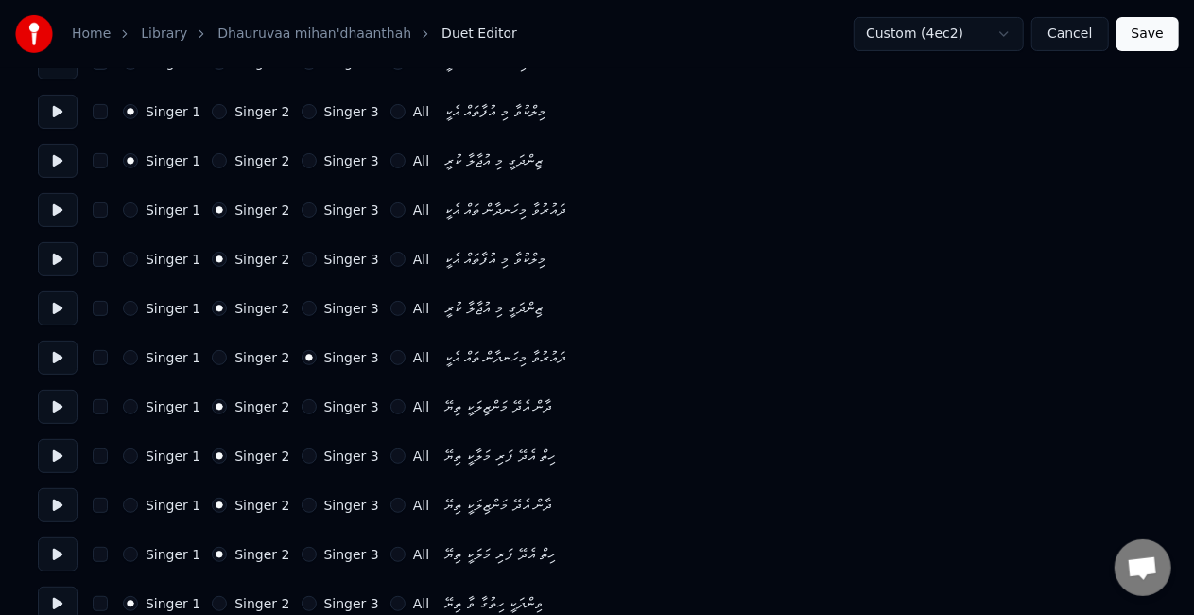
drag, startPoint x: 129, startPoint y: 502, endPoint x: 127, endPoint y: 512, distance: 10.6
click at [129, 503] on button "Singer 1" at bounding box center [130, 504] width 15 height 15
click at [133, 403] on button "Singer 1" at bounding box center [130, 406] width 15 height 15
click at [133, 450] on button "Singer 1" at bounding box center [130, 455] width 15 height 15
click at [217, 500] on div "Singer 2" at bounding box center [251, 504] width 78 height 15
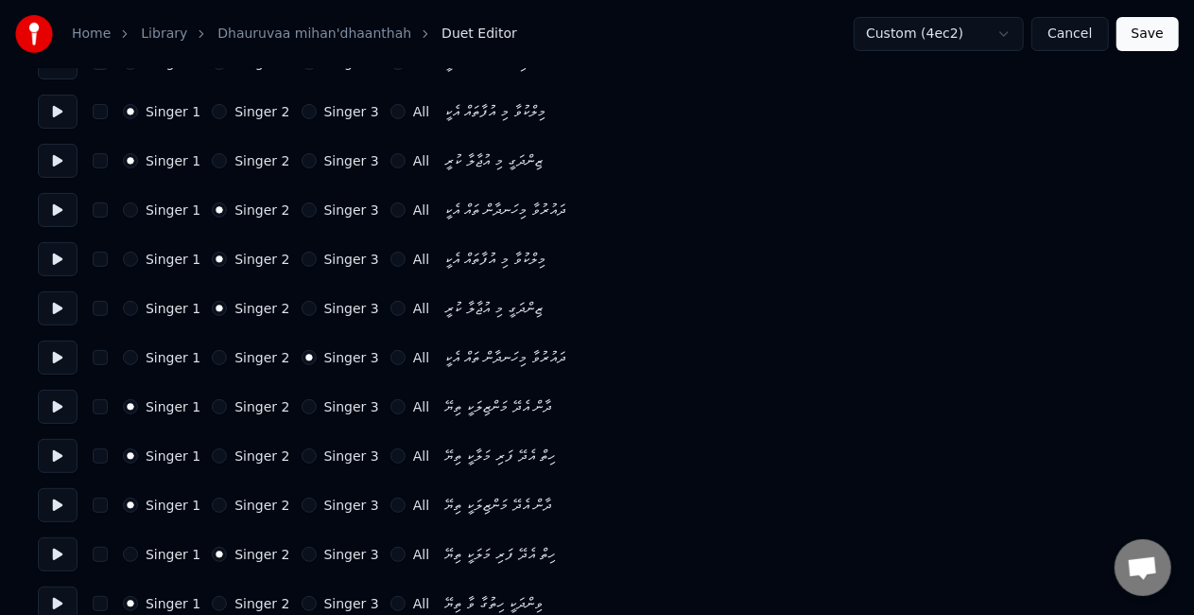
click at [217, 508] on button "Singer 2" at bounding box center [219, 504] width 15 height 15
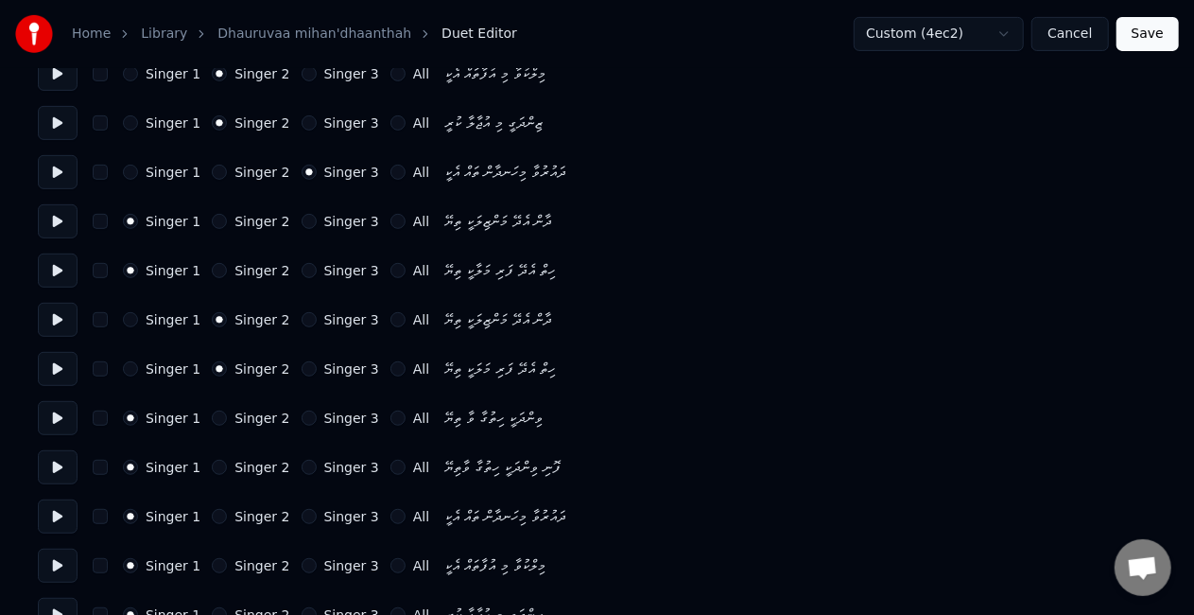
scroll to position [378, 0]
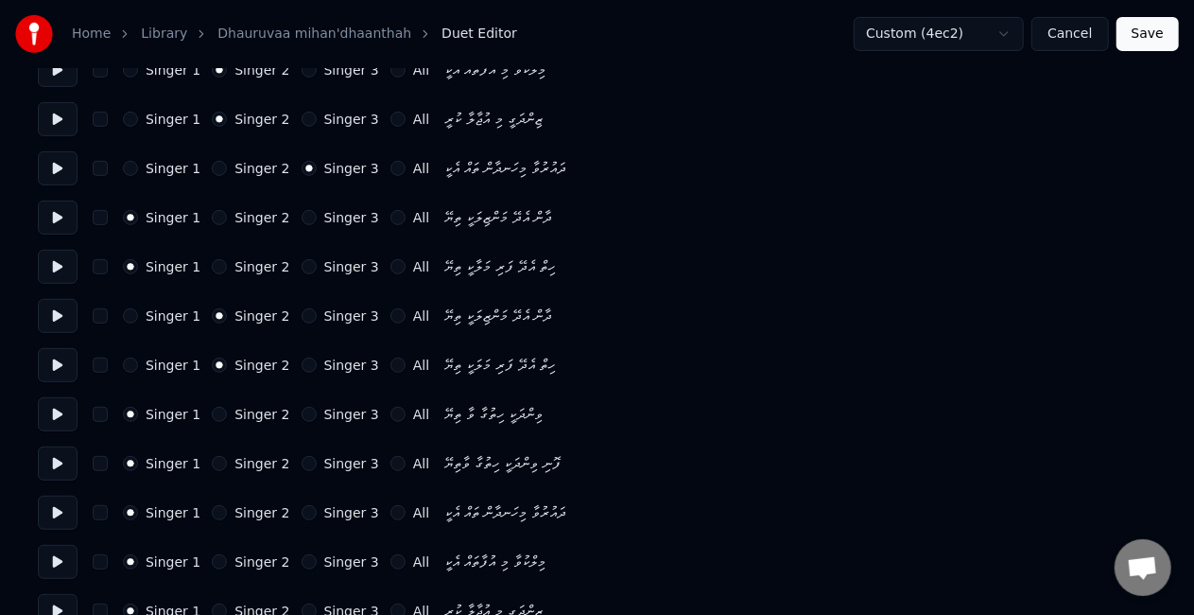
click at [217, 412] on button "Singer 2" at bounding box center [219, 414] width 15 height 15
click at [213, 458] on button "Singer 2" at bounding box center [219, 463] width 15 height 15
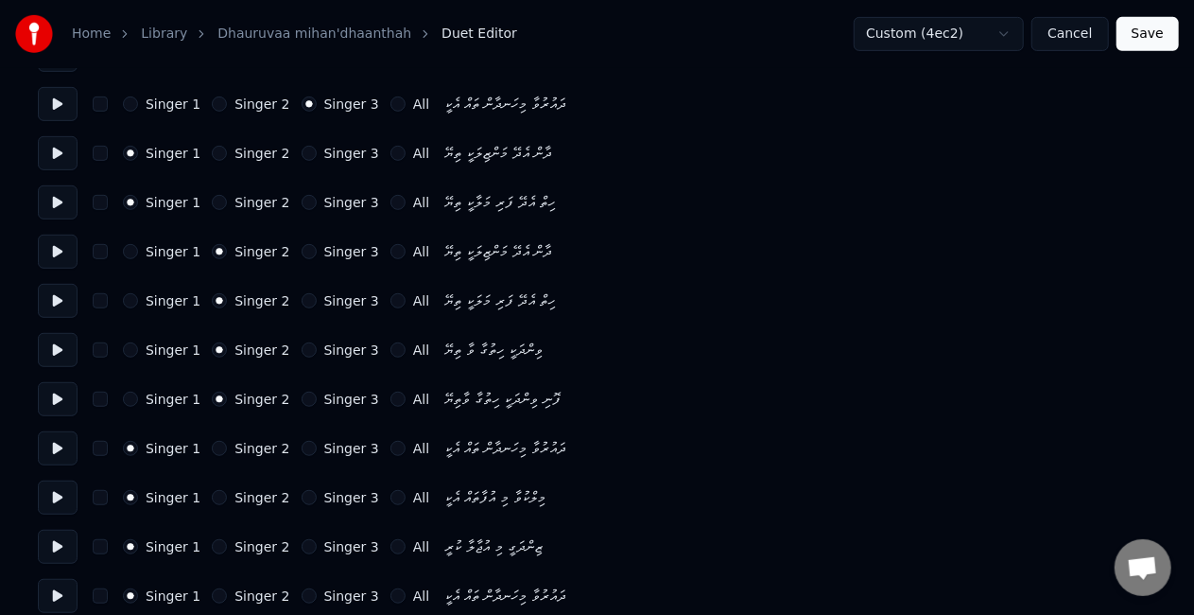
scroll to position [473, 0]
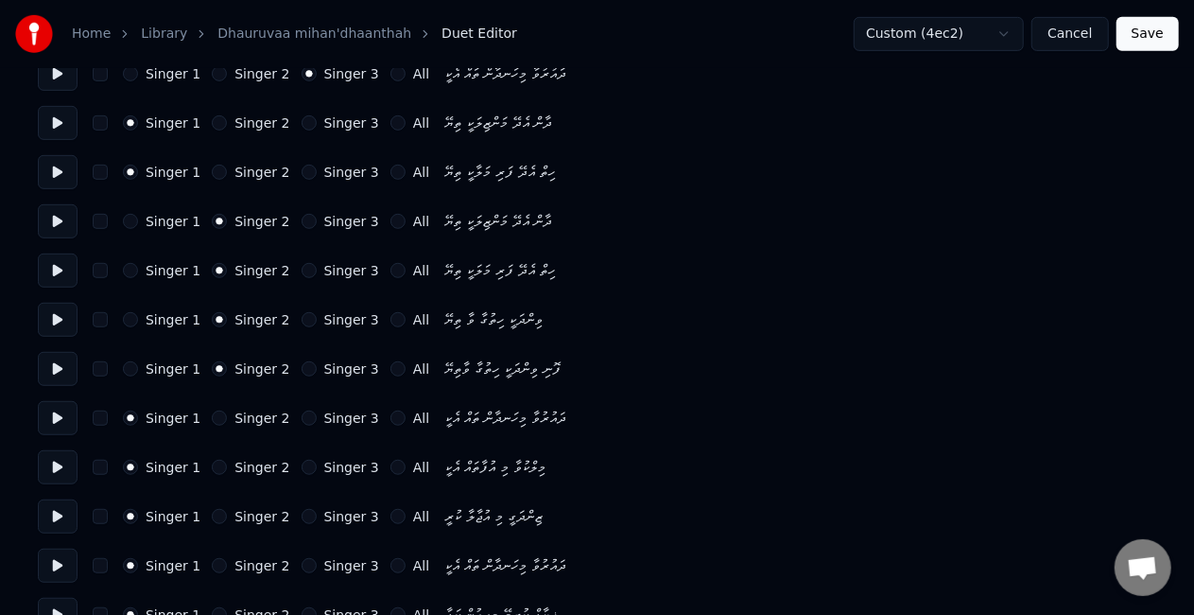
click at [302, 416] on button "Singer 3" at bounding box center [309, 417] width 15 height 15
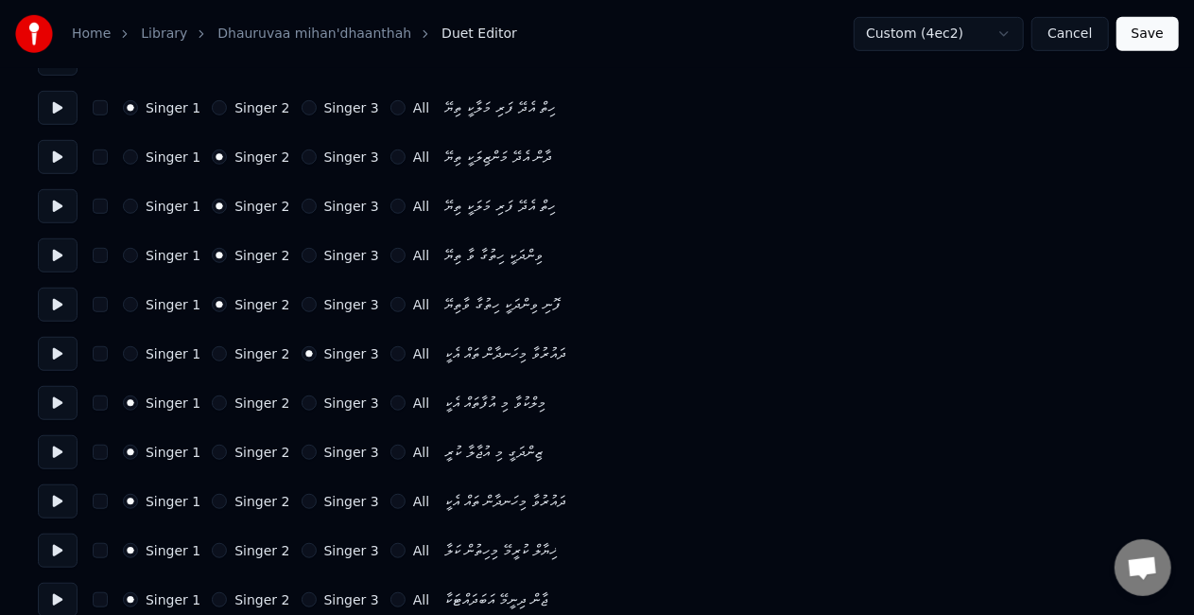
scroll to position [567, 0]
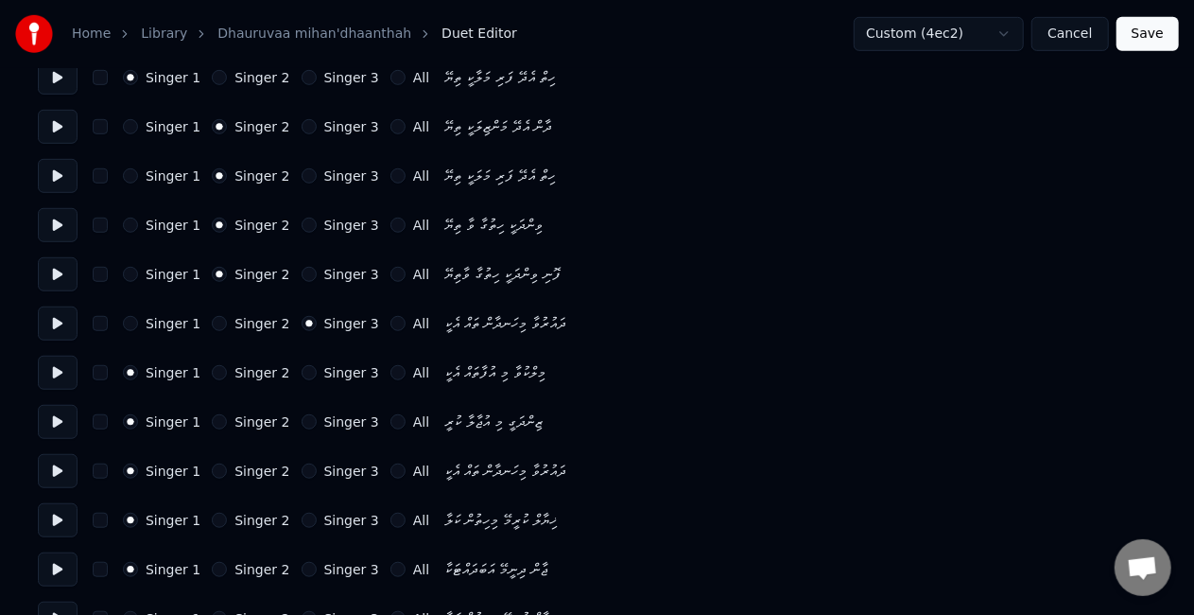
click at [302, 371] on button "Singer 3" at bounding box center [309, 372] width 15 height 15
click at [302, 420] on button "Singer 3" at bounding box center [309, 421] width 15 height 15
click at [286, 467] on div "Singer 1 Singer 2 Singer 3 All" at bounding box center [276, 470] width 306 height 15
click at [302, 472] on button "Singer 3" at bounding box center [309, 470] width 15 height 15
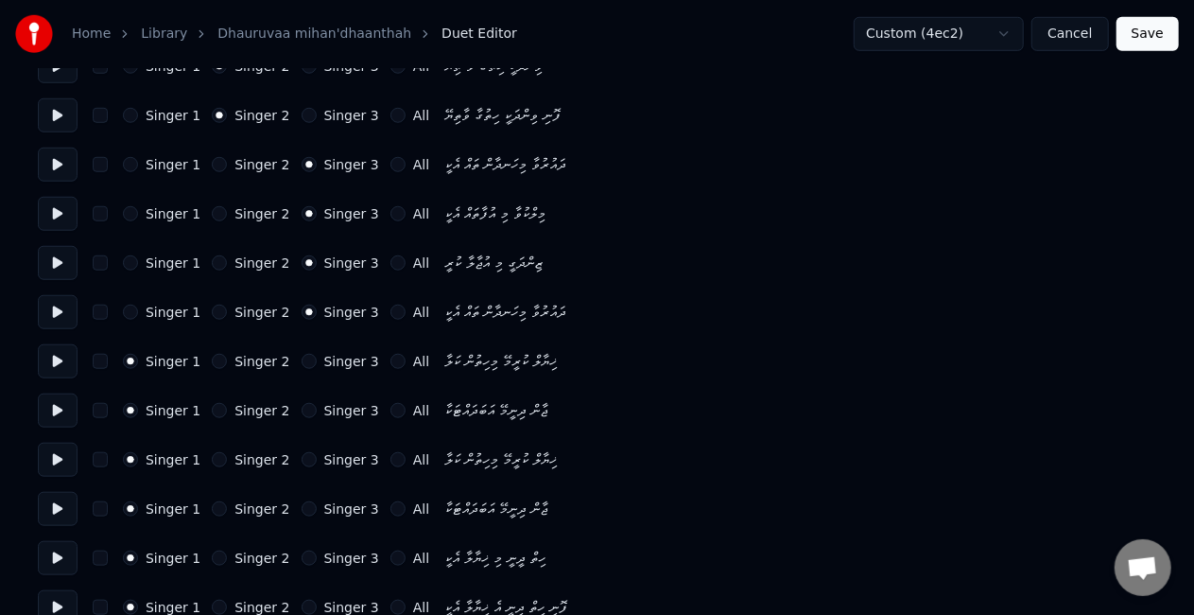
scroll to position [756, 0]
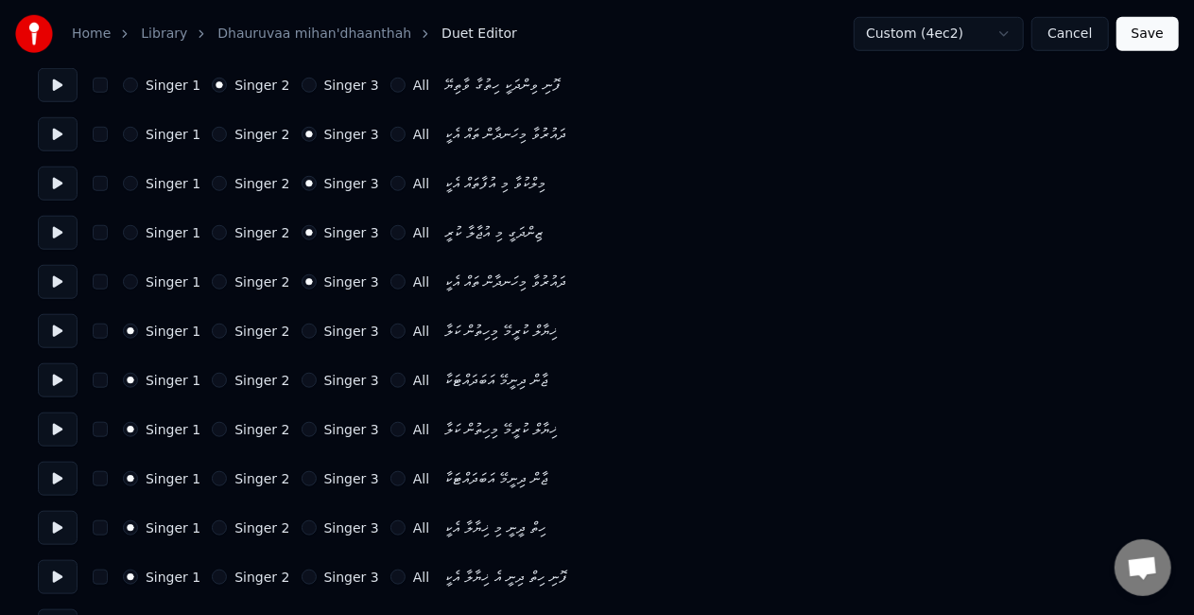
click at [215, 428] on button "Singer 2" at bounding box center [219, 429] width 15 height 15
click at [215, 473] on button "Singer 2" at bounding box center [219, 478] width 15 height 15
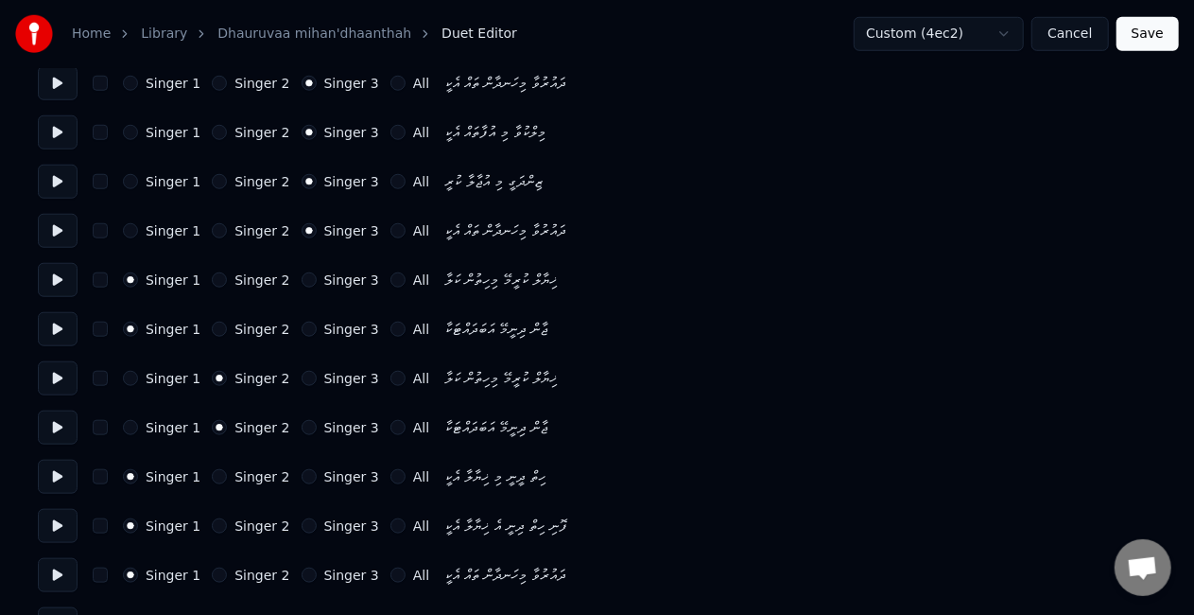
scroll to position [902, 0]
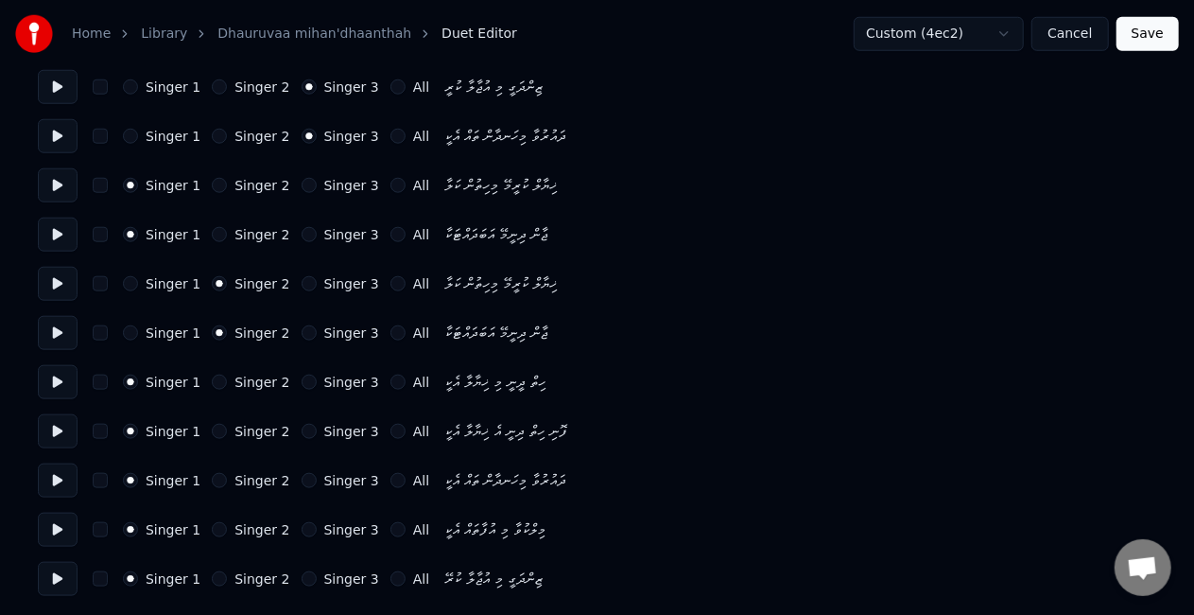
click at [302, 482] on button "Singer 3" at bounding box center [309, 480] width 15 height 15
click at [302, 527] on button "Singer 3" at bounding box center [309, 529] width 15 height 15
drag, startPoint x: 291, startPoint y: 569, endPoint x: 291, endPoint y: 556, distance: 13.2
click at [291, 566] on div "Singer 1 Singer 2 Singer 3 All ޒިންދަގީ މި އުޖާލާ ކުރޭ" at bounding box center [597, 579] width 1118 height 34
click at [308, 579] on div "Singer 3" at bounding box center [341, 578] width 78 height 15
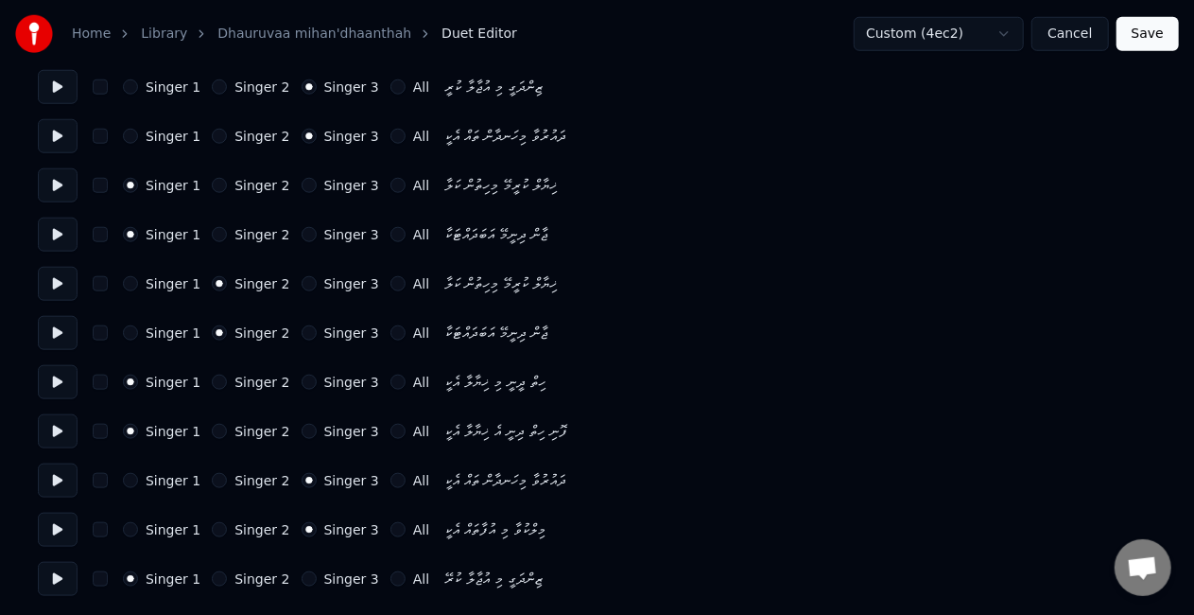
click at [302, 577] on button "Singer 3" at bounding box center [309, 578] width 15 height 15
click at [1144, 32] on button "Save" at bounding box center [1148, 34] width 62 height 34
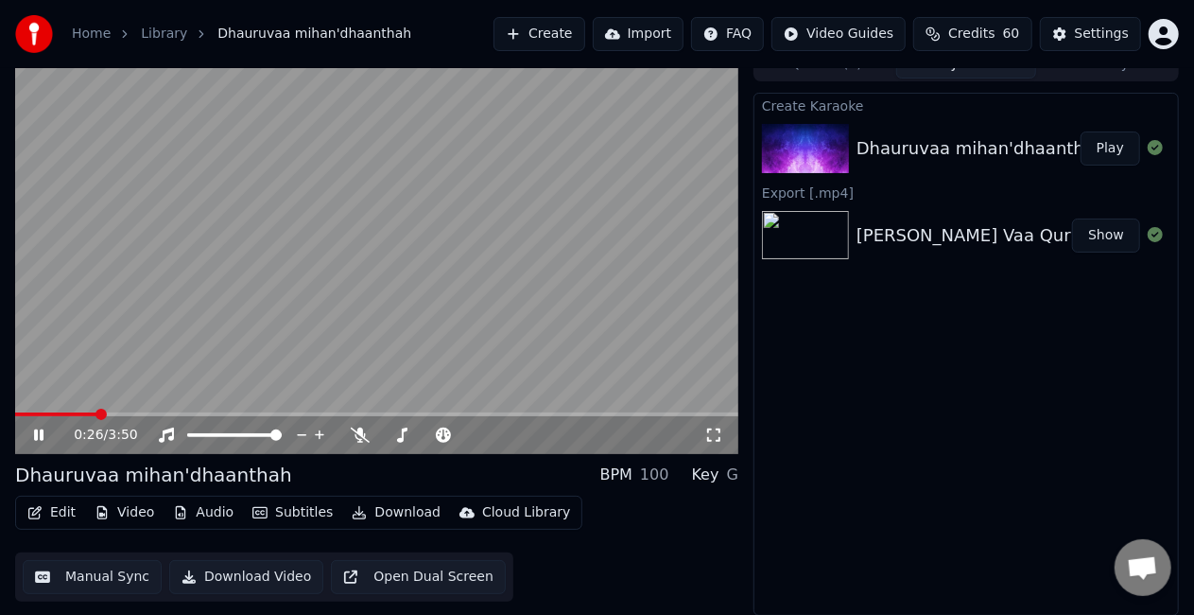
click at [98, 412] on span at bounding box center [376, 414] width 723 height 4
click at [275, 293] on video at bounding box center [376, 250] width 723 height 407
click at [276, 294] on video at bounding box center [376, 250] width 723 height 407
click at [225, 413] on span at bounding box center [376, 414] width 723 height 4
click at [322, 349] on video at bounding box center [376, 250] width 723 height 407
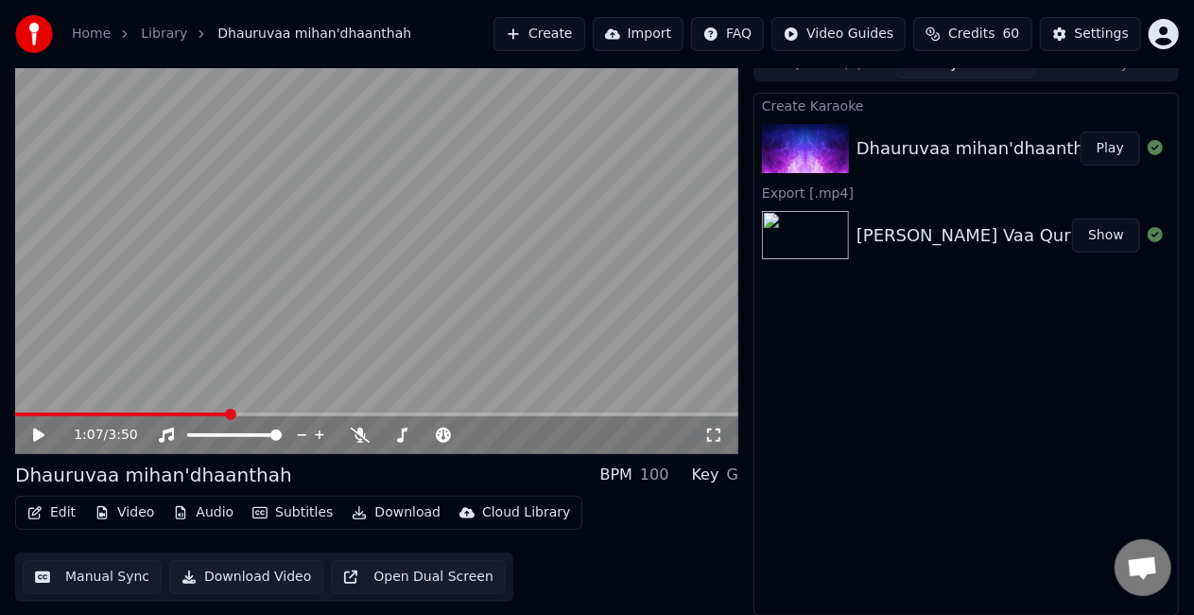
click at [322, 347] on video at bounding box center [376, 250] width 723 height 407
click at [267, 412] on span at bounding box center [376, 414] width 723 height 4
click at [329, 355] on video at bounding box center [376, 250] width 723 height 407
click at [341, 351] on video at bounding box center [376, 250] width 723 height 407
click at [372, 345] on video at bounding box center [376, 250] width 723 height 407
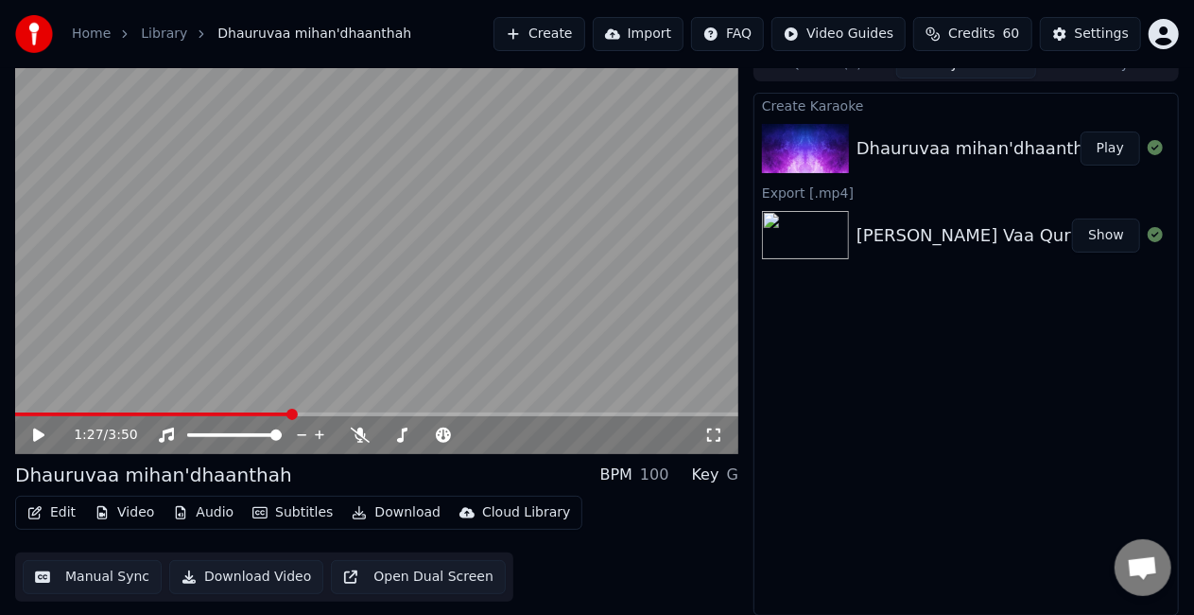
click at [274, 412] on span at bounding box center [152, 414] width 275 height 4
click at [316, 325] on video at bounding box center [376, 250] width 723 height 407
click at [259, 410] on video at bounding box center [376, 250] width 723 height 407
click at [254, 412] on span at bounding box center [134, 414] width 239 height 4
click at [311, 335] on video at bounding box center [376, 250] width 723 height 407
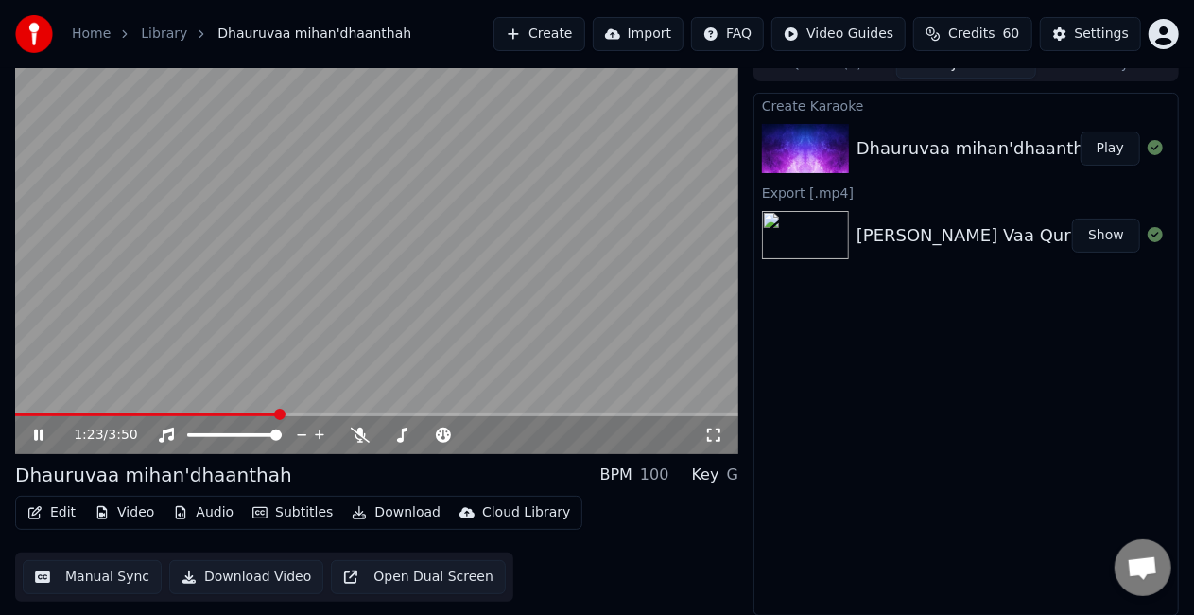
click at [335, 320] on video at bounding box center [376, 250] width 723 height 407
click at [114, 573] on button "Manual Sync" at bounding box center [92, 577] width 139 height 34
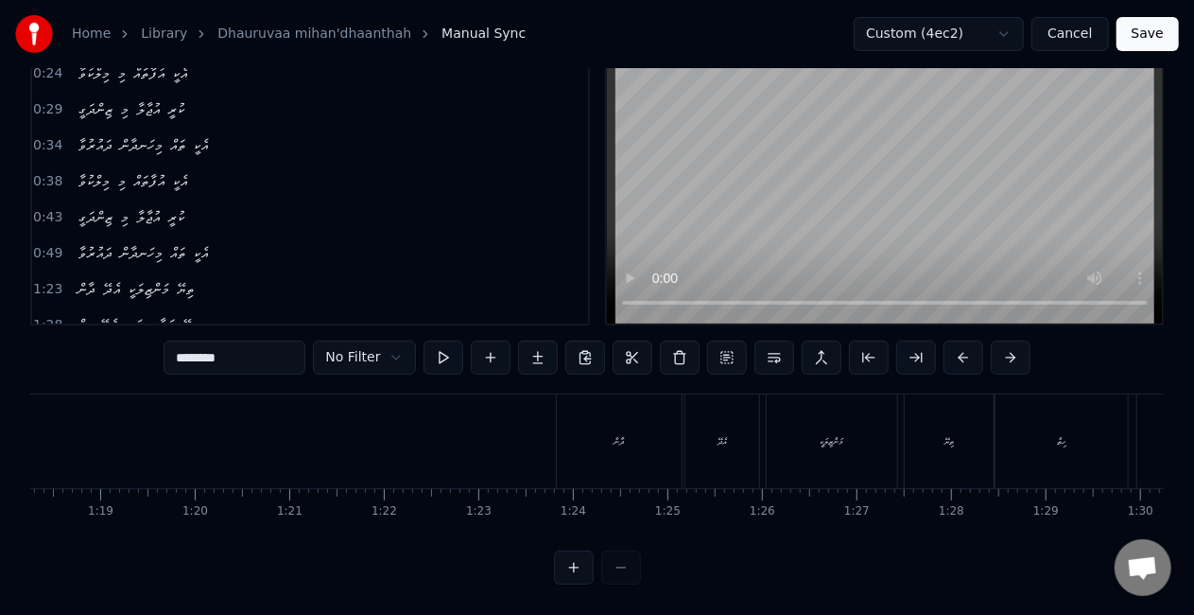
scroll to position [0, 7449]
click at [540, 433] on div "ދާން" at bounding box center [569, 441] width 125 height 94
type input "****"
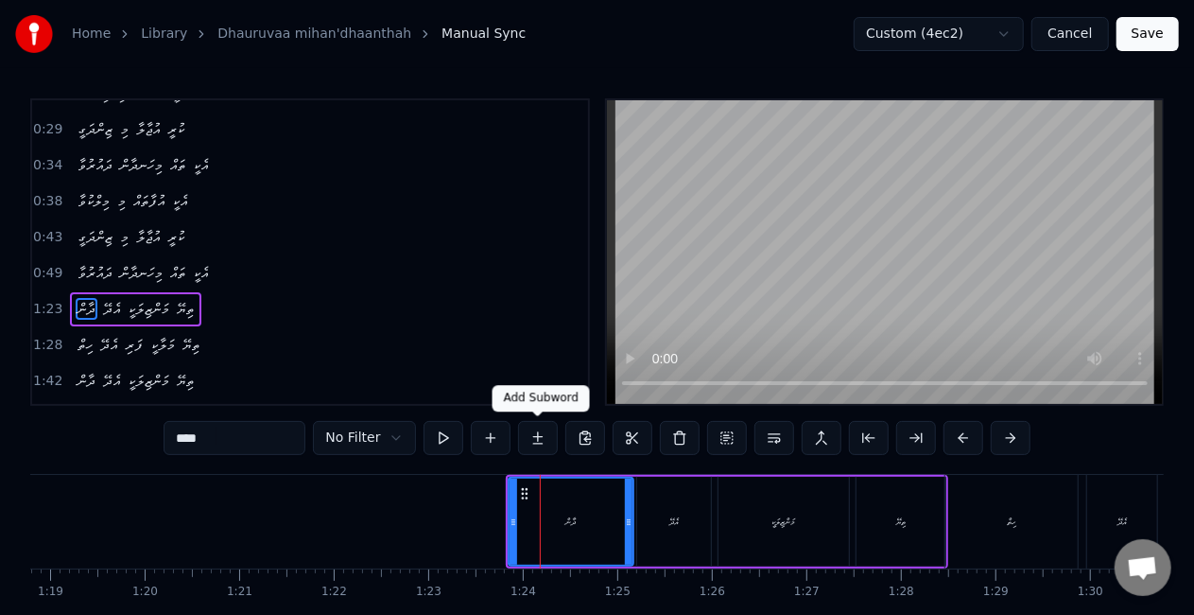
scroll to position [113, 0]
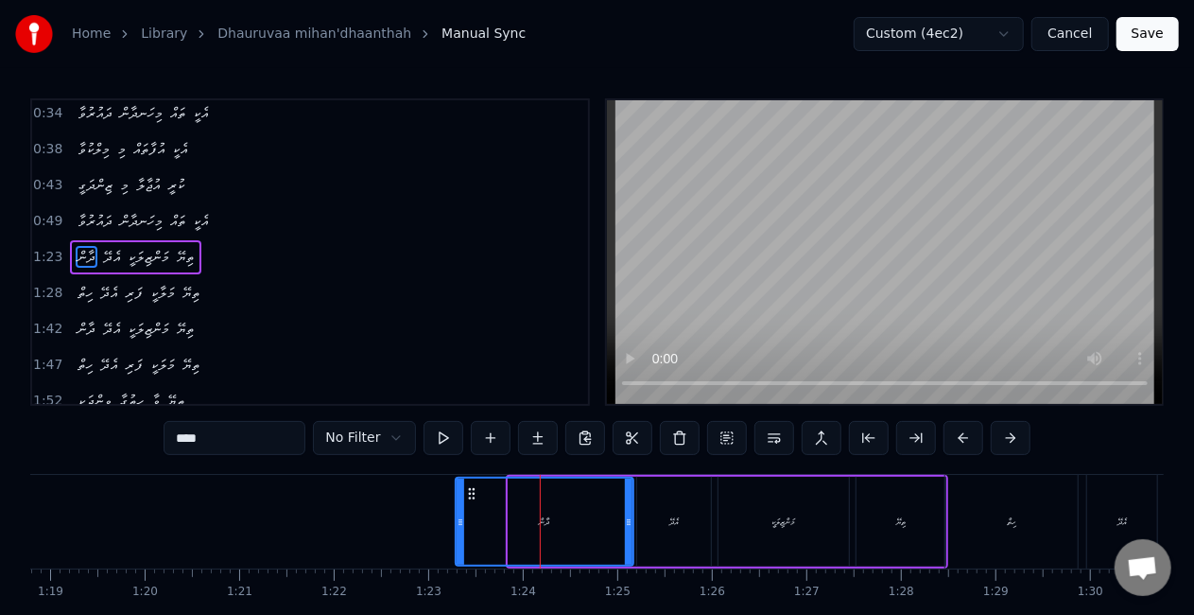
drag, startPoint x: 512, startPoint y: 509, endPoint x: 459, endPoint y: 503, distance: 53.2
click at [459, 503] on div at bounding box center [461, 521] width 8 height 86
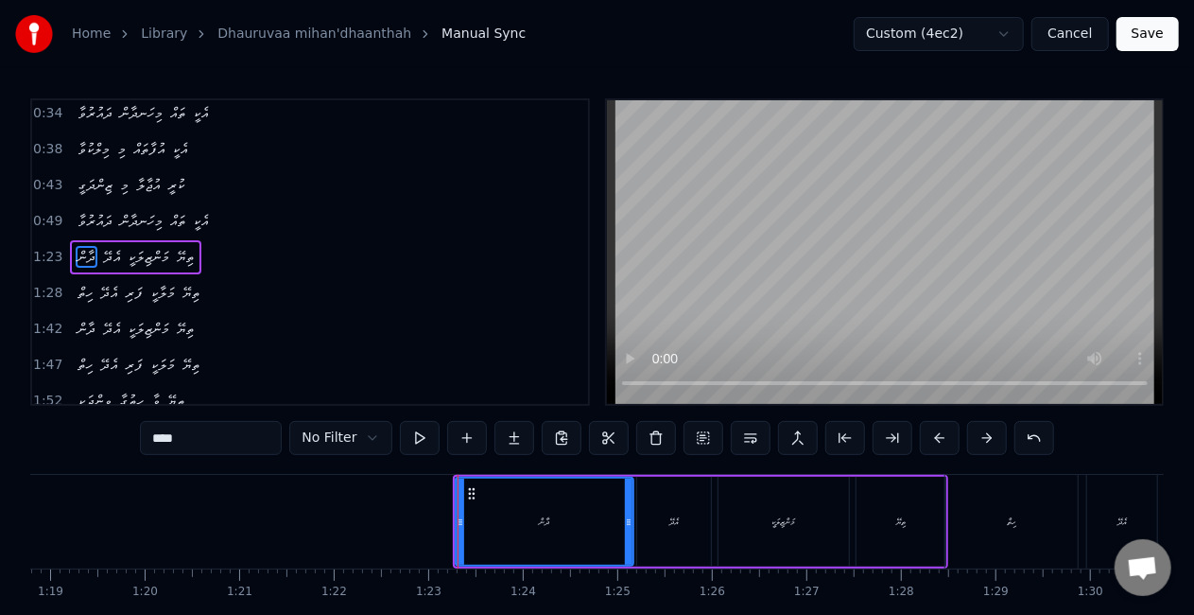
click at [531, 511] on div "ދާން" at bounding box center [545, 521] width 176 height 86
click at [474, 492] on icon at bounding box center [471, 493] width 15 height 15
drag, startPoint x: 459, startPoint y: 520, endPoint x: 507, endPoint y: 520, distance: 47.3
click at [507, 521] on icon at bounding box center [508, 521] width 8 height 15
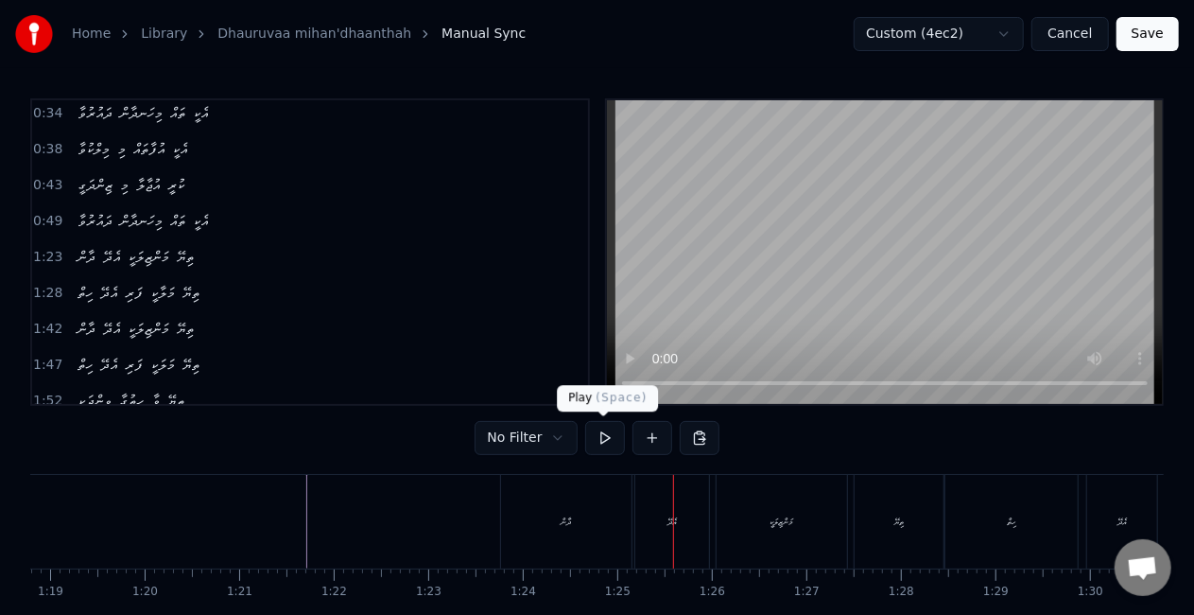
click at [564, 522] on div "ދާން" at bounding box center [567, 521] width 10 height 14
click at [1136, 37] on button "Save" at bounding box center [1148, 34] width 62 height 34
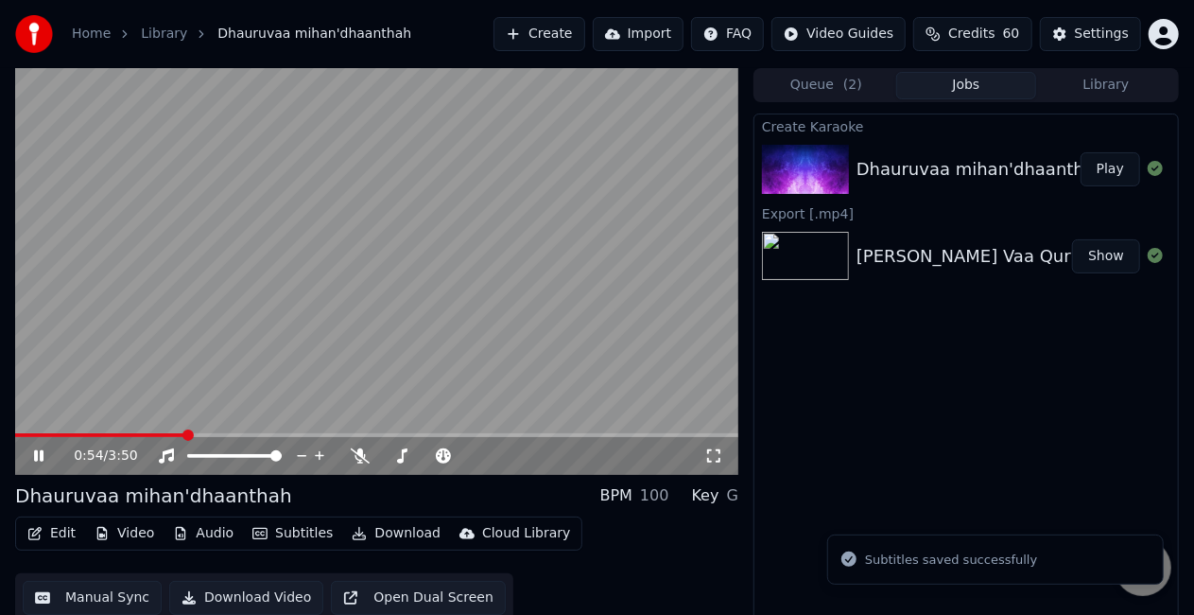
click at [187, 433] on span at bounding box center [376, 435] width 723 height 4
click at [289, 352] on video at bounding box center [376, 271] width 723 height 407
click at [289, 355] on video at bounding box center [376, 271] width 723 height 407
click at [227, 433] on span at bounding box center [376, 435] width 723 height 4
click at [304, 362] on video at bounding box center [376, 271] width 723 height 407
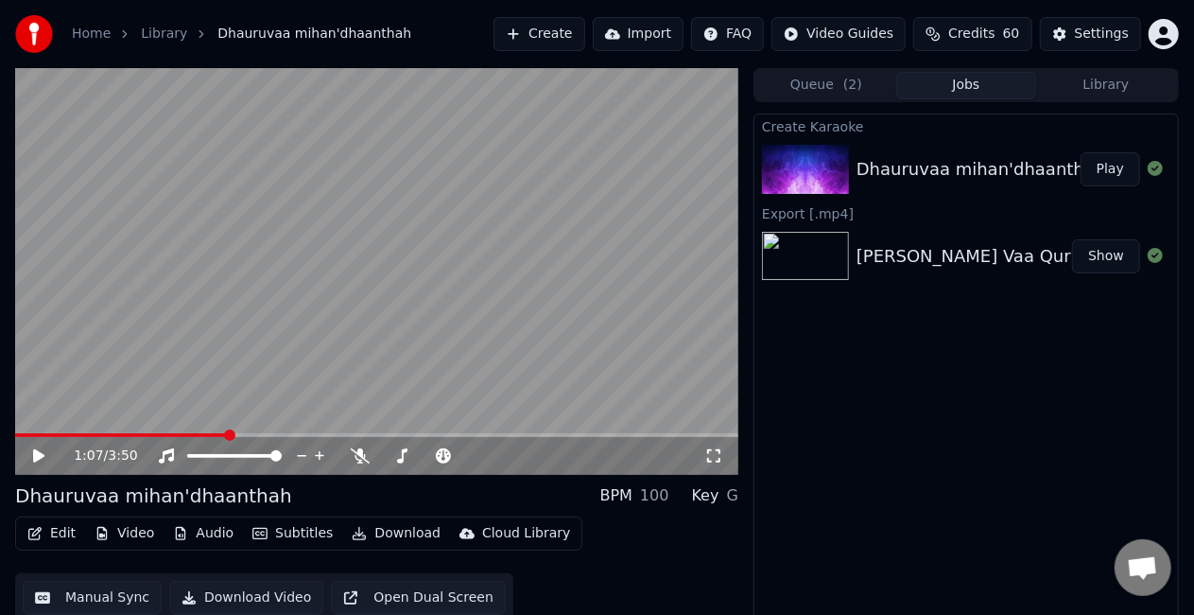
click at [304, 360] on video at bounding box center [376, 271] width 723 height 407
click at [341, 331] on video at bounding box center [376, 271] width 723 height 407
click at [286, 432] on video at bounding box center [376, 271] width 723 height 407
click at [289, 435] on span at bounding box center [376, 435] width 723 height 4
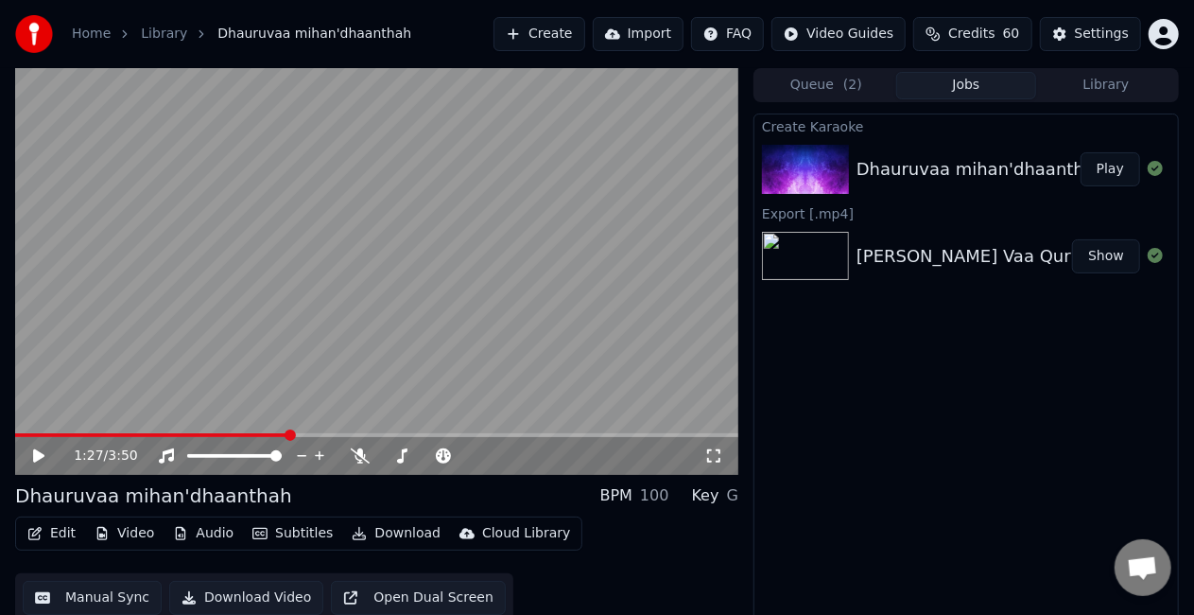
click at [370, 357] on video at bounding box center [376, 271] width 723 height 407
click at [269, 435] on span at bounding box center [142, 435] width 254 height 4
click at [251, 334] on video at bounding box center [376, 271] width 723 height 407
click at [251, 336] on video at bounding box center [376, 271] width 723 height 407
click at [452, 271] on video at bounding box center [376, 271] width 723 height 407
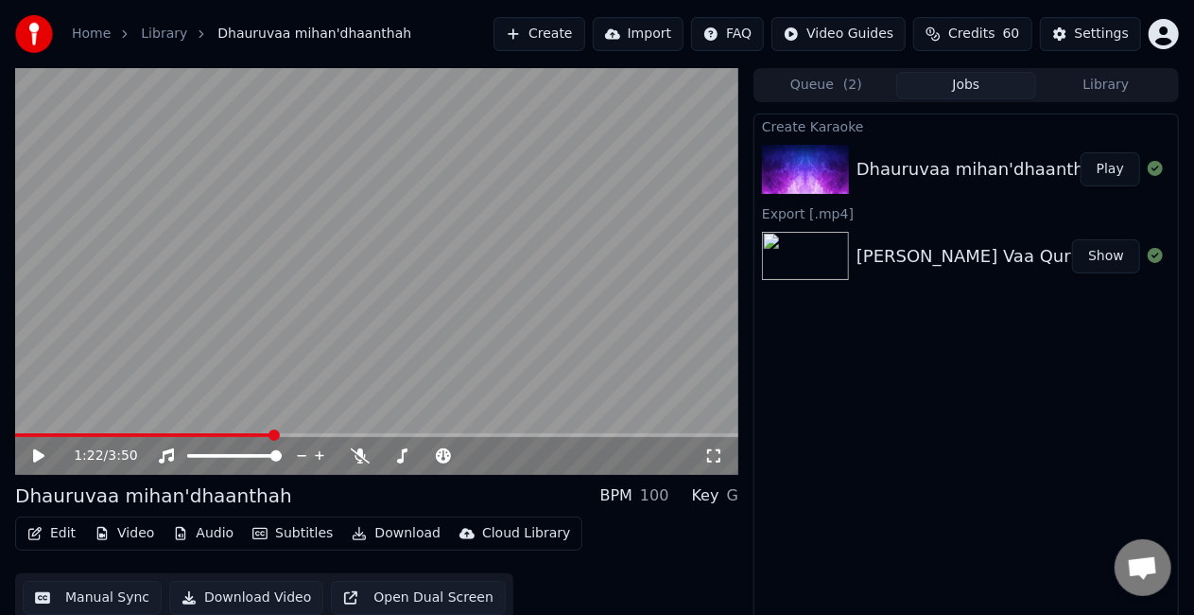
click at [273, 433] on span at bounding box center [144, 435] width 258 height 4
click at [275, 315] on video at bounding box center [376, 271] width 723 height 407
click at [605, 299] on video at bounding box center [376, 271] width 723 height 407
click at [87, 599] on button "Manual Sync" at bounding box center [92, 598] width 139 height 34
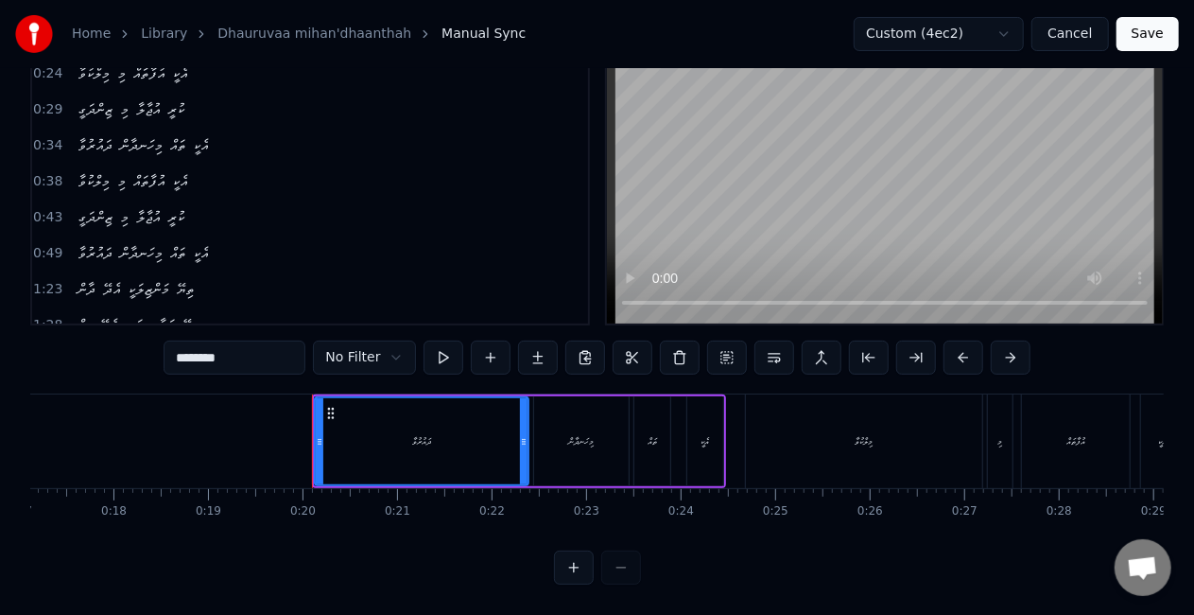
scroll to position [0, 1644]
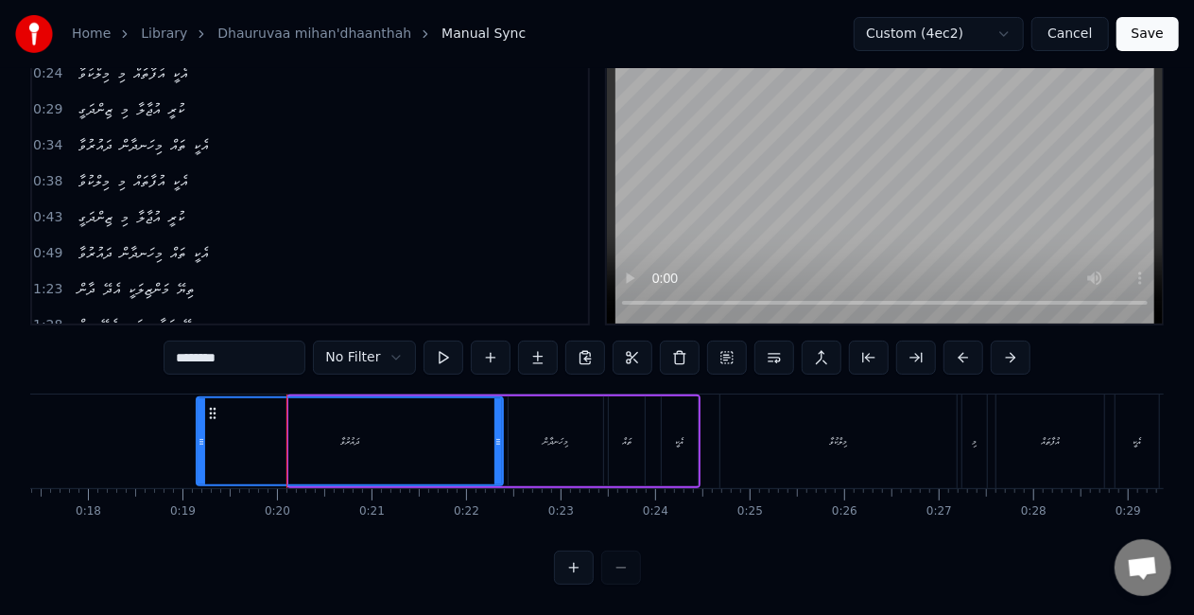
drag, startPoint x: 291, startPoint y: 448, endPoint x: 199, endPoint y: 439, distance: 93.1
click at [199, 439] on div at bounding box center [202, 441] width 8 height 86
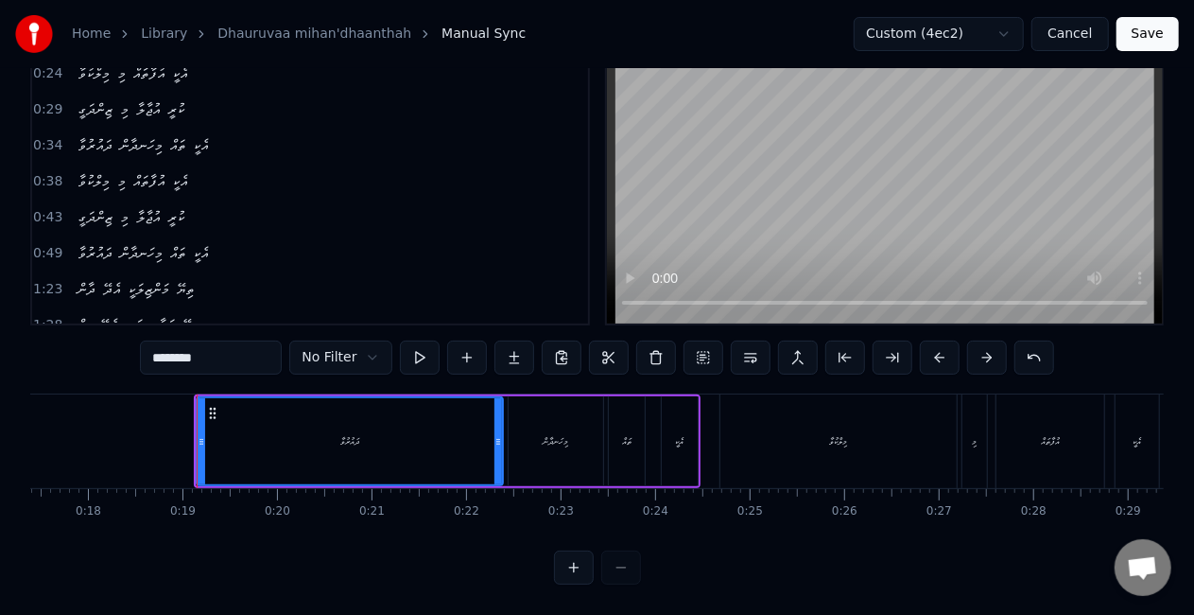
scroll to position [0, 0]
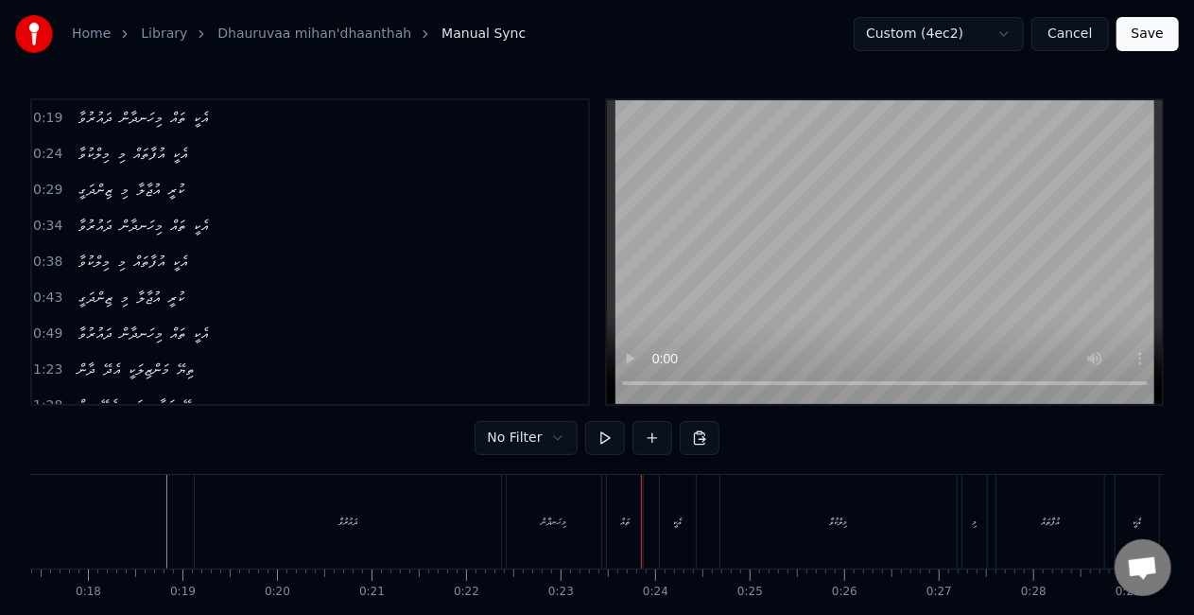
drag, startPoint x: 274, startPoint y: 531, endPoint x: 252, endPoint y: 519, distance: 25.0
click at [274, 528] on div "ދައުރުވާ" at bounding box center [348, 522] width 306 height 94
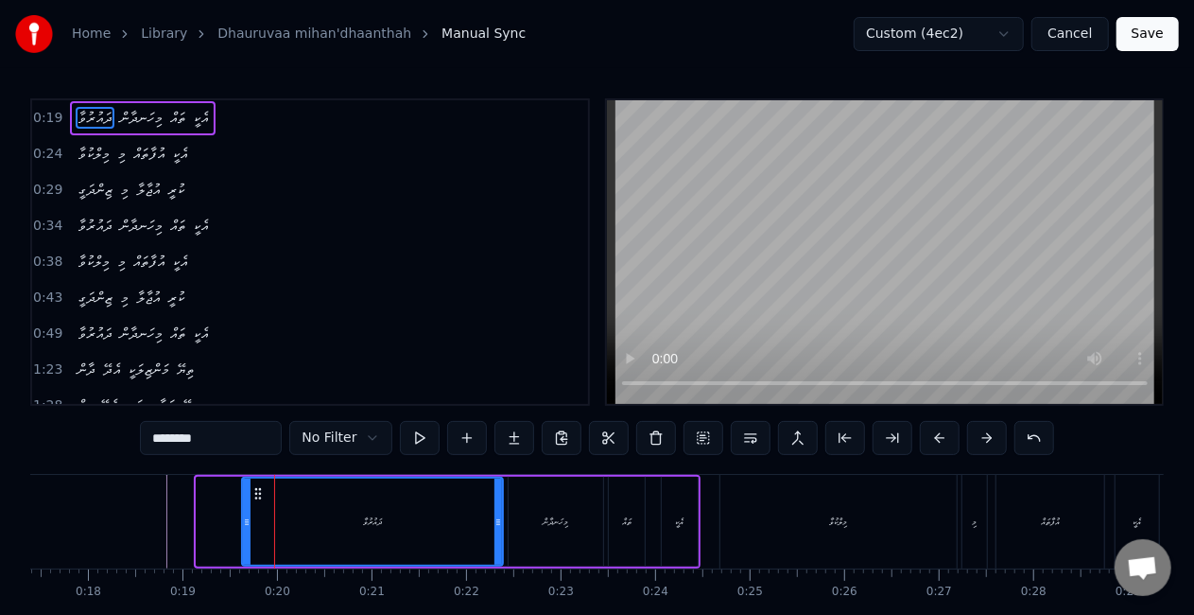
drag, startPoint x: 199, startPoint y: 518, endPoint x: 251, endPoint y: 517, distance: 53.0
click at [250, 522] on icon at bounding box center [247, 521] width 8 height 15
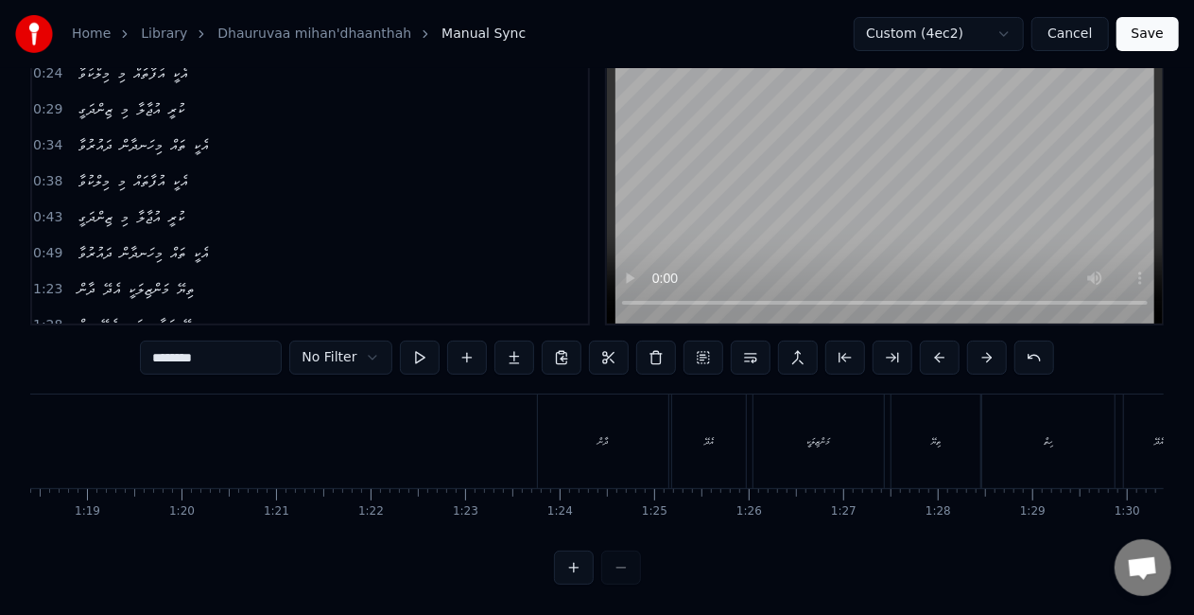
scroll to position [0, 7475]
click at [514, 442] on div "ދާން" at bounding box center [541, 441] width 130 height 94
type input "****"
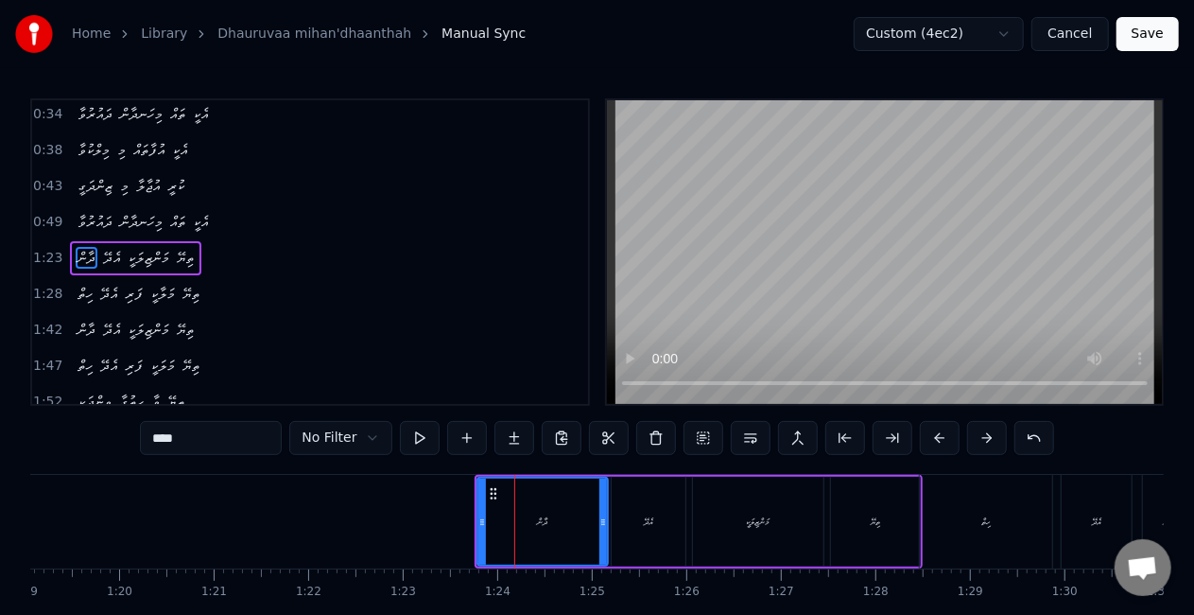
scroll to position [113, 0]
drag, startPoint x: 480, startPoint y: 519, endPoint x: 444, endPoint y: 520, distance: 35.9
click at [448, 521] on icon at bounding box center [450, 521] width 8 height 15
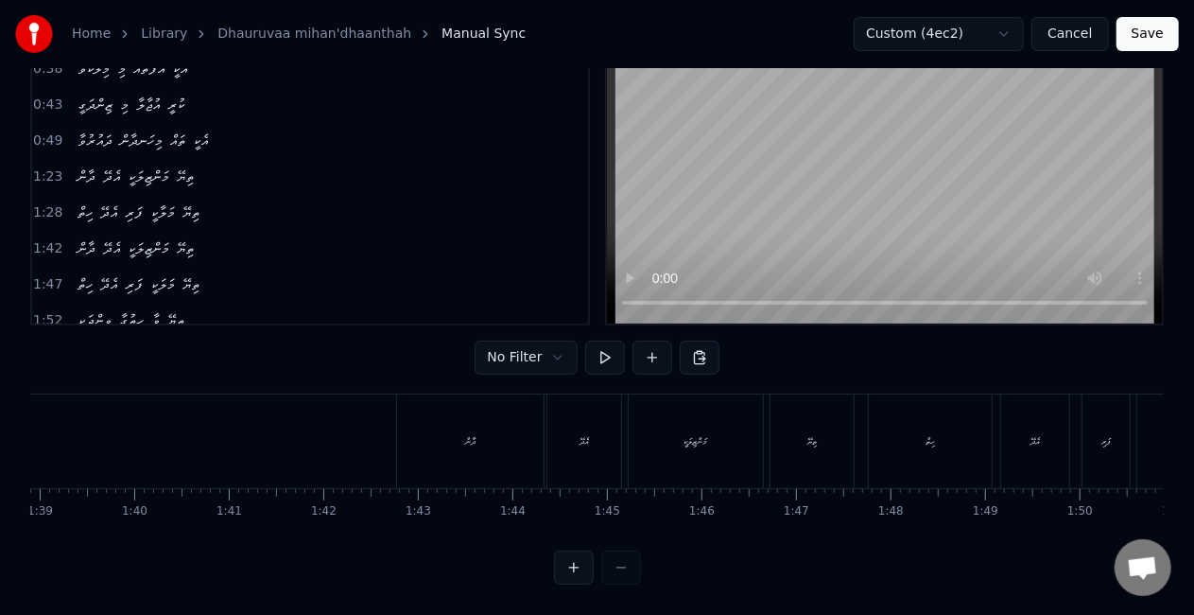
scroll to position [0, 9337]
click at [507, 457] on div "ދާން" at bounding box center [483, 441] width 147 height 94
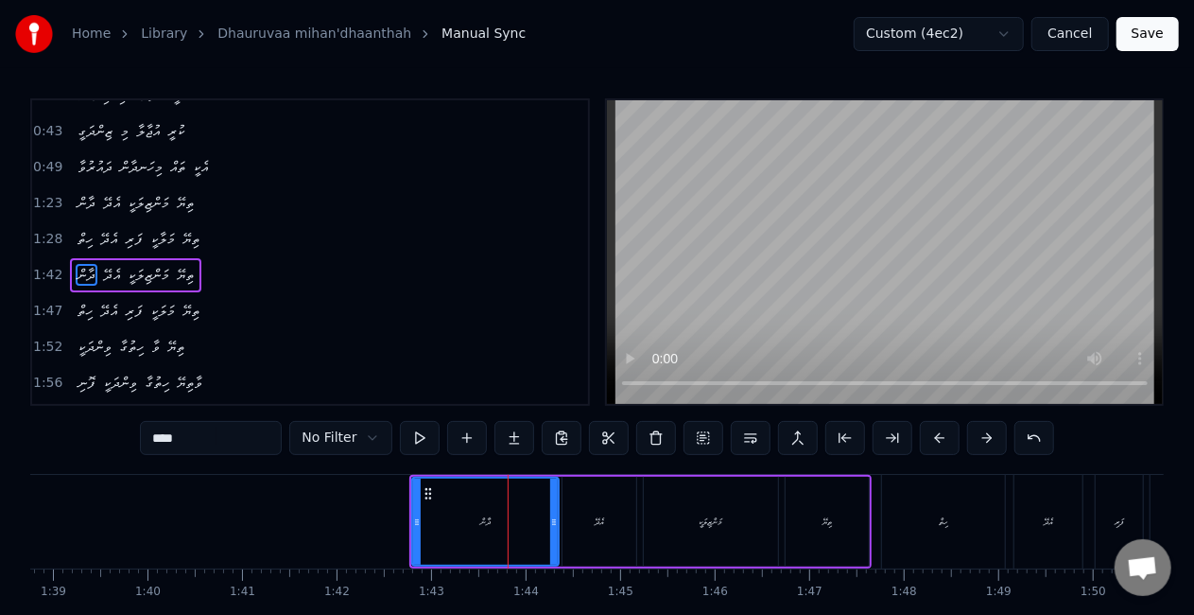
scroll to position [183, 0]
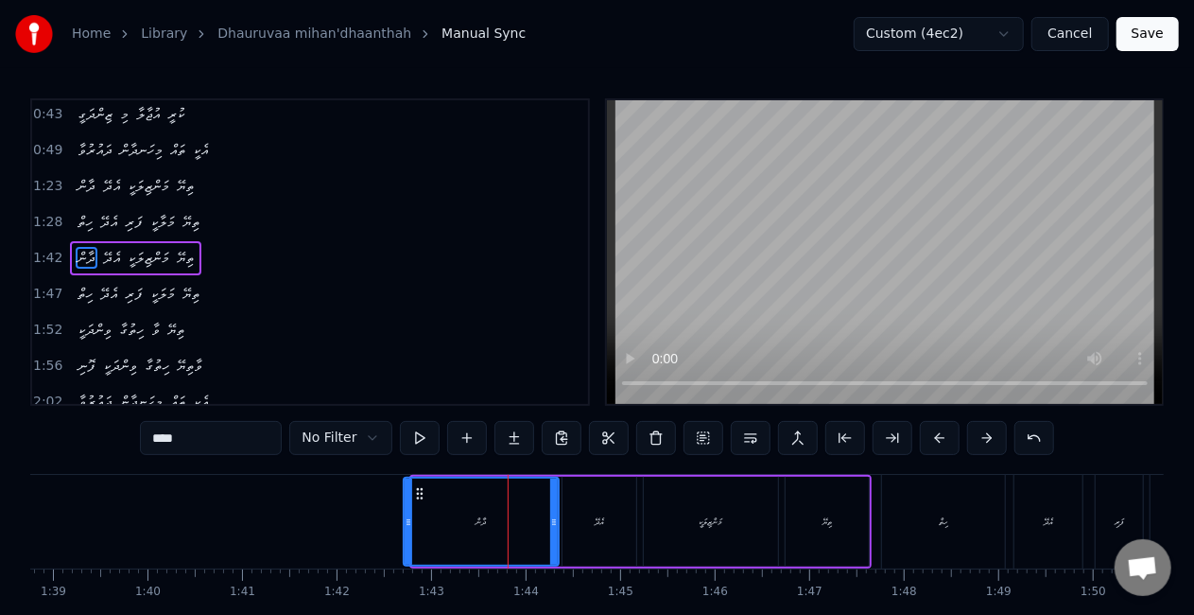
click at [407, 526] on icon at bounding box center [409, 521] width 8 height 15
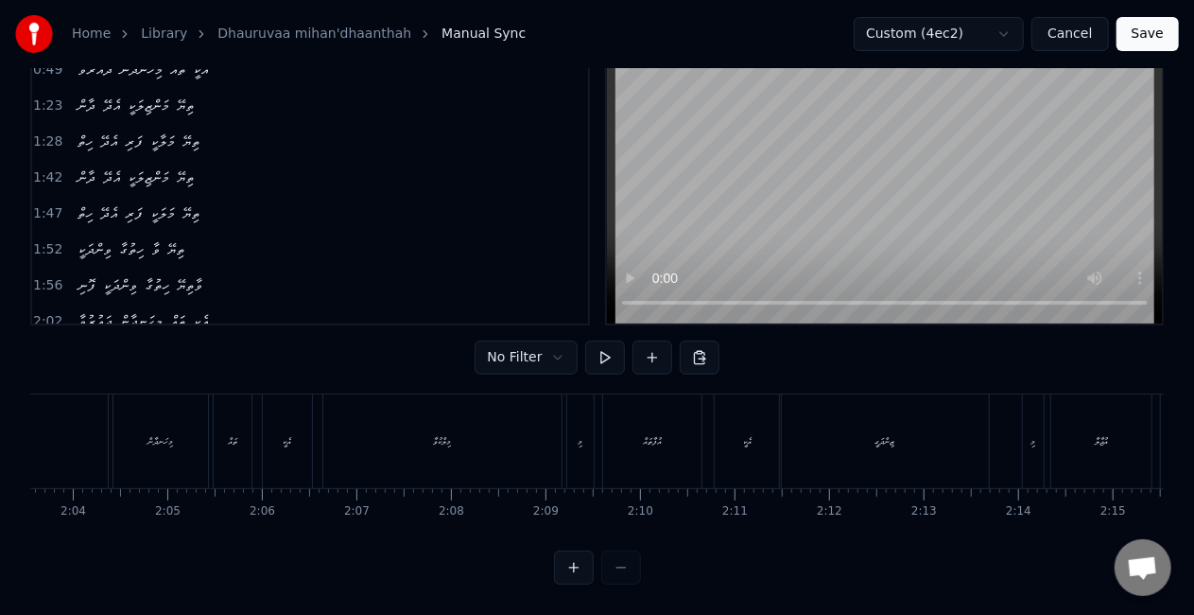
scroll to position [0, 11794]
click at [694, 452] on div "ޒިންދަގީ" at bounding box center [771, 441] width 209 height 94
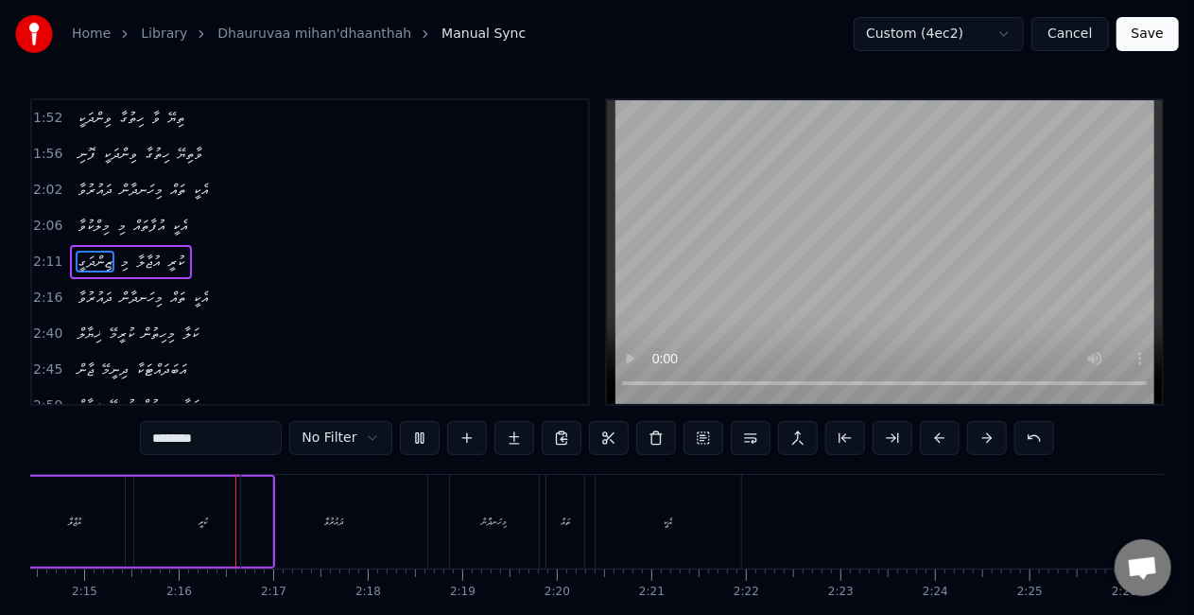
scroll to position [0, 12758]
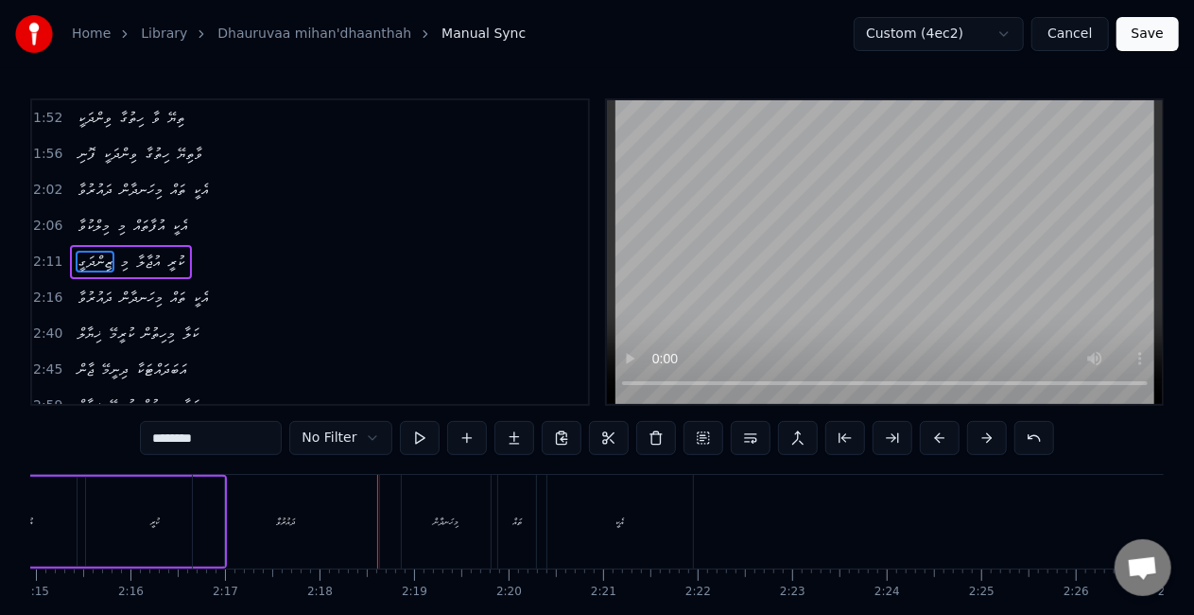
click at [245, 523] on div "ދައުރުވާ" at bounding box center [286, 522] width 186 height 94
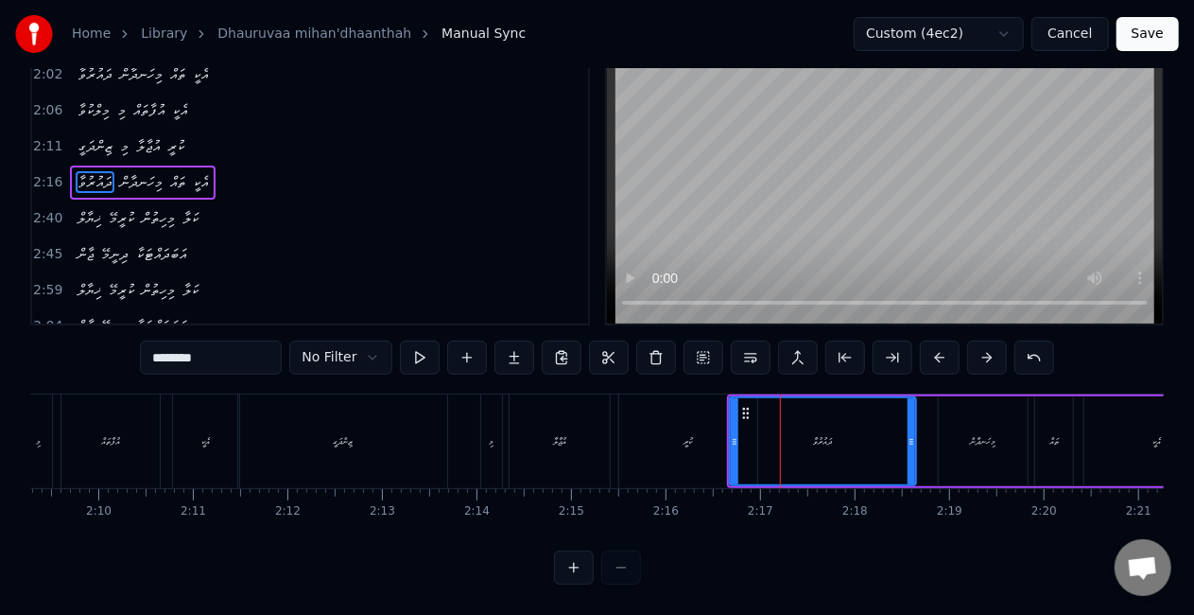
scroll to position [0, 12198]
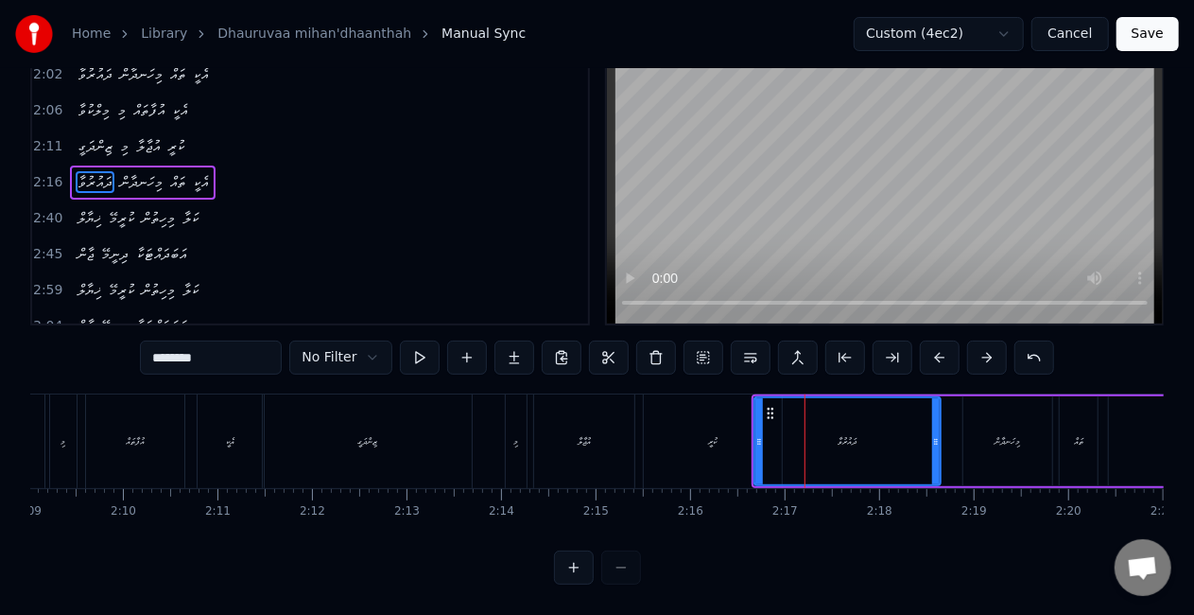
click at [629, 431] on div "އުޖާލާ" at bounding box center [584, 441] width 100 height 94
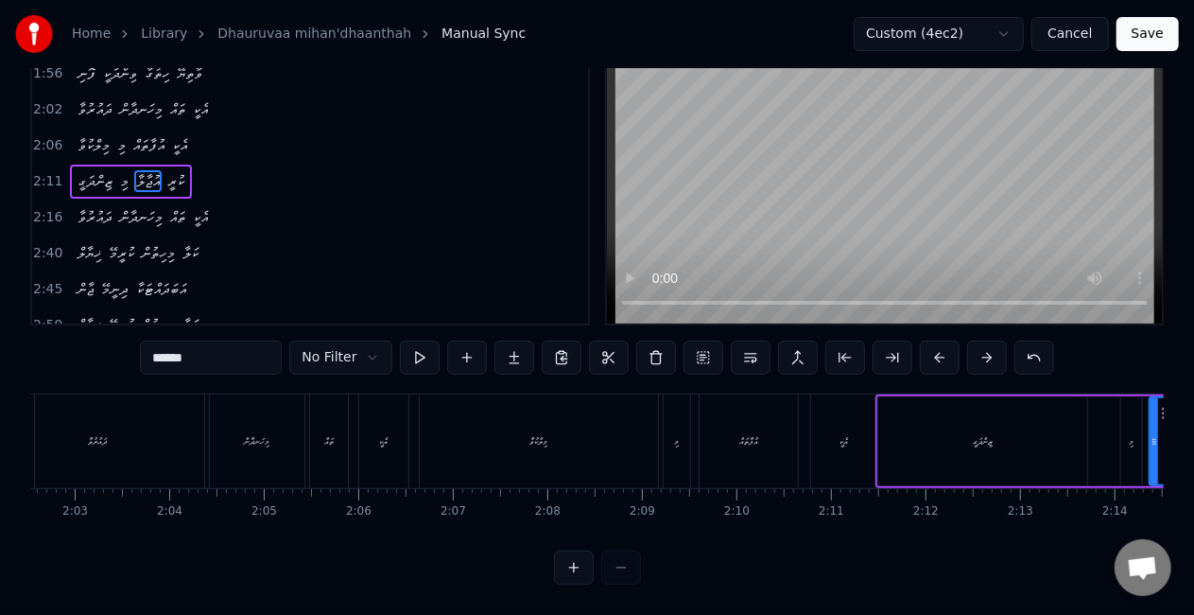
scroll to position [0, 11597]
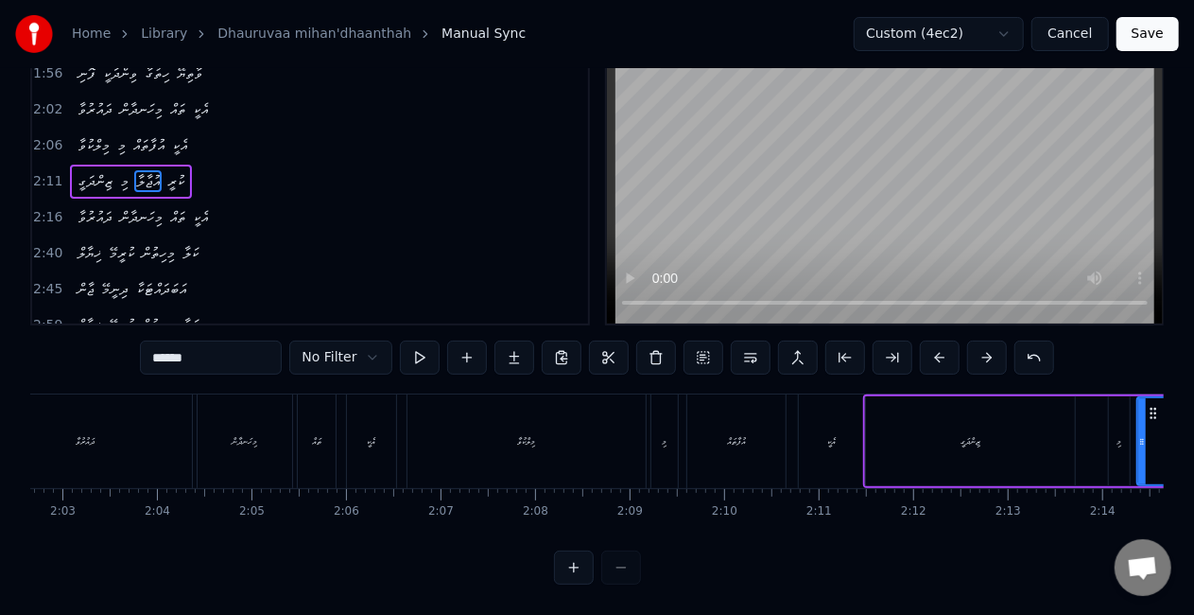
click at [514, 444] on div "މިލްކުވާ" at bounding box center [526, 441] width 238 height 94
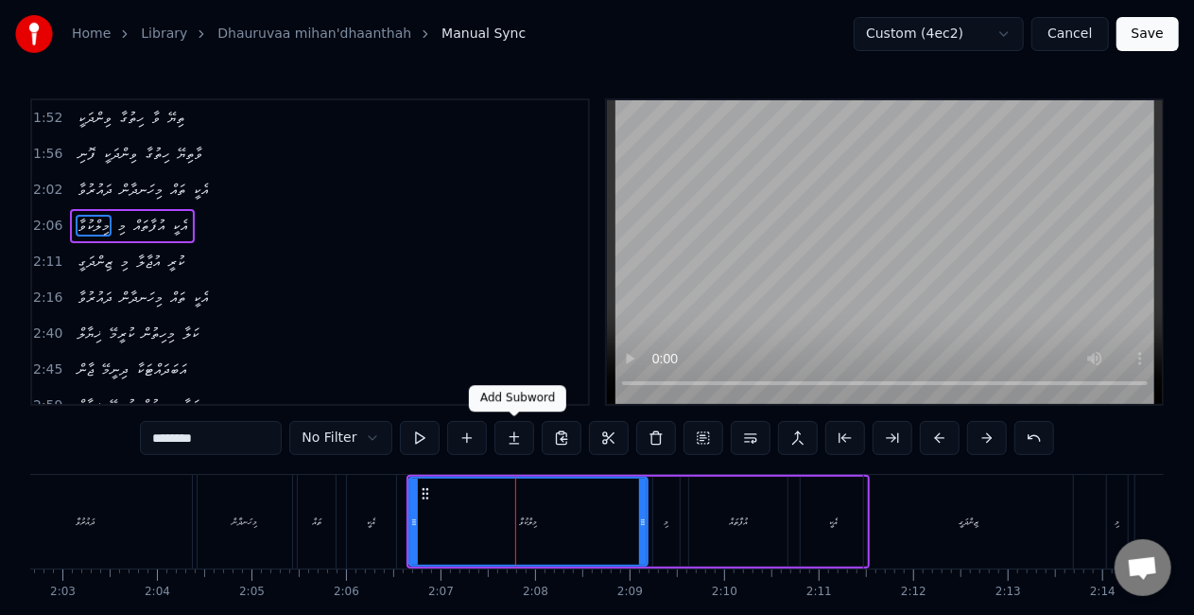
scroll to position [359, 0]
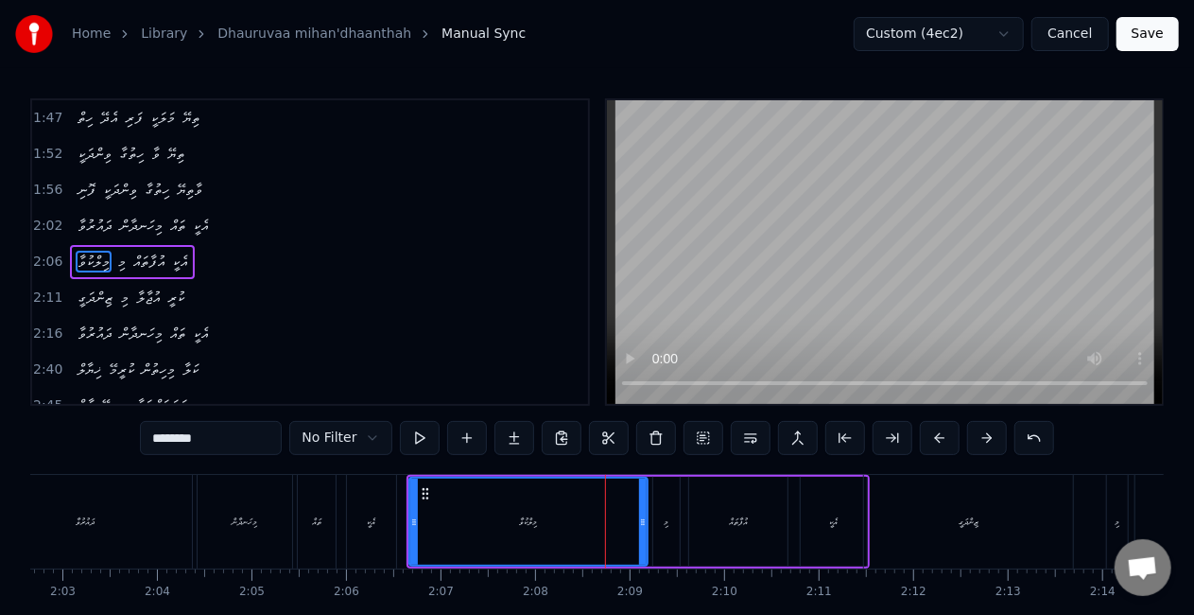
click at [246, 511] on div "މިހަނދާން" at bounding box center [245, 522] width 95 height 94
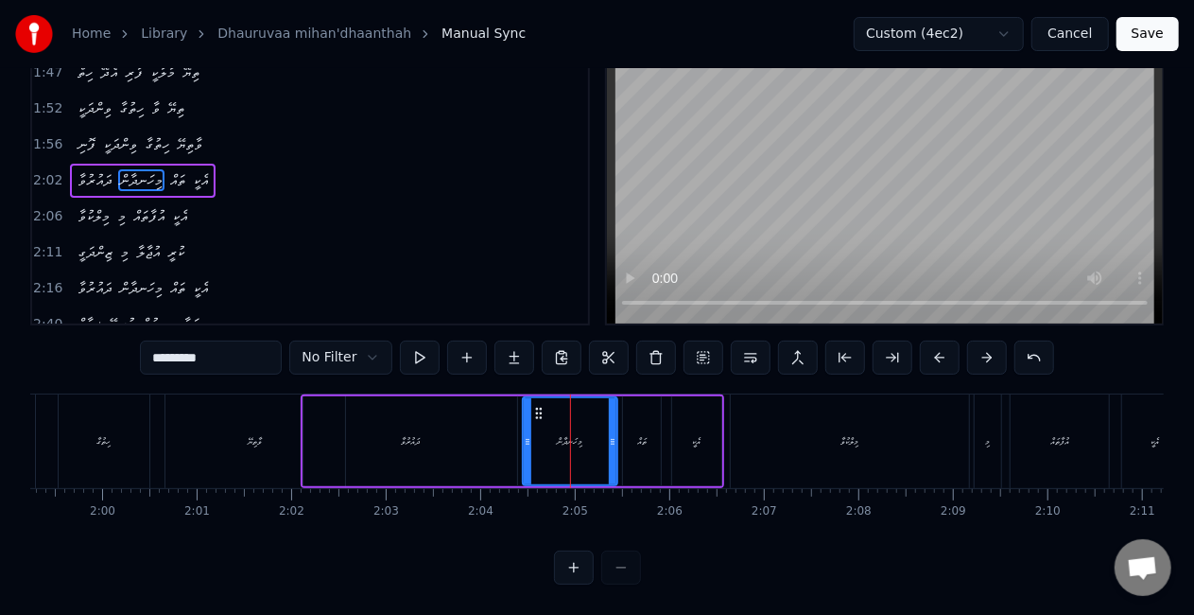
scroll to position [0, 10863]
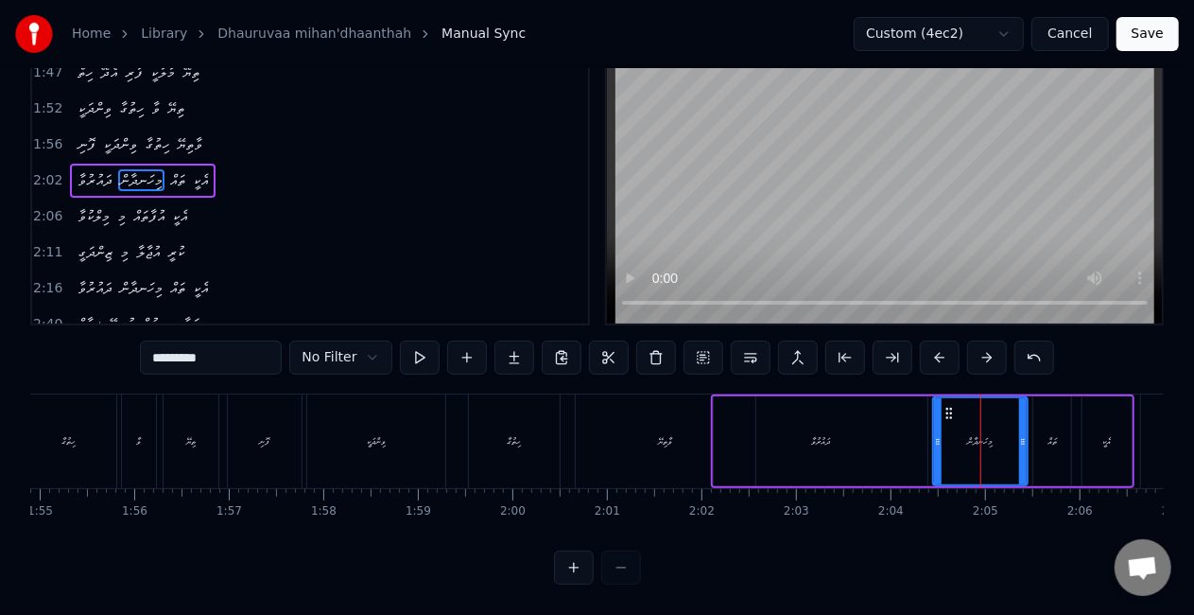
click at [486, 430] on div "ހިތުގާ" at bounding box center [514, 441] width 91 height 94
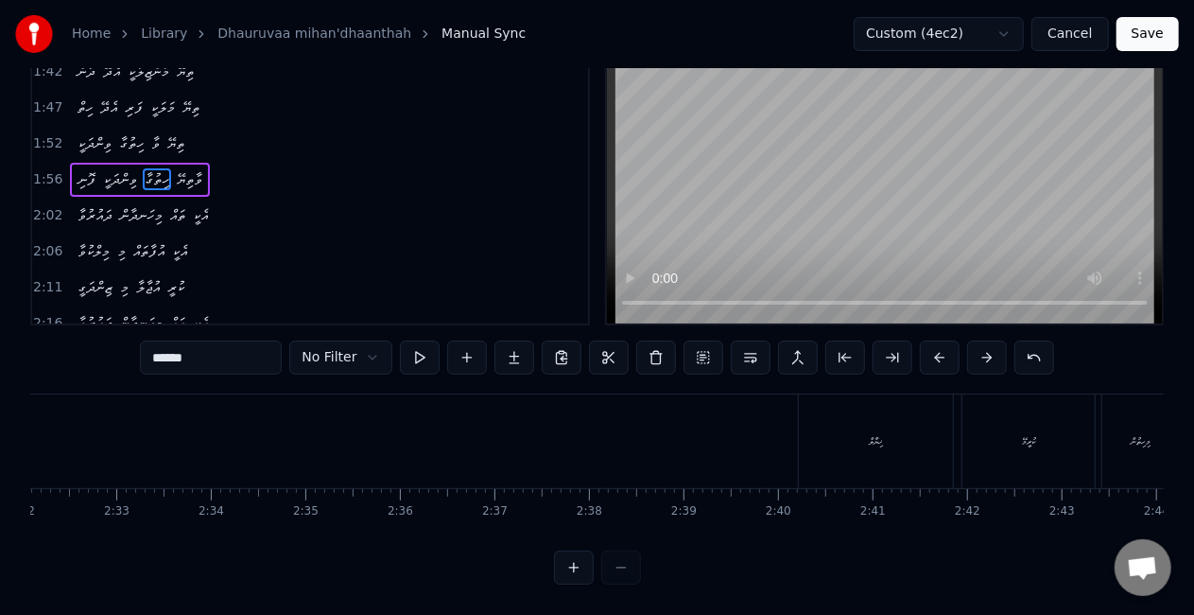
scroll to position [0, 14355]
click at [865, 448] on div "ޚިޔާލް" at bounding box center [900, 441] width 154 height 94
type input "******"
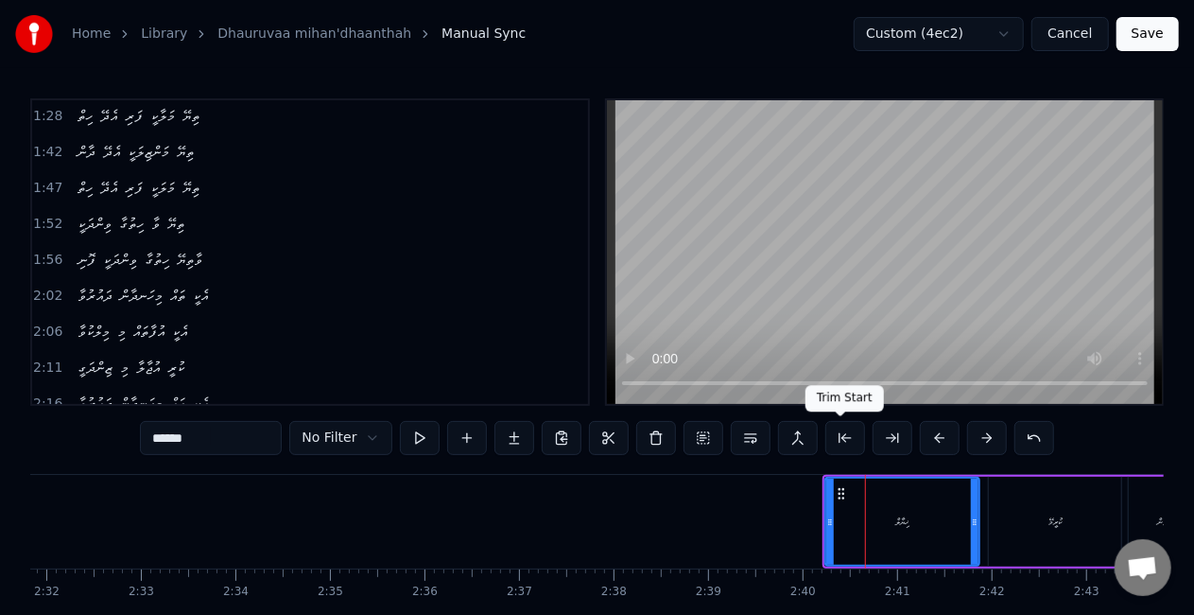
scroll to position [465, 0]
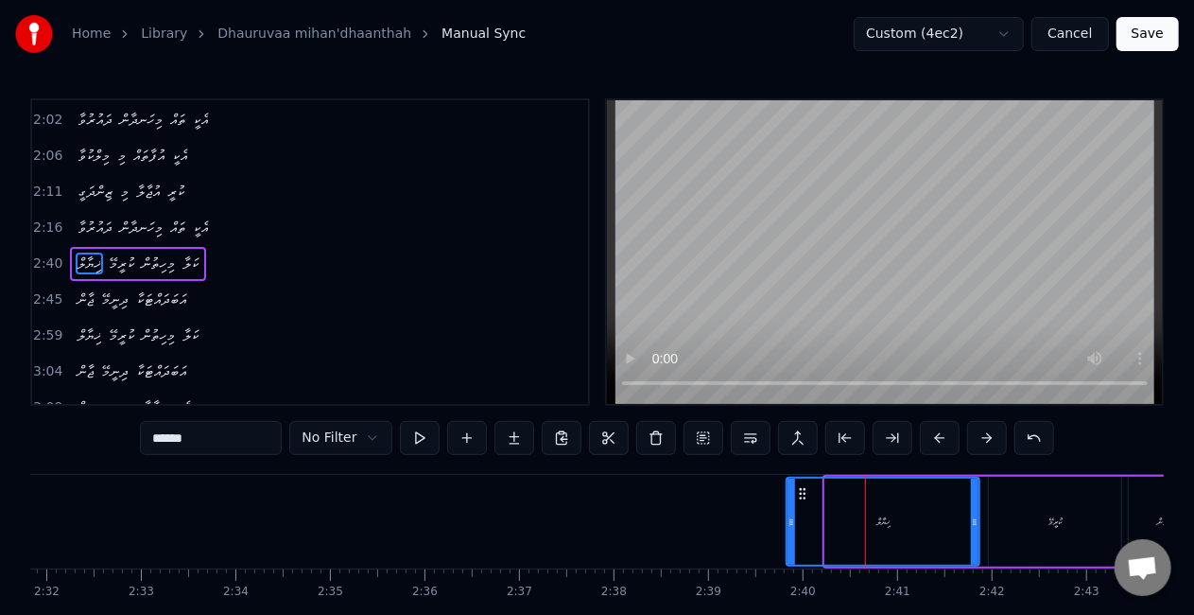
drag, startPoint x: 828, startPoint y: 529, endPoint x: 785, endPoint y: 527, distance: 43.6
click at [789, 528] on div at bounding box center [792, 521] width 8 height 86
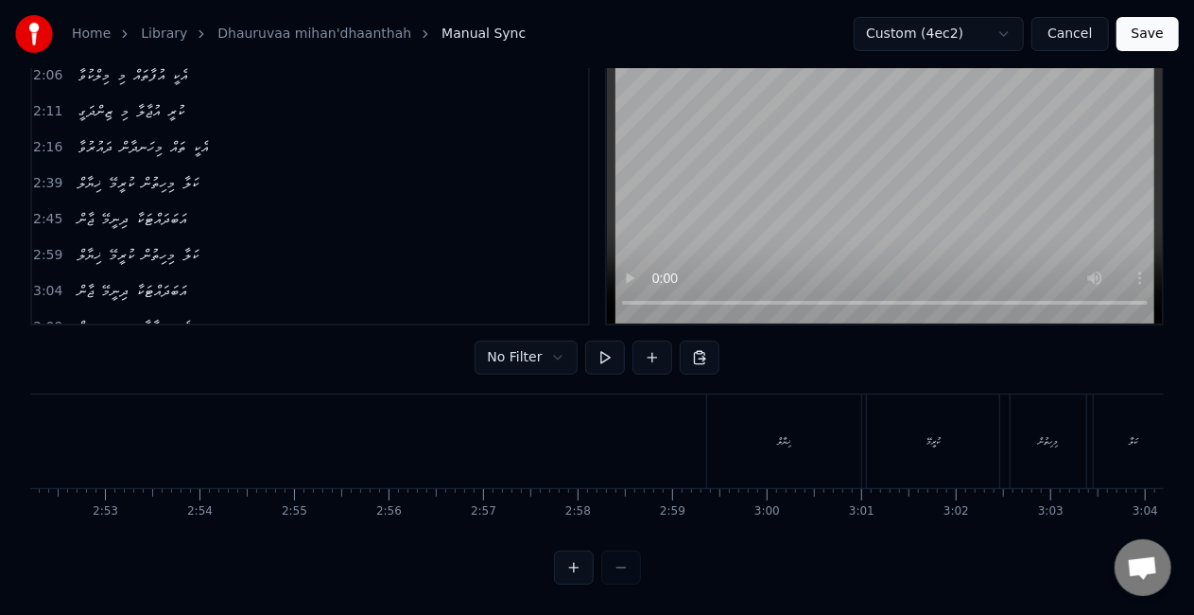
scroll to position [0, 16233]
click at [843, 441] on div "ޚިޔާލް" at bounding box center [833, 441] width 154 height 94
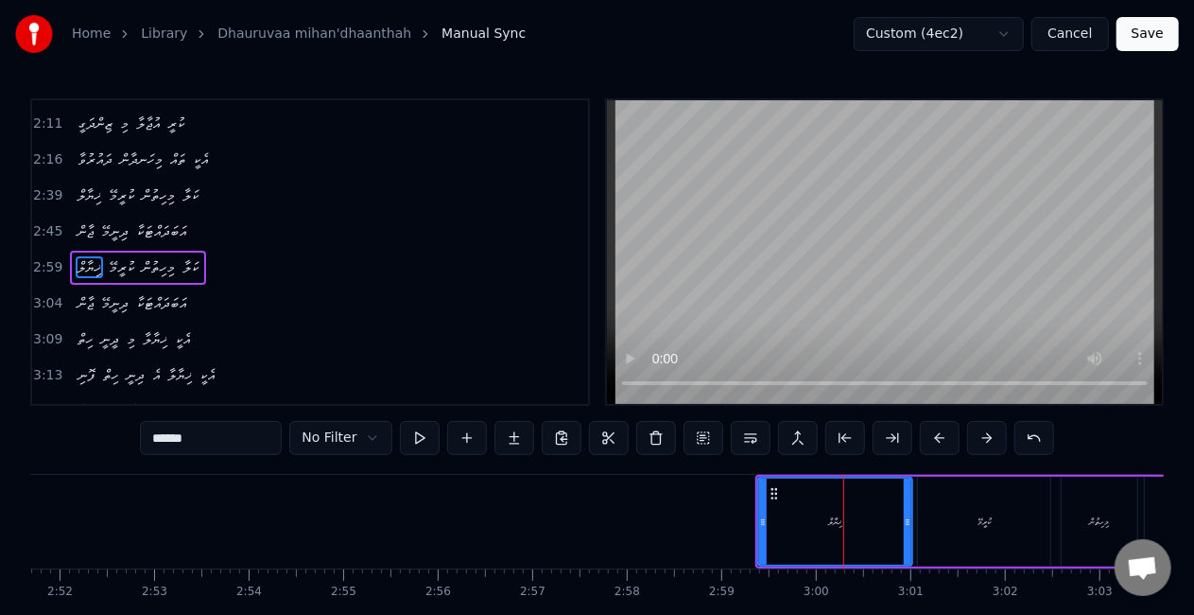
scroll to position [536, 0]
drag, startPoint x: 764, startPoint y: 521, endPoint x: 737, endPoint y: 512, distance: 27.8
click at [740, 514] on icon at bounding box center [740, 521] width 8 height 15
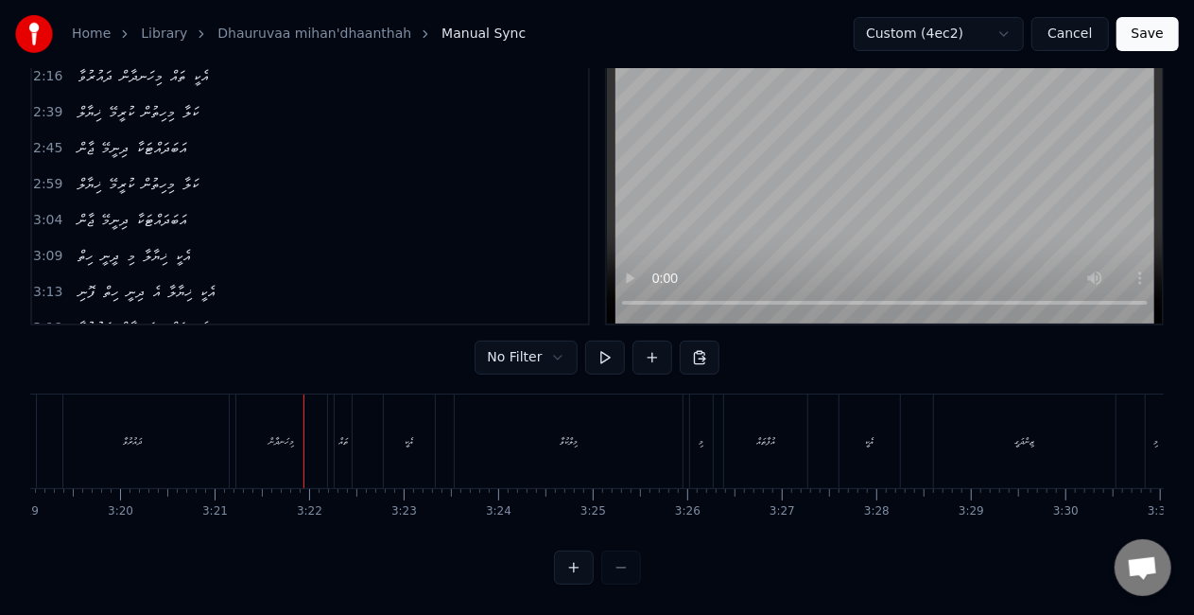
scroll to position [0, 18795]
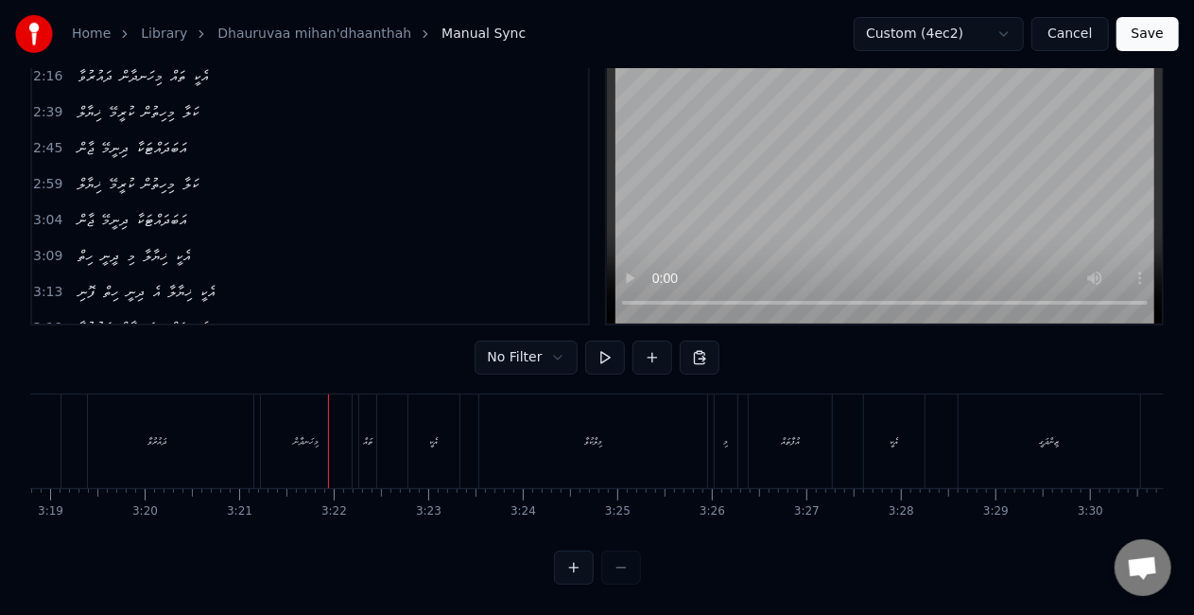
click at [601, 458] on div "މިލްކުވާ" at bounding box center [593, 441] width 228 height 94
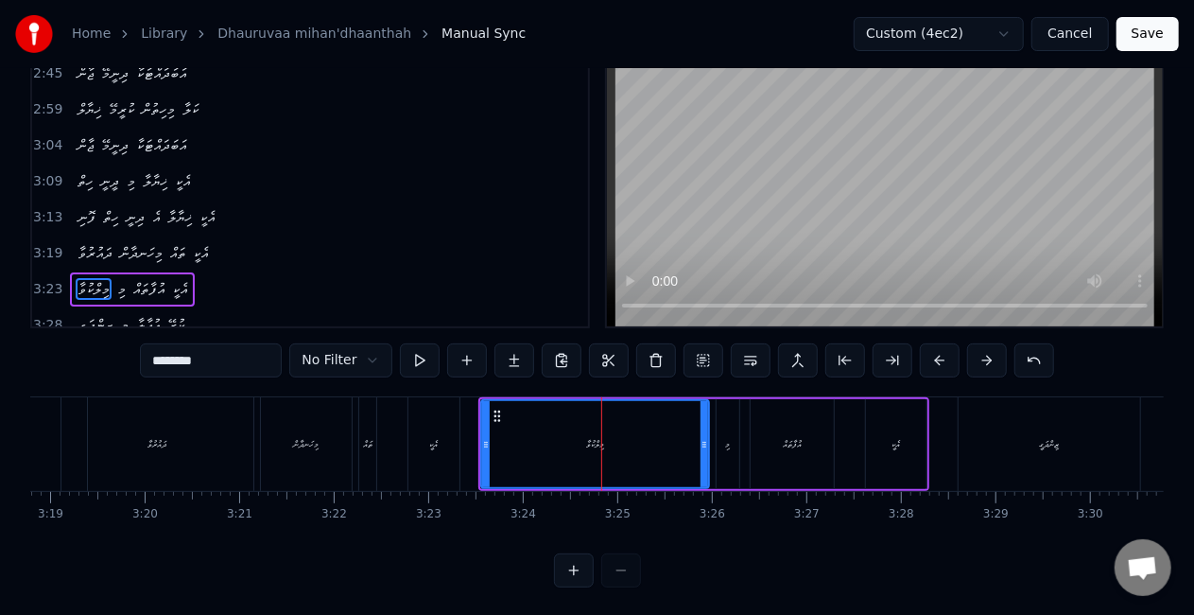
scroll to position [96, 0]
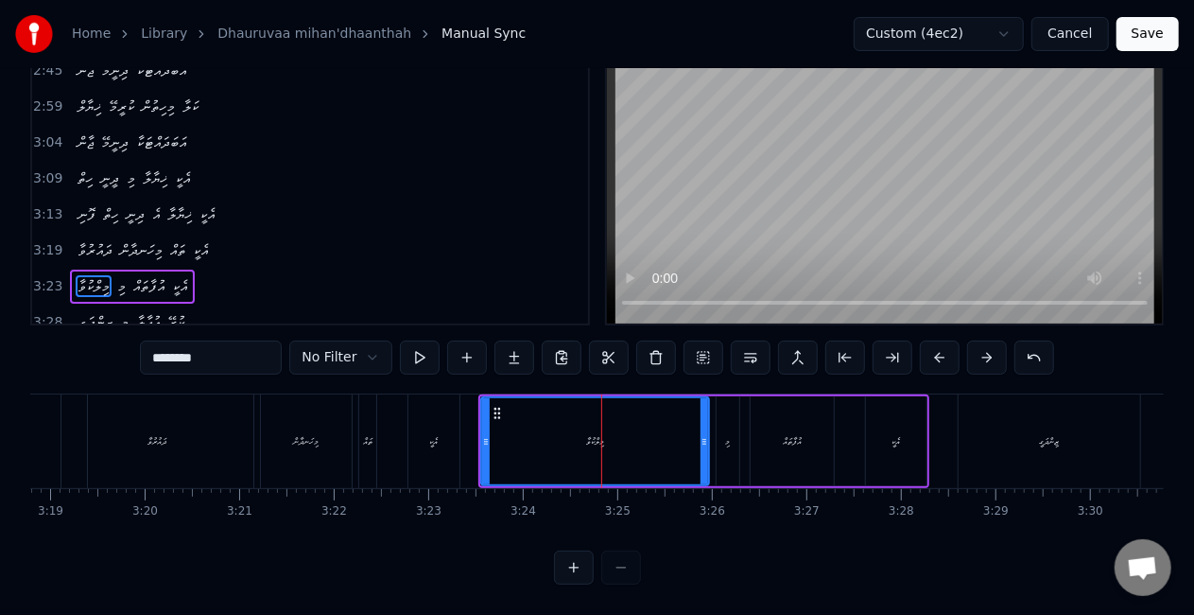
click at [1132, 34] on button "Save" at bounding box center [1148, 34] width 62 height 34
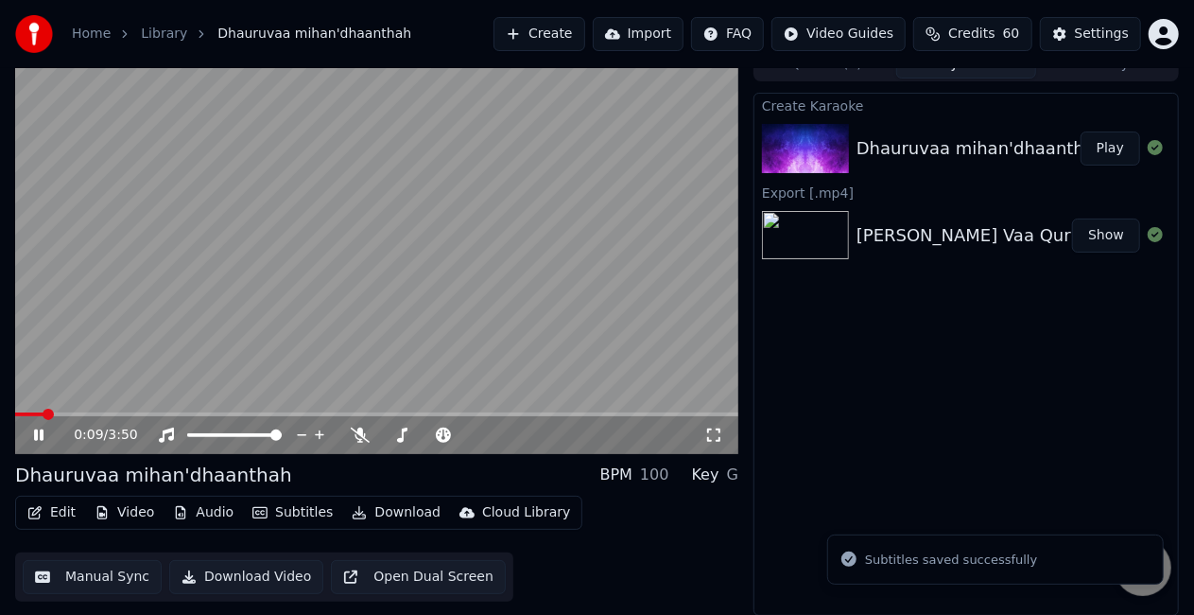
click at [44, 413] on span at bounding box center [376, 414] width 723 height 4
click at [99, 412] on span at bounding box center [376, 414] width 723 height 4
click at [206, 340] on video at bounding box center [376, 250] width 723 height 407
click at [205, 342] on video at bounding box center [376, 250] width 723 height 407
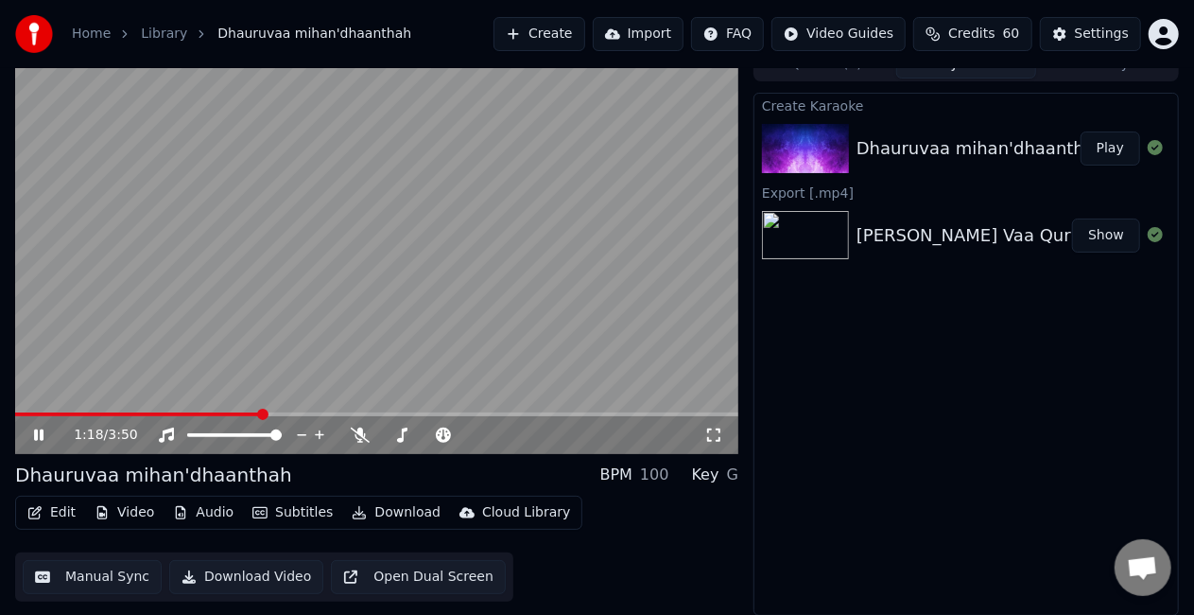
click at [274, 236] on video at bounding box center [376, 250] width 723 height 407
click at [1084, 31] on div "Settings" at bounding box center [1102, 34] width 54 height 19
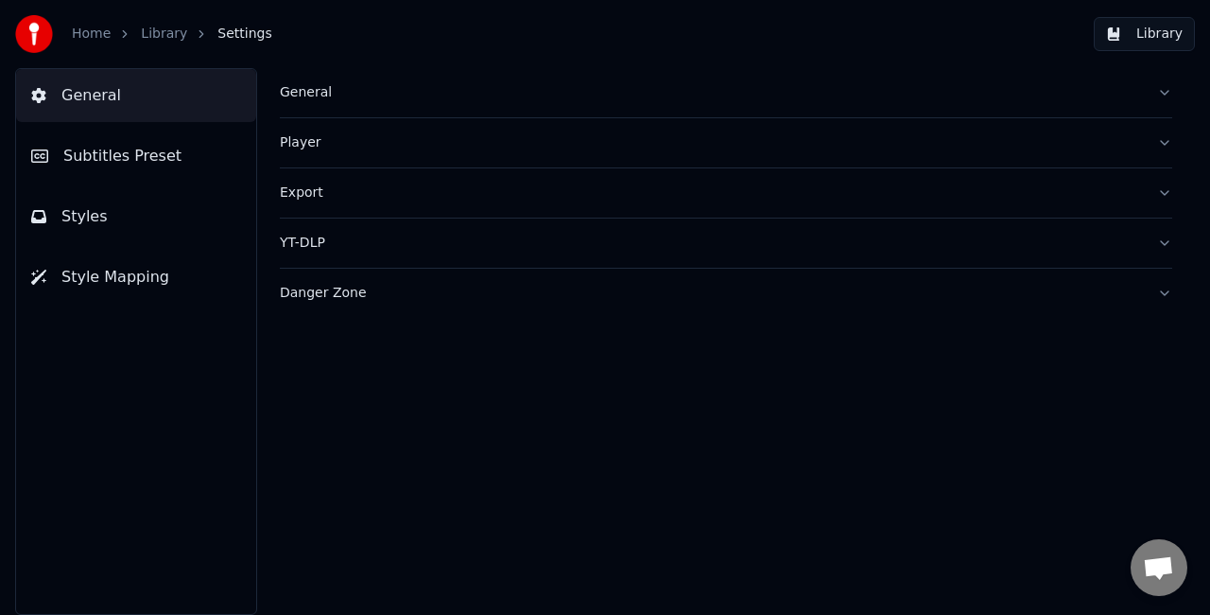
click at [142, 155] on span "Subtitles Preset" at bounding box center [122, 156] width 118 height 23
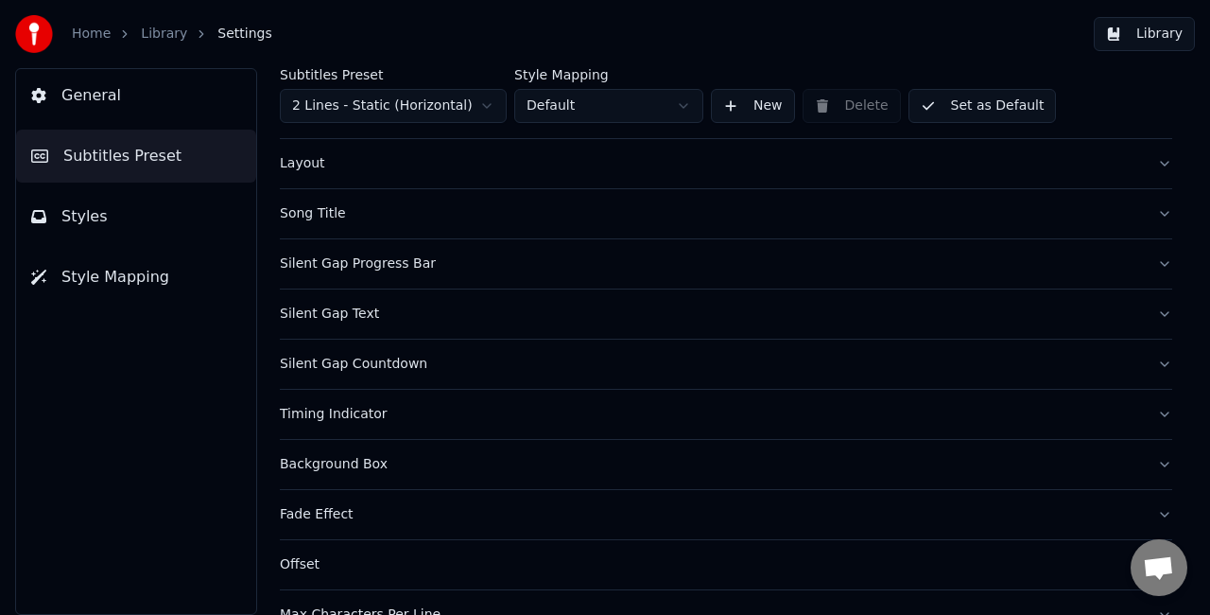
scroll to position [174, 0]
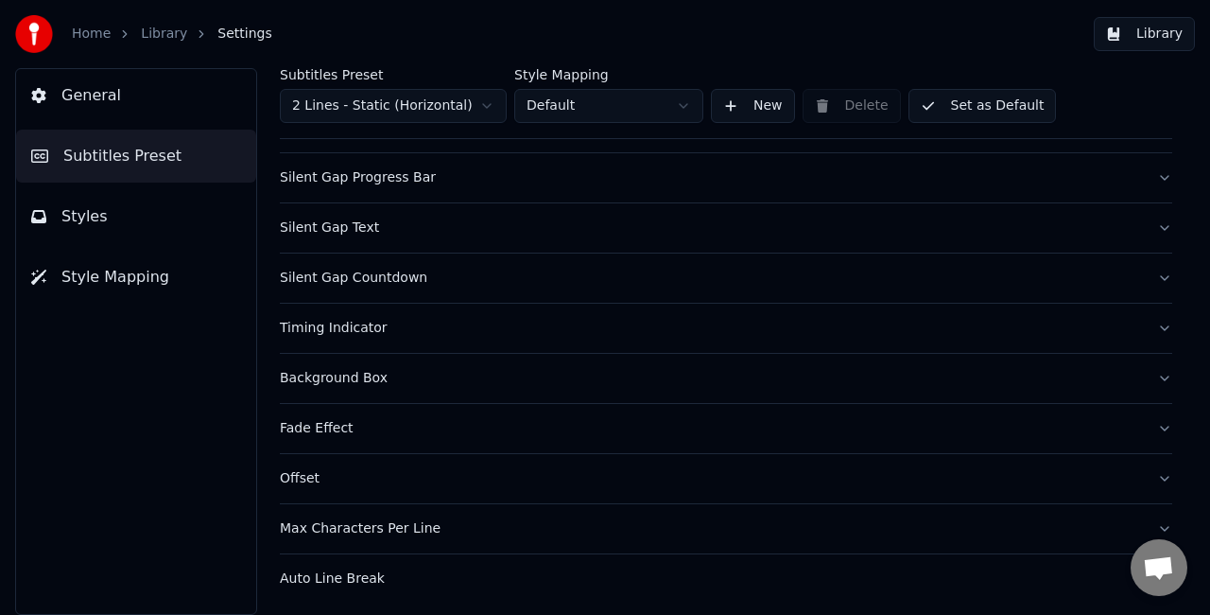
click at [406, 282] on div "Silent Gap Countdown" at bounding box center [711, 278] width 862 height 19
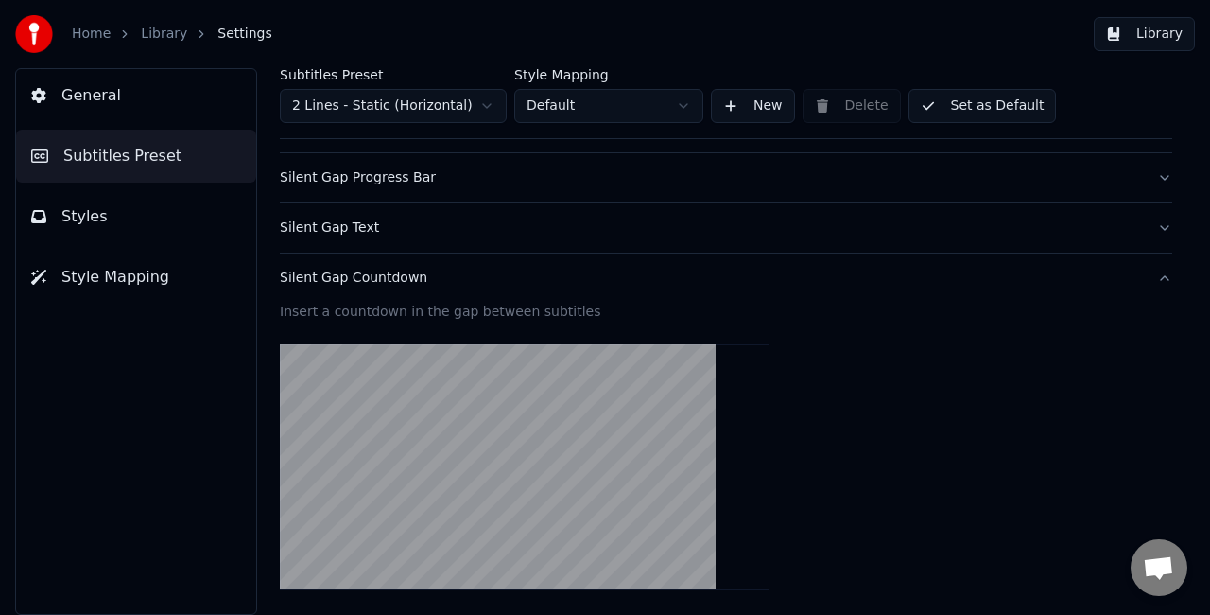
click at [461, 278] on div "Silent Gap Countdown" at bounding box center [711, 278] width 862 height 19
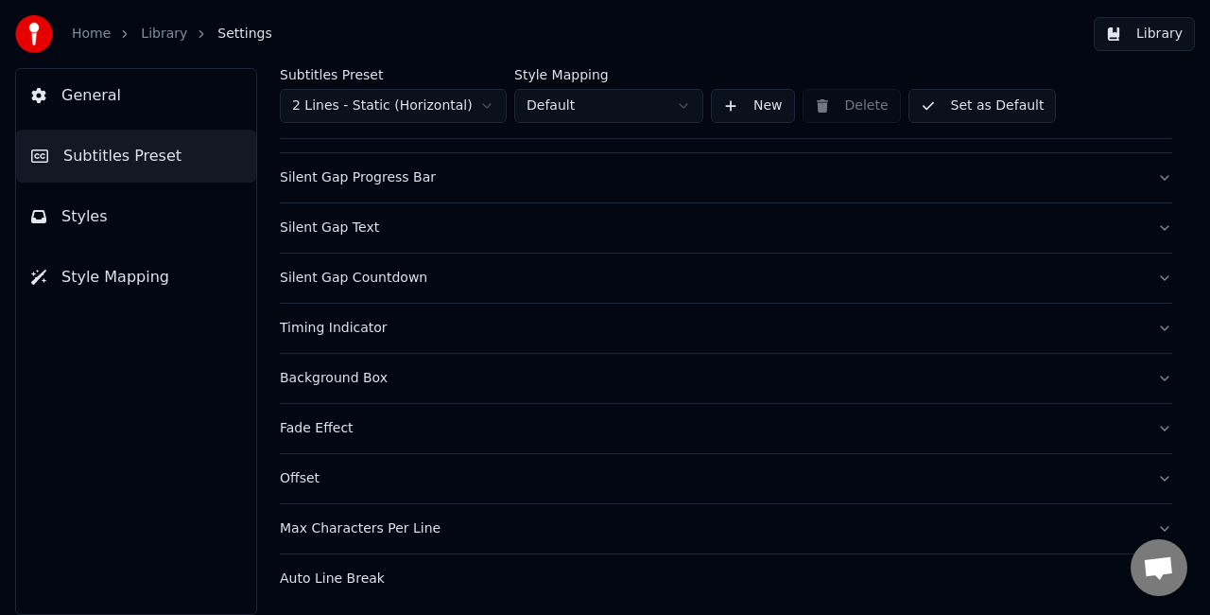
click at [488, 190] on button "Silent Gap Progress Bar" at bounding box center [726, 177] width 893 height 49
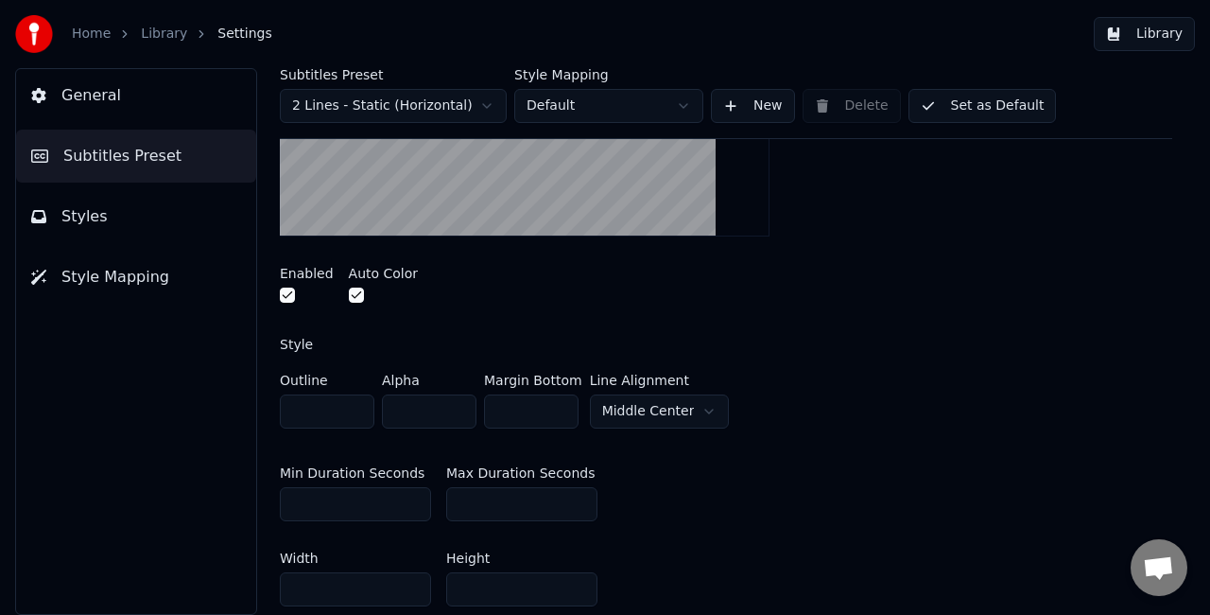
scroll to position [458, 0]
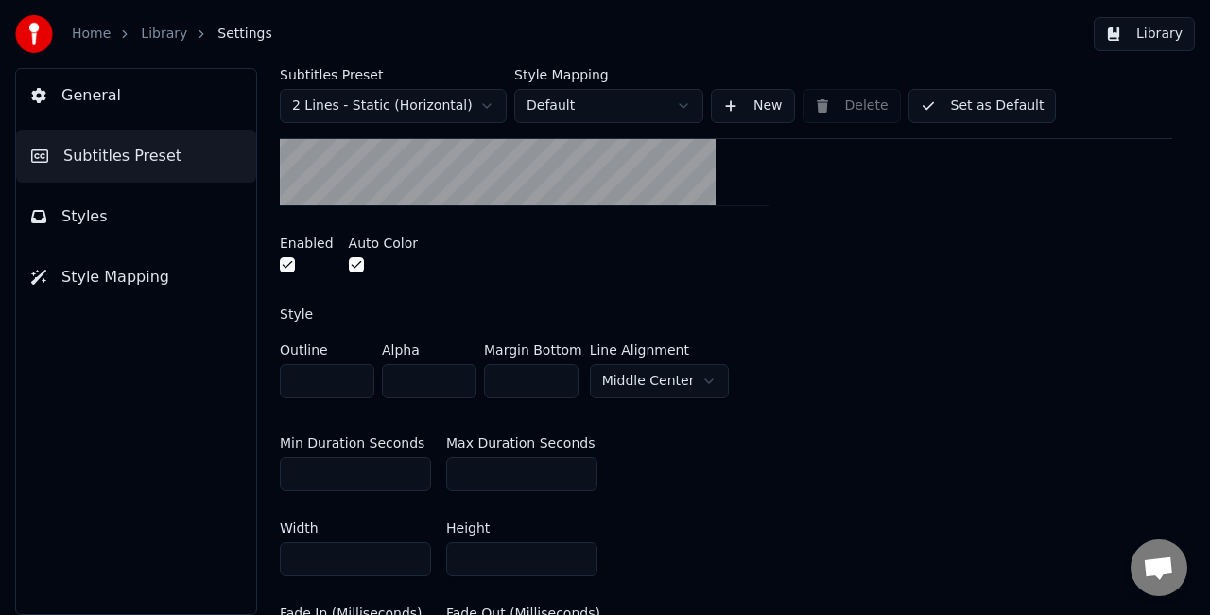
drag, startPoint x: 349, startPoint y: 474, endPoint x: 280, endPoint y: 463, distance: 69.8
click at [280, 463] on input "*" at bounding box center [355, 474] width 151 height 34
type input "**"
drag, startPoint x: 530, startPoint y: 469, endPoint x: 451, endPoint y: 464, distance: 79.6
click at [451, 464] on input "**" at bounding box center [521, 474] width 151 height 34
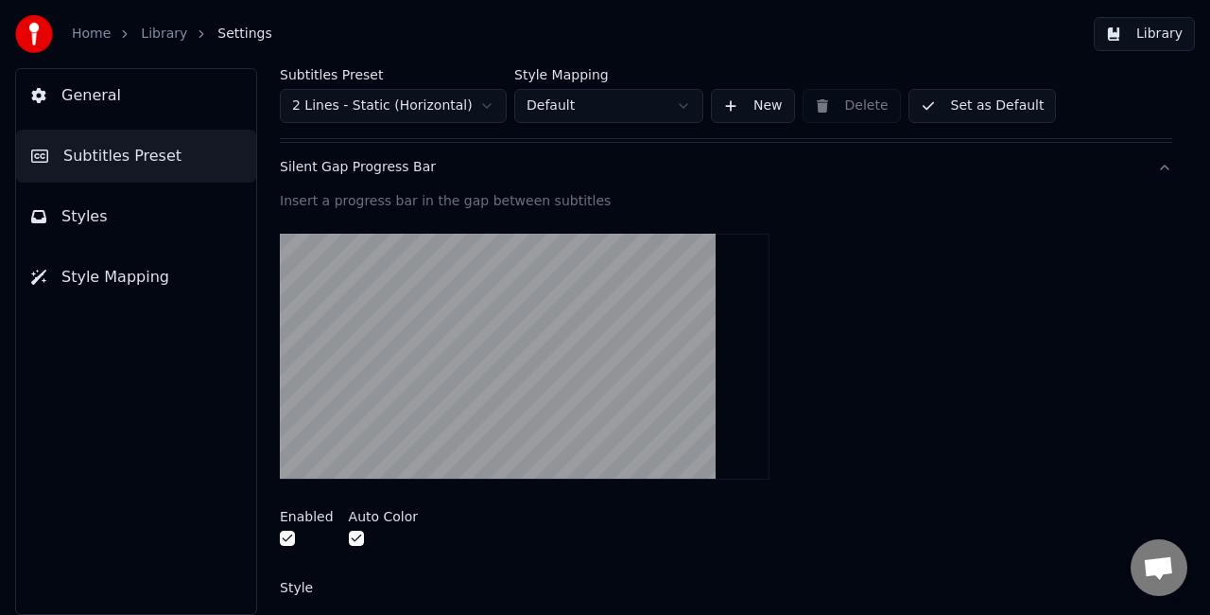
scroll to position [174, 0]
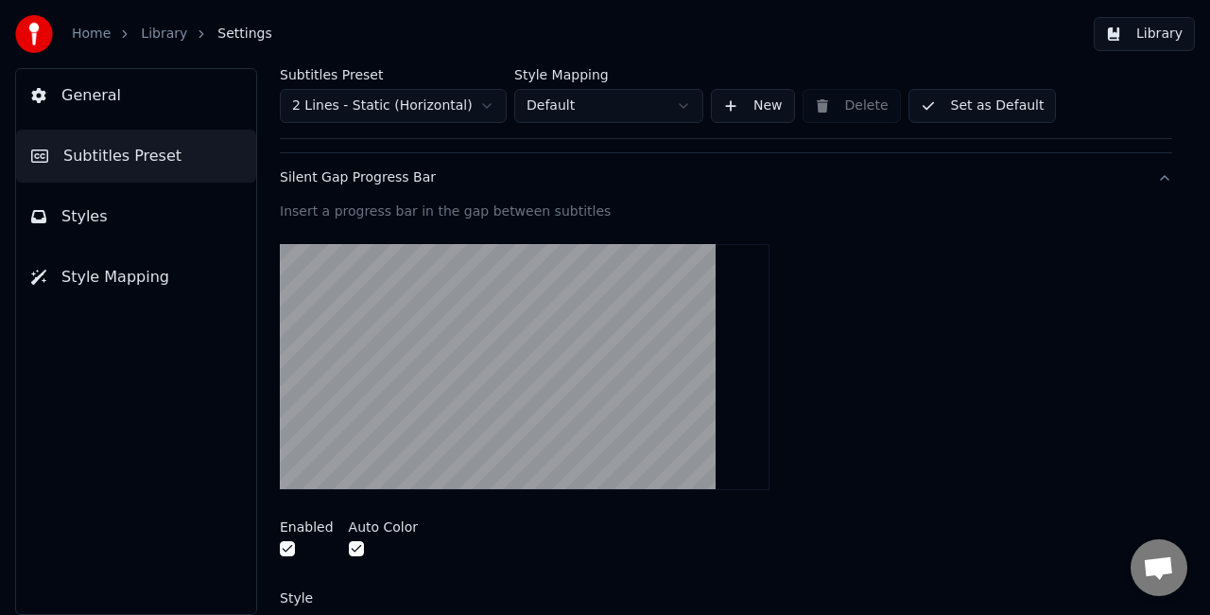
type input "***"
click at [106, 217] on button "Styles" at bounding box center [136, 216] width 240 height 53
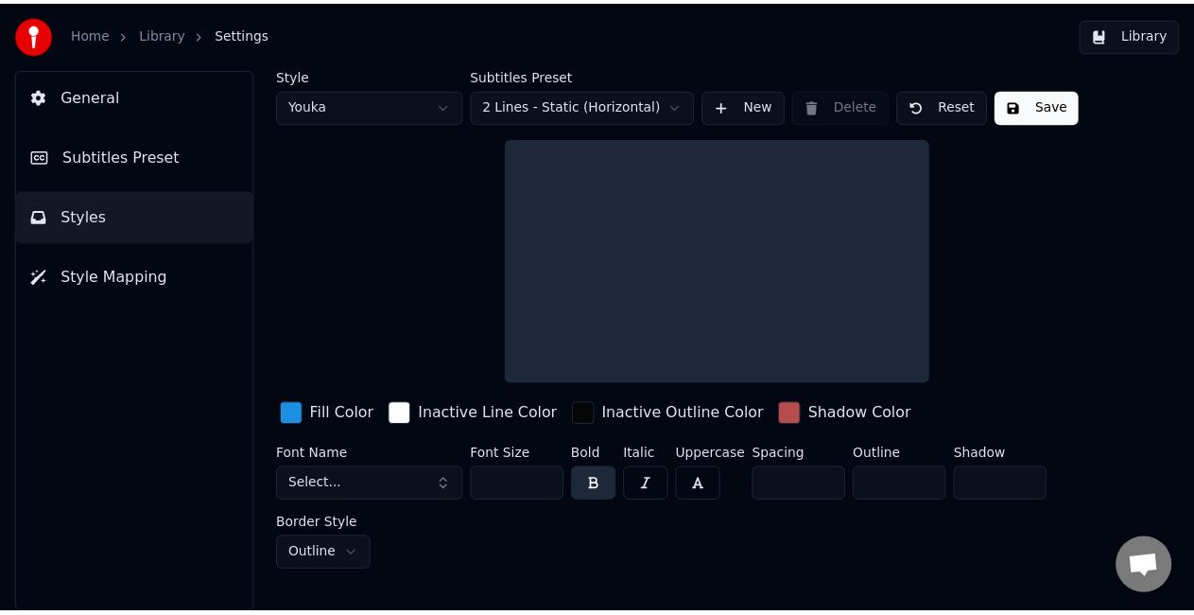
scroll to position [0, 0]
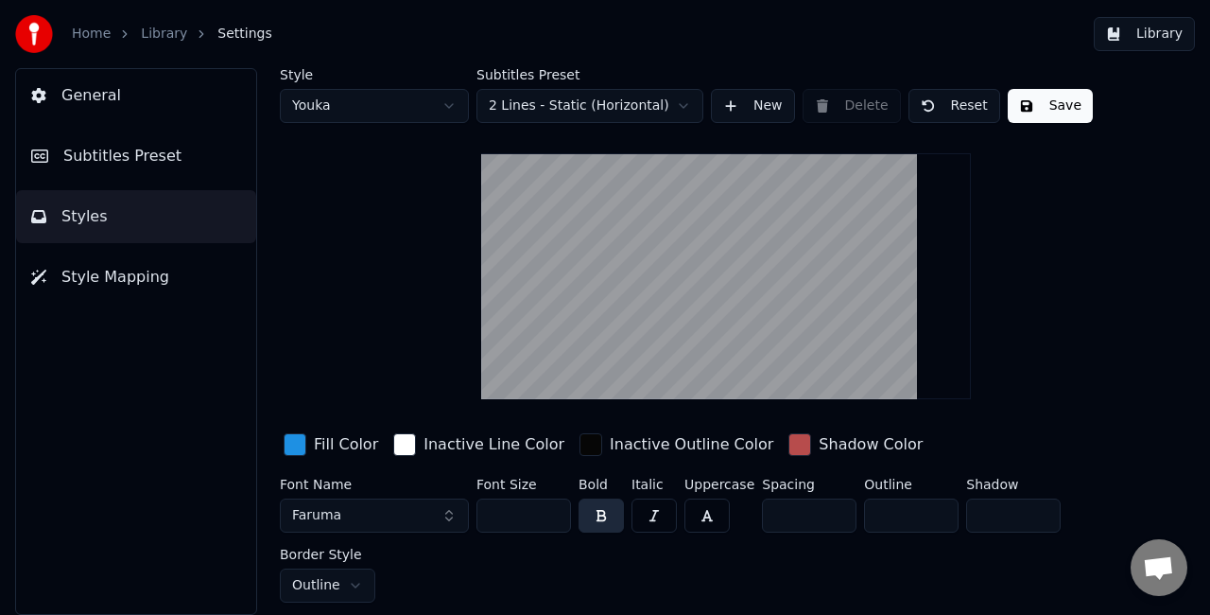
click at [1036, 102] on button "Save" at bounding box center [1050, 106] width 85 height 34
click at [1133, 34] on button "Library" at bounding box center [1144, 34] width 101 height 34
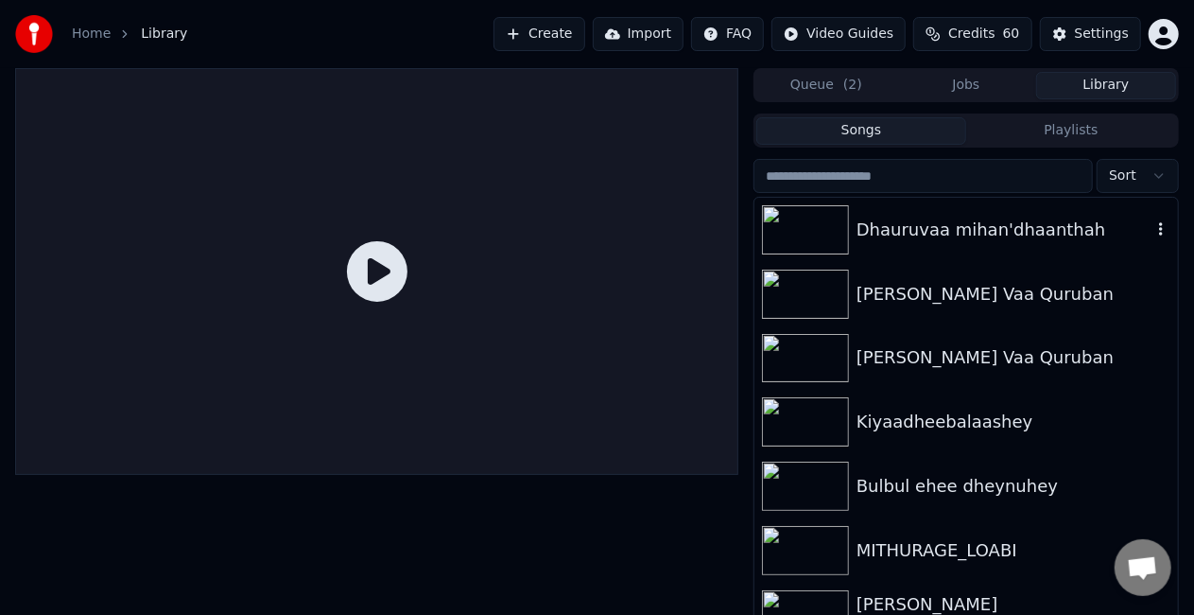
click at [903, 244] on div "Dhauruvaa mihan'dhaanthah" at bounding box center [966, 230] width 424 height 64
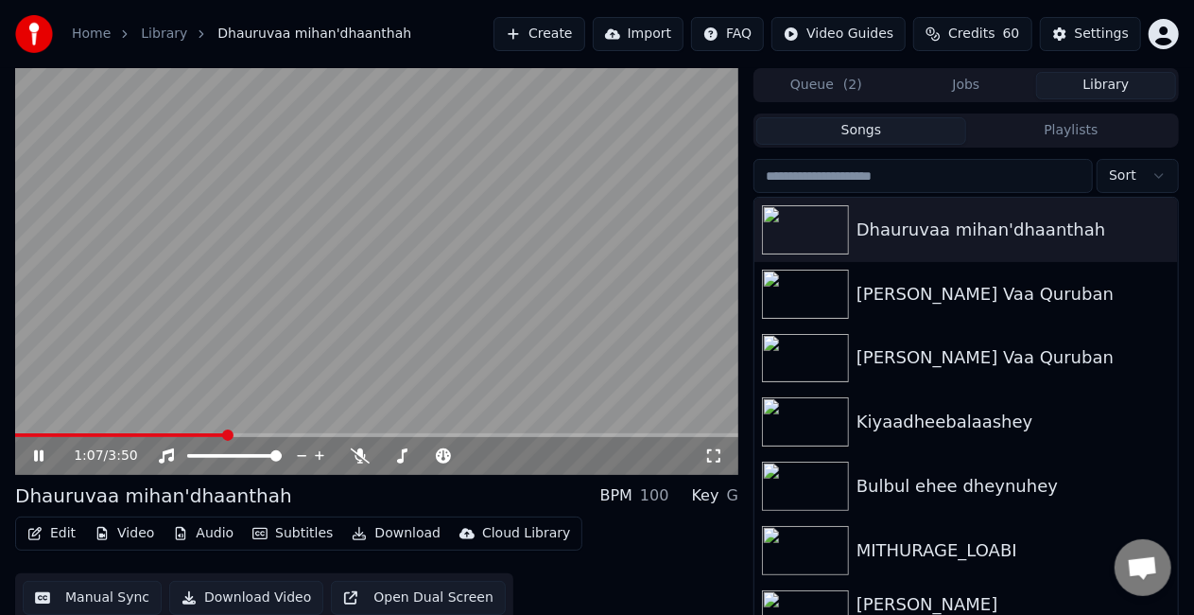
click at [224, 435] on span at bounding box center [376, 435] width 723 height 4
click at [388, 351] on video at bounding box center [376, 271] width 723 height 407
click at [250, 405] on video at bounding box center [376, 271] width 723 height 407
click at [197, 428] on video at bounding box center [376, 271] width 723 height 407
click at [202, 433] on span at bounding box center [109, 435] width 189 height 4
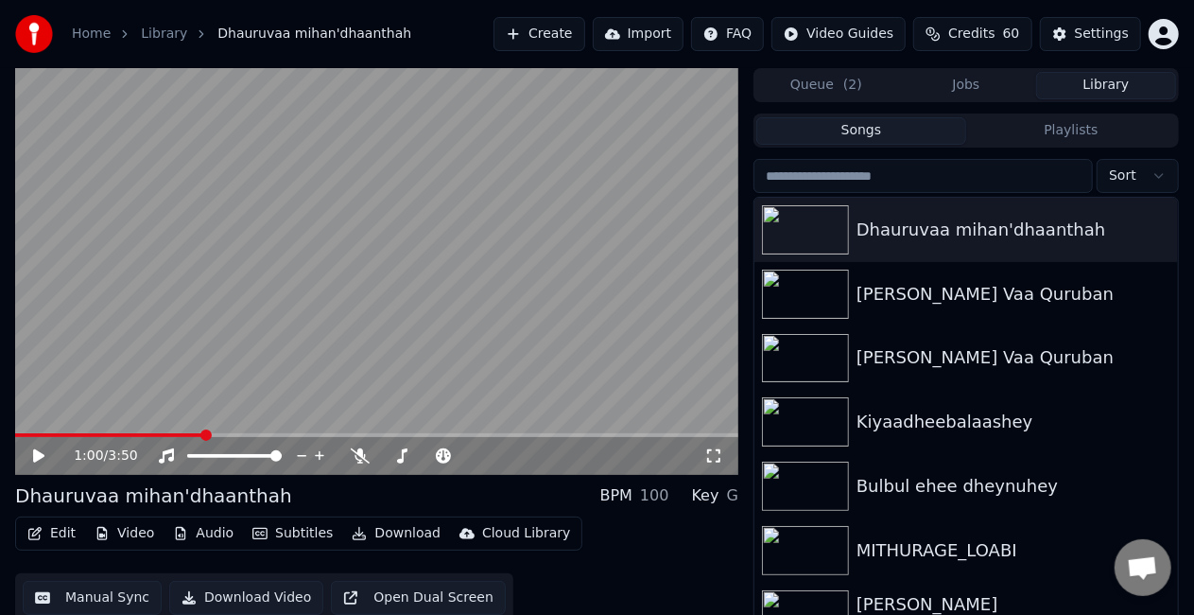
click at [371, 321] on video at bounding box center [376, 271] width 723 height 407
click at [353, 331] on video at bounding box center [376, 271] width 723 height 407
click at [236, 433] on span at bounding box center [376, 435] width 723 height 4
click at [372, 360] on video at bounding box center [376, 271] width 723 height 407
click at [290, 433] on span at bounding box center [376, 435] width 723 height 4
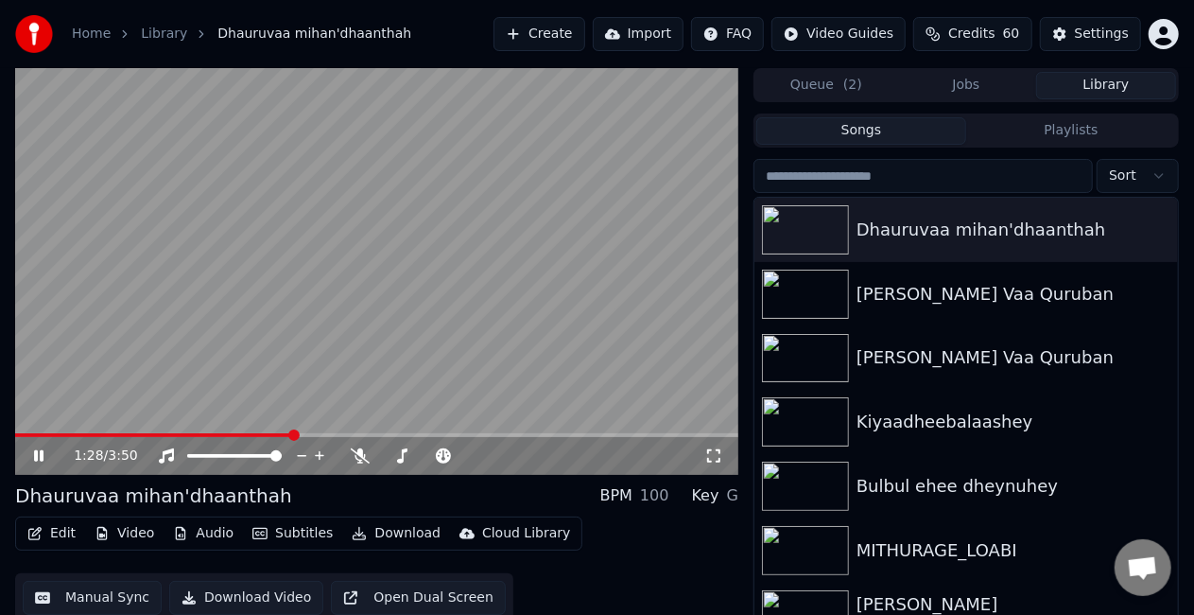
click at [355, 367] on video at bounding box center [376, 271] width 723 height 407
click at [272, 434] on span at bounding box center [154, 435] width 278 height 4
click at [297, 308] on video at bounding box center [376, 271] width 723 height 407
click at [267, 432] on div "100 100" at bounding box center [254, 424] width 44 height 26
click at [269, 432] on video at bounding box center [376, 271] width 723 height 407
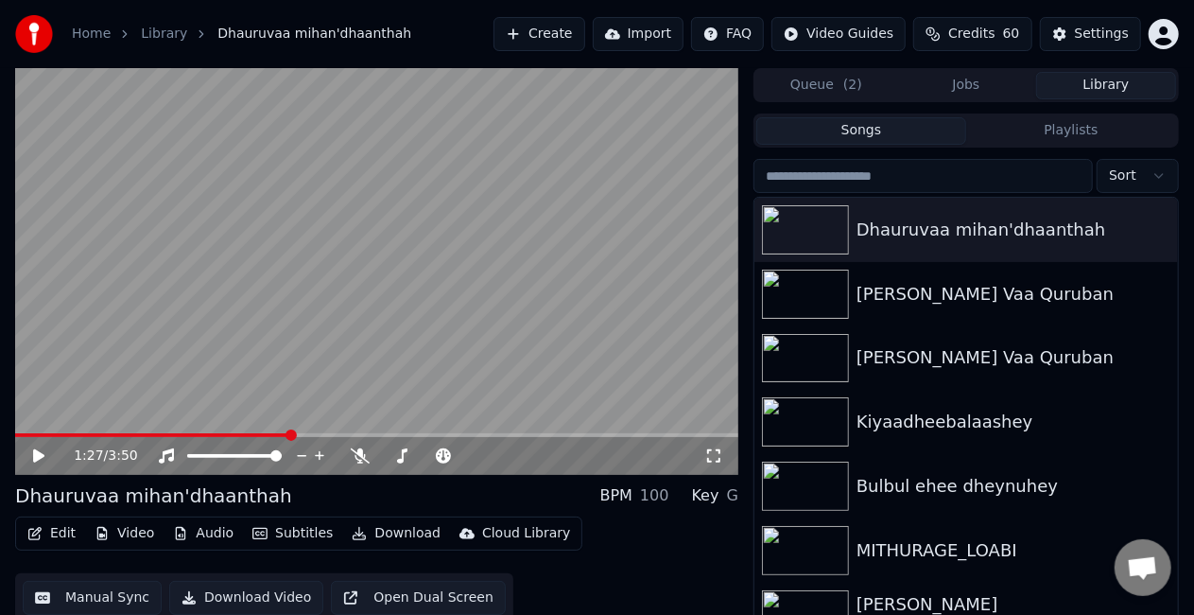
click at [264, 433] on div "1:27 / 3:50" at bounding box center [376, 271] width 723 height 407
click at [263, 433] on span at bounding box center [139, 435] width 249 height 4
click at [202, 277] on video at bounding box center [376, 271] width 723 height 407
click at [40, 598] on button "Manual Sync" at bounding box center [92, 598] width 139 height 34
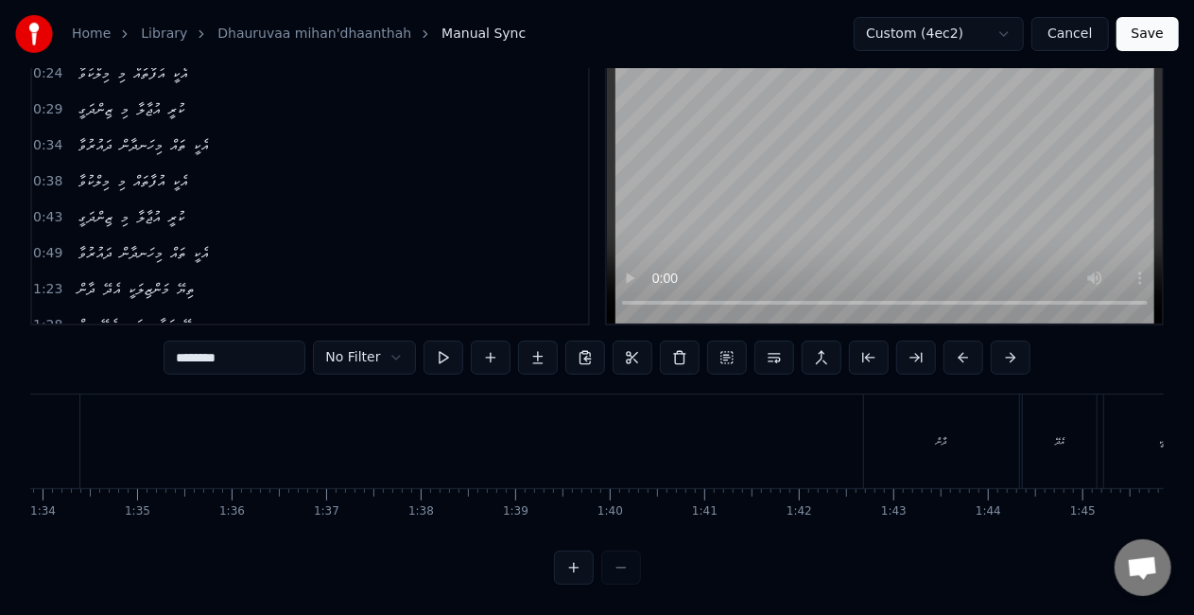
scroll to position [0, 8987]
click at [809, 449] on div "ދާން" at bounding box center [830, 441] width 155 height 94
type input "****"
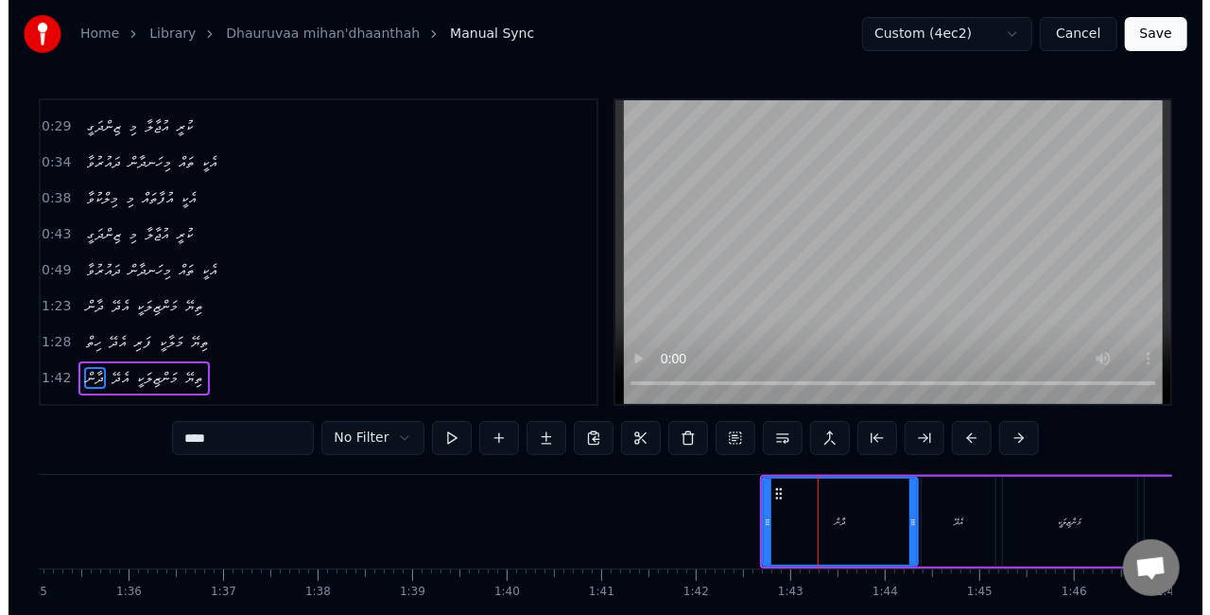
scroll to position [183, 0]
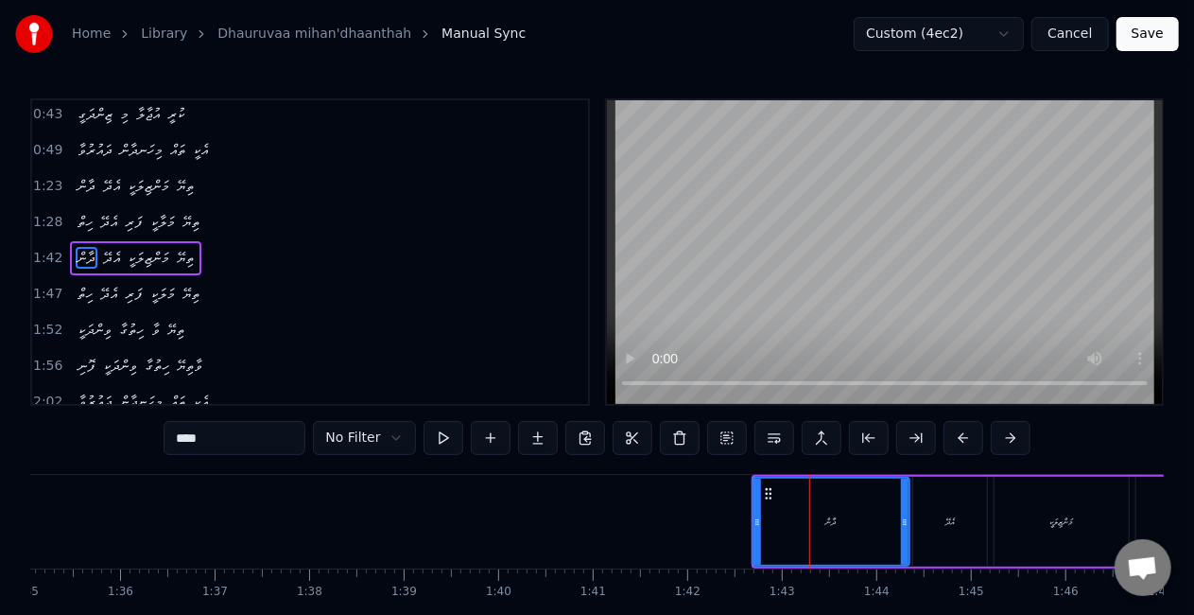
click at [754, 536] on div at bounding box center [758, 521] width 8 height 86
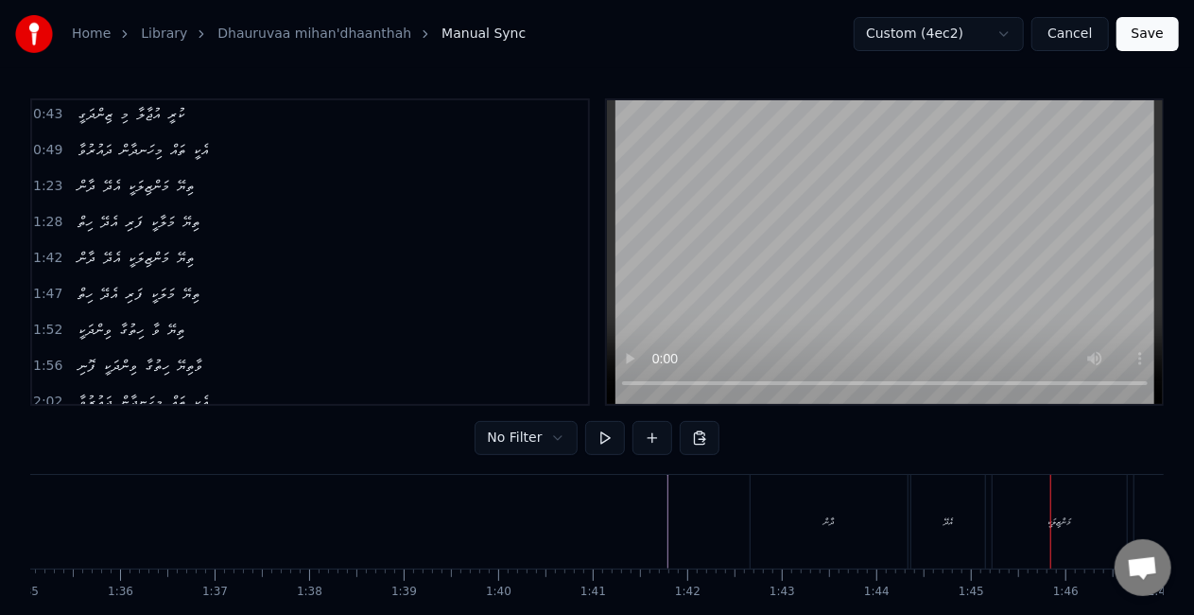
click at [1142, 35] on button "Save" at bounding box center [1148, 34] width 62 height 34
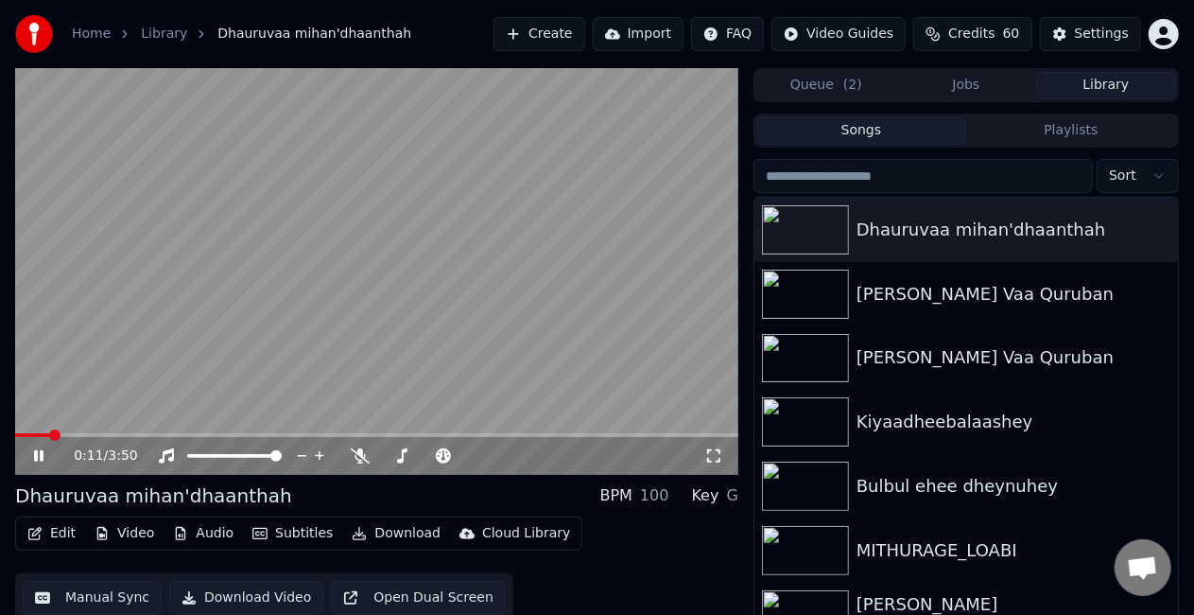
click at [51, 433] on span at bounding box center [376, 435] width 723 height 4
click at [74, 436] on span at bounding box center [376, 435] width 723 height 4
click at [297, 324] on video at bounding box center [376, 271] width 723 height 407
click at [1063, 27] on button "Settings" at bounding box center [1090, 34] width 101 height 34
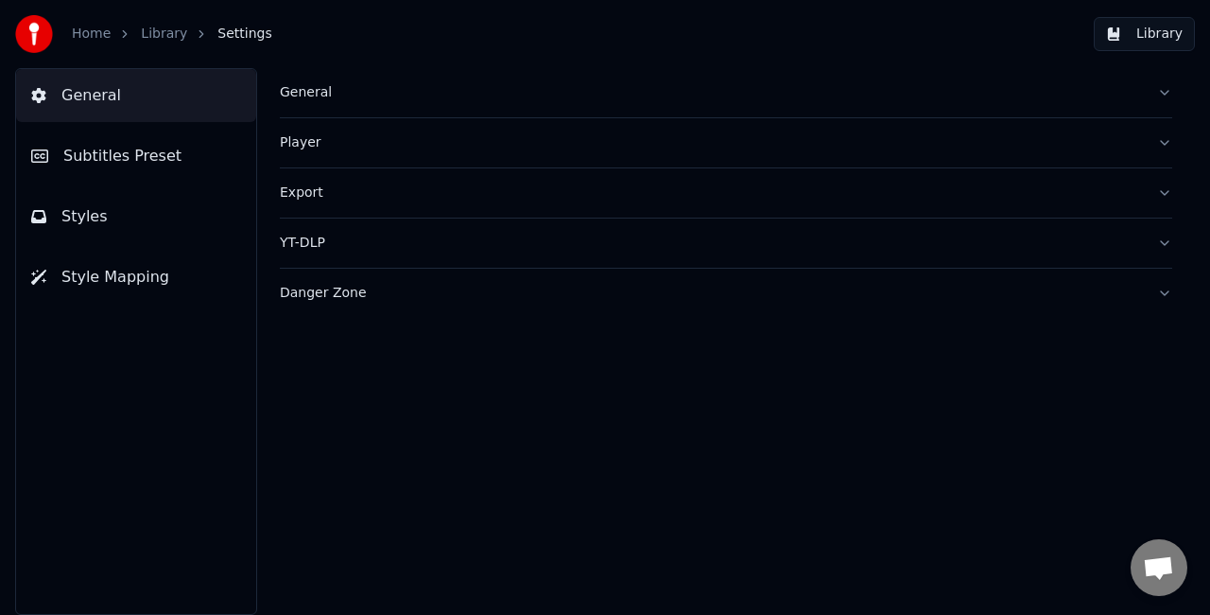
click at [112, 219] on button "Styles" at bounding box center [136, 216] width 240 height 53
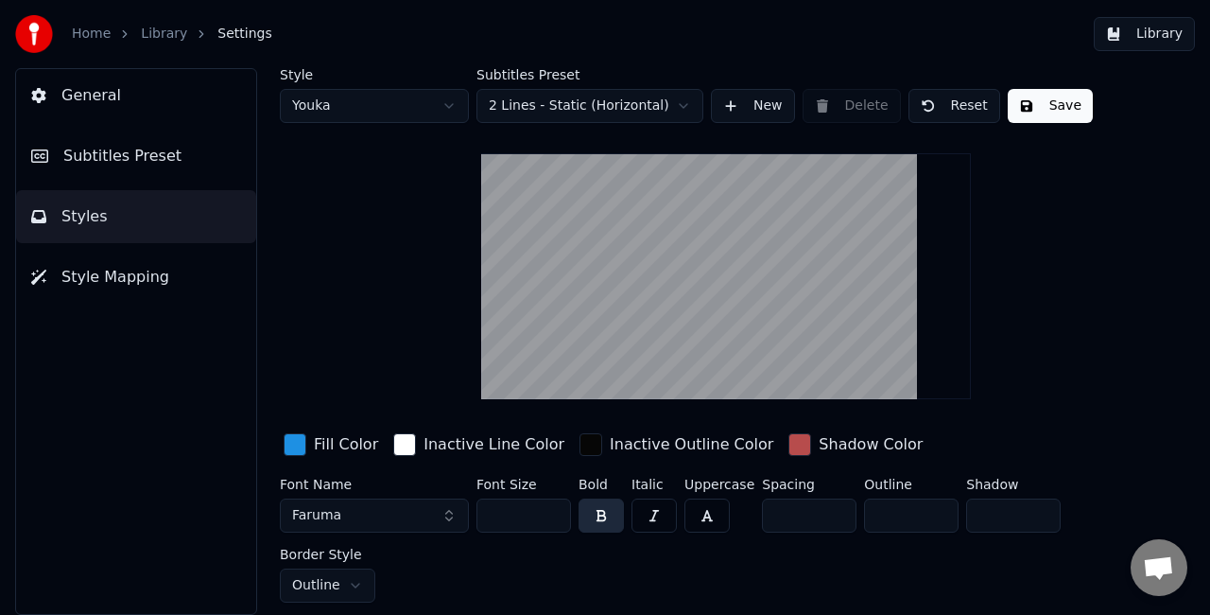
click at [133, 165] on span "Subtitles Preset" at bounding box center [122, 156] width 118 height 23
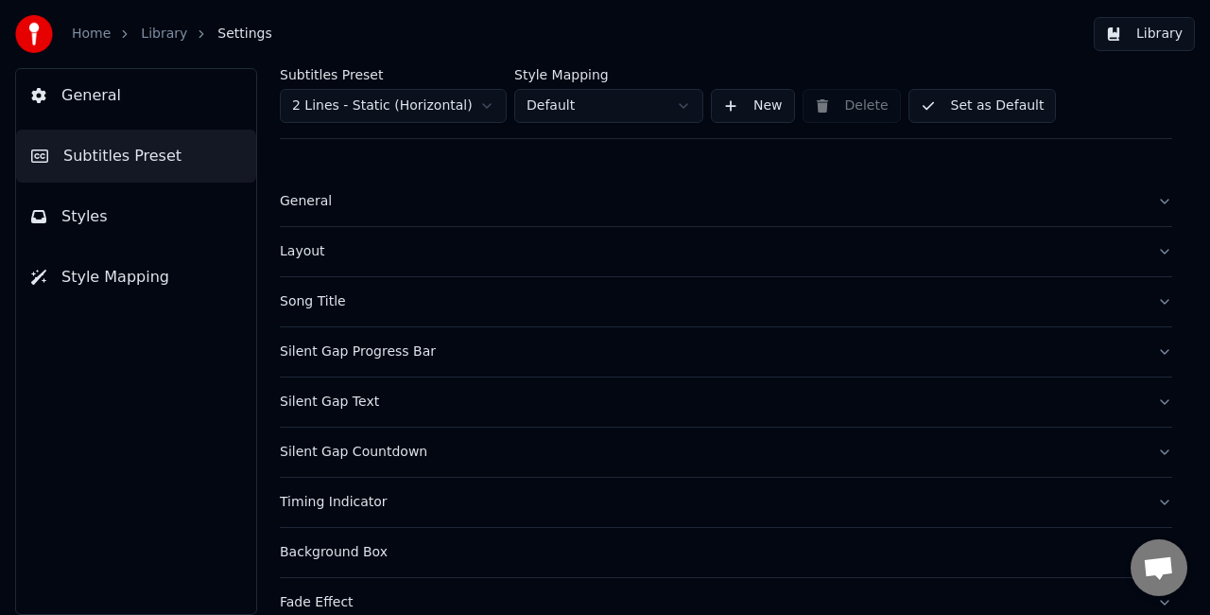
drag, startPoint x: 373, startPoint y: 357, endPoint x: 402, endPoint y: 358, distance: 29.3
click at [374, 358] on div "Silent Gap Progress Bar" at bounding box center [711, 351] width 862 height 19
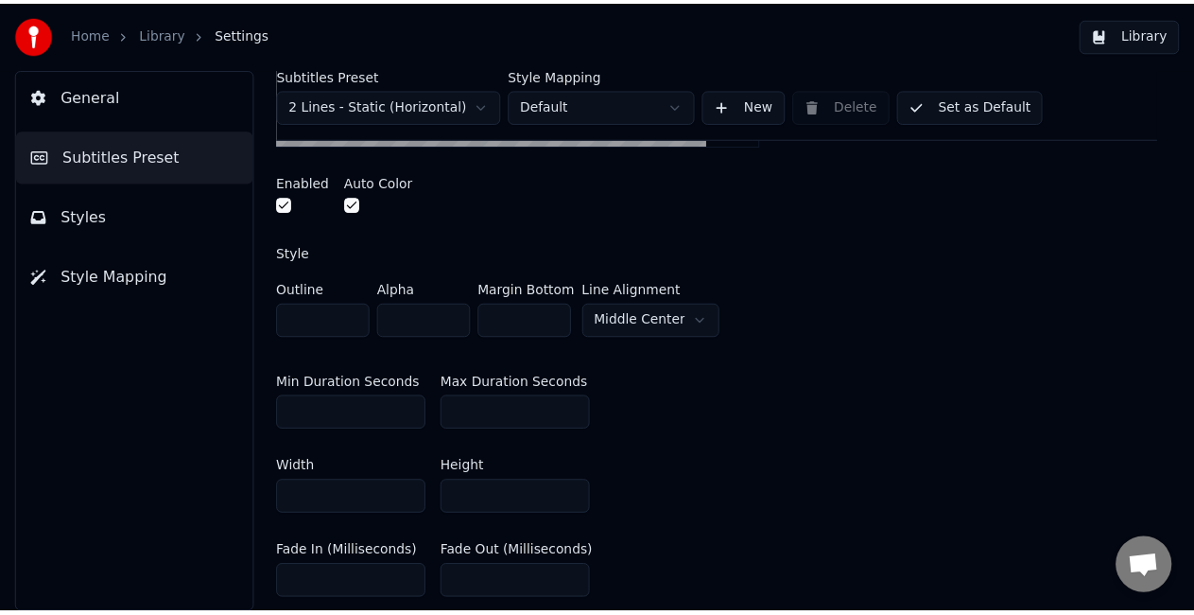
scroll to position [567, 0]
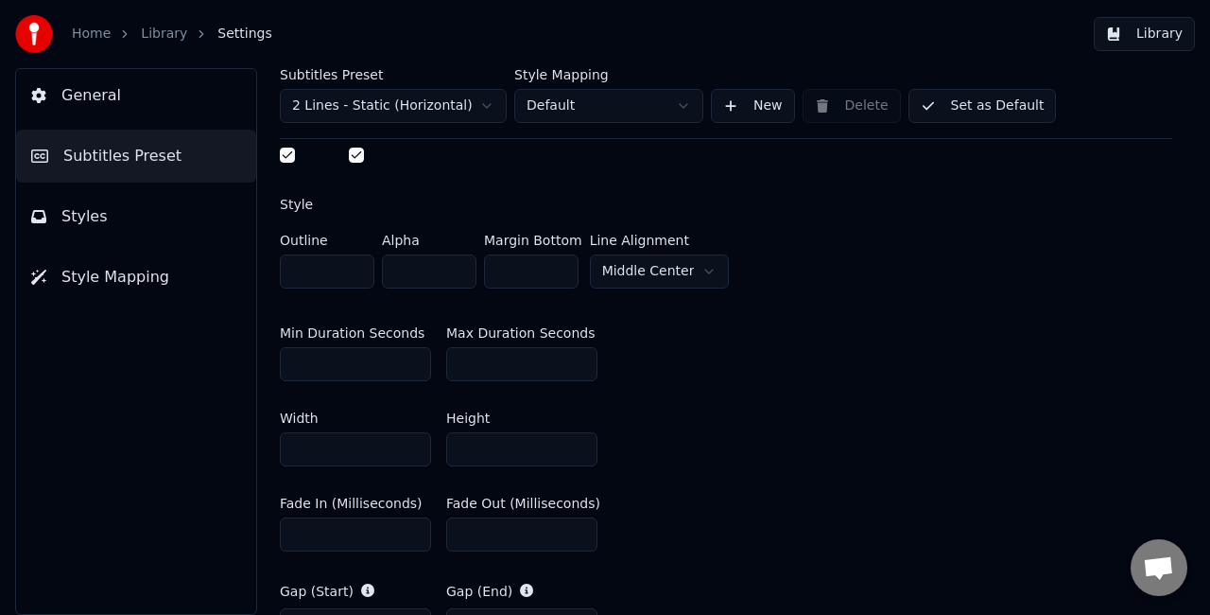
drag, startPoint x: 333, startPoint y: 358, endPoint x: 269, endPoint y: 359, distance: 63.4
click at [269, 359] on div "Subtitles Preset 2 Lines - Static (Horizontal) Style Mapping Default New Delete…" at bounding box center [726, 341] width 968 height 546
drag, startPoint x: 321, startPoint y: 366, endPoint x: 248, endPoint y: 364, distance: 73.8
click at [248, 365] on div "Subtitles Preset 2 Lines - Static (Horizontal) Style Mapping Default New Delete…" at bounding box center [726, 341] width 968 height 546
type input "*"
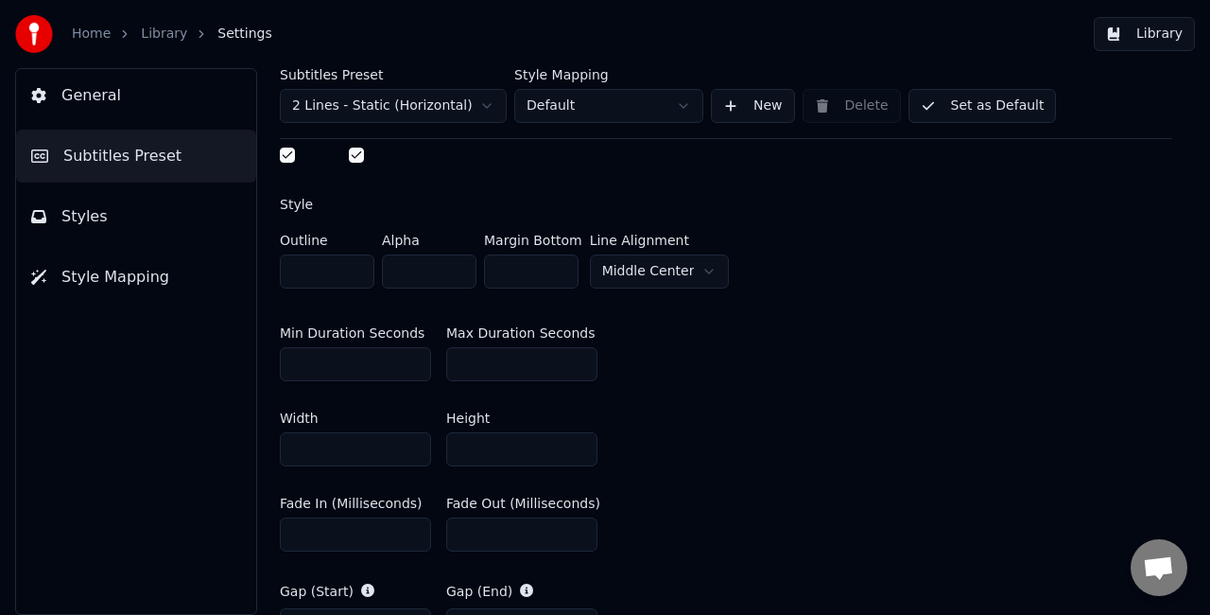
click at [798, 359] on div "Min Duration Seconds * Max Duration Seconds ***" at bounding box center [726, 353] width 893 height 85
drag, startPoint x: 537, startPoint y: 363, endPoint x: 449, endPoint y: 360, distance: 88.0
click at [449, 361] on input "***" at bounding box center [521, 364] width 151 height 34
click at [509, 362] on input "**" at bounding box center [521, 364] width 151 height 34
type input "**"
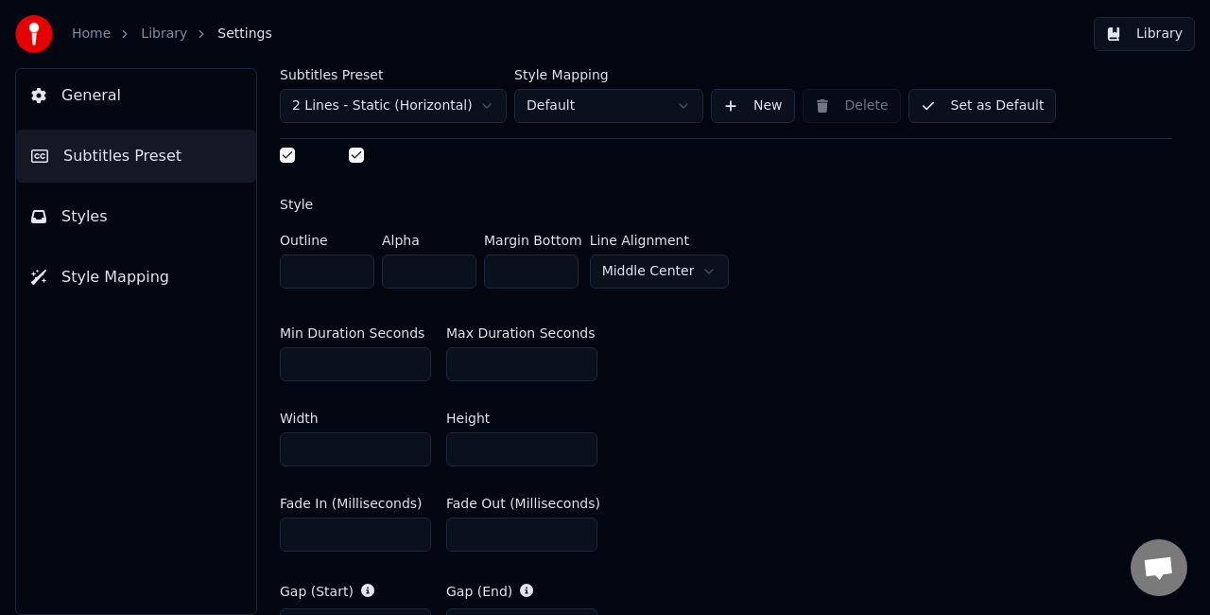
click at [958, 113] on button "Set as Default" at bounding box center [983, 106] width 148 height 34
click at [966, 105] on button "Done" at bounding box center [954, 106] width 90 height 34
click at [1135, 32] on button "Library" at bounding box center [1144, 34] width 101 height 34
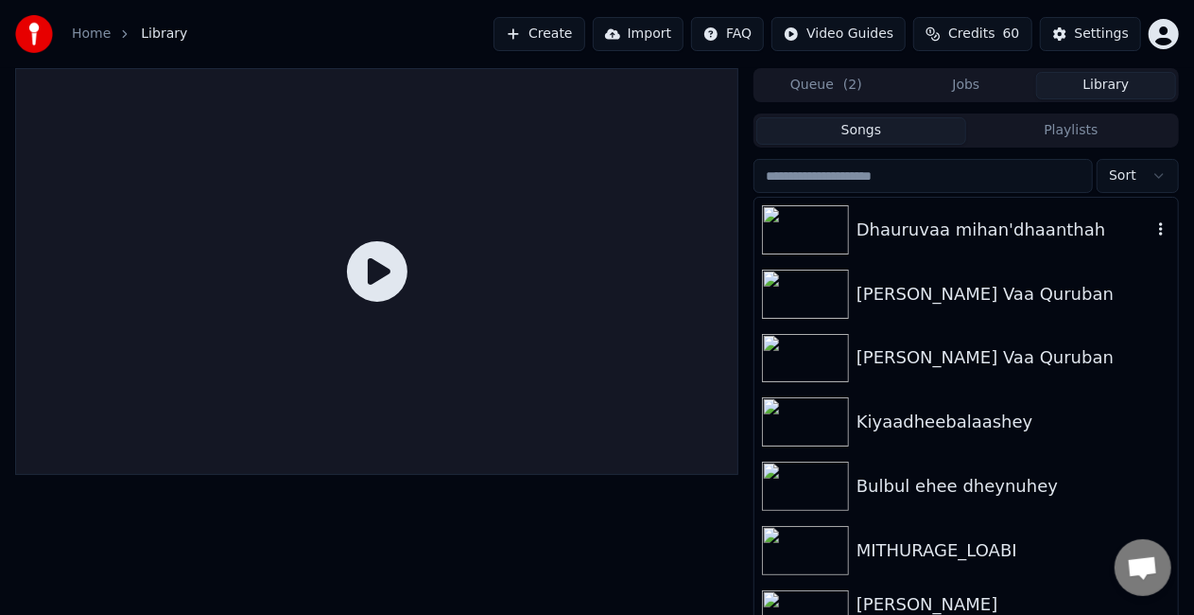
click at [885, 223] on div "Dhauruvaa mihan'dhaanthah" at bounding box center [1004, 230] width 295 height 26
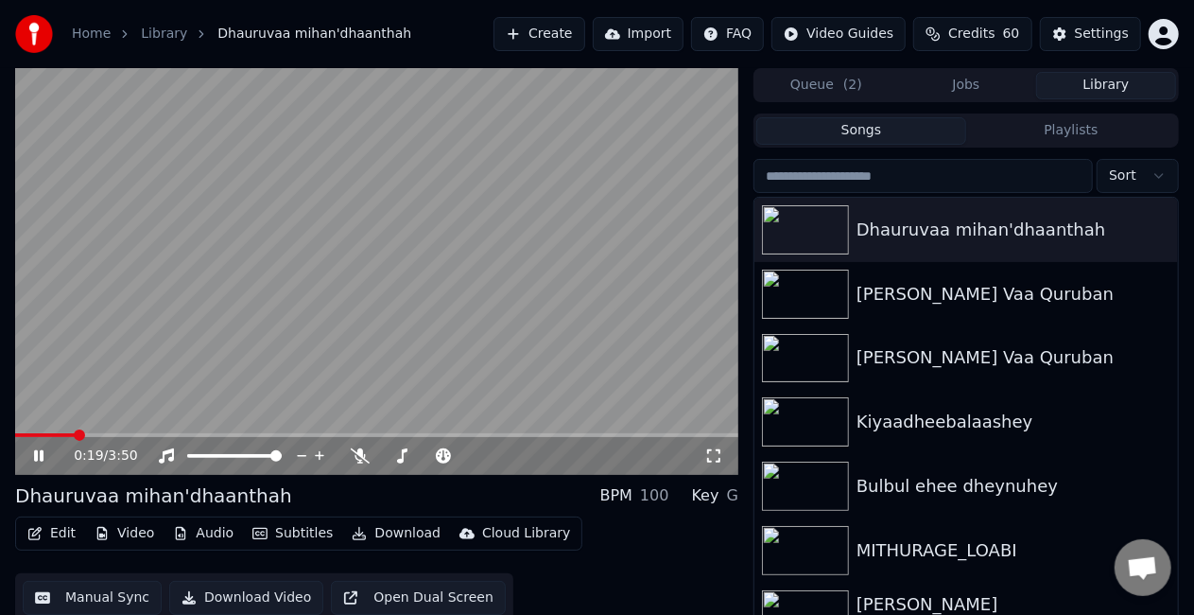
click at [75, 435] on span at bounding box center [376, 435] width 723 height 4
click at [43, 431] on video at bounding box center [376, 271] width 723 height 407
click at [32, 431] on video at bounding box center [376, 271] width 723 height 407
click at [29, 435] on span at bounding box center [46, 435] width 63 height 4
click at [212, 346] on video at bounding box center [376, 271] width 723 height 407
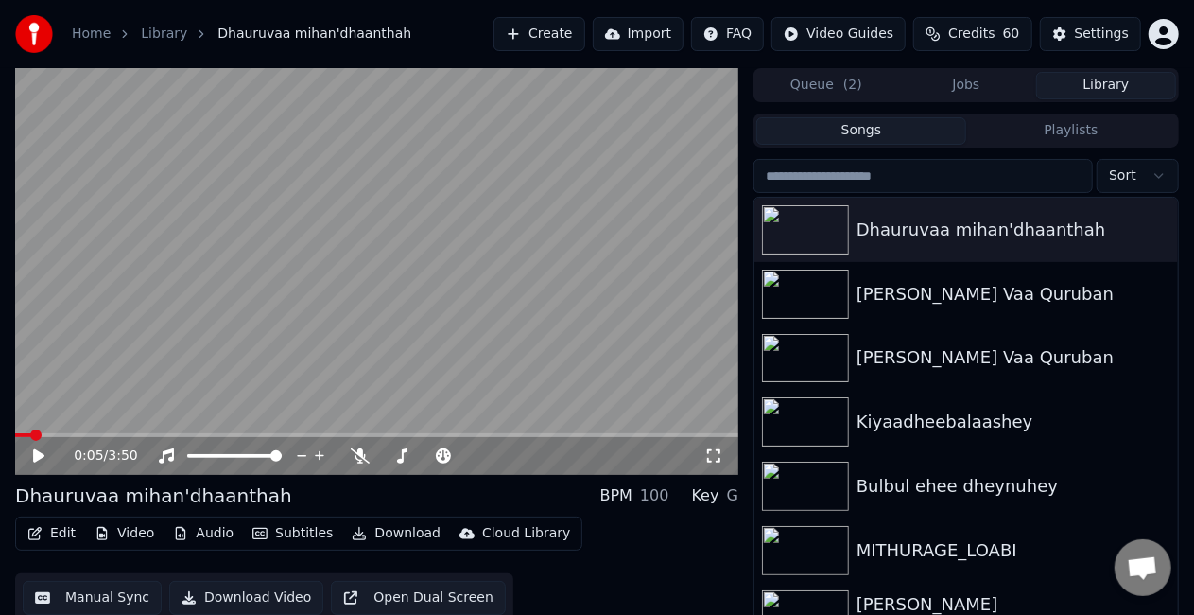
click at [210, 352] on video at bounding box center [376, 271] width 723 height 407
click at [341, 433] on span at bounding box center [376, 435] width 723 height 4
click at [321, 433] on div "1:45 / 3:50" at bounding box center [376, 271] width 723 height 407
drag, startPoint x: 299, startPoint y: 431, endPoint x: 308, endPoint y: 430, distance: 9.5
click at [301, 431] on video at bounding box center [376, 271] width 723 height 407
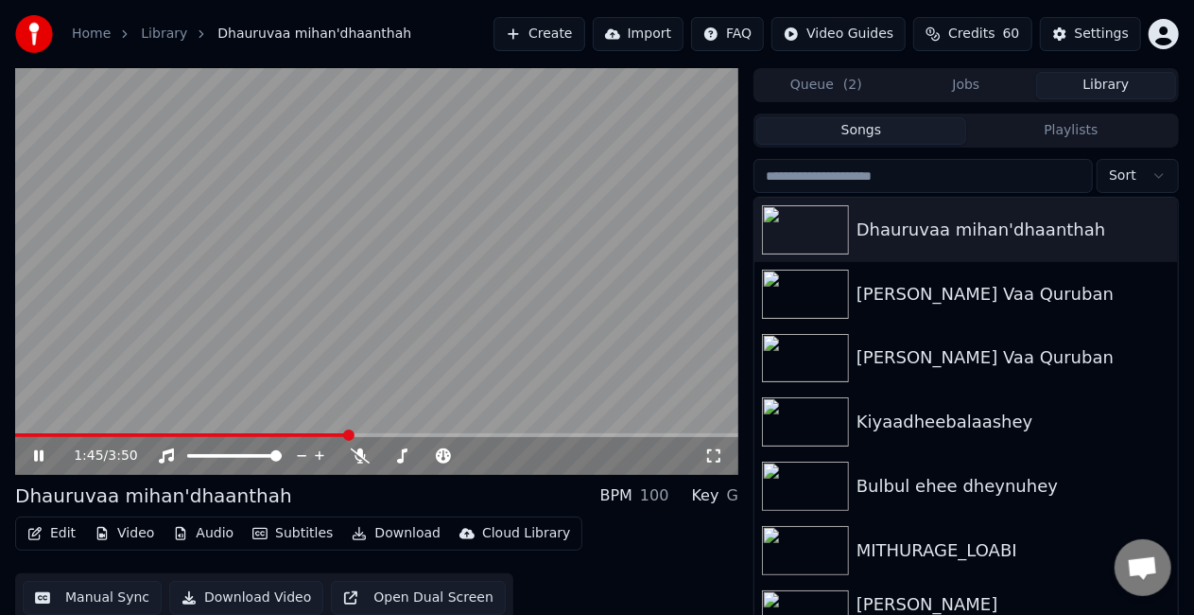
click at [321, 435] on span at bounding box center [181, 435] width 333 height 4
click at [262, 360] on video at bounding box center [376, 271] width 723 height 407
click at [262, 355] on video at bounding box center [376, 271] width 723 height 407
click at [338, 433] on span at bounding box center [177, 435] width 324 height 4
click at [313, 434] on span at bounding box center [181, 435] width 333 height 4
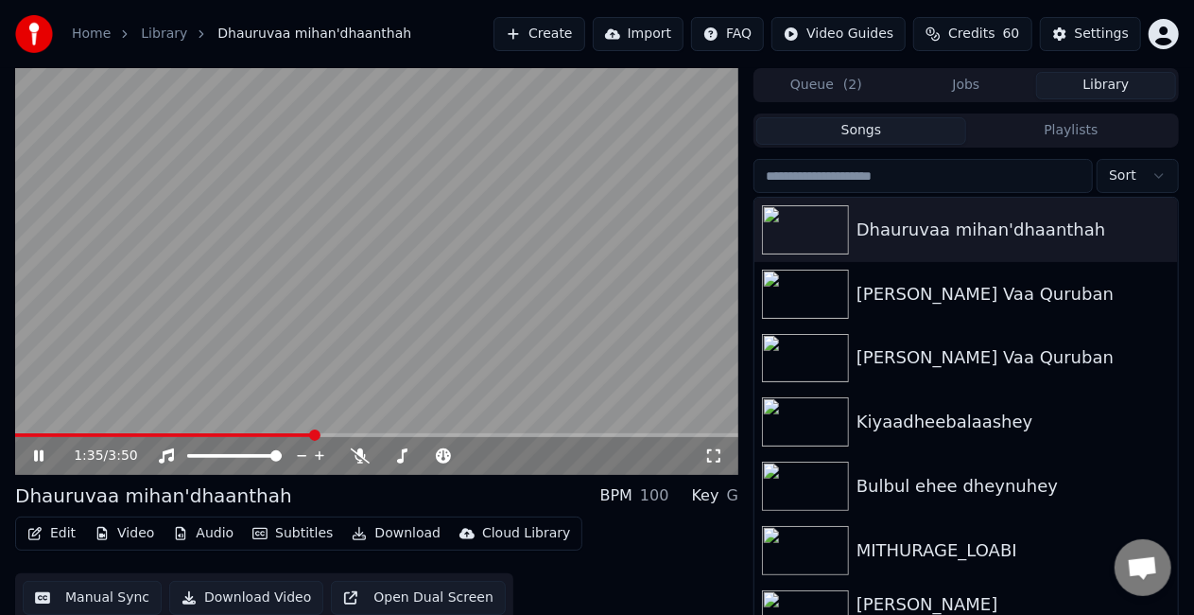
click at [423, 301] on video at bounding box center [376, 271] width 723 height 407
click at [423, 307] on video at bounding box center [376, 271] width 723 height 407
click at [430, 273] on video at bounding box center [376, 271] width 723 height 407
click at [400, 531] on button "Download" at bounding box center [396, 533] width 104 height 26
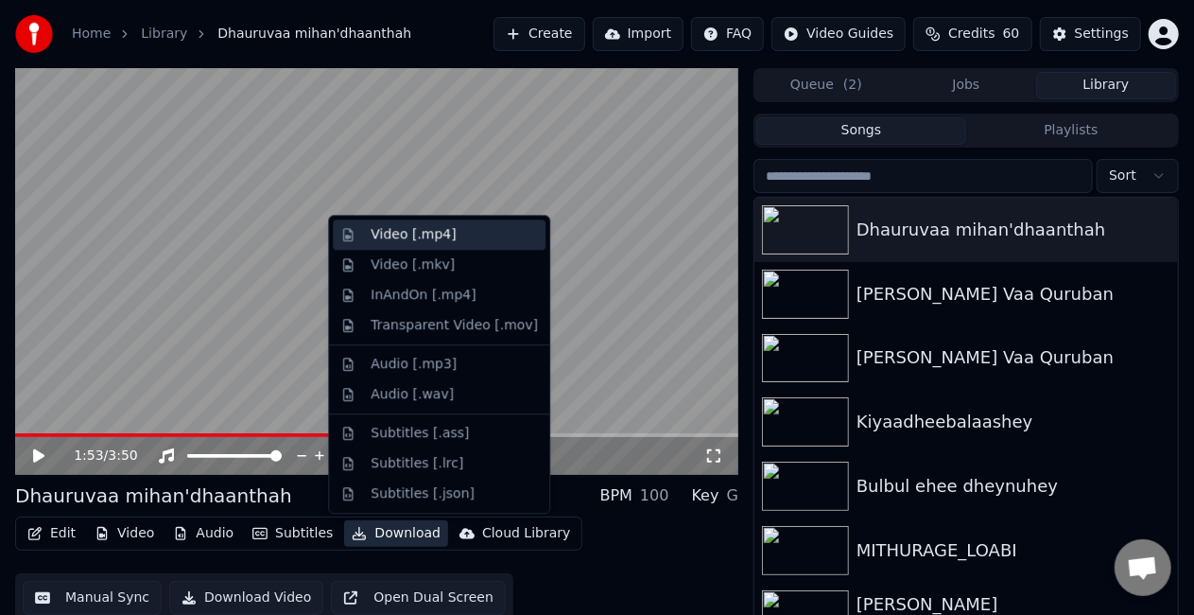
click at [439, 243] on div "Video [.mp4]" at bounding box center [413, 234] width 85 height 19
